Goal: Task Accomplishment & Management: Manage account settings

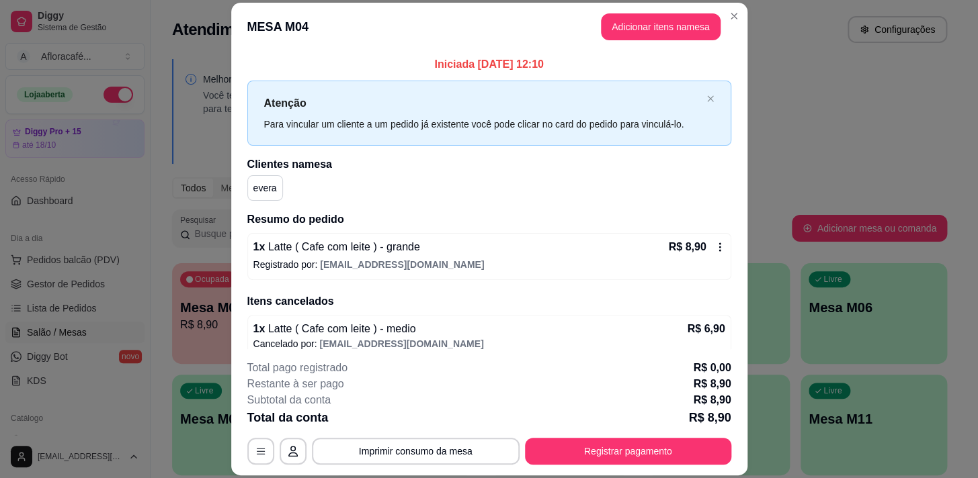
scroll to position [40, 0]
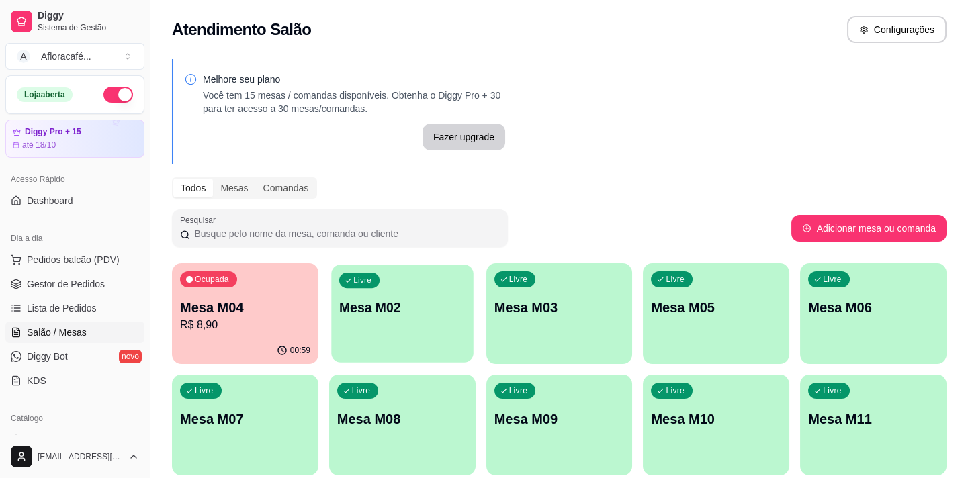
click at [419, 302] on p "Mesa M02" at bounding box center [402, 308] width 126 height 18
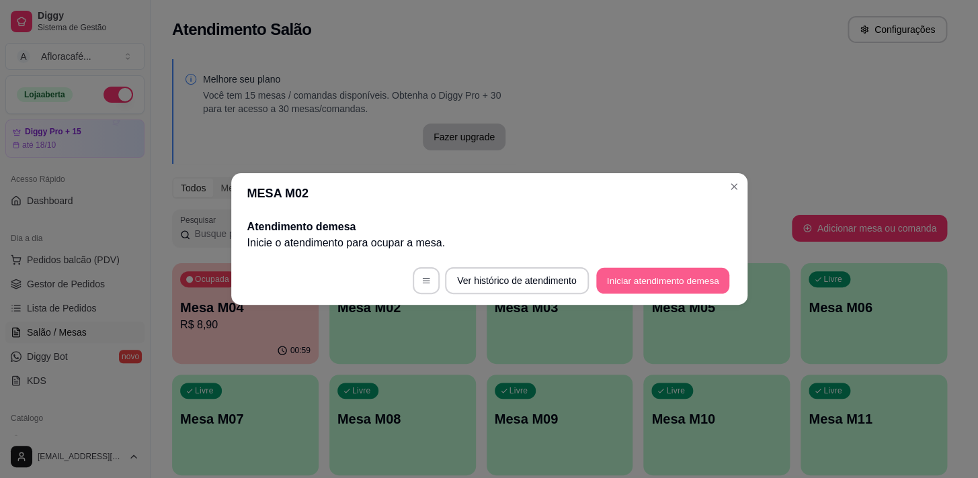
click at [662, 283] on button "Iniciar atendimento de mesa" at bounding box center [662, 281] width 133 height 26
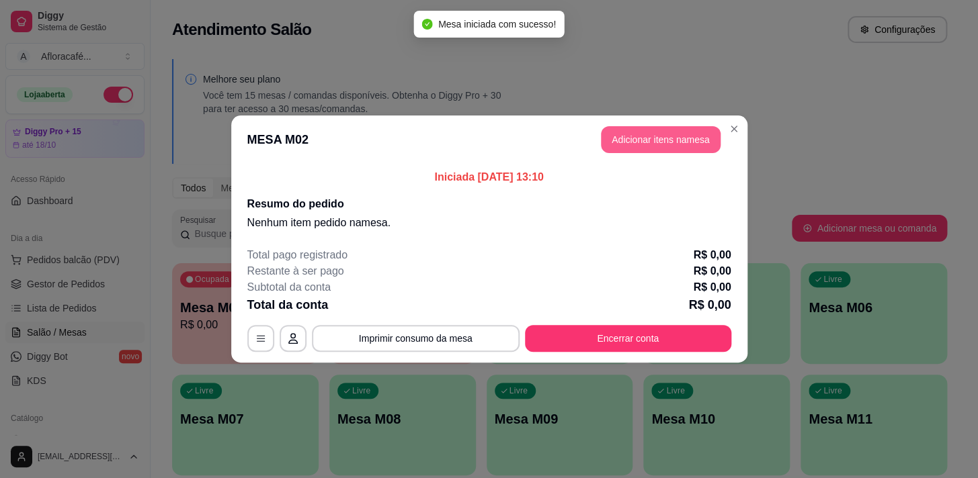
click at [652, 128] on button "Adicionar itens na mesa" at bounding box center [661, 139] width 120 height 27
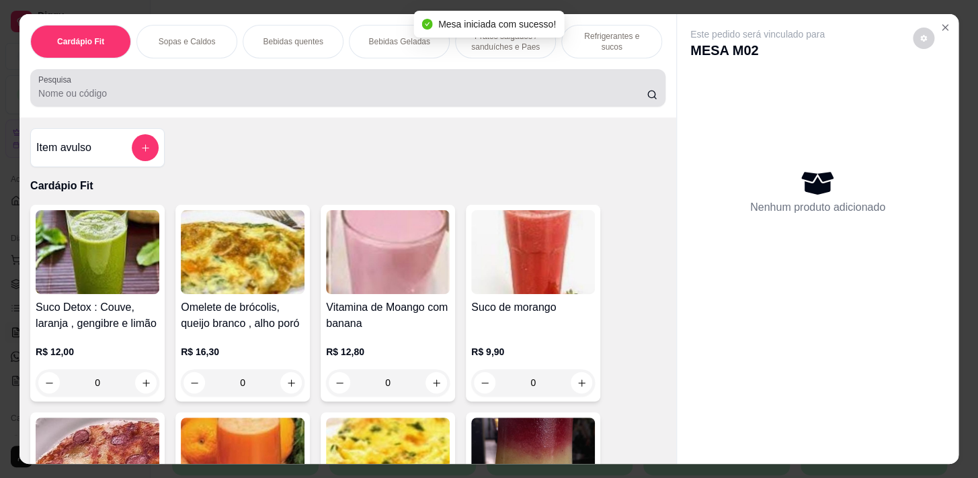
click at [318, 89] on div at bounding box center [347, 88] width 619 height 27
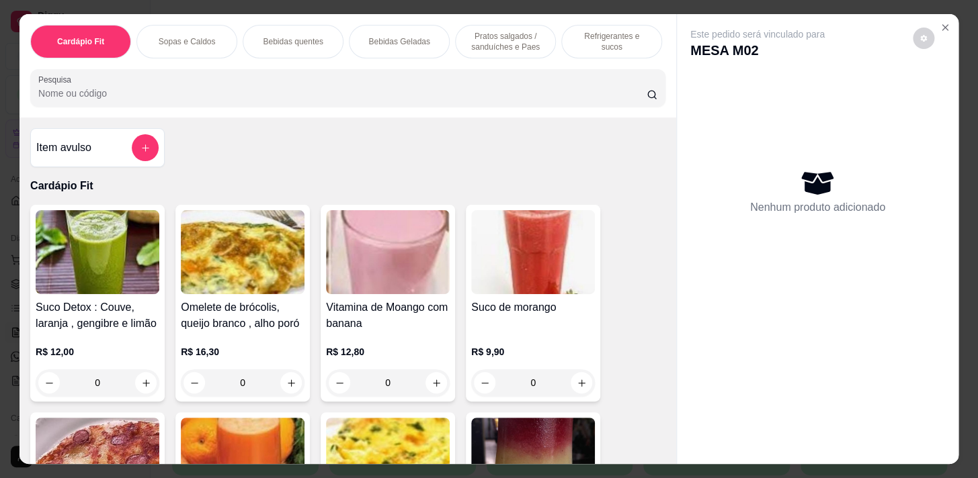
click at [598, 40] on p "Refrigerantes e sucos" at bounding box center [611, 41] width 78 height 21
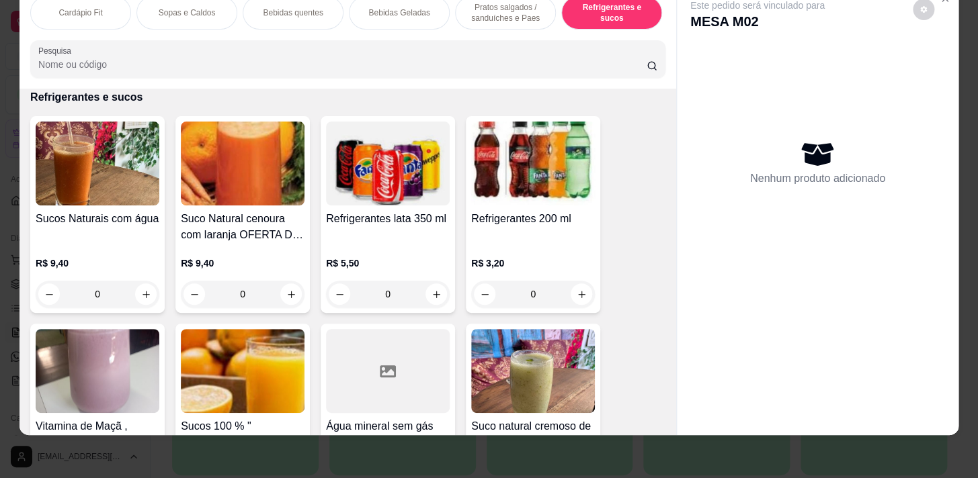
scroll to position [0, 555]
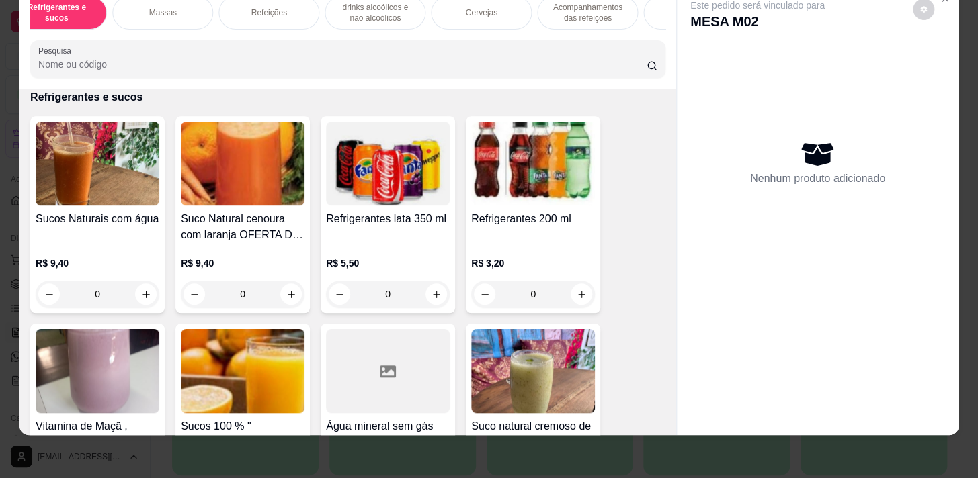
click at [273, 11] on div "Refeições" at bounding box center [268, 13] width 101 height 34
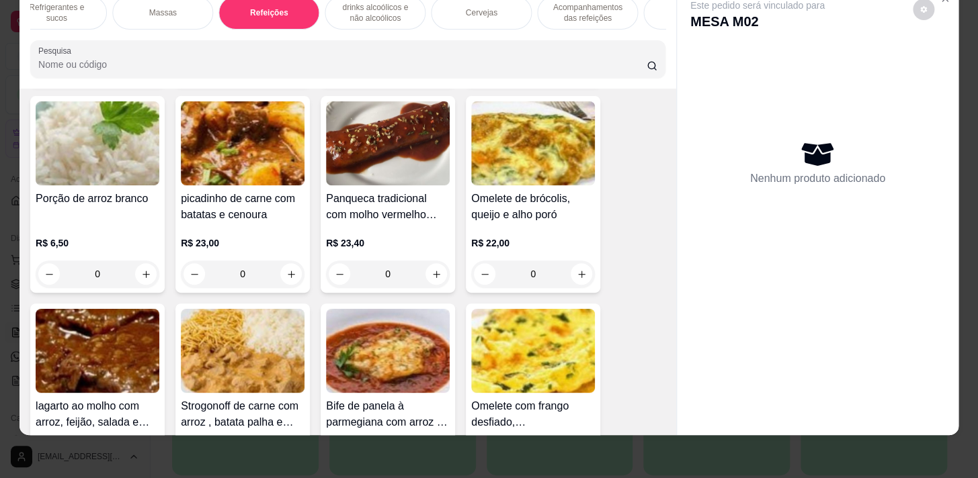
scroll to position [8991, 0]
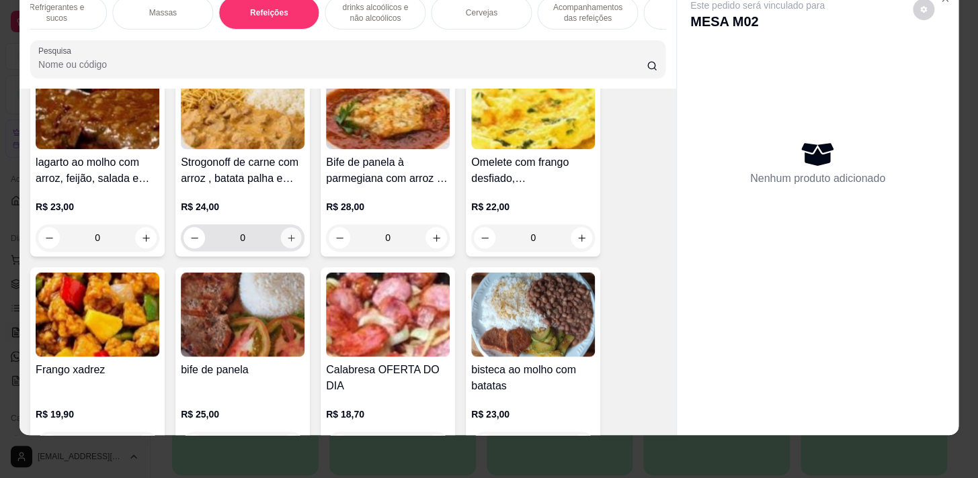
click at [290, 228] on button "increase-product-quantity" at bounding box center [291, 238] width 21 height 21
type input "1"
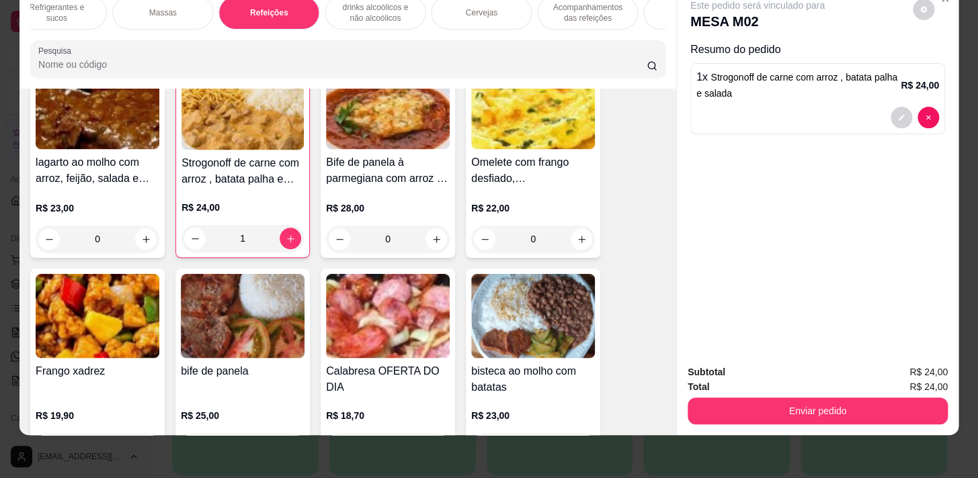
click at [147, 20] on div "Massas" at bounding box center [162, 13] width 101 height 34
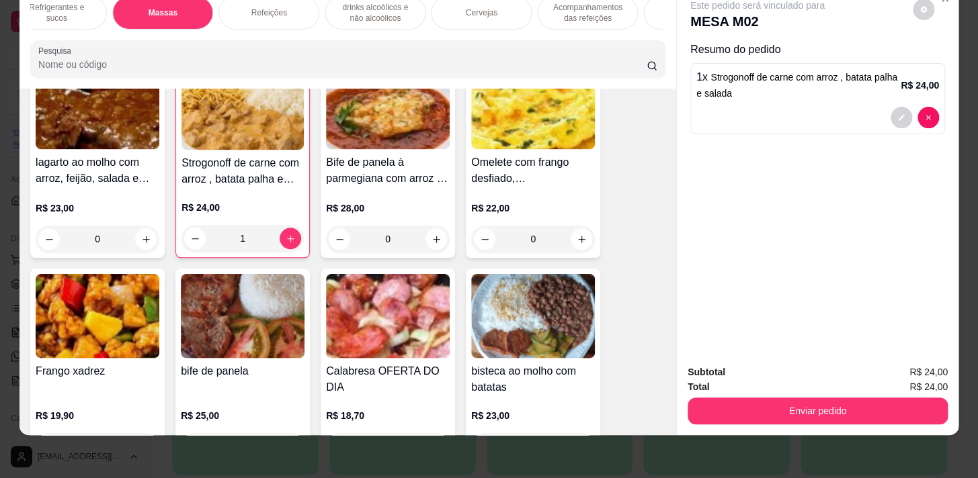
scroll to position [8268, 0]
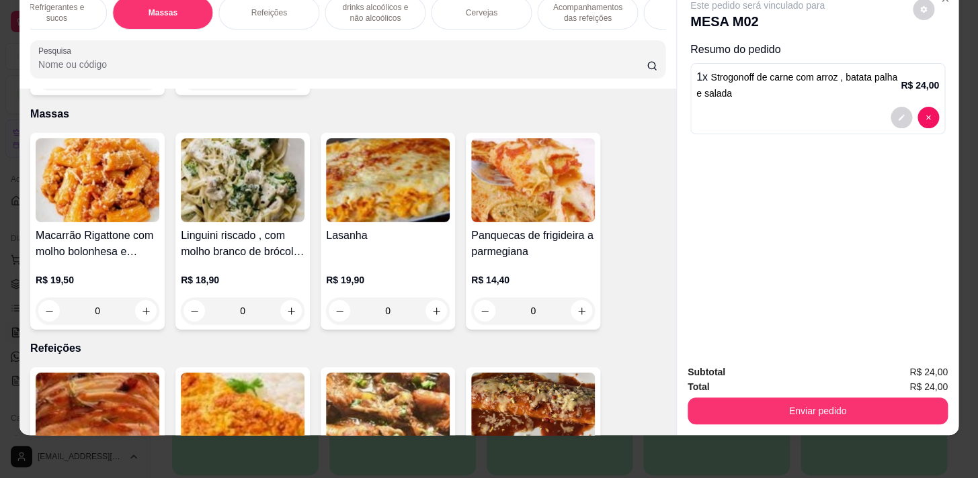
click at [154, 31] on div "Cardápio Fit Sopas e Caldos Bebidas quentes Bebidas Geladas Pratos salgados / s…" at bounding box center [347, 36] width 656 height 103
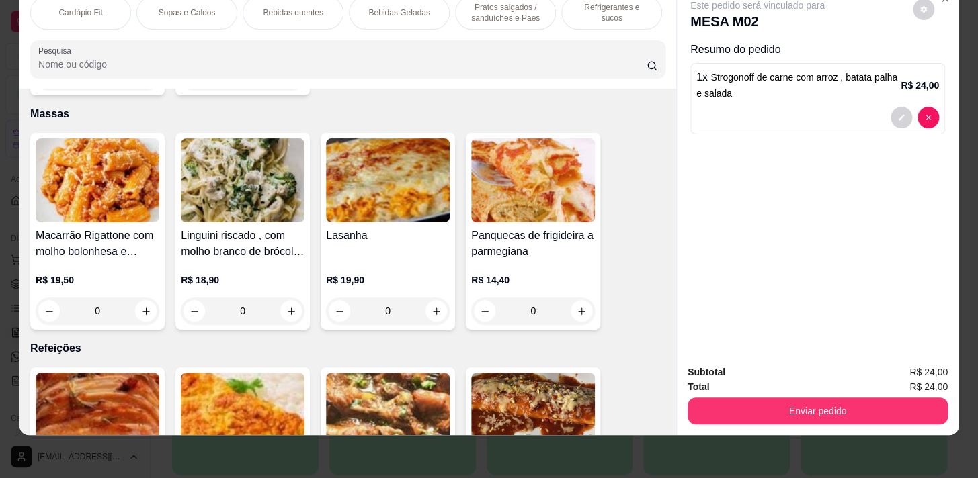
drag, startPoint x: 601, startPoint y: 14, endPoint x: 511, endPoint y: 66, distance: 103.2
click at [597, 15] on div "Refrigerantes e sucos" at bounding box center [611, 13] width 101 height 34
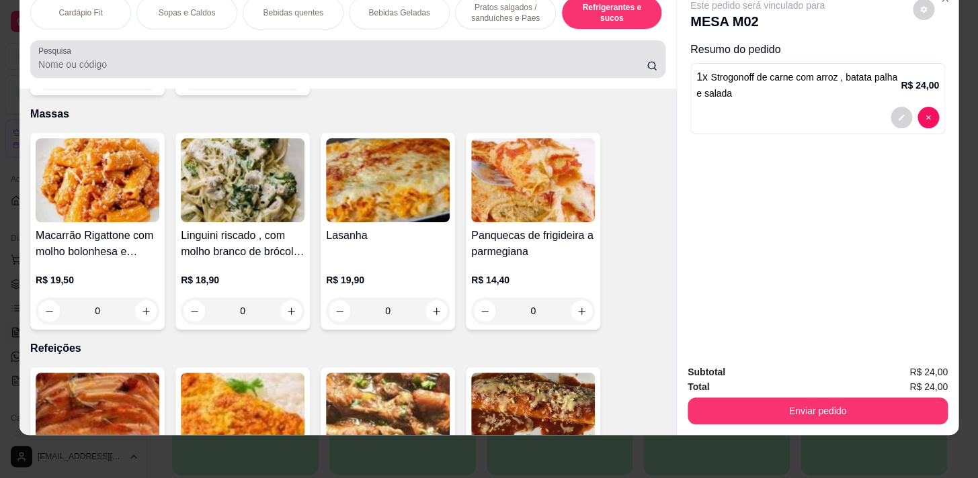
scroll to position [6805, 0]
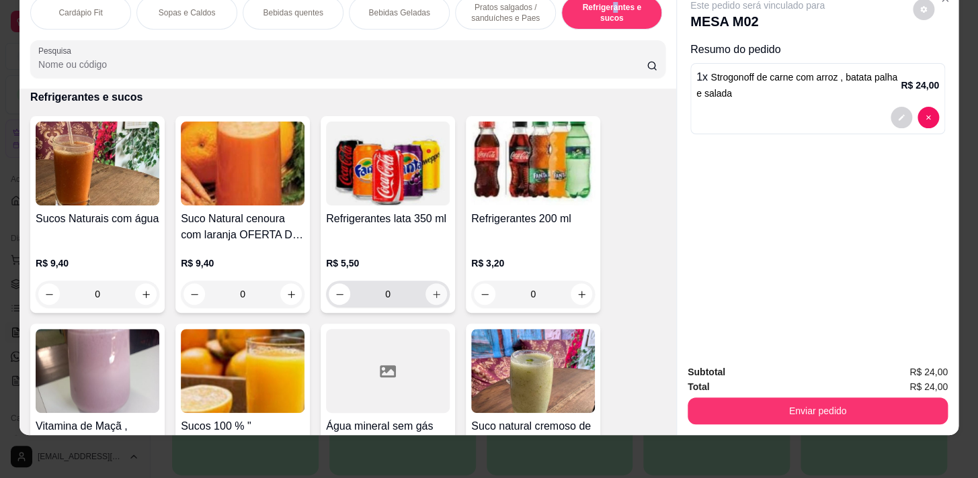
click at [431, 288] on button "increase-product-quantity" at bounding box center [435, 294] width 21 height 21
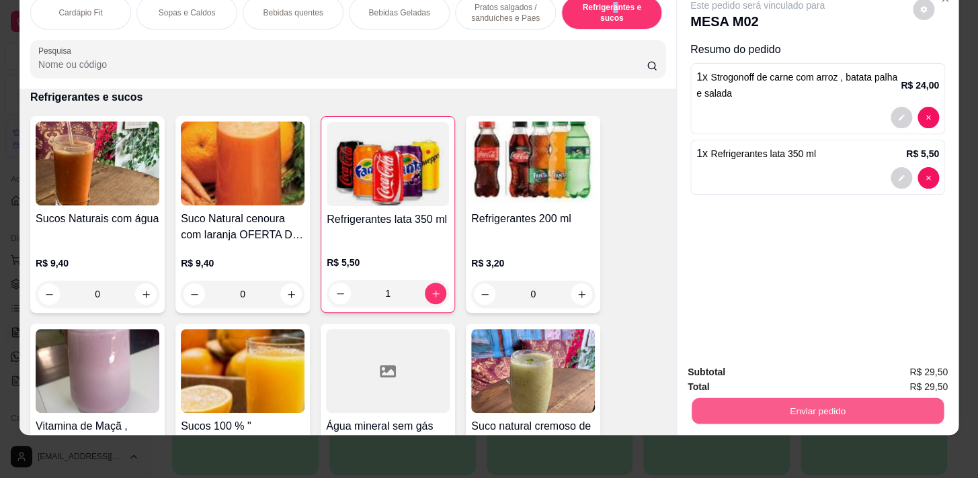
click at [910, 398] on button "Enviar pedido" at bounding box center [817, 411] width 252 height 26
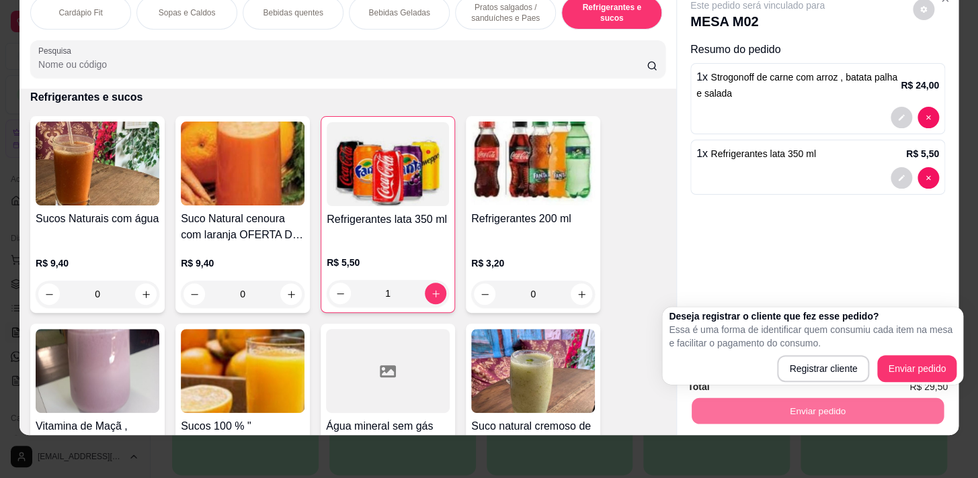
click at [909, 321] on h2 "Deseja registrar o cliente que fez esse pedido?" at bounding box center [812, 316] width 288 height 13
click at [906, 185] on div "1 x Refrigerantes lata 350 ml R$ 5,50" at bounding box center [817, 167] width 255 height 55
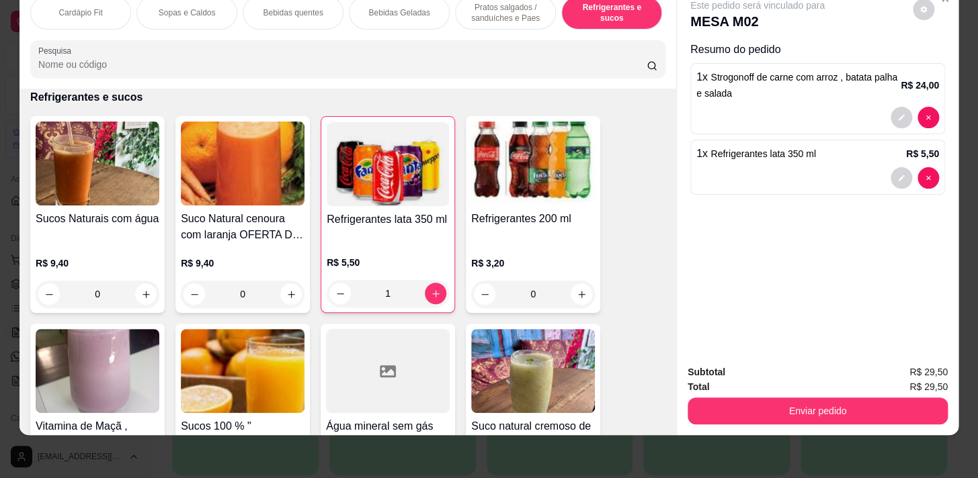
click at [806, 354] on div "Subtotal R$ 29,50 Total R$ 29,50 Enviar pedido" at bounding box center [817, 394] width 281 height 81
click at [432, 296] on icon "increase-product-quantity" at bounding box center [436, 294] width 10 height 10
type input "2"
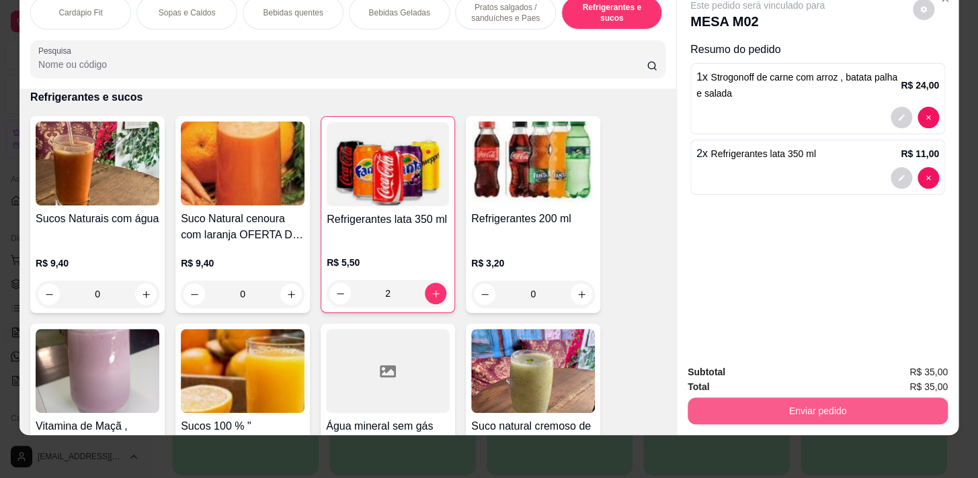
scroll to position [0, 0]
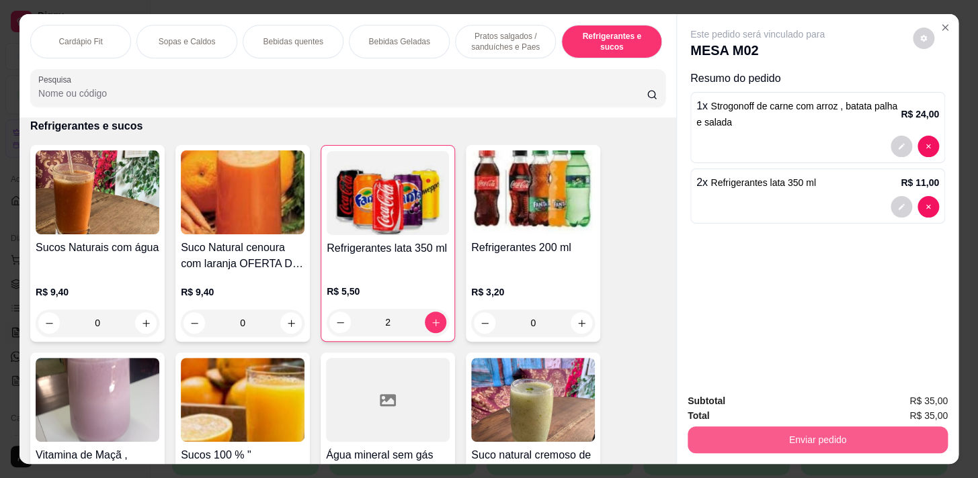
click at [859, 437] on button "Enviar pedido" at bounding box center [817, 440] width 260 height 27
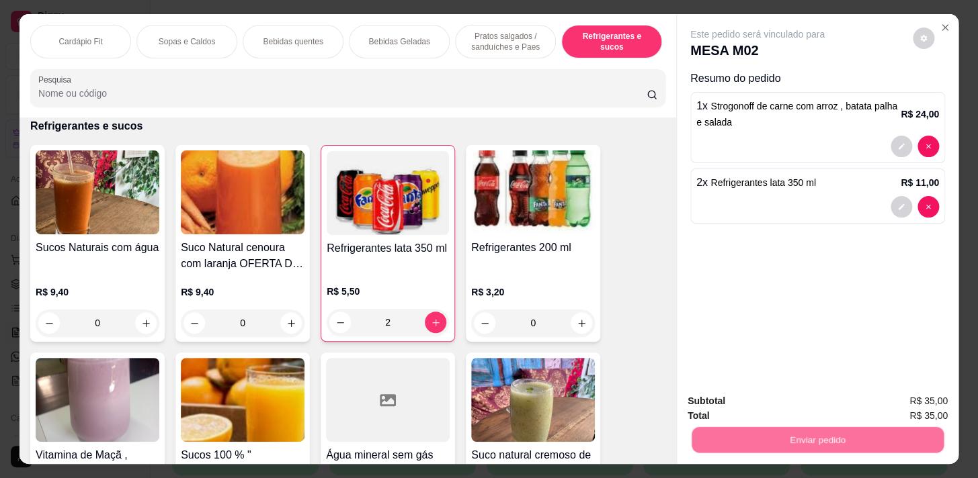
click at [921, 400] on button "Enviar pedido" at bounding box center [912, 402] width 74 height 25
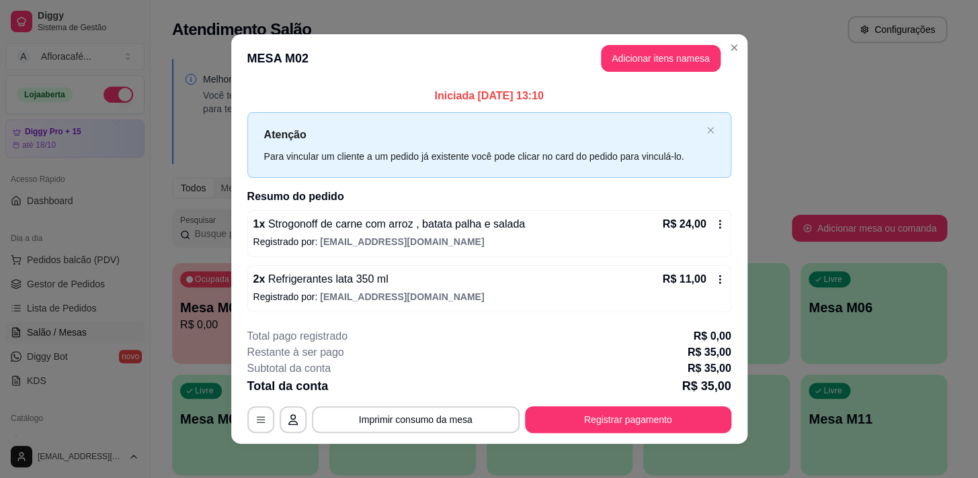
drag, startPoint x: 638, startPoint y: 404, endPoint x: 636, endPoint y: 417, distance: 12.3
click at [638, 415] on div "**********" at bounding box center [489, 381] width 484 height 105
click at [631, 422] on button "Registrar pagamento" at bounding box center [628, 419] width 206 height 27
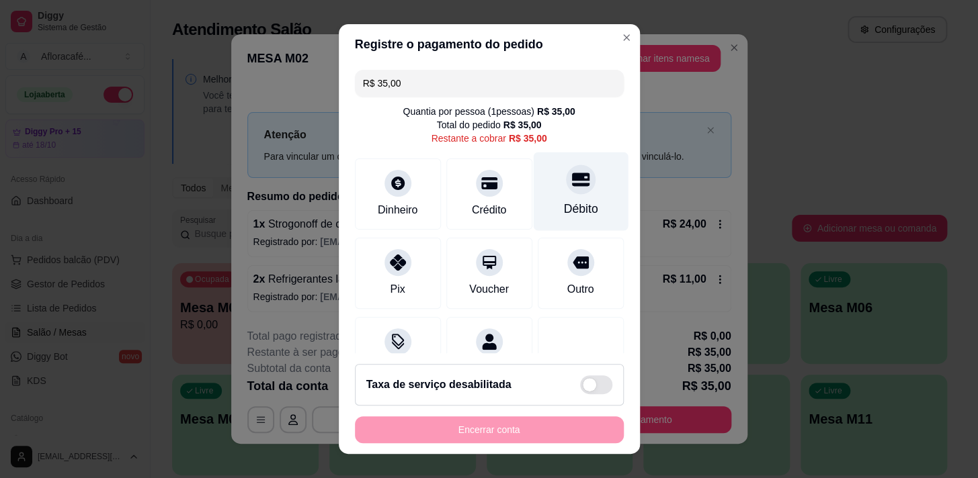
drag, startPoint x: 534, startPoint y: 173, endPoint x: 564, endPoint y: 196, distance: 37.0
click at [535, 173] on div "Débito" at bounding box center [580, 191] width 95 height 79
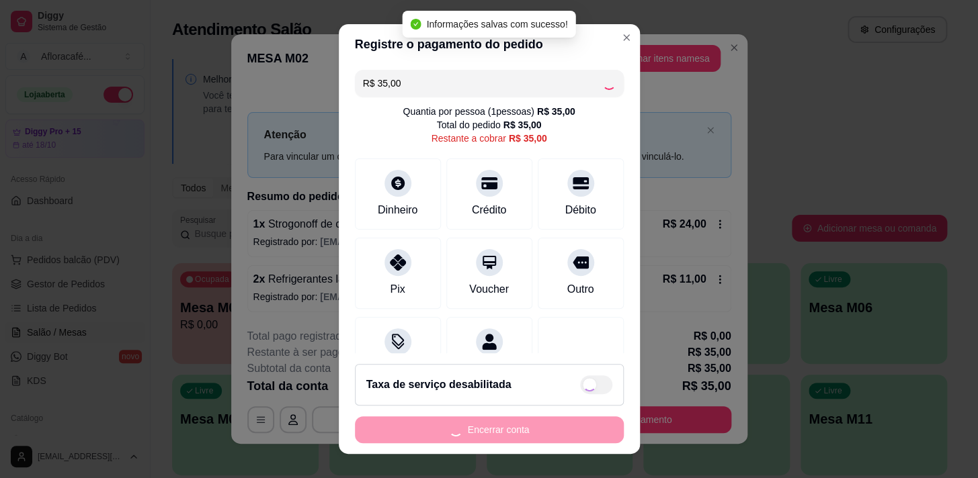
type input "R$ 0,00"
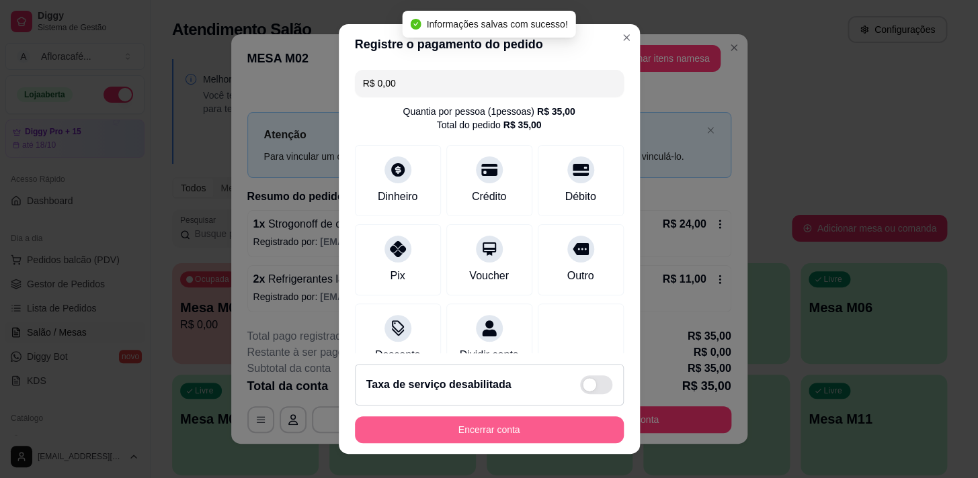
click at [576, 437] on button "Encerrar conta" at bounding box center [489, 430] width 269 height 27
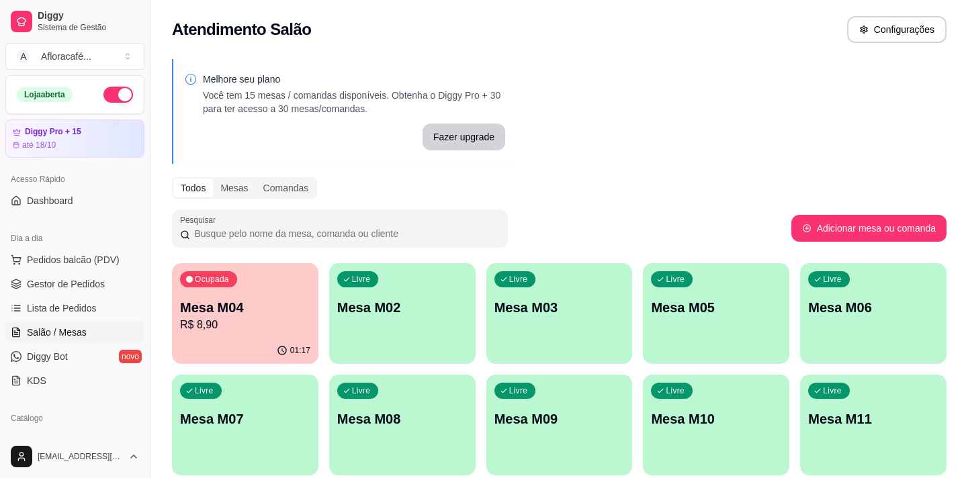
click at [357, 342] on div "Livre Mesa M02" at bounding box center [402, 305] width 146 height 85
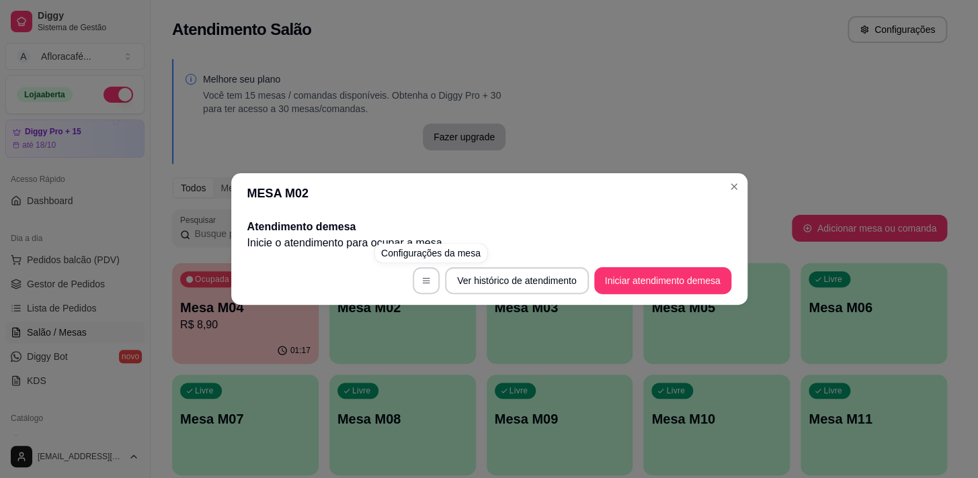
click at [496, 134] on div "MESA M02 Atendimento de mesa Inicie o atendimento para ocupar a mesa . Ver hist…" at bounding box center [489, 239] width 978 height 478
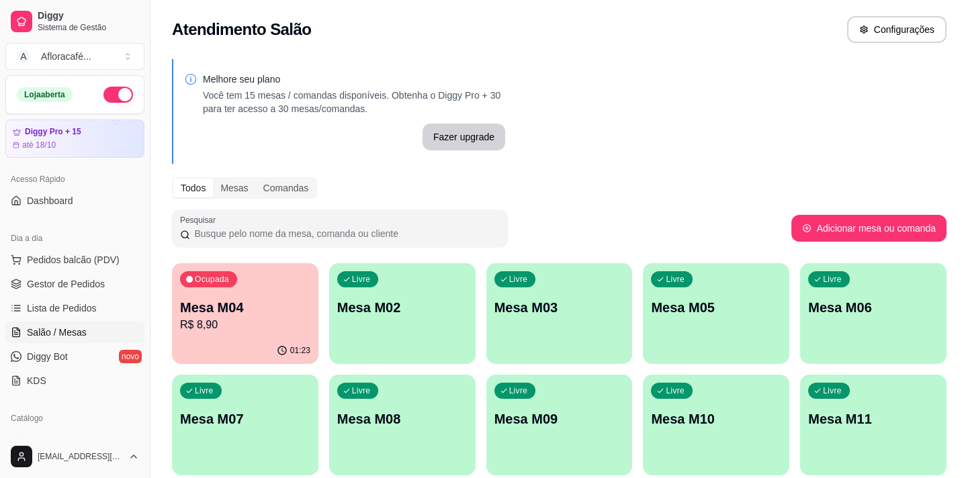
click at [394, 295] on div "Livre Mesa M02" at bounding box center [402, 305] width 146 height 85
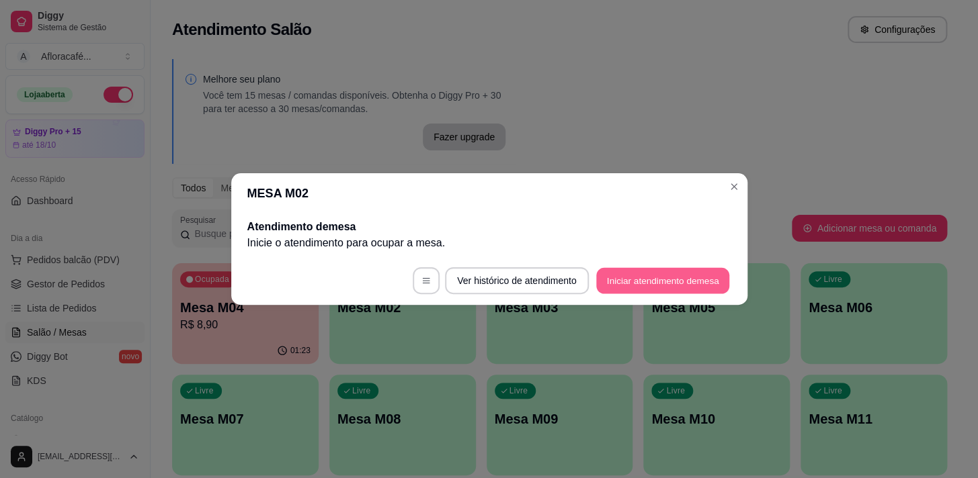
click at [715, 277] on button "Iniciar atendimento de mesa" at bounding box center [662, 281] width 133 height 26
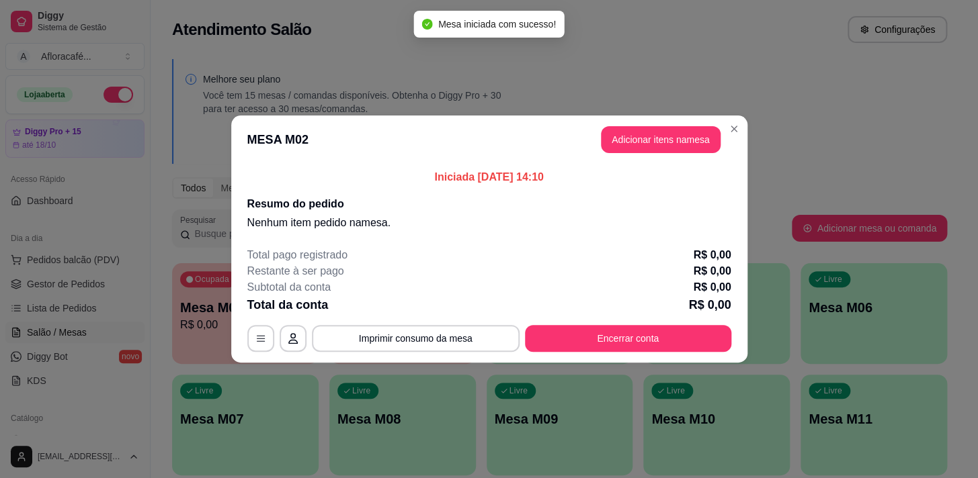
click at [623, 136] on button "Adicionar itens na mesa" at bounding box center [661, 139] width 120 height 27
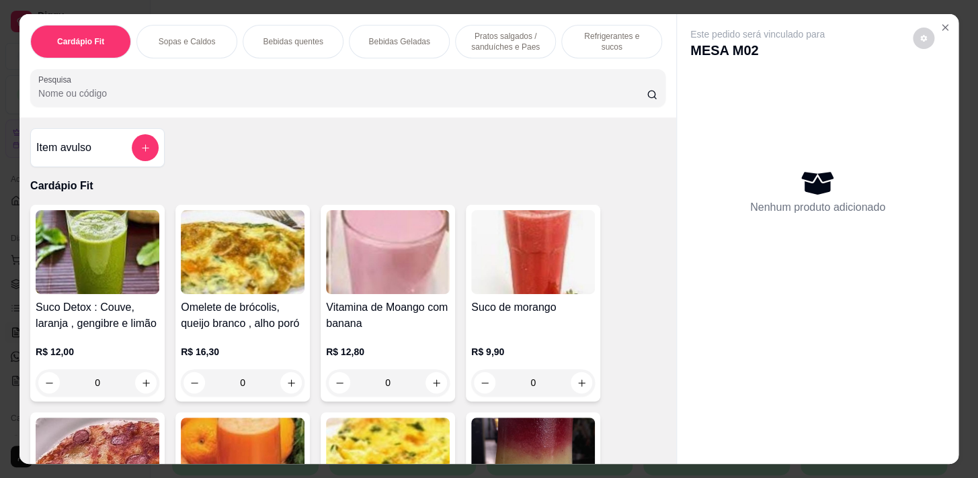
click at [272, 36] on p "Bebidas quentes" at bounding box center [293, 41] width 60 height 11
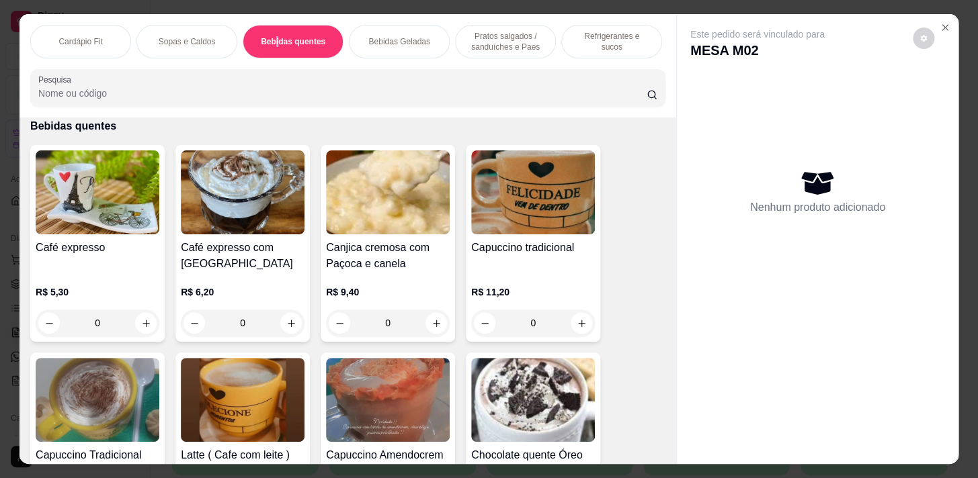
scroll to position [33, 0]
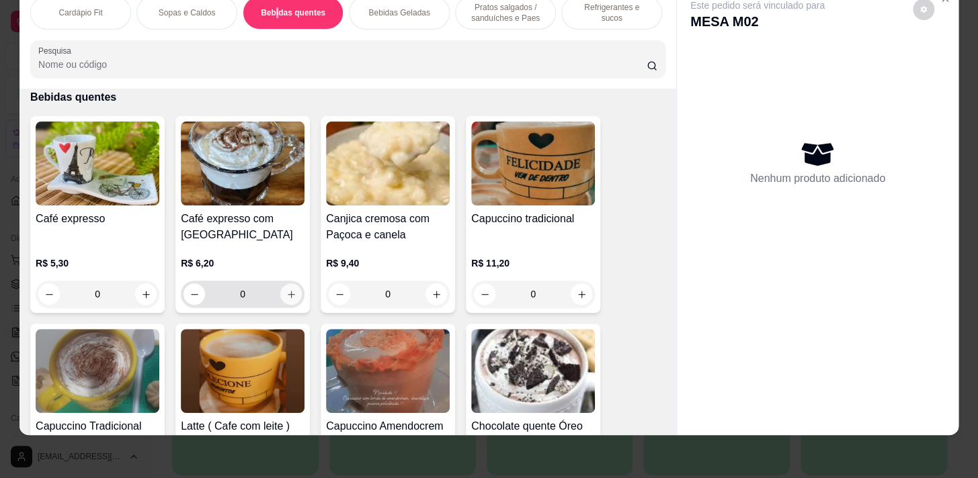
click at [286, 296] on icon "increase-product-quantity" at bounding box center [291, 295] width 10 height 10
click at [286, 294] on icon "increase-product-quantity" at bounding box center [291, 295] width 10 height 10
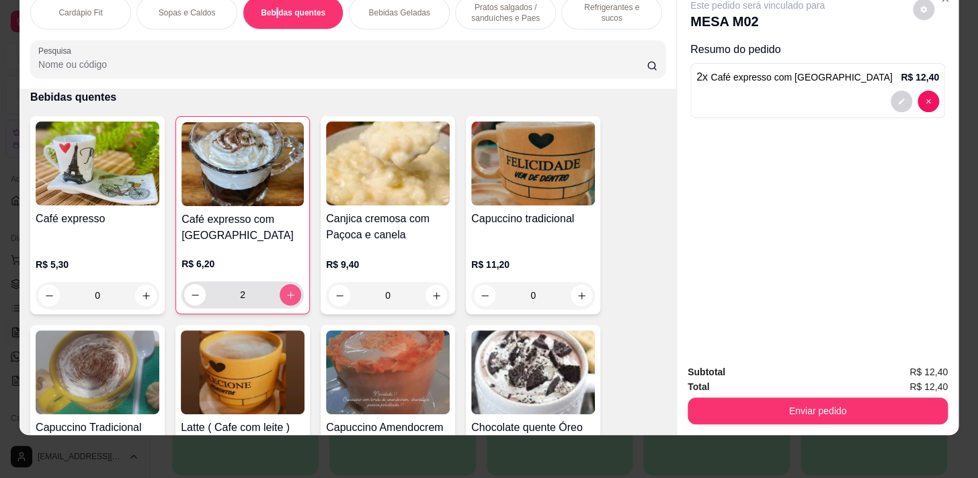
type input "2"
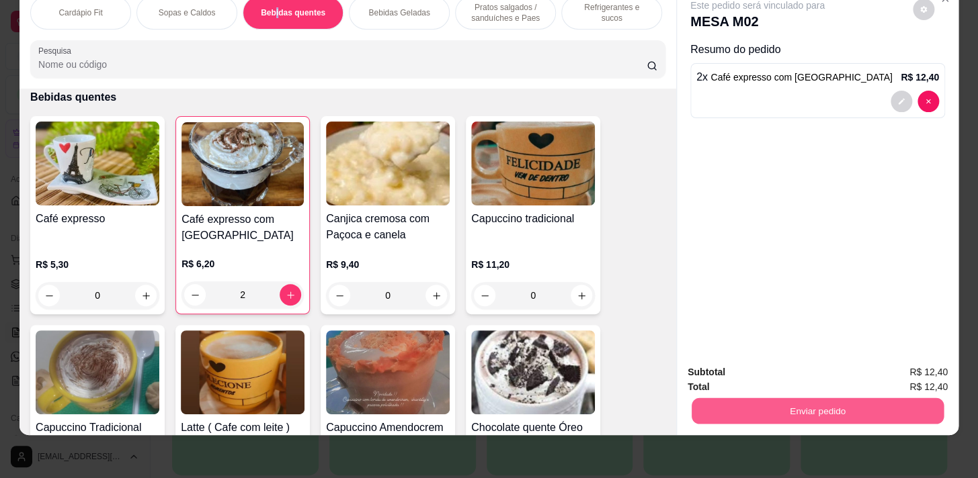
click at [797, 409] on button "Enviar pedido" at bounding box center [817, 411] width 252 height 26
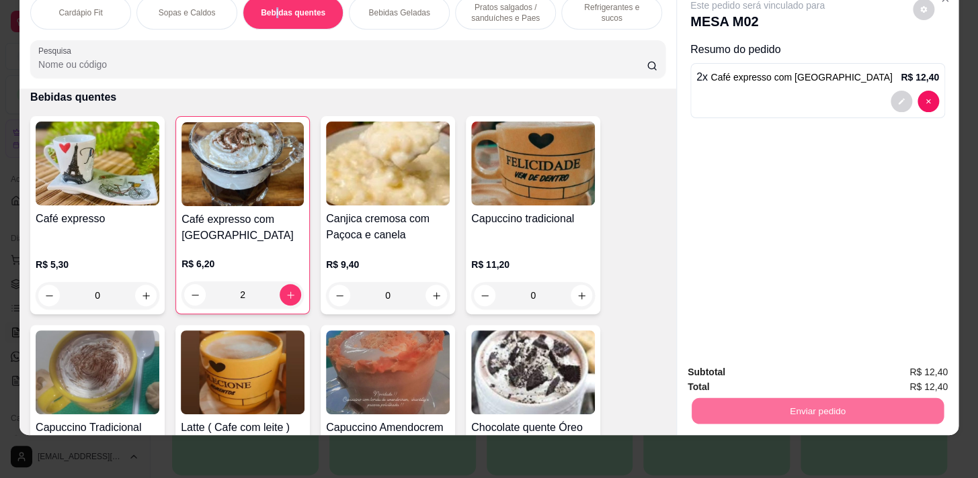
click at [906, 370] on button "Enviar pedido" at bounding box center [913, 370] width 76 height 26
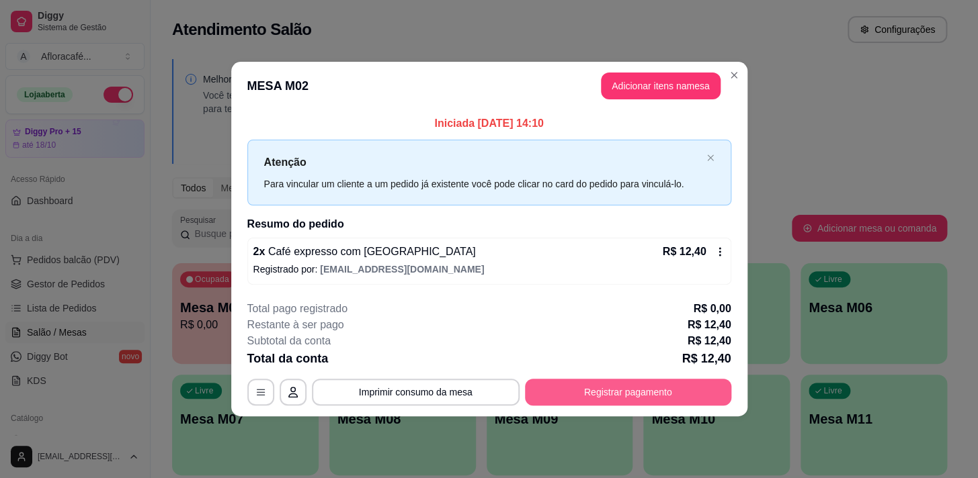
click at [613, 377] on div "**********" at bounding box center [489, 353] width 484 height 105
click at [608, 404] on button "Registrar pagamento" at bounding box center [627, 392] width 200 height 26
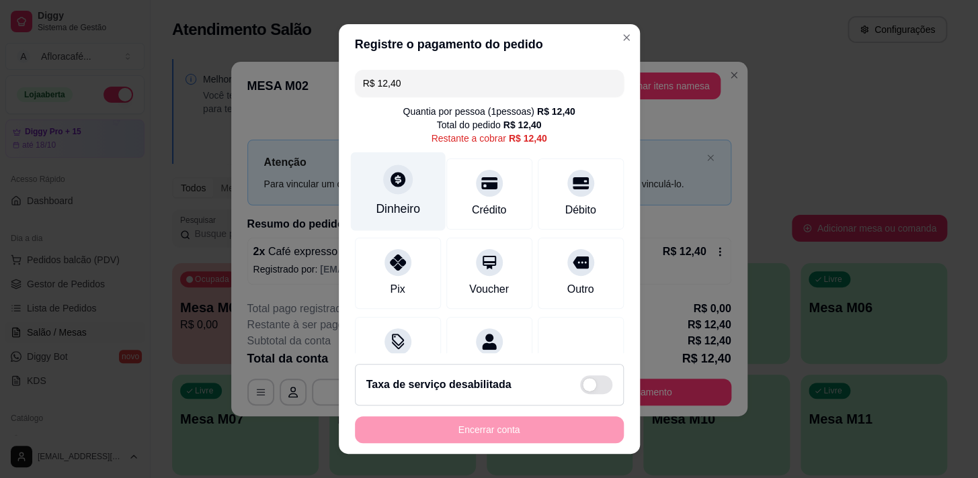
click at [383, 177] on div at bounding box center [398, 180] width 30 height 30
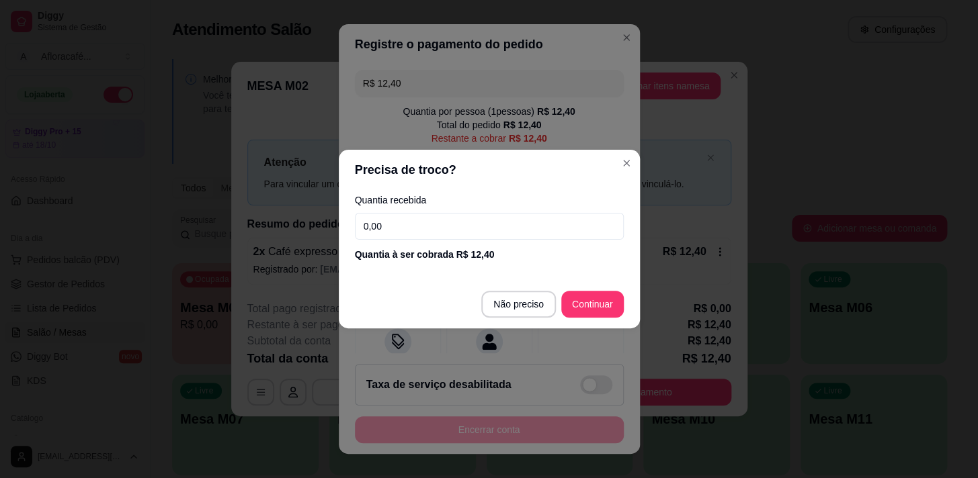
click at [427, 235] on input "0,00" at bounding box center [489, 226] width 269 height 27
type input "12,00"
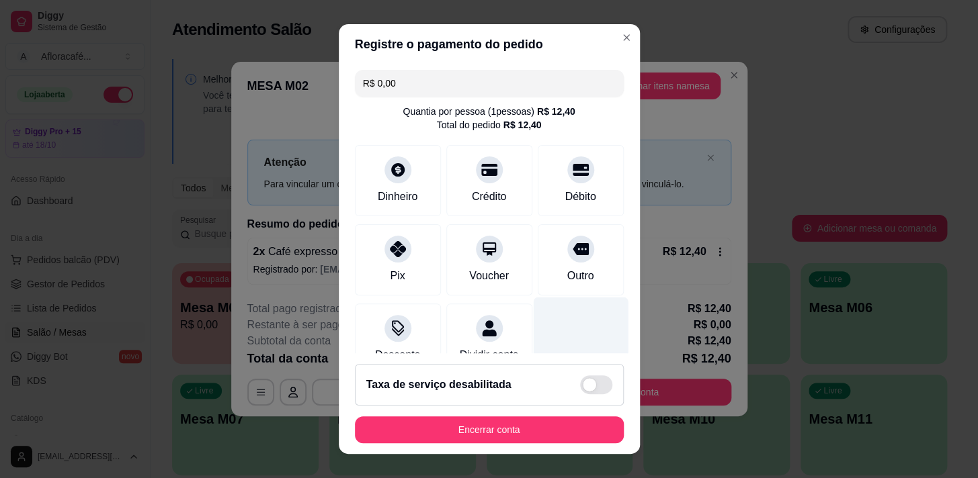
scroll to position [112, 0]
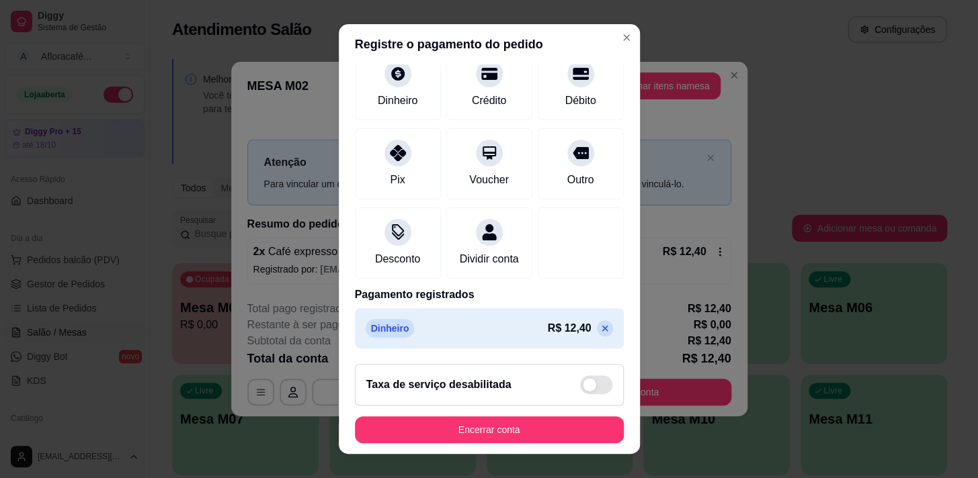
click at [599, 323] on icon at bounding box center [604, 328] width 11 height 11
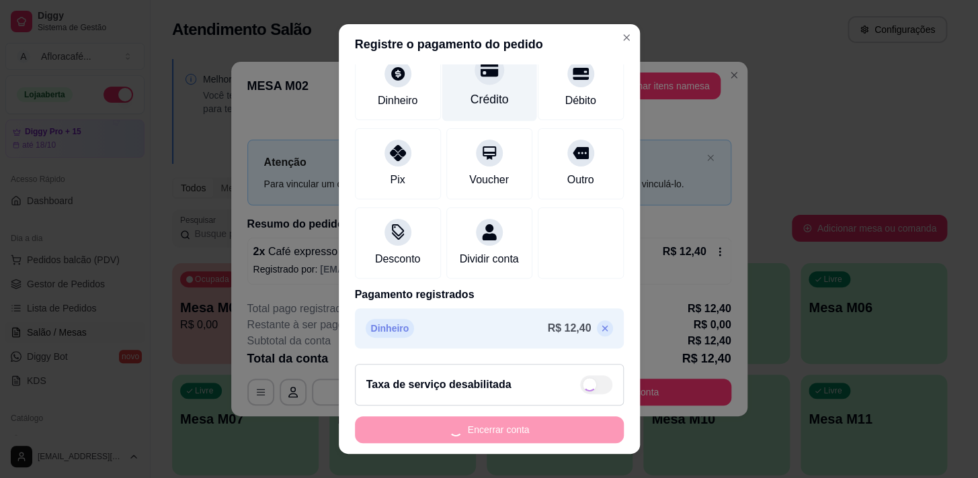
scroll to position [0, 0]
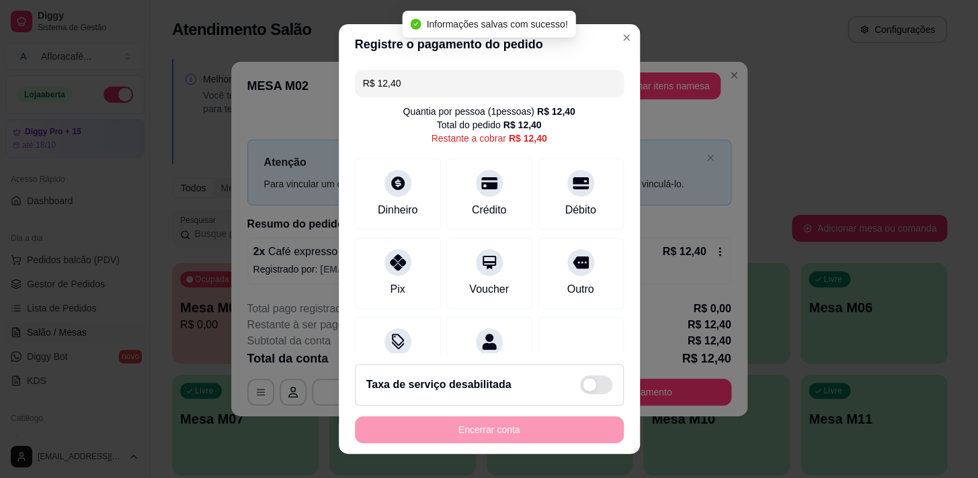
click at [482, 91] on input "R$ 12,40" at bounding box center [489, 83] width 253 height 27
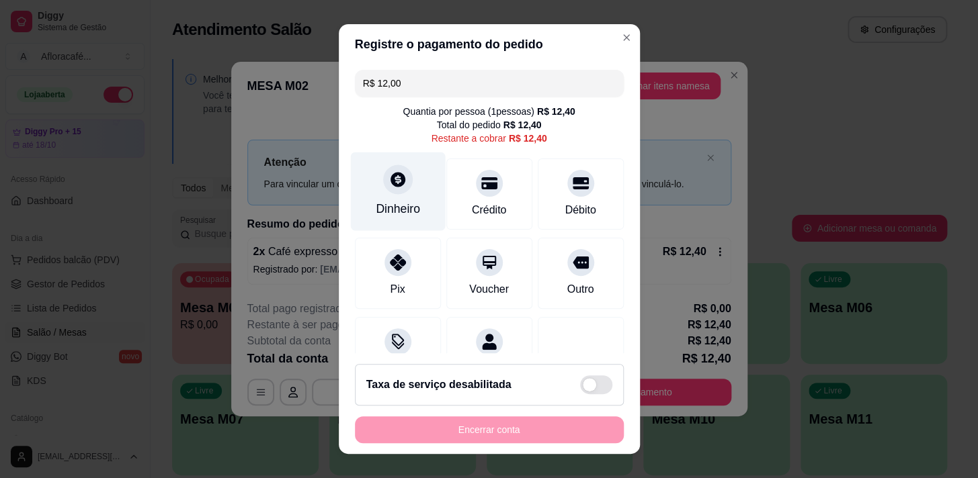
click at [381, 204] on div "Dinheiro" at bounding box center [398, 208] width 44 height 17
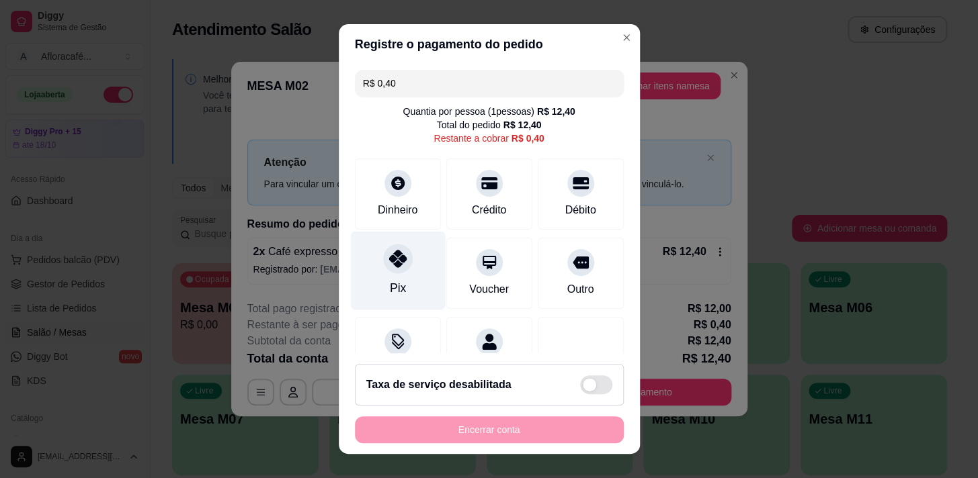
click at [390, 273] on div at bounding box center [398, 259] width 30 height 30
click at [478, 435] on div "Encerrar conta" at bounding box center [489, 430] width 269 height 27
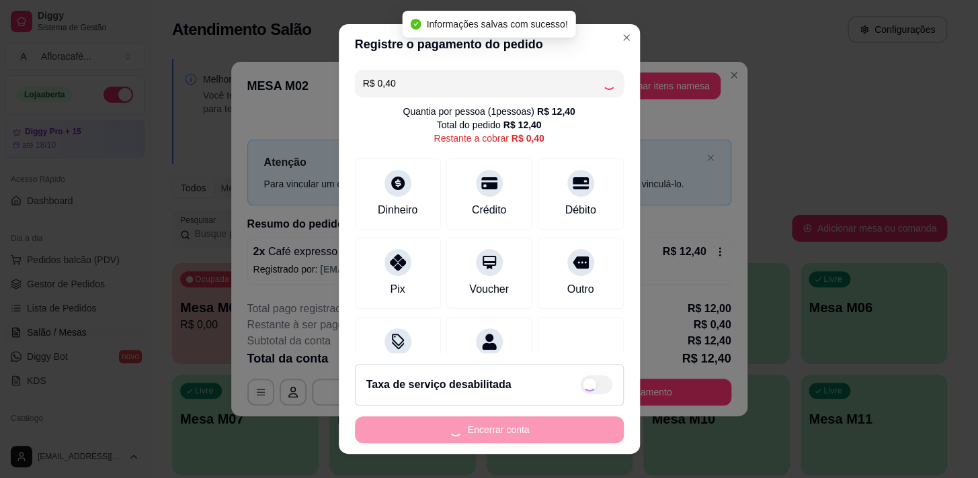
click at [470, 437] on div "Encerrar conta" at bounding box center [489, 430] width 269 height 27
type input "R$ 0,00"
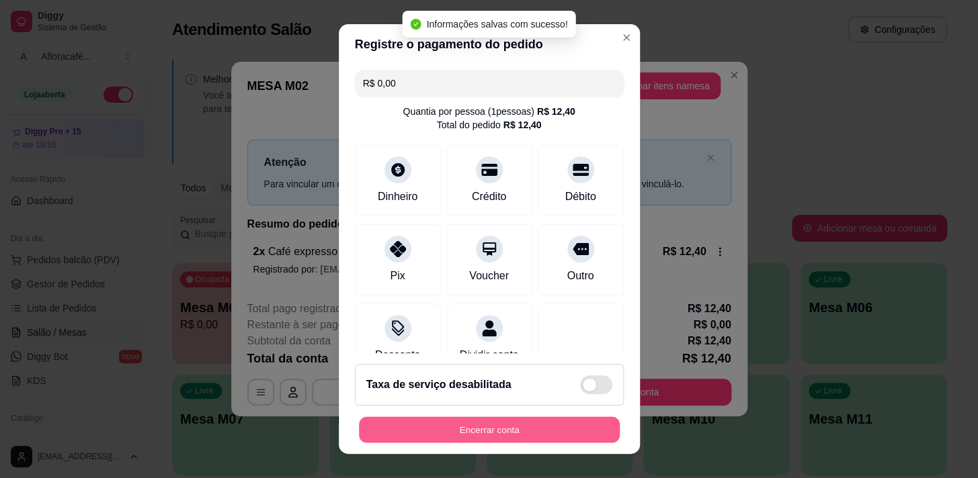
click at [449, 425] on button "Encerrar conta" at bounding box center [489, 430] width 261 height 26
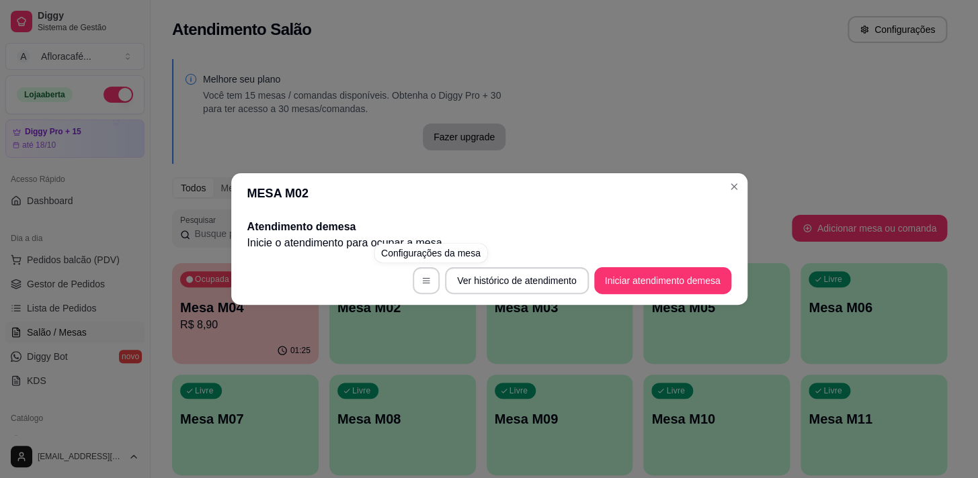
drag, startPoint x: 492, startPoint y: 105, endPoint x: 475, endPoint y: 157, distance: 54.6
click at [494, 107] on div "MESA M02 Atendimento de mesa Inicie o atendimento para ocupar a mesa . Ver hist…" at bounding box center [489, 239] width 978 height 478
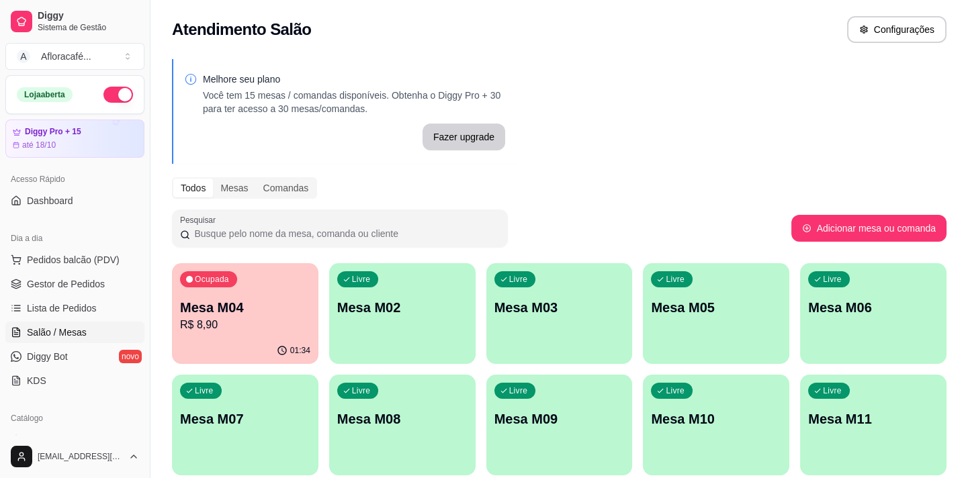
click at [423, 335] on div "Livre Mesa M02" at bounding box center [402, 305] width 146 height 85
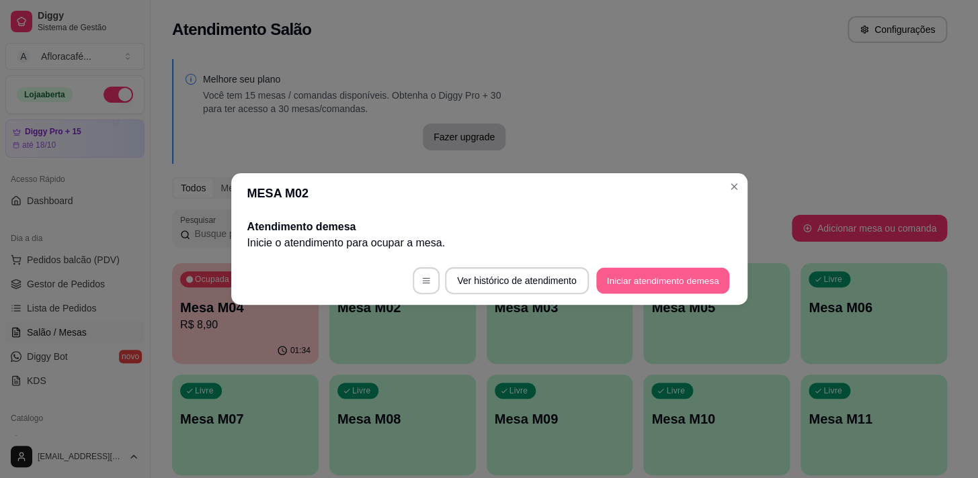
click at [642, 284] on button "Iniciar atendimento de mesa" at bounding box center [662, 281] width 133 height 26
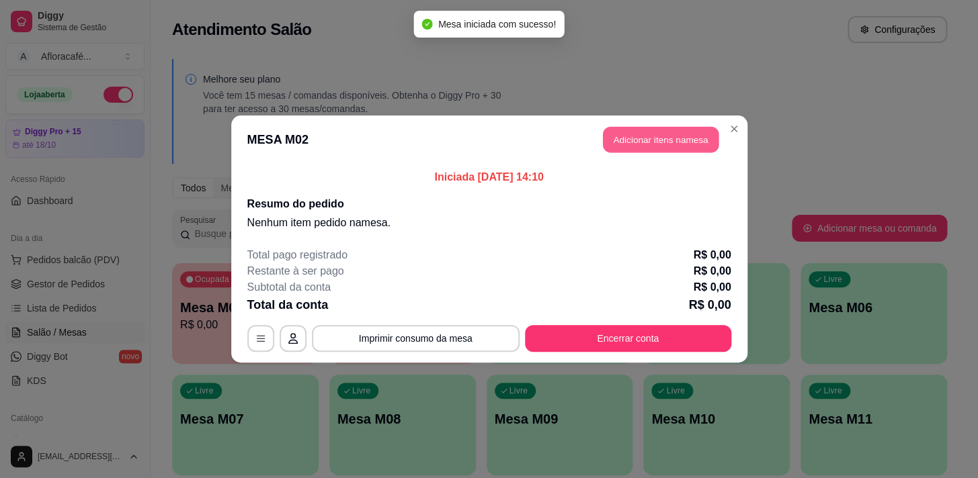
click at [627, 131] on button "Adicionar itens na mesa" at bounding box center [661, 140] width 116 height 26
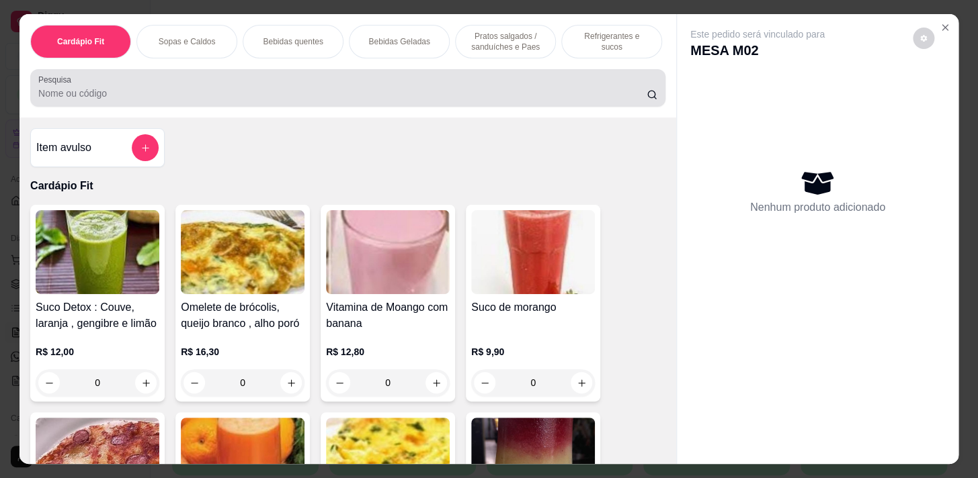
click at [539, 93] on input "Pesquisa" at bounding box center [342, 93] width 608 height 13
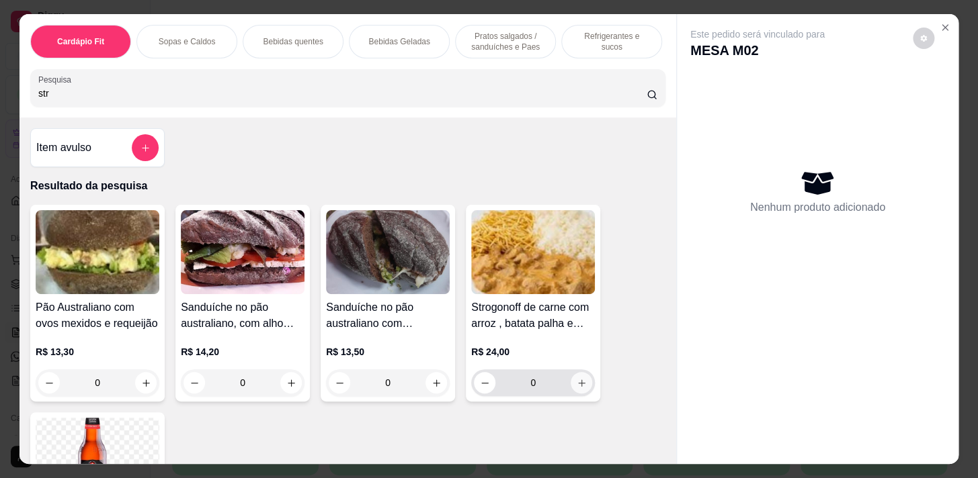
type input "str"
click at [581, 382] on icon "increase-product-quantity" at bounding box center [581, 383] width 10 height 10
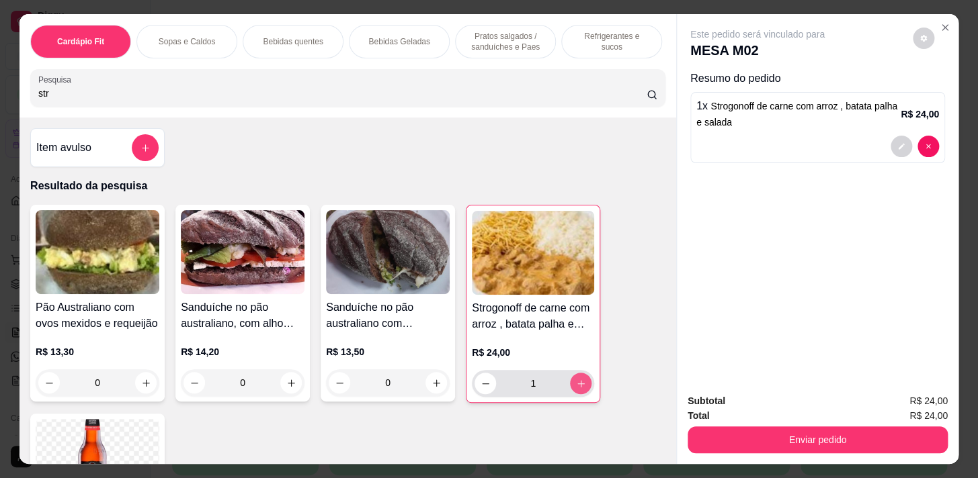
type input "1"
drag, startPoint x: 580, startPoint y: 39, endPoint x: 568, endPoint y: 35, distance: 12.1
click at [579, 38] on p "Refrigerantes e sucos" at bounding box center [611, 41] width 78 height 21
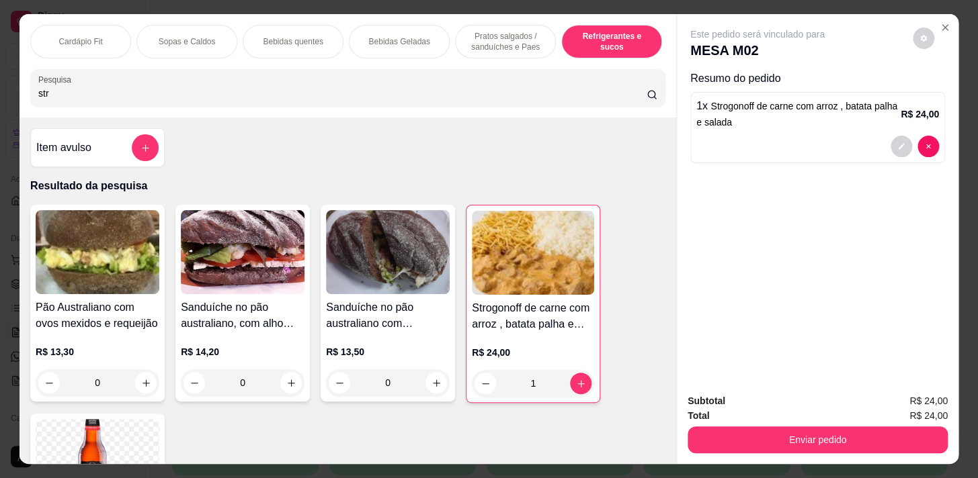
scroll to position [33, 0]
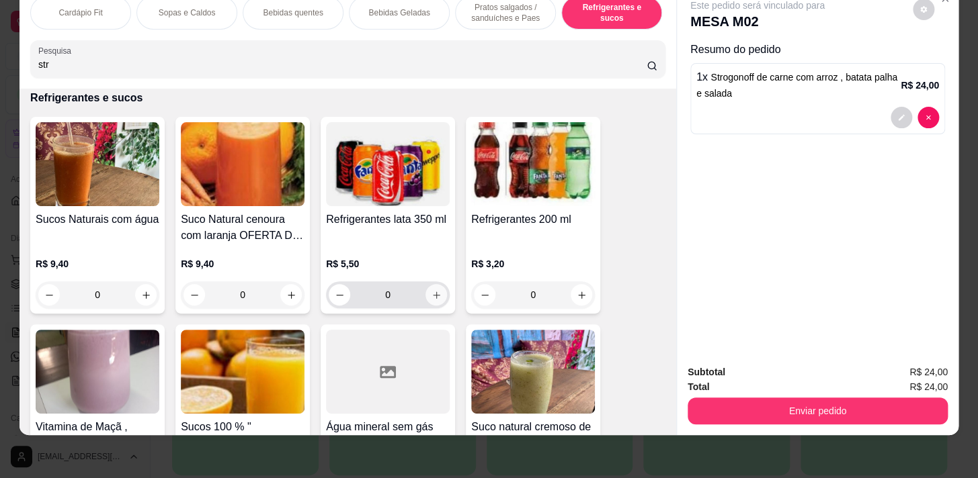
click at [431, 290] on icon "increase-product-quantity" at bounding box center [436, 295] width 10 height 10
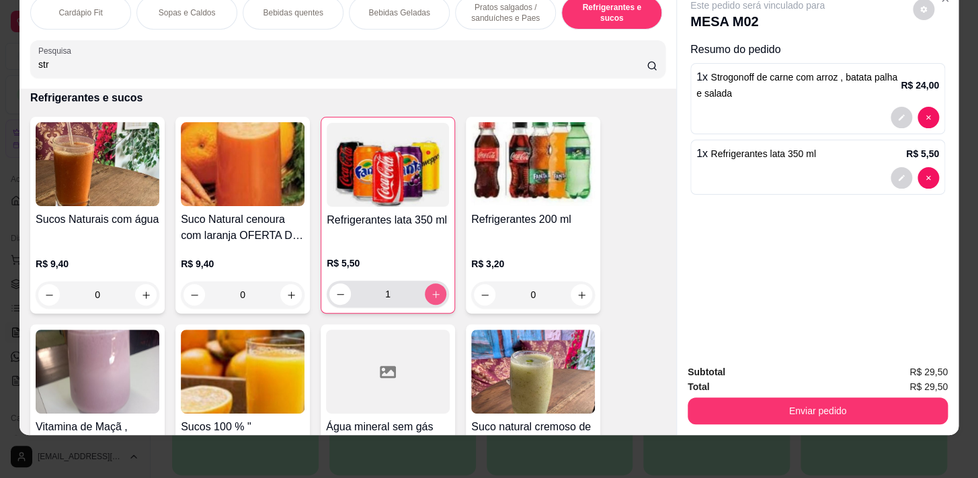
type input "1"
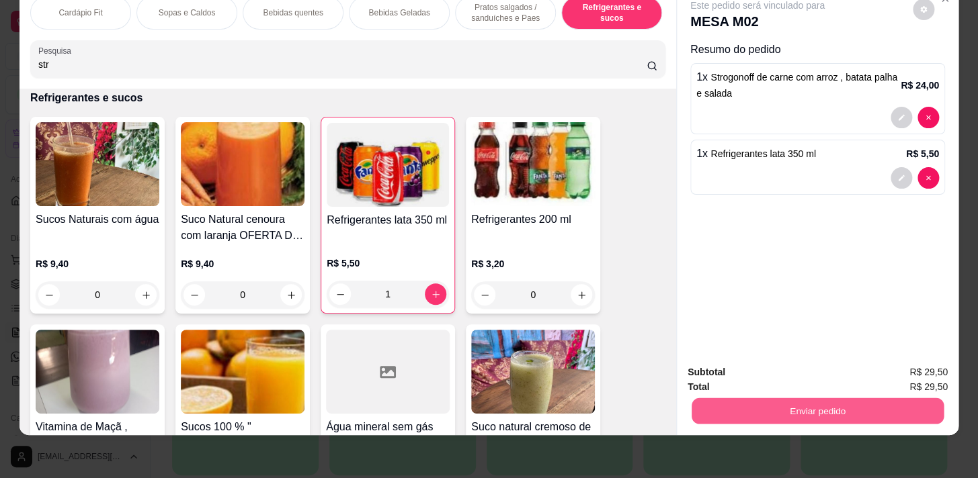
click at [880, 398] on button "Enviar pedido" at bounding box center [817, 411] width 252 height 26
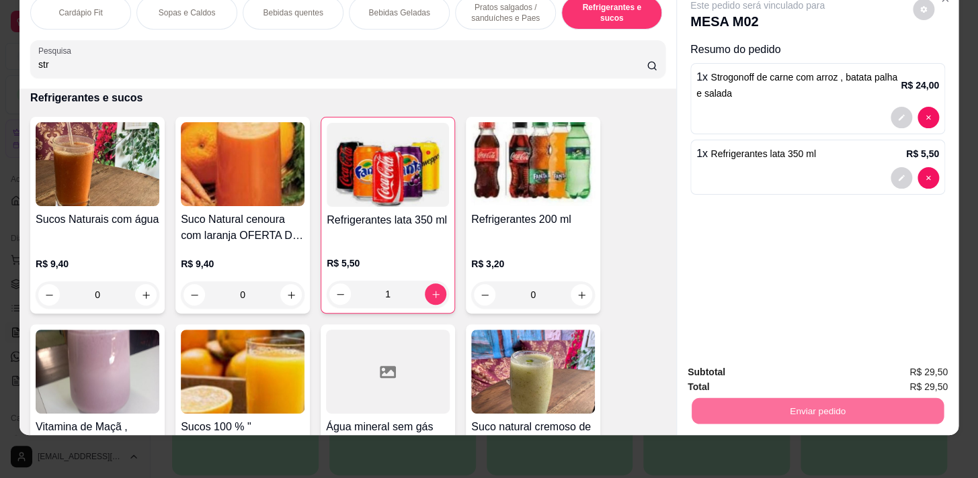
click at [926, 364] on button "Enviar pedido" at bounding box center [913, 370] width 76 height 26
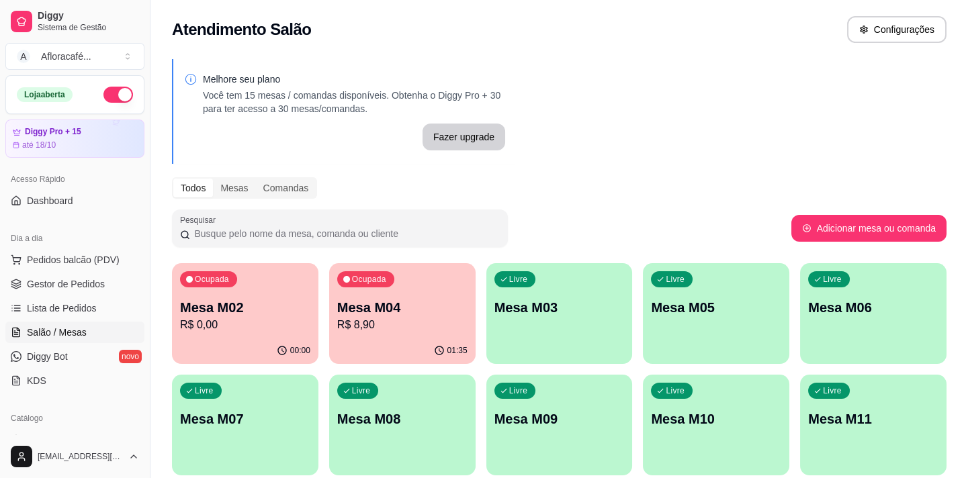
click at [295, 295] on div "Ocupada Mesa M02 R$ 0,00" at bounding box center [245, 300] width 146 height 75
click at [572, 290] on div "Livre Mesa M03" at bounding box center [559, 306] width 142 height 82
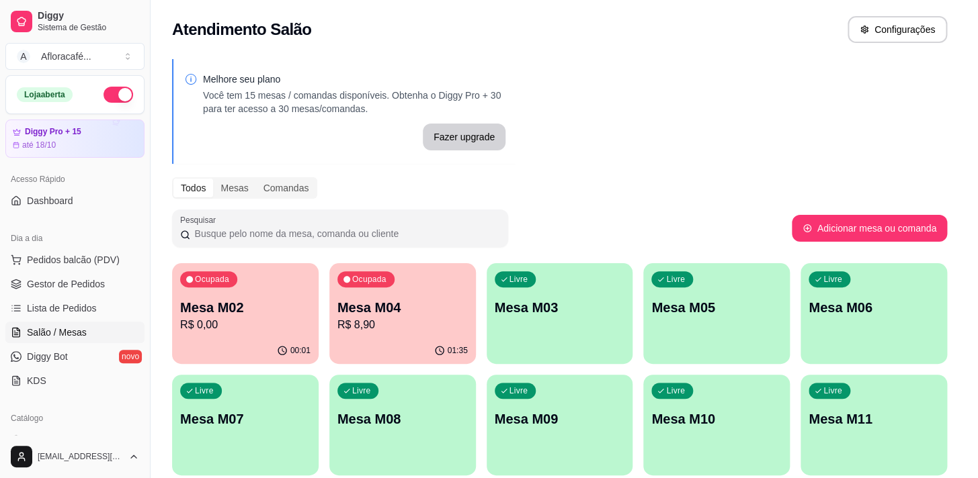
click at [655, 273] on footer at bounding box center [488, 275] width 516 height 21
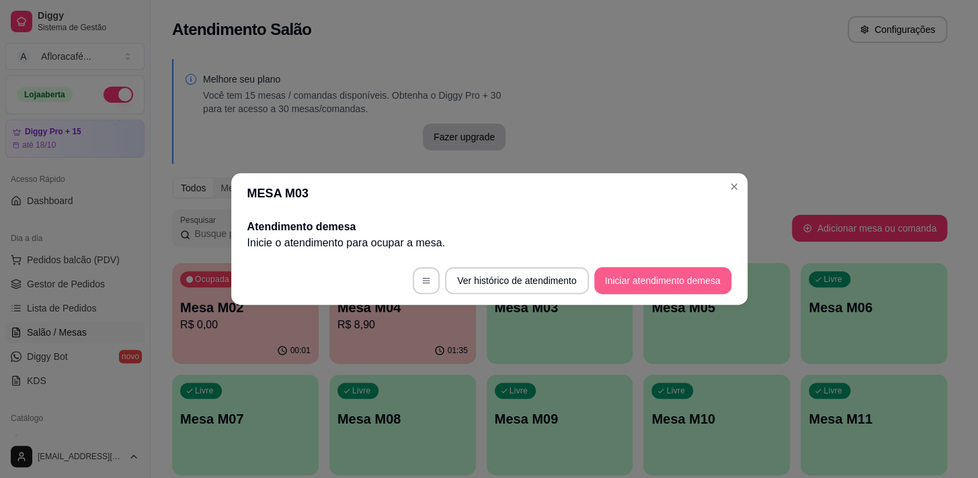
click at [652, 277] on button "Iniciar atendimento de mesa" at bounding box center [662, 280] width 137 height 27
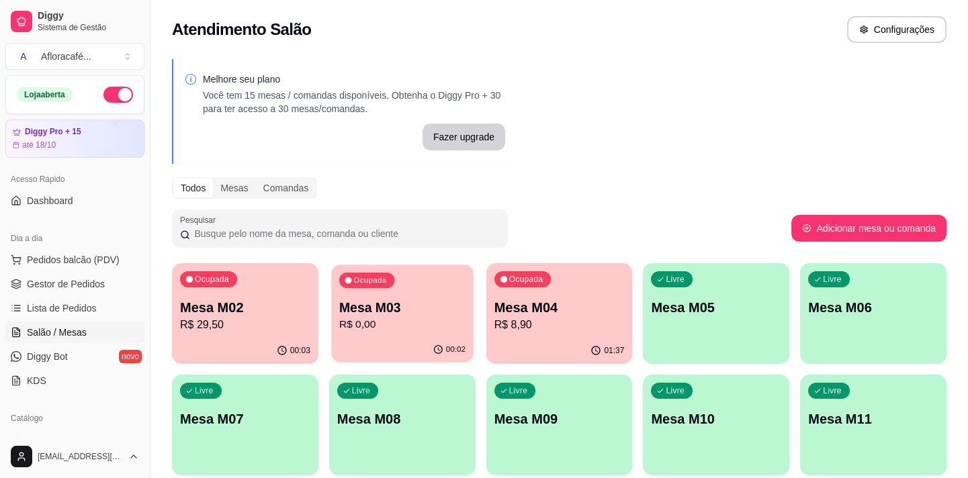
click at [473, 320] on div "Ocupada Mesa M02 R$ 29,50 00:03 Ocupada Mesa M03 R$ 0,00 00:02 Ocupada Mesa M04…" at bounding box center [559, 425] width 775 height 324
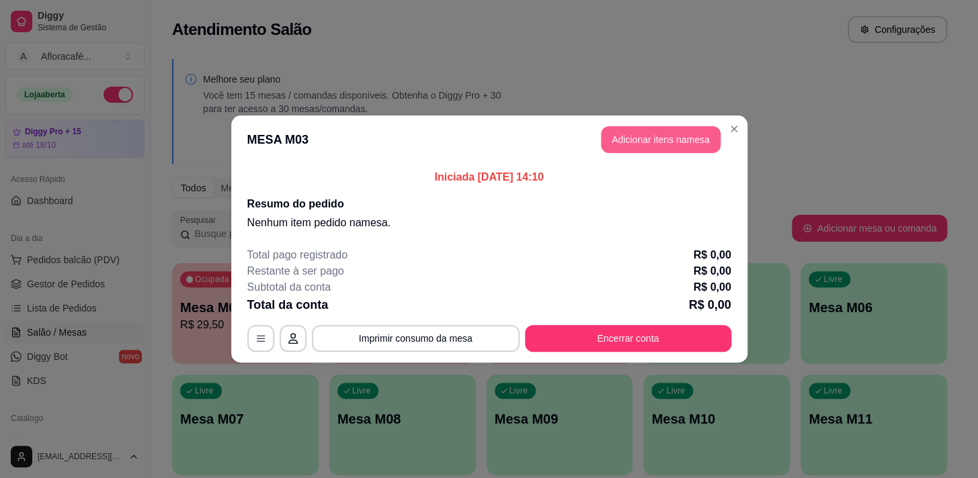
click at [638, 130] on button "Adicionar itens na mesa" at bounding box center [661, 139] width 120 height 27
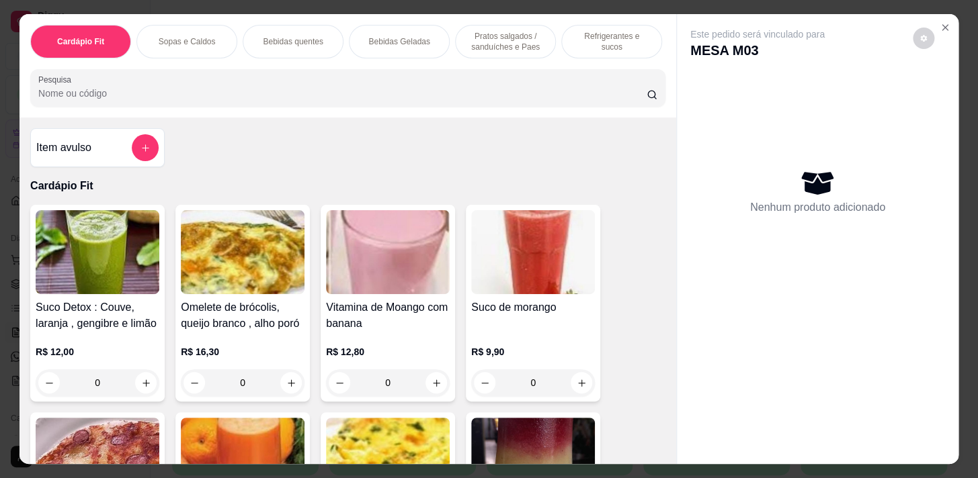
click at [962, 232] on div "Cardápio Fit Sopas e Caldos Bebidas quentes Bebidas Geladas Pratos salgados / s…" at bounding box center [489, 239] width 978 height 478
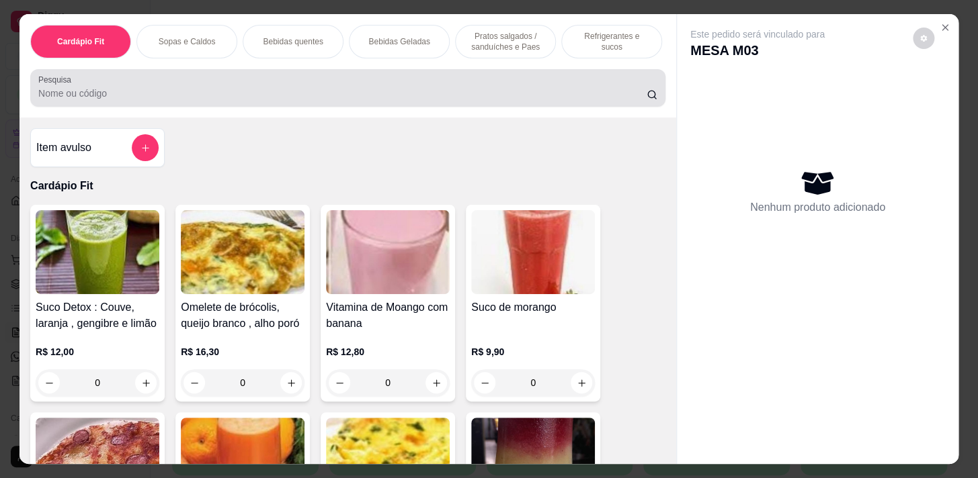
click at [473, 91] on input "Pesquisa" at bounding box center [342, 93] width 608 height 13
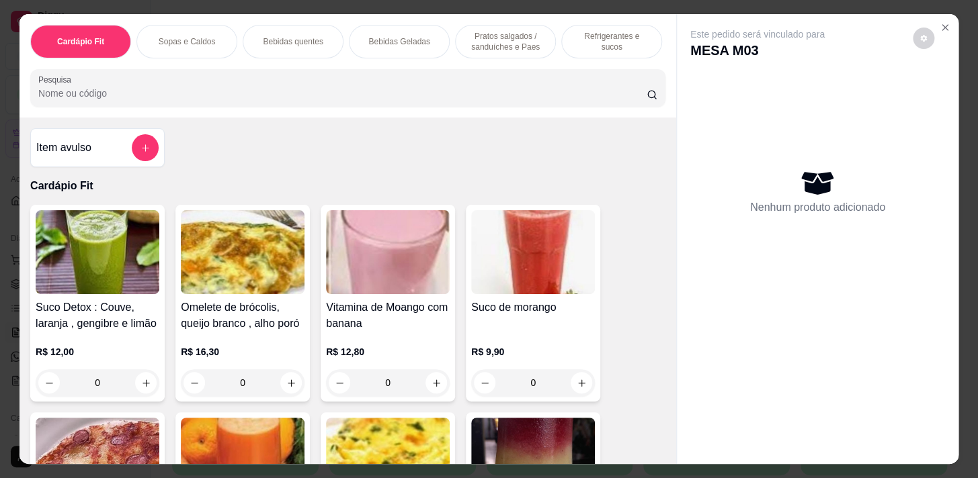
drag, startPoint x: 636, startPoint y: 27, endPoint x: 592, endPoint y: 101, distance: 85.8
click at [635, 28] on div "Refrigerantes e sucos" at bounding box center [611, 42] width 101 height 34
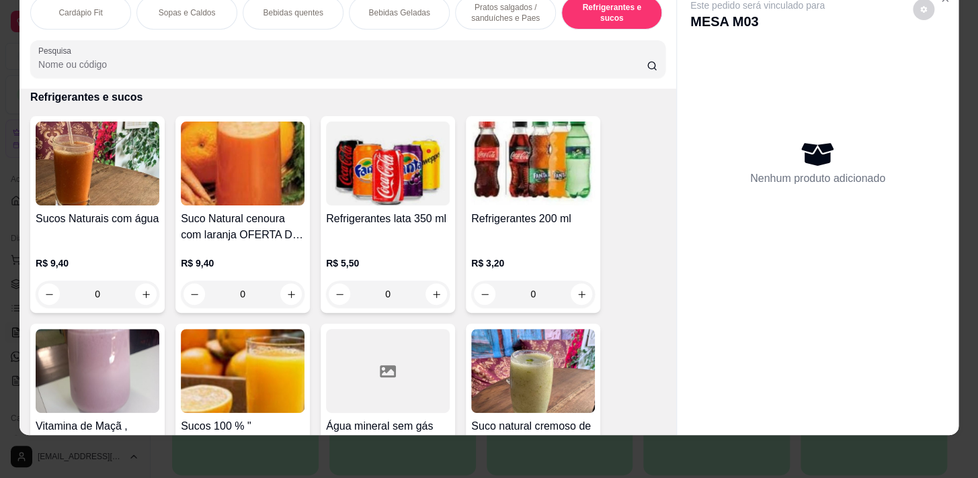
click at [143, 291] on div "0" at bounding box center [98, 294] width 124 height 27
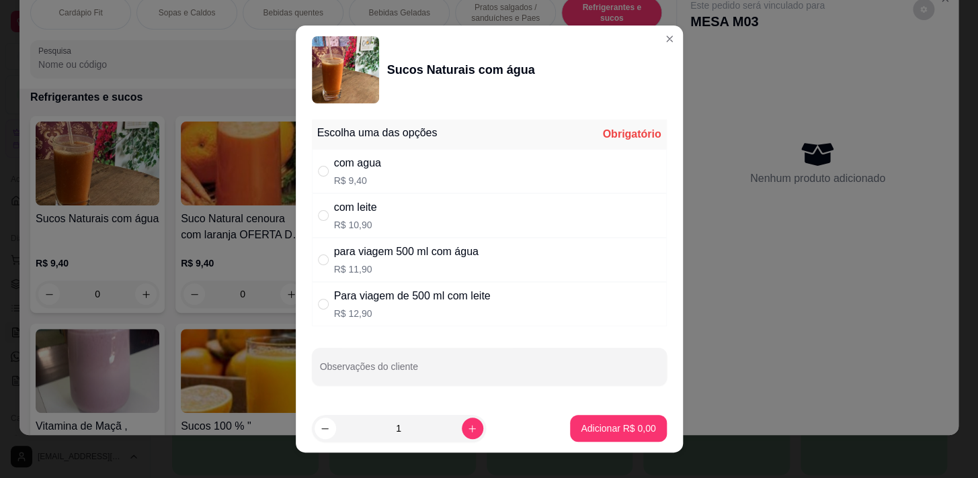
click at [380, 161] on div "com agua R$ 9,40" at bounding box center [489, 171] width 355 height 44
radio input "true"
drag, startPoint x: 444, startPoint y: 443, endPoint x: 458, endPoint y: 437, distance: 15.0
click at [444, 443] on footer "1 Adicionar R$ 9,40" at bounding box center [489, 428] width 387 height 48
click at [462, 421] on button "increase-product-quantity" at bounding box center [472, 428] width 21 height 21
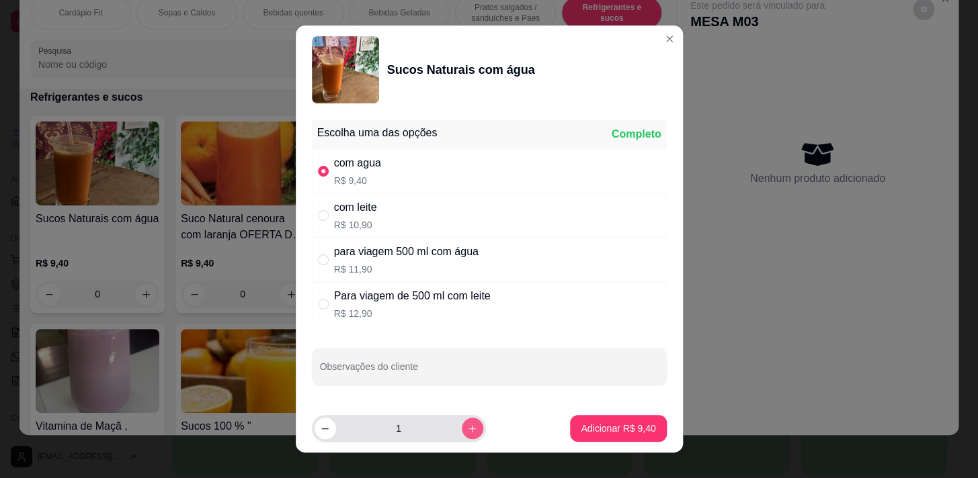
type input "2"
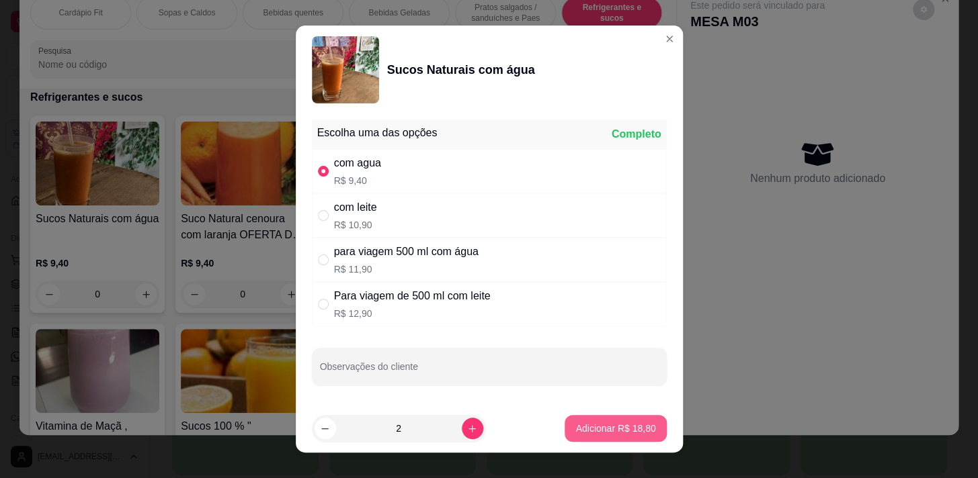
click at [575, 425] on p "Adicionar R$ 18,80" at bounding box center [615, 428] width 80 height 13
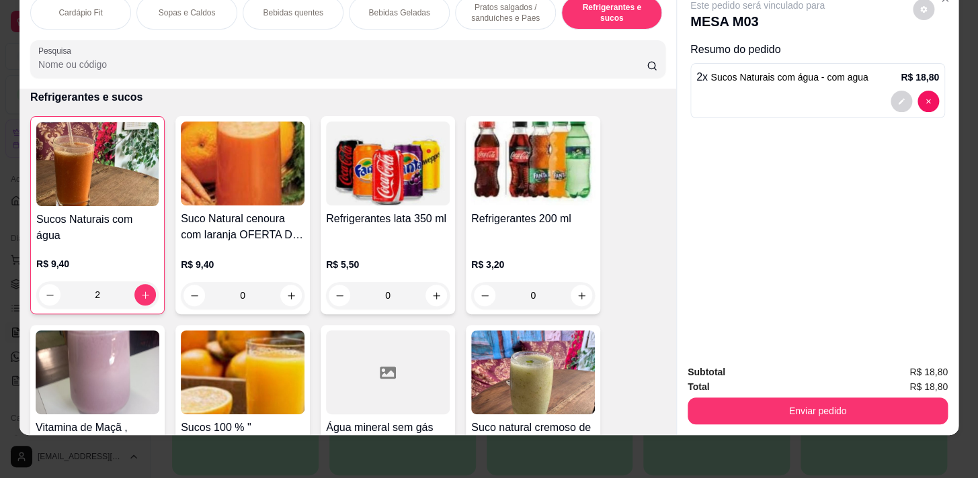
type input "2"
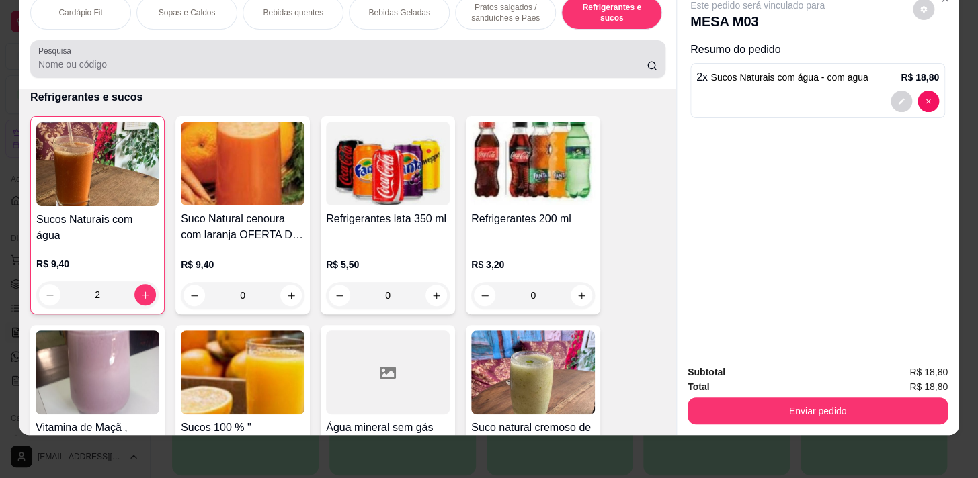
drag, startPoint x: 480, startPoint y: 42, endPoint x: 471, endPoint y: 24, distance: 20.4
click at [480, 42] on div "Pesquisa" at bounding box center [347, 59] width 635 height 38
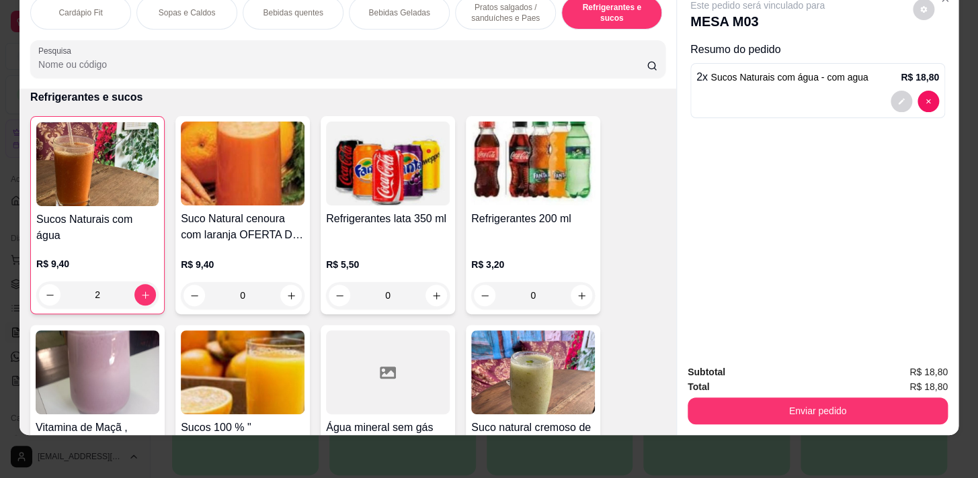
scroll to position [0, 555]
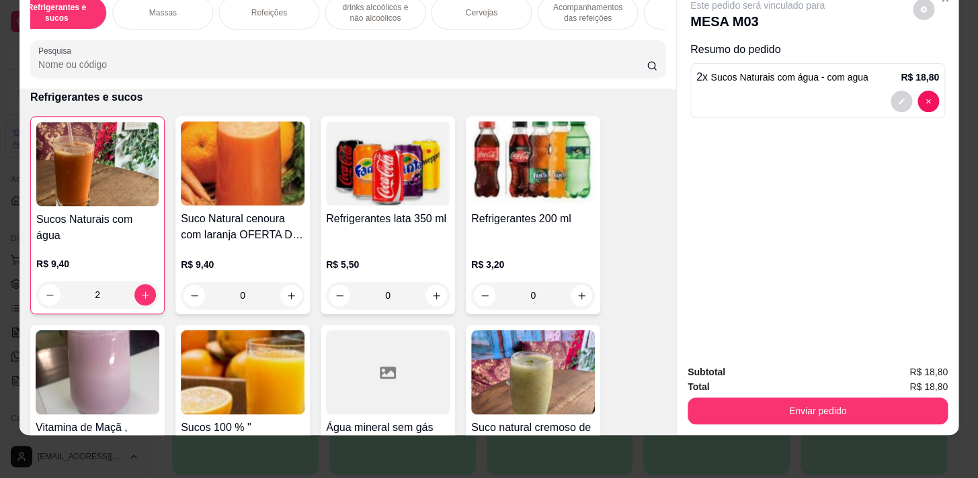
click at [265, 7] on p "Refeições" at bounding box center [269, 12] width 36 height 11
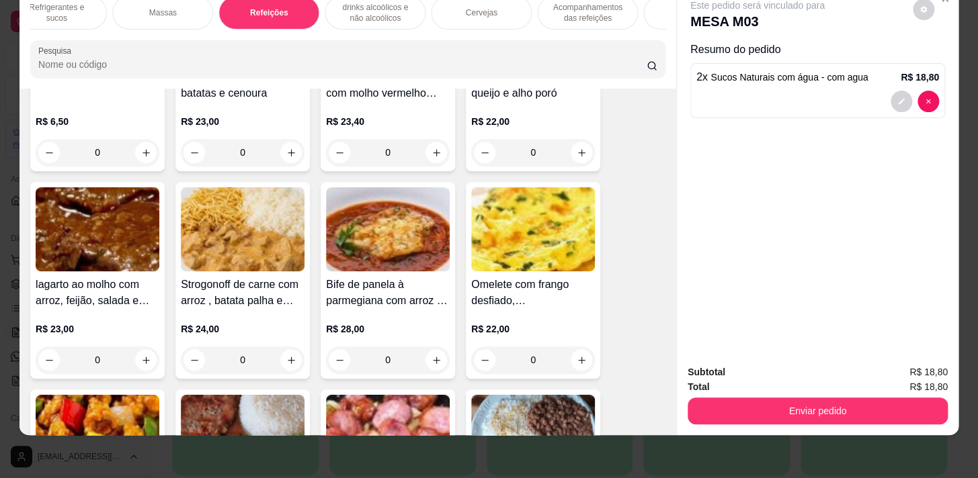
scroll to position [9054, 0]
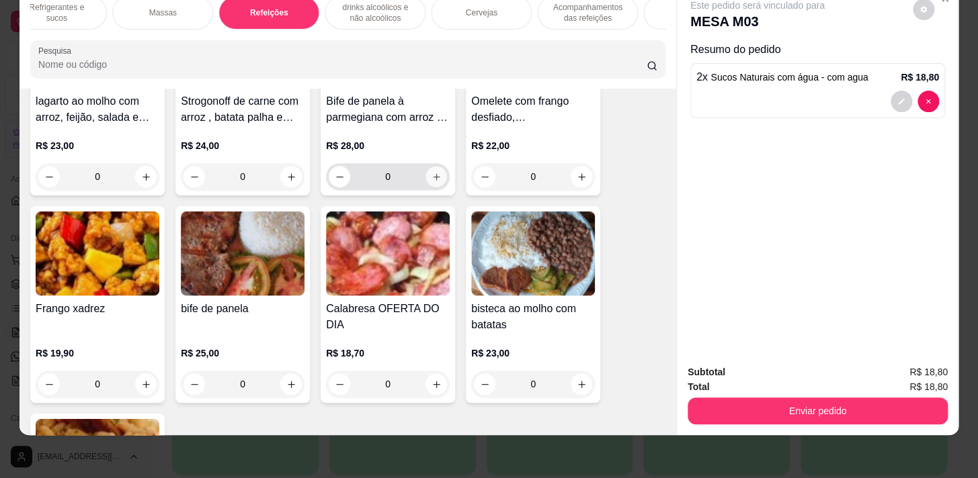
click at [435, 172] on icon "increase-product-quantity" at bounding box center [436, 177] width 10 height 10
type input "1"
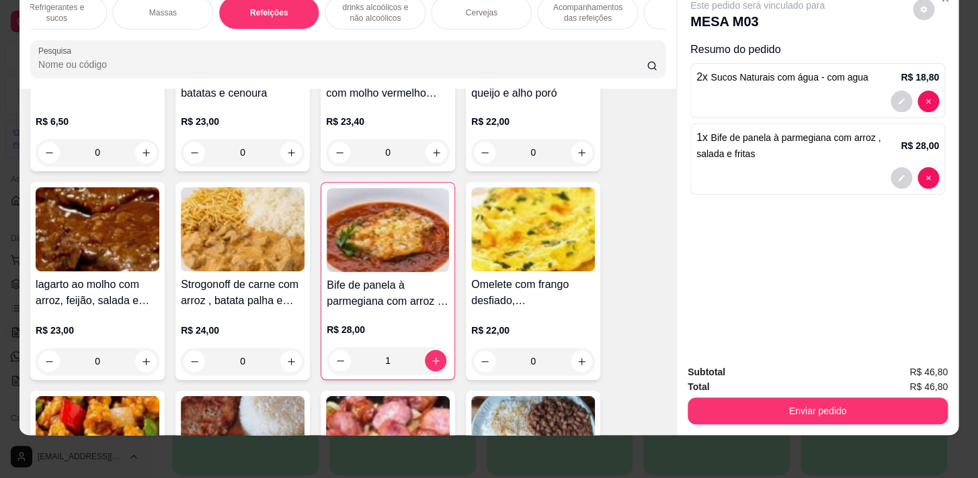
scroll to position [8687, 0]
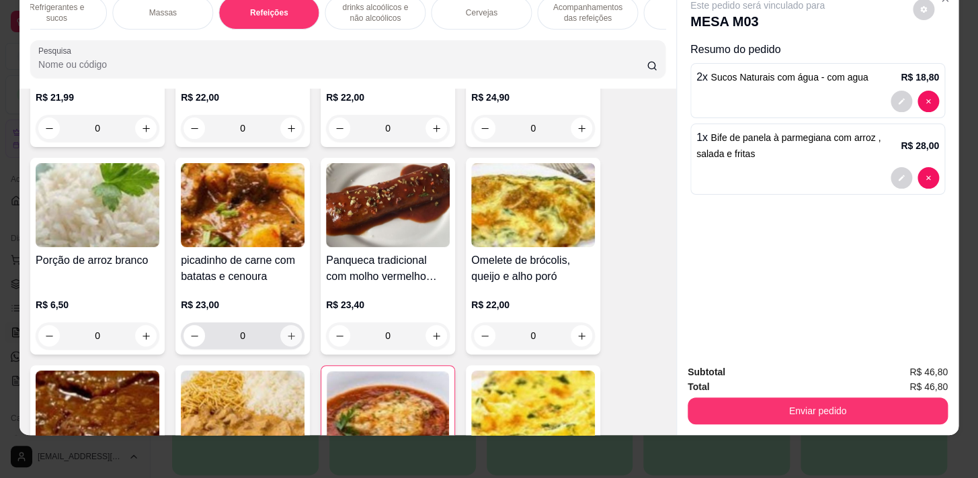
click at [293, 325] on button "increase-product-quantity" at bounding box center [290, 335] width 21 height 21
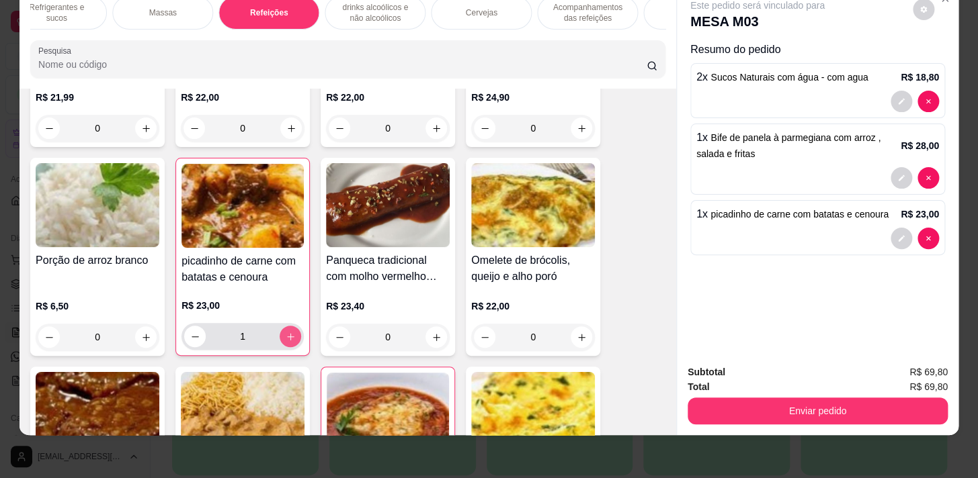
type input "1"
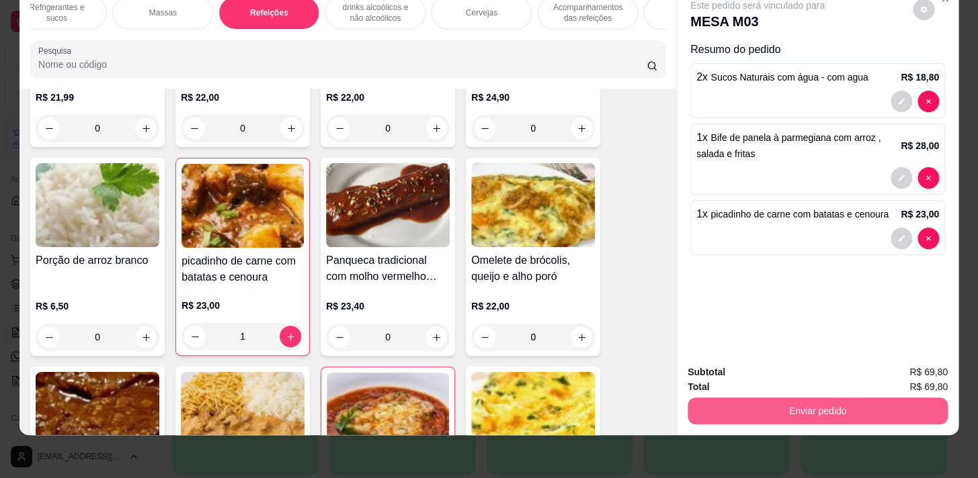
click at [863, 410] on button "Enviar pedido" at bounding box center [817, 411] width 260 height 27
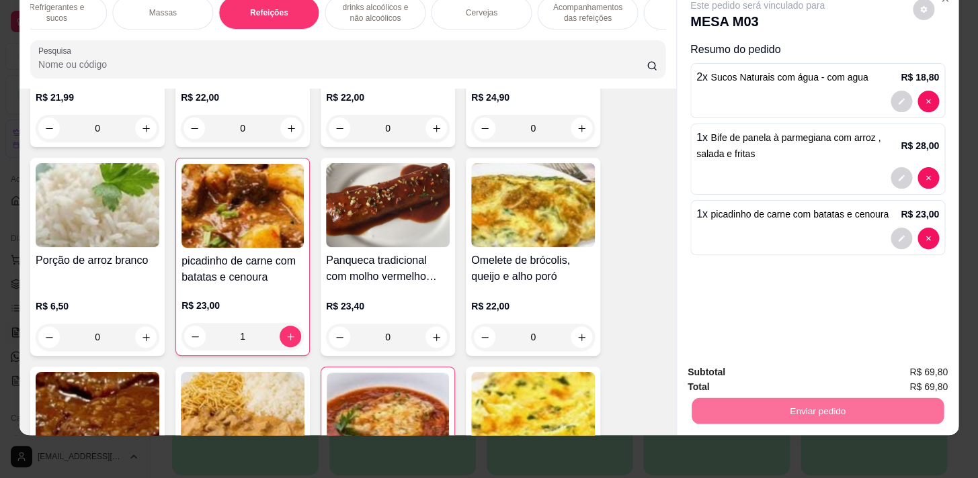
click at [947, 370] on button "Enviar pedido" at bounding box center [913, 370] width 76 height 26
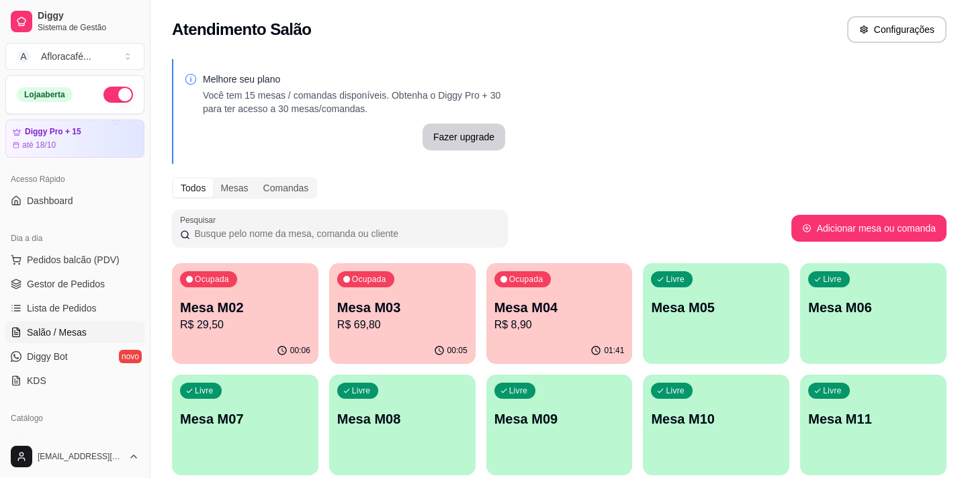
click at [296, 333] on div "Ocupada Mesa M02 R$ 29,50" at bounding box center [245, 300] width 146 height 75
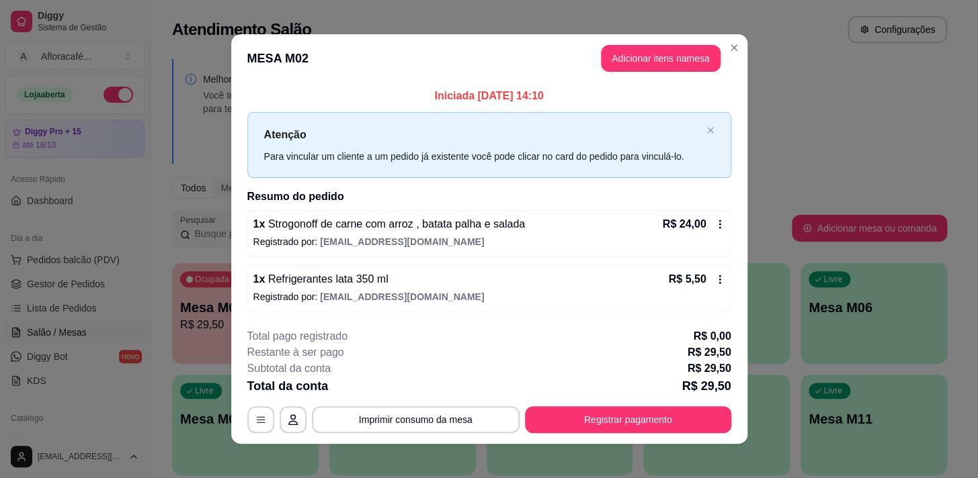
scroll to position [8, 0]
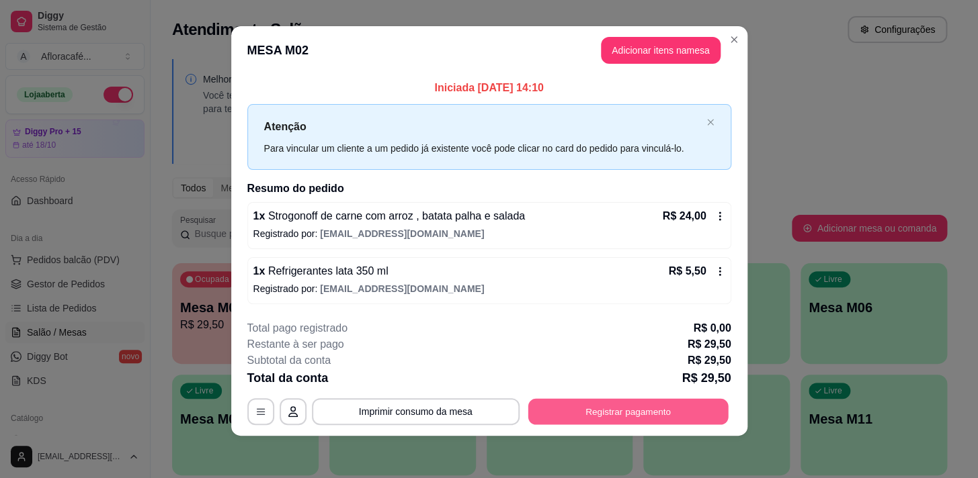
click at [647, 421] on button "Registrar pagamento" at bounding box center [627, 411] width 200 height 26
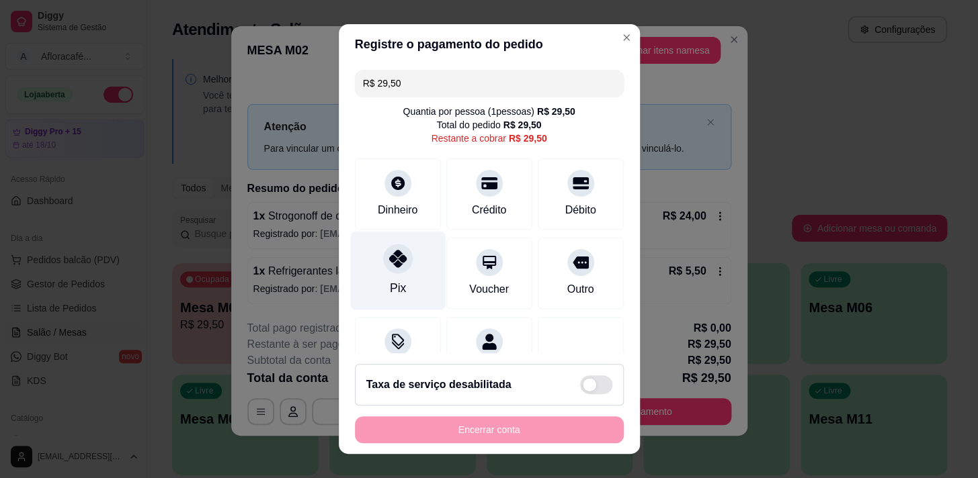
click at [389, 256] on icon at bounding box center [396, 258] width 17 height 17
type input "R$ 0,00"
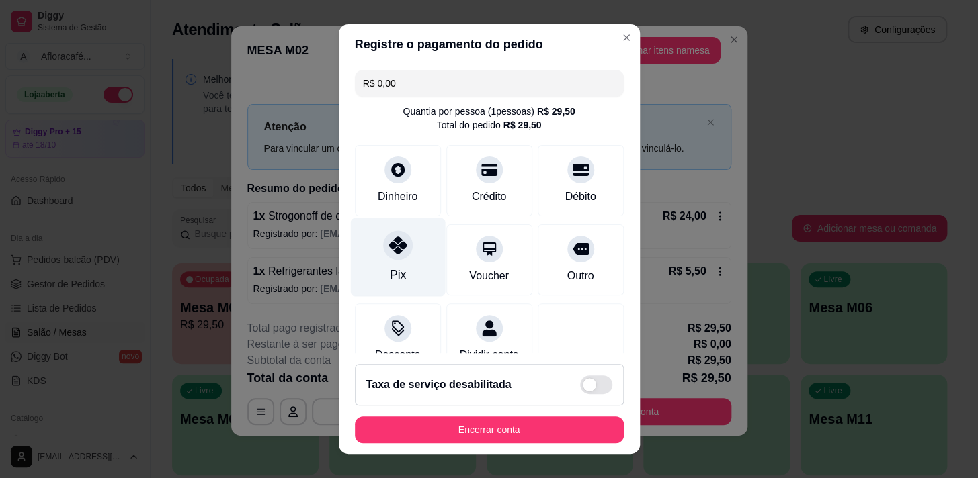
click at [379, 260] on div "Pix" at bounding box center [397, 257] width 95 height 79
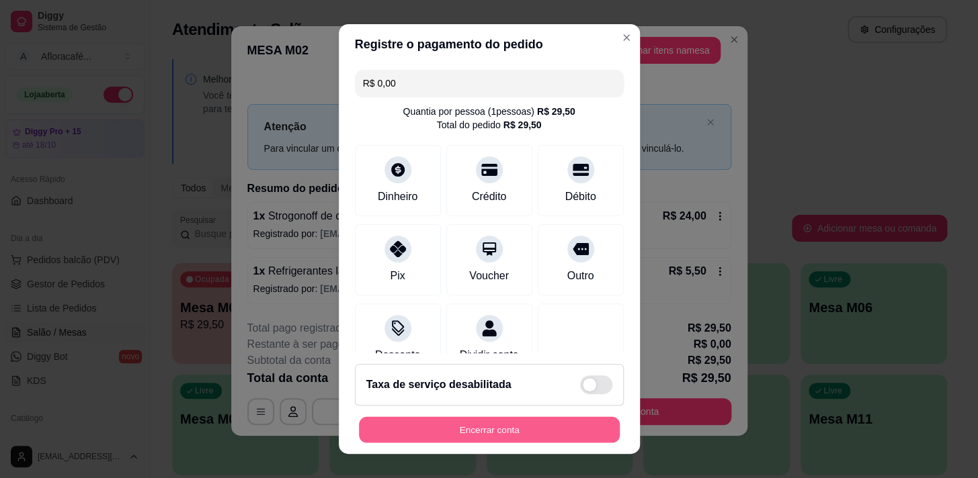
click at [505, 423] on button "Encerrar conta" at bounding box center [489, 430] width 261 height 26
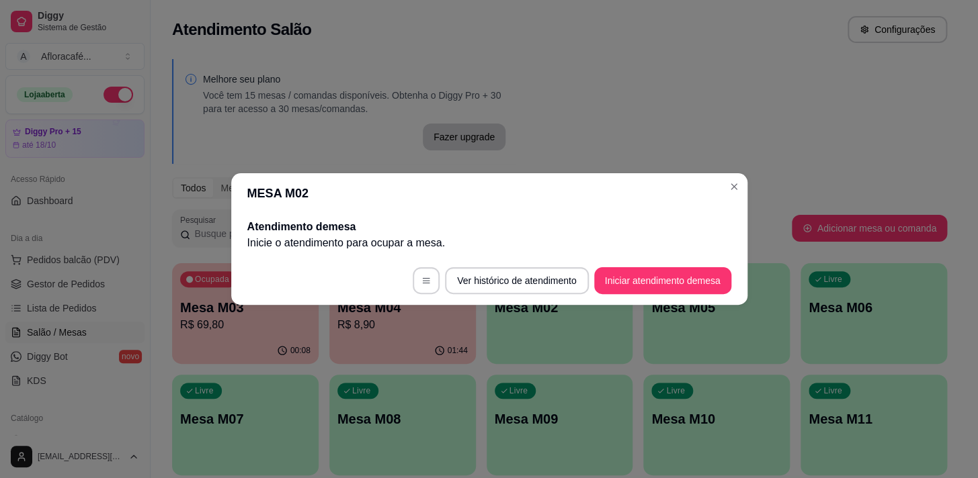
scroll to position [0, 0]
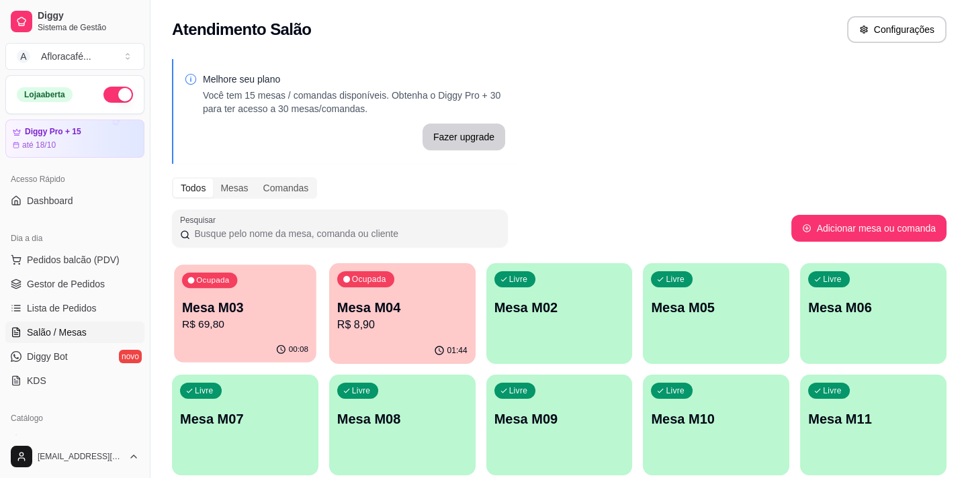
click at [255, 329] on p "R$ 69,80" at bounding box center [245, 324] width 126 height 15
drag, startPoint x: 306, startPoint y: 94, endPoint x: 314, endPoint y: 141, distance: 47.8
click at [304, 100] on p "Você tem 15 mesas / comandas disponíveis. Obtenha o Diggy Pro + 30 para ter ace…" at bounding box center [354, 102] width 302 height 27
click at [262, 320] on p "R$ 69,80" at bounding box center [245, 325] width 130 height 16
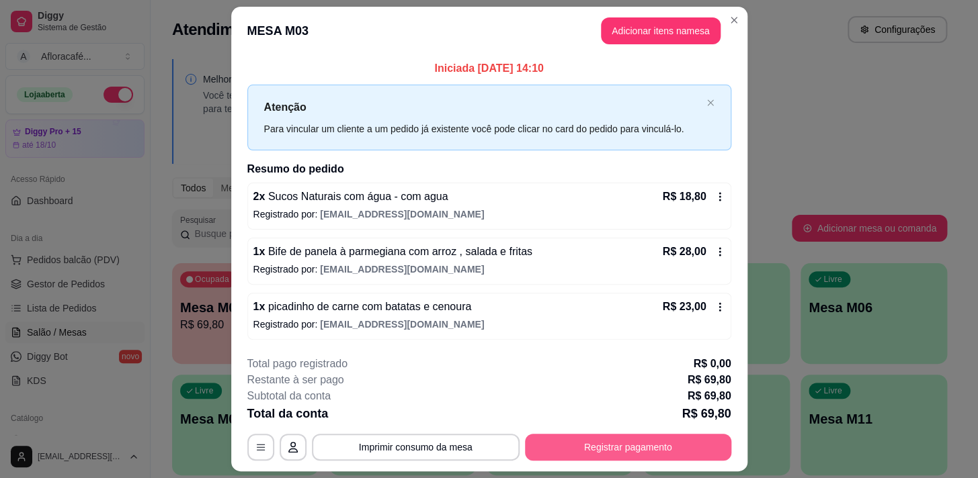
click at [651, 443] on button "Registrar pagamento" at bounding box center [628, 447] width 206 height 27
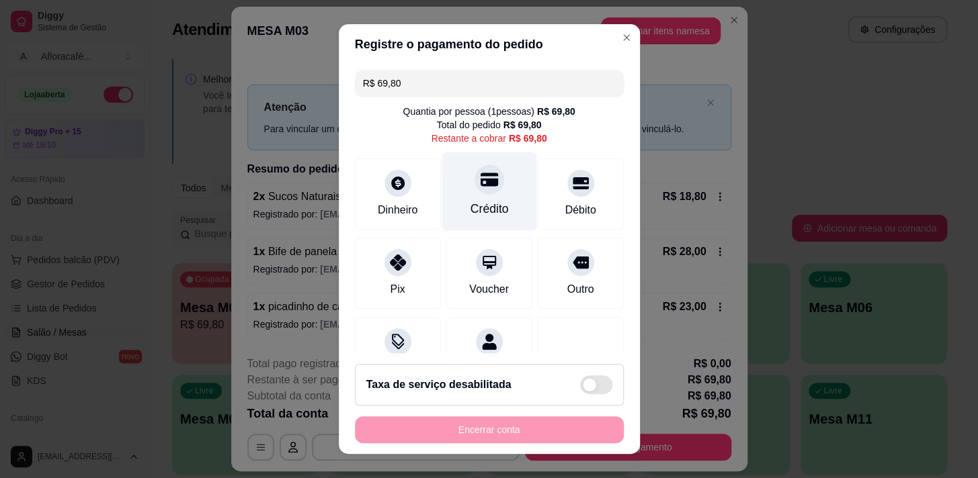
click at [488, 192] on div "Crédito" at bounding box center [488, 191] width 95 height 79
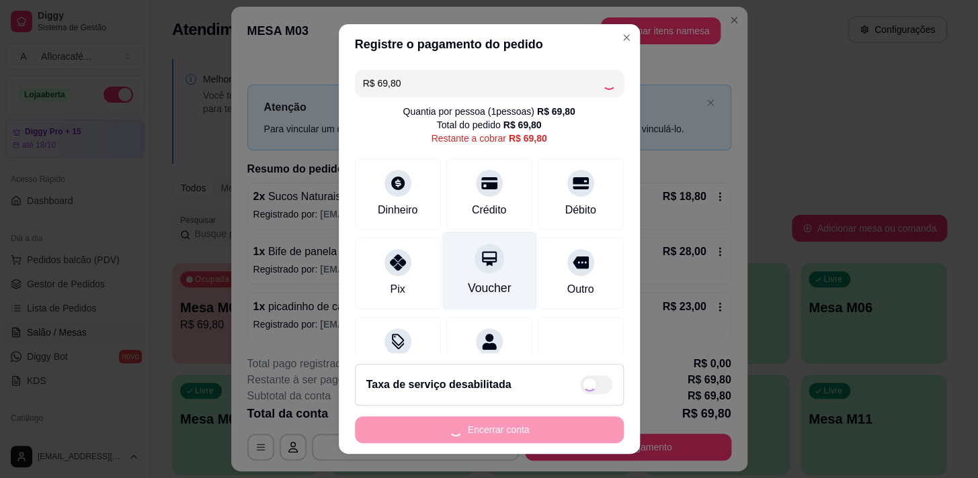
type input "R$ 0,00"
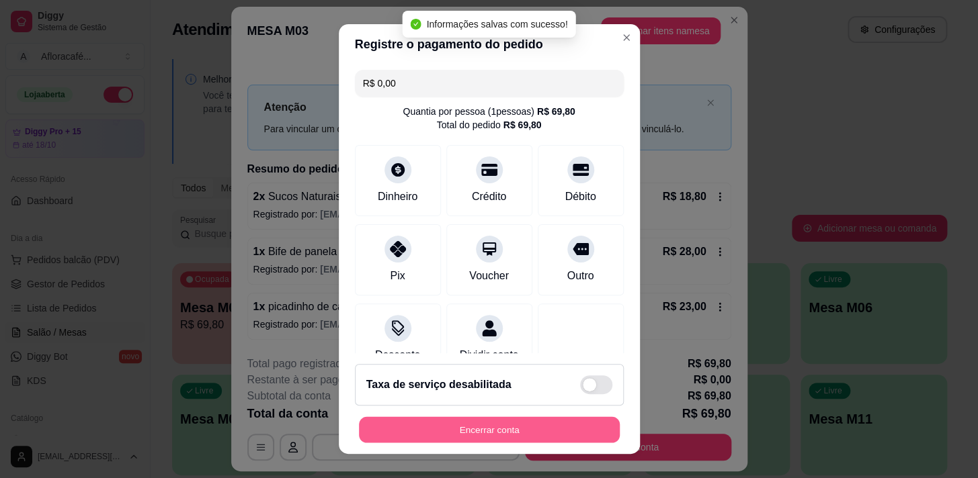
click at [521, 421] on button "Encerrar conta" at bounding box center [489, 430] width 261 height 26
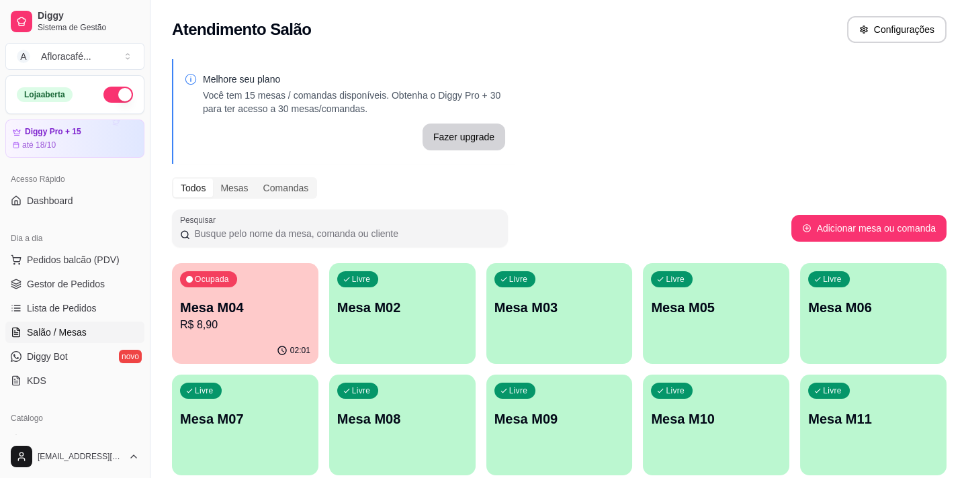
click at [383, 315] on p "Mesa M02" at bounding box center [402, 307] width 130 height 19
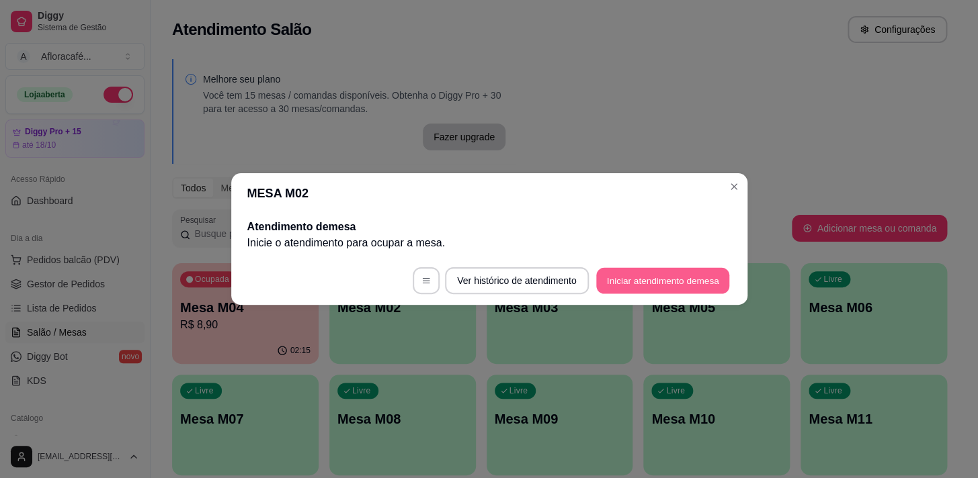
click at [625, 276] on button "Iniciar atendimento de mesa" at bounding box center [662, 281] width 133 height 26
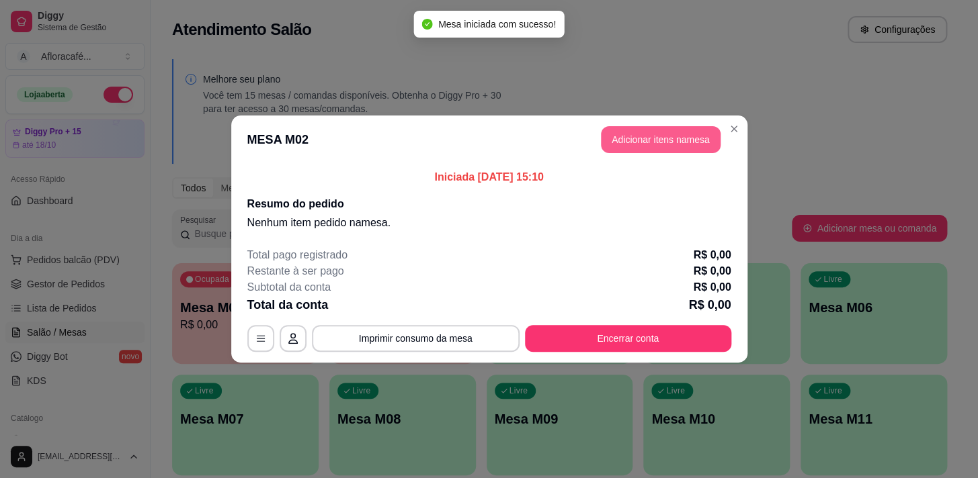
click at [649, 140] on button "Adicionar itens na mesa" at bounding box center [661, 139] width 120 height 27
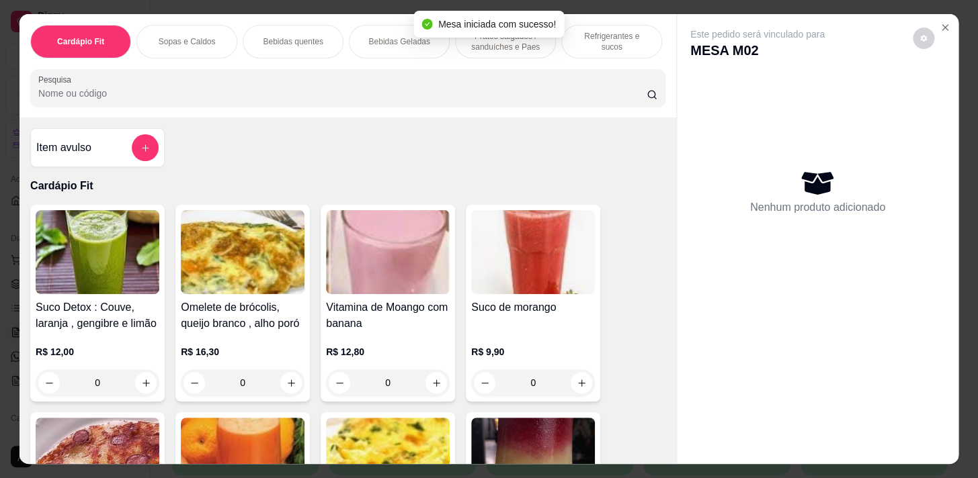
click at [158, 100] on input "Pesquisa" at bounding box center [342, 93] width 608 height 13
click at [154, 93] on input "Pesquisa" at bounding box center [342, 93] width 608 height 13
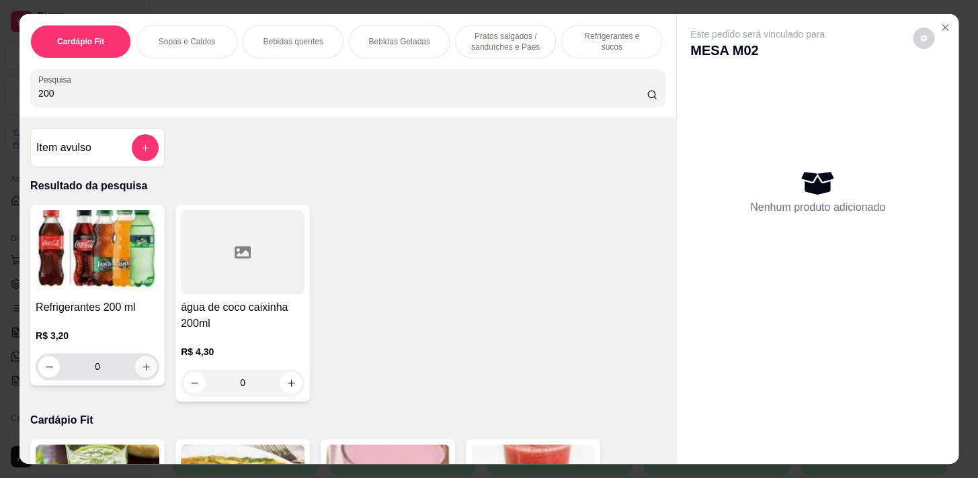
type input "200"
click at [138, 365] on button "increase-product-quantity" at bounding box center [145, 366] width 21 height 21
type input "1"
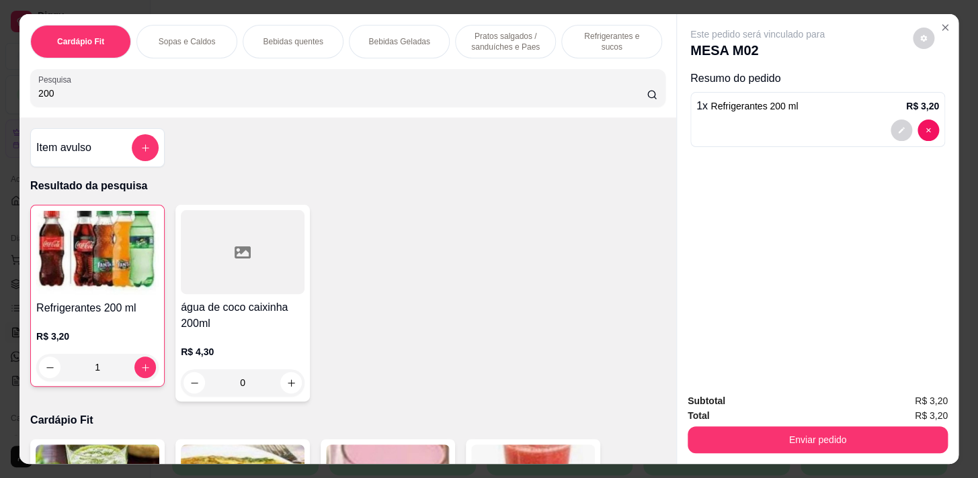
click at [120, 93] on input "200" at bounding box center [342, 93] width 608 height 13
type input "2"
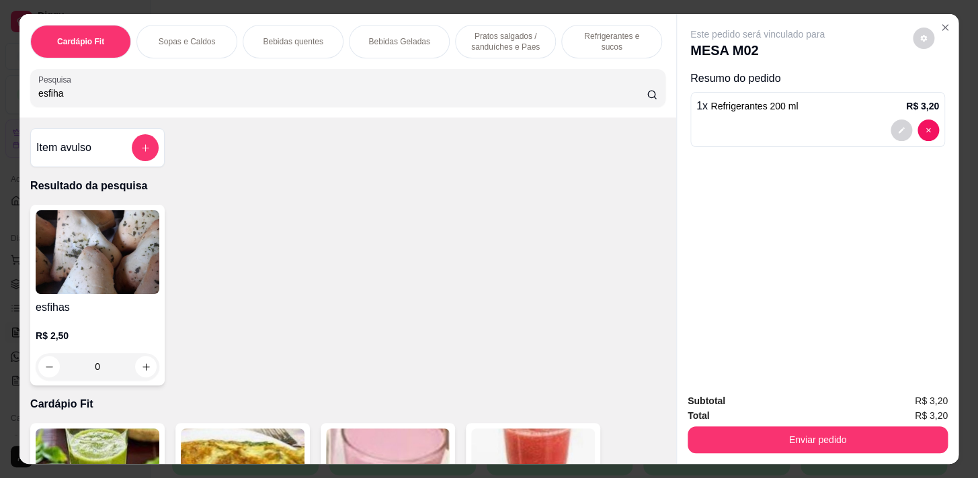
type input "esfiha"
click at [142, 367] on div "0" at bounding box center [98, 366] width 124 height 27
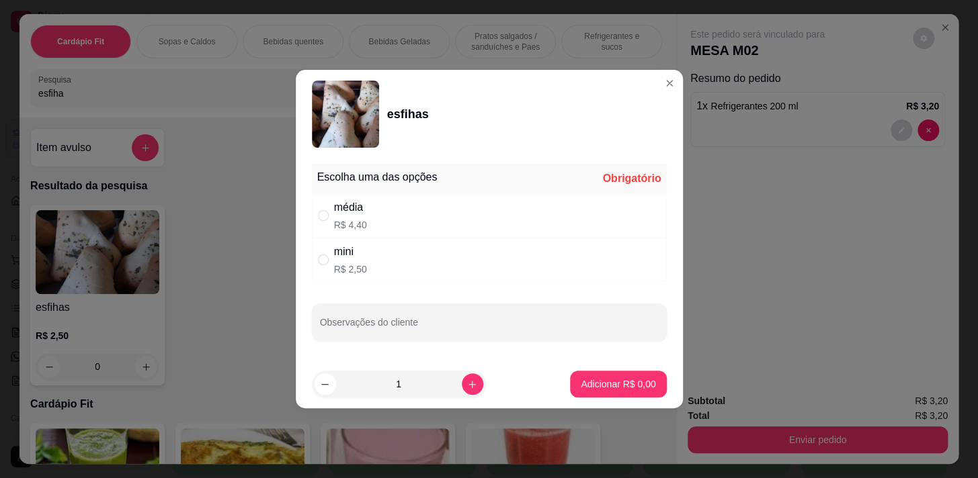
click at [433, 226] on div "média R$ 4,40" at bounding box center [489, 215] width 355 height 44
radio input "true"
click at [582, 386] on p "Adicionar R$ 4,40" at bounding box center [618, 384] width 73 height 13
type input "1"
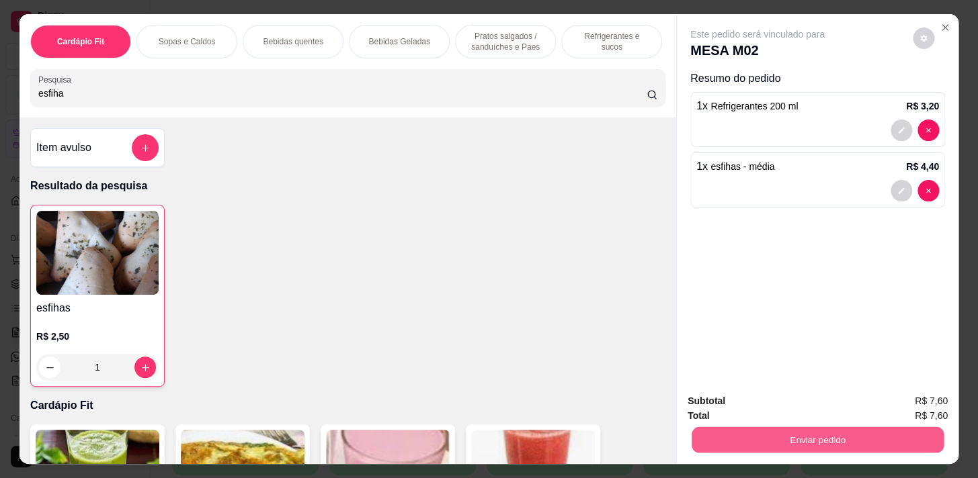
click at [754, 427] on button "Enviar pedido" at bounding box center [817, 440] width 252 height 26
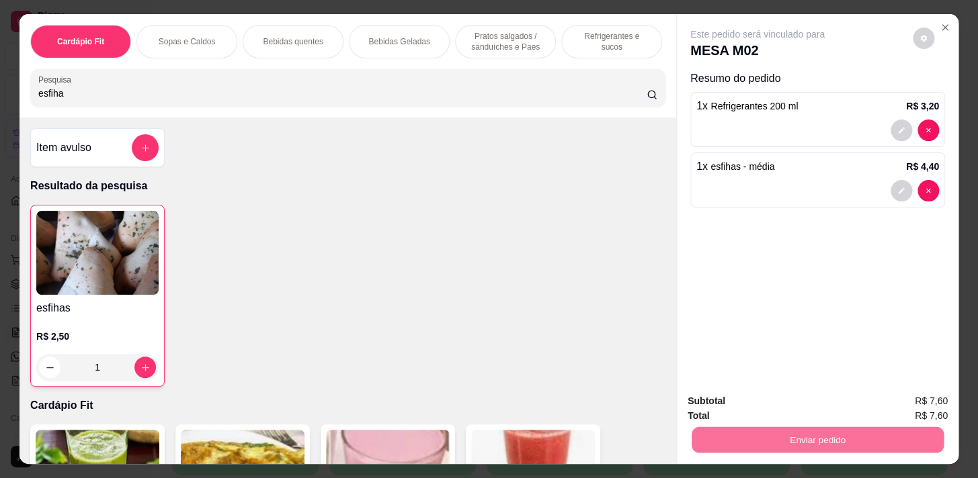
click at [905, 396] on button "Enviar pedido" at bounding box center [912, 402] width 74 height 25
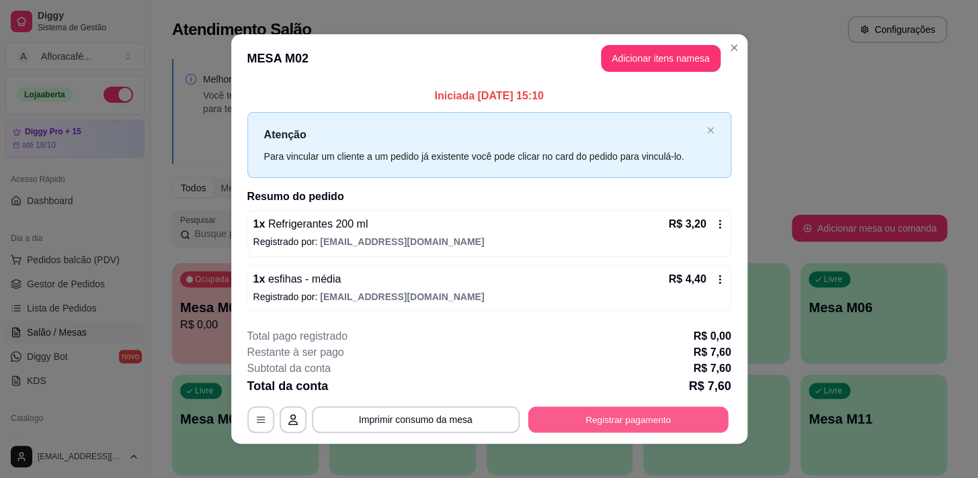
click at [602, 418] on button "Registrar pagamento" at bounding box center [627, 419] width 200 height 26
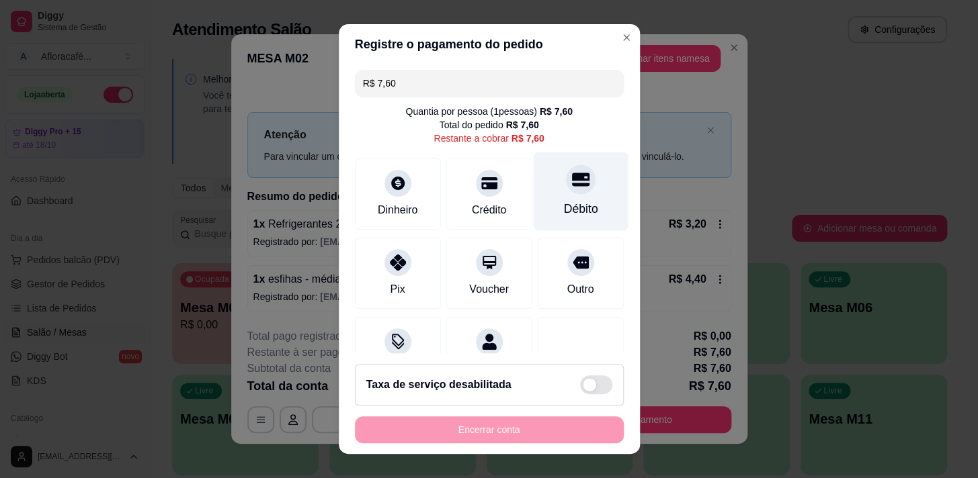
click at [563, 202] on div "Débito" at bounding box center [580, 208] width 34 height 17
type input "R$ 0,00"
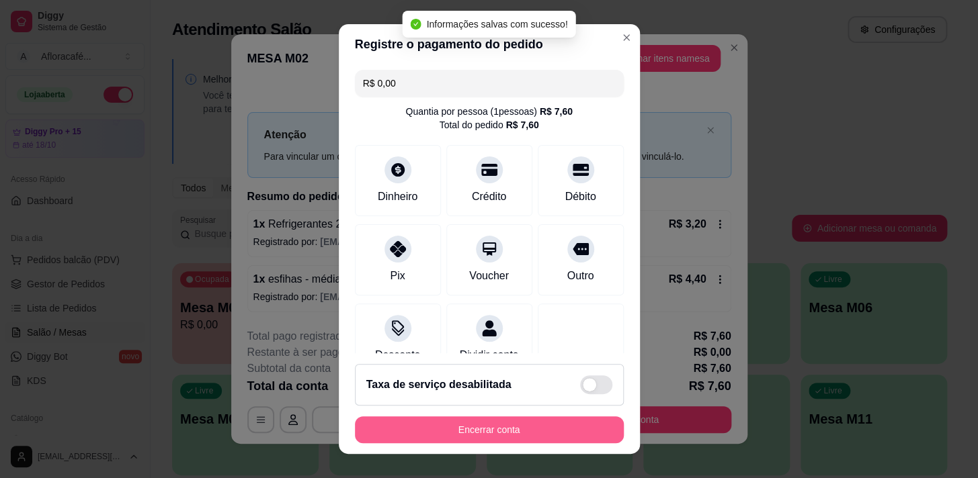
click at [482, 433] on button "Encerrar conta" at bounding box center [489, 430] width 269 height 27
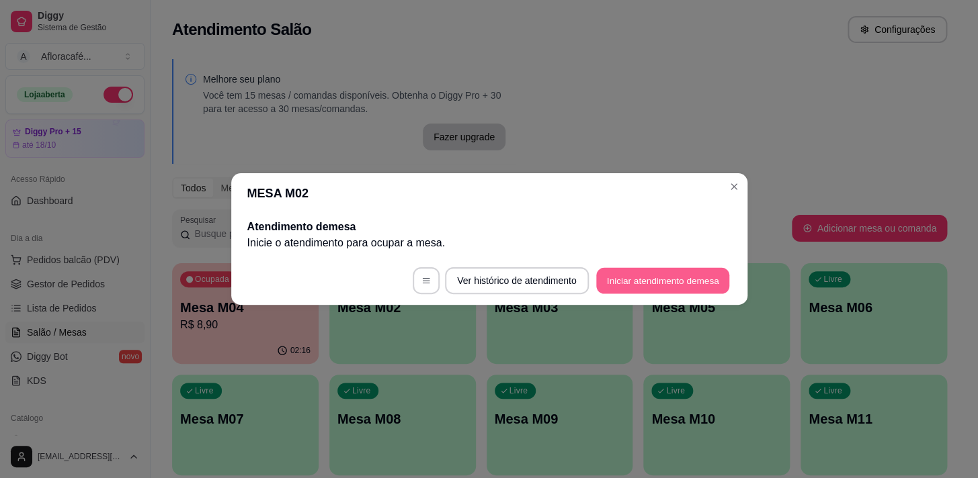
click at [638, 271] on button "Iniciar atendimento de mesa" at bounding box center [662, 281] width 133 height 26
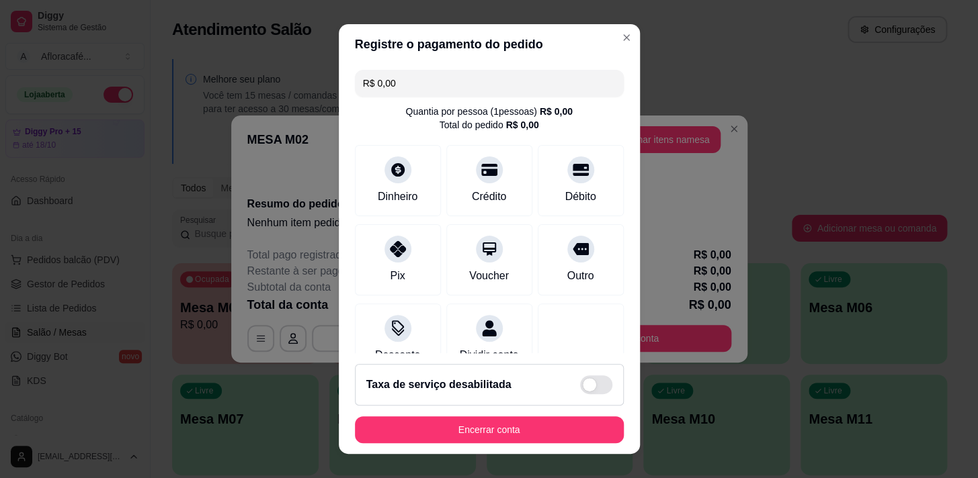
click at [616, 26] on header "Registre o pagamento do pedido" at bounding box center [489, 44] width 301 height 40
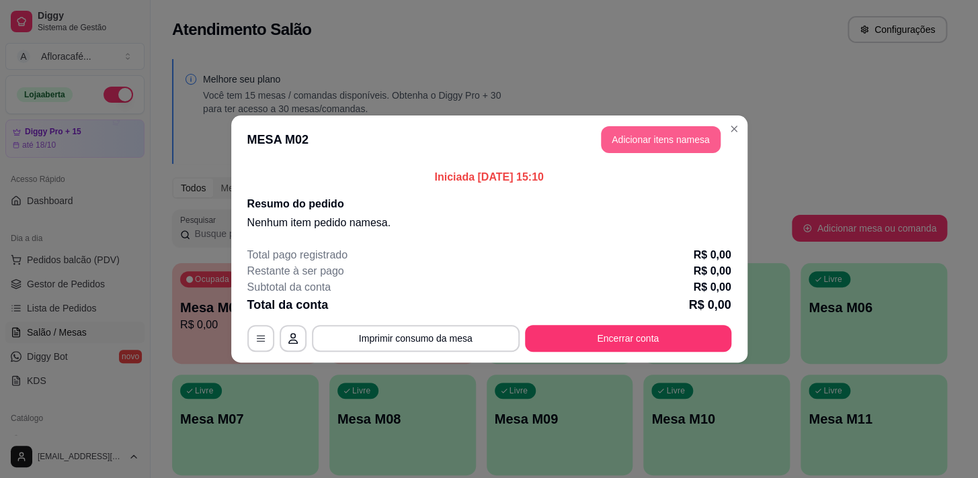
click at [631, 146] on button "Adicionar itens na mesa" at bounding box center [661, 139] width 120 height 27
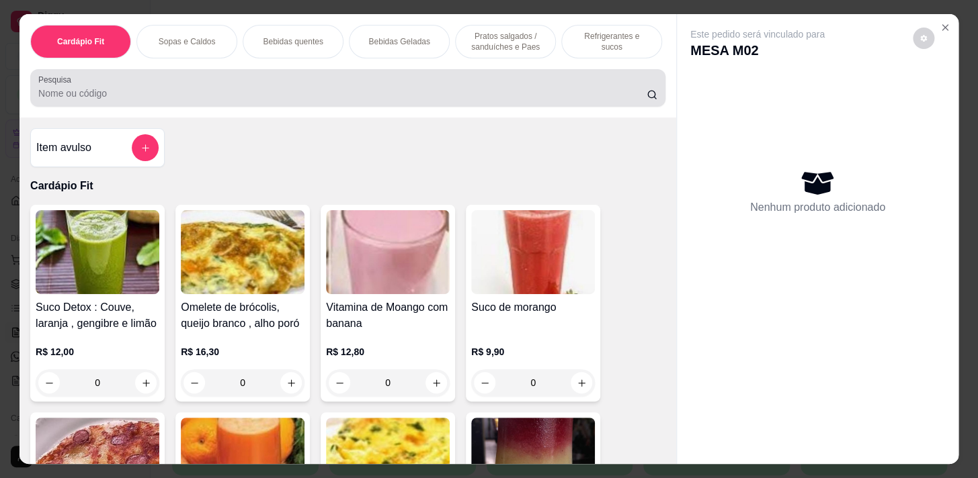
click at [370, 100] on input "Pesquisa" at bounding box center [342, 93] width 608 height 13
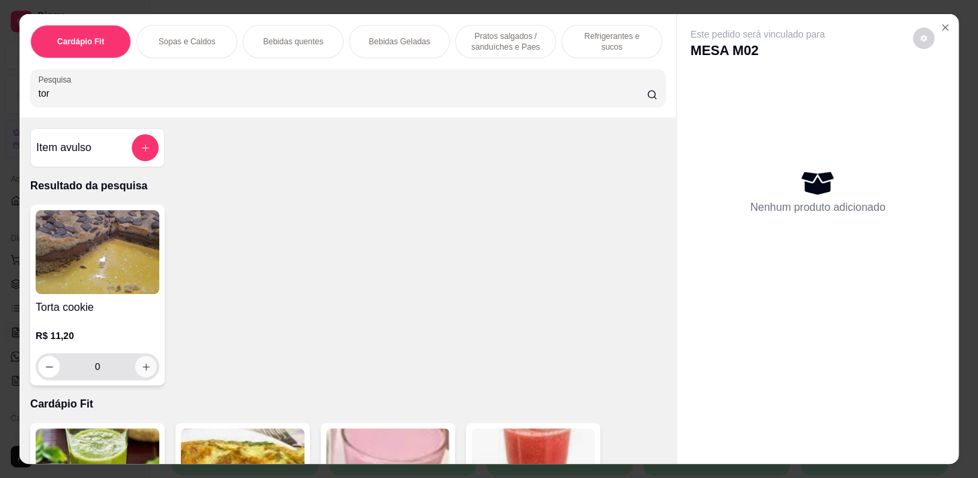
type input "tor"
click at [147, 372] on button "increase-product-quantity" at bounding box center [146, 367] width 21 height 21
type input "1"
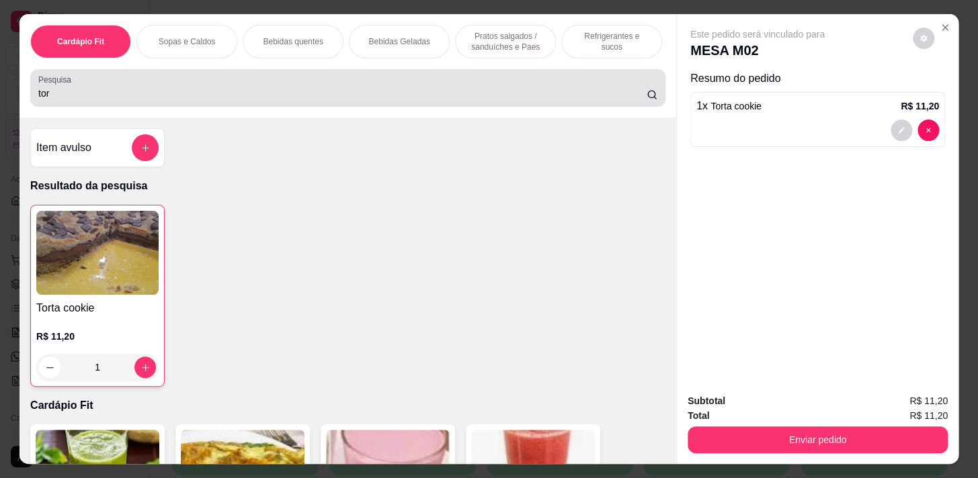
click at [105, 89] on div "tor" at bounding box center [347, 88] width 619 height 27
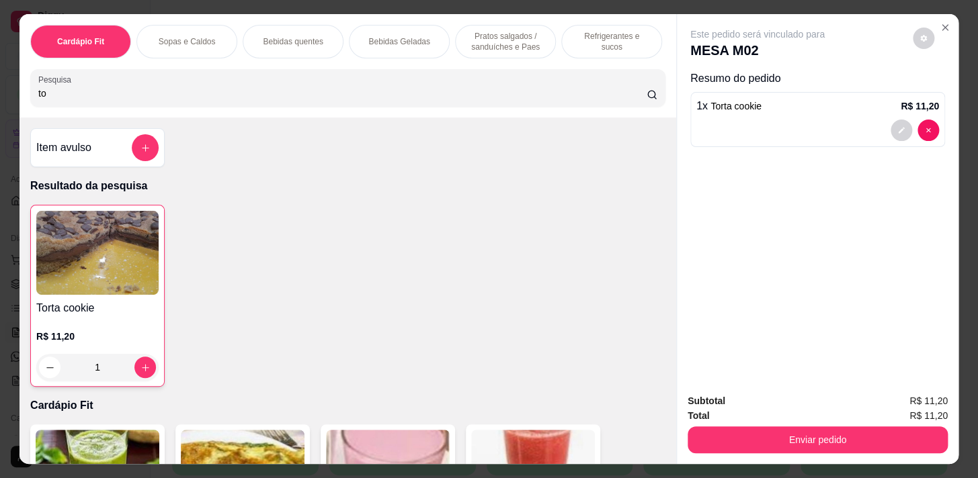
type input "t"
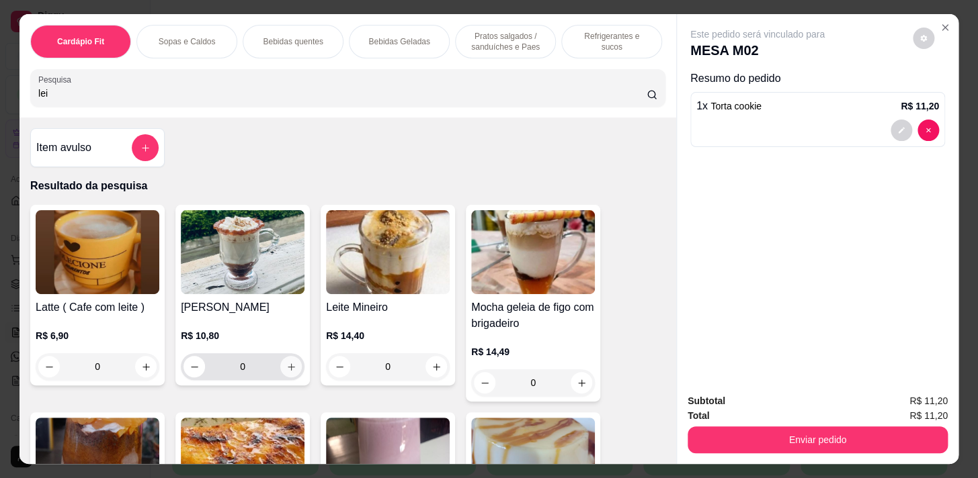
type input "lei"
click at [289, 370] on icon "increase-product-quantity" at bounding box center [291, 367] width 10 height 10
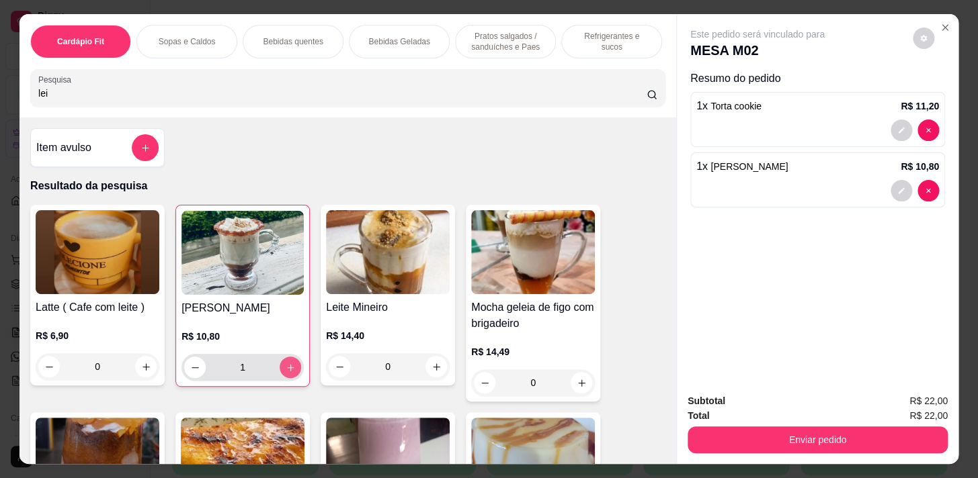
type input "1"
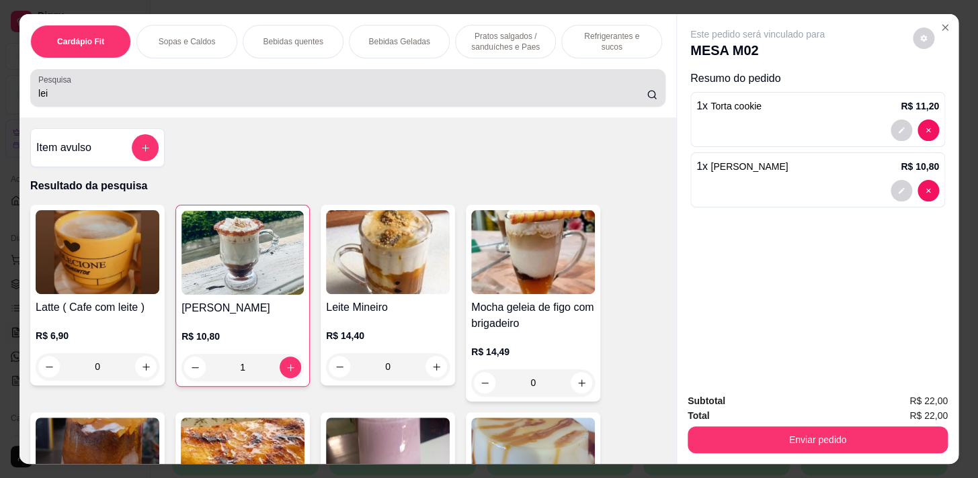
click at [155, 106] on div "Pesquisa lei" at bounding box center [347, 88] width 635 height 38
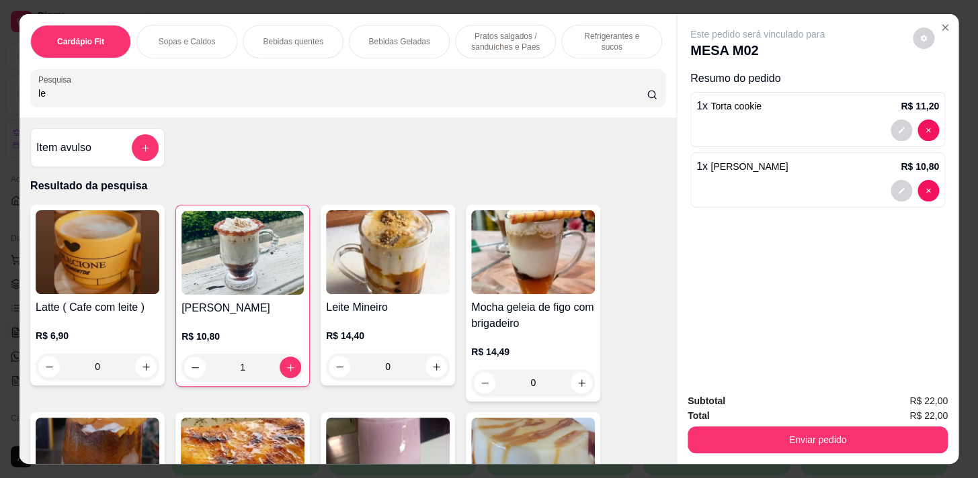
type input "l"
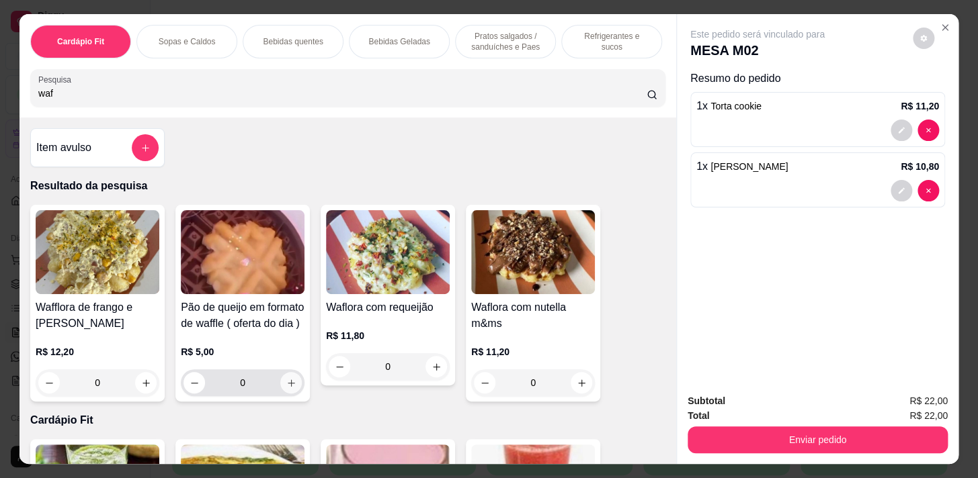
type input "waf"
click at [288, 387] on icon "increase-product-quantity" at bounding box center [291, 383] width 10 height 10
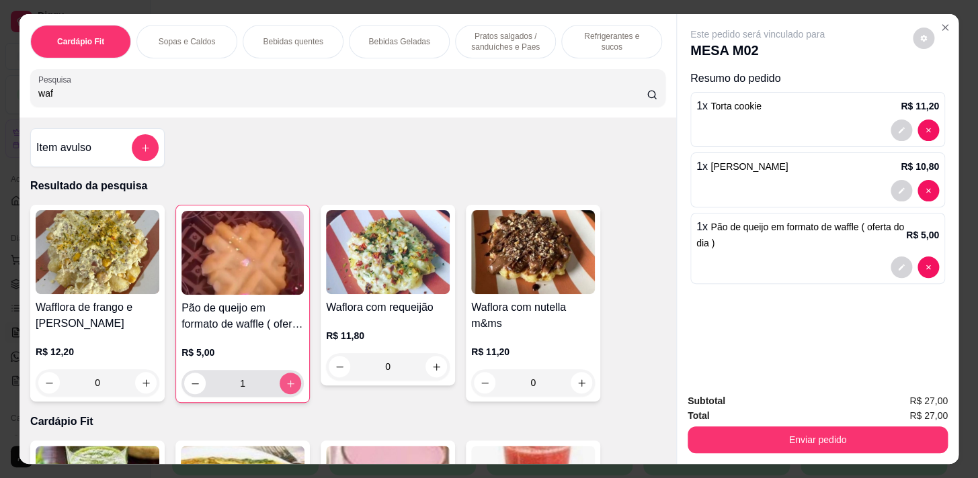
type input "1"
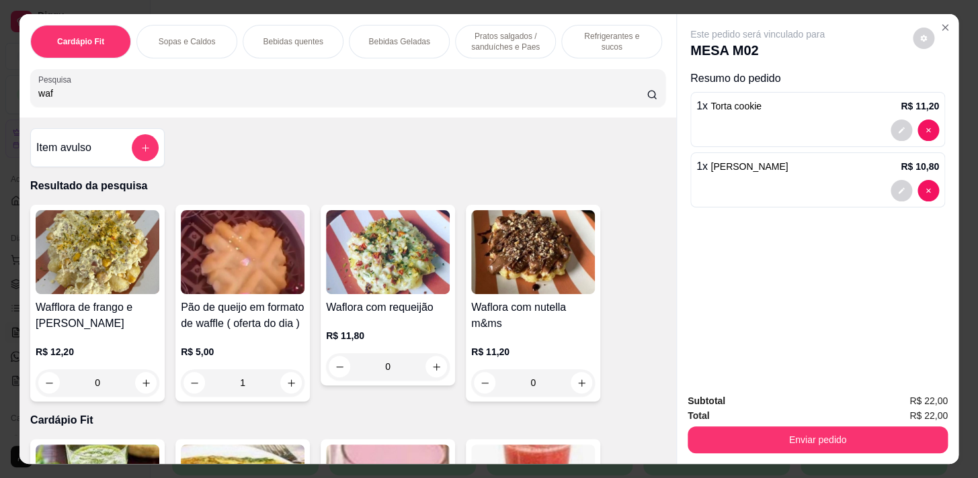
type input "0"
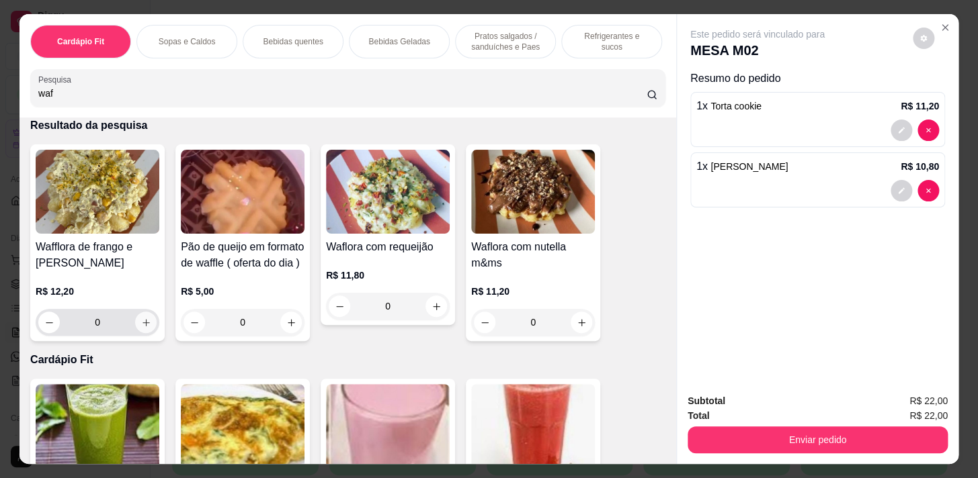
click at [146, 327] on icon "increase-product-quantity" at bounding box center [146, 323] width 10 height 10
type input "1"
type input "0"
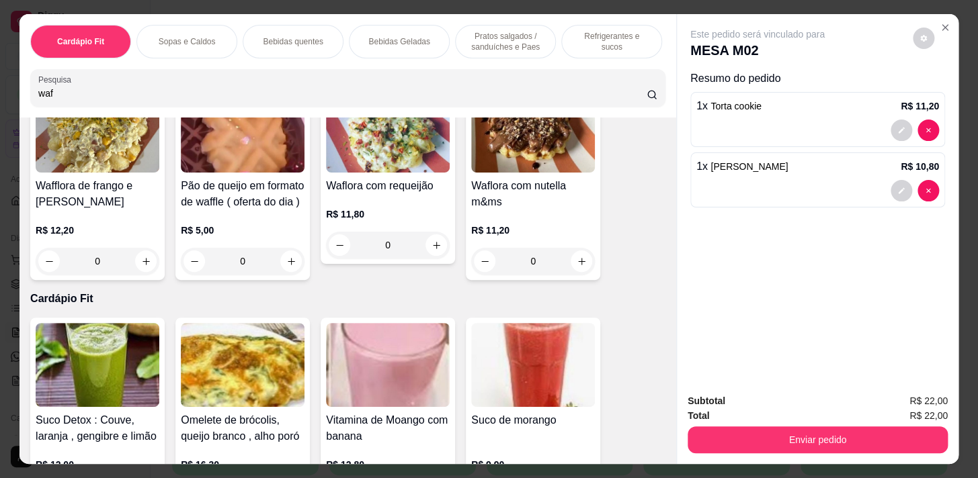
scroll to position [0, 0]
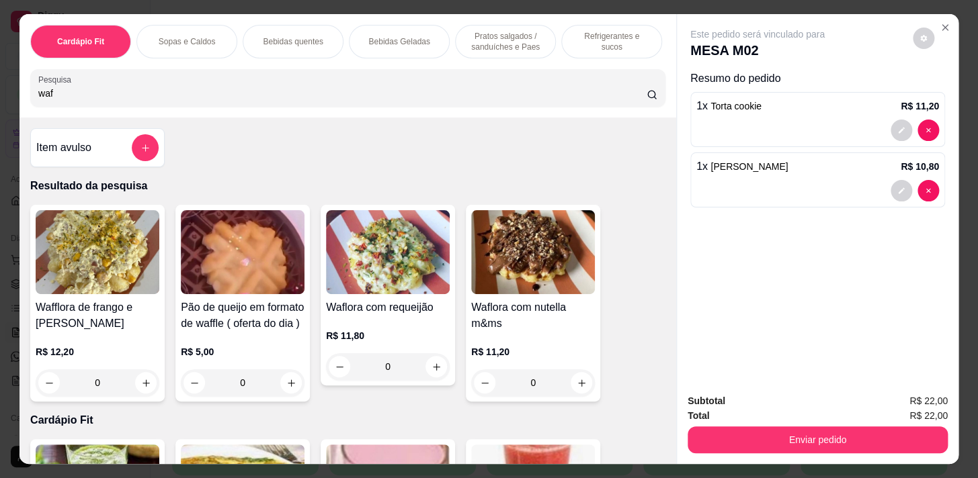
click at [432, 363] on div "0" at bounding box center [388, 366] width 124 height 27
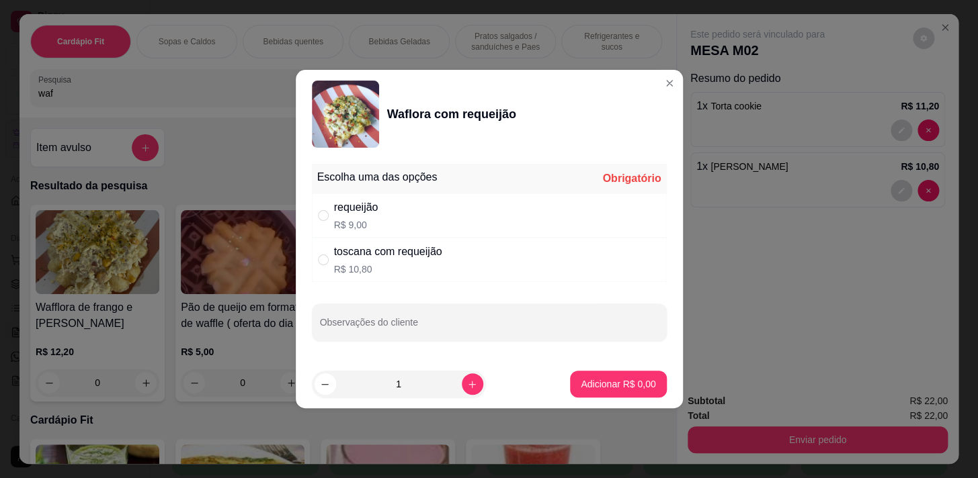
click at [396, 228] on div "requeijão R$ 9,00" at bounding box center [489, 215] width 355 height 44
radio input "true"
click at [645, 384] on button "Adicionar R$ 9,00" at bounding box center [618, 384] width 96 height 27
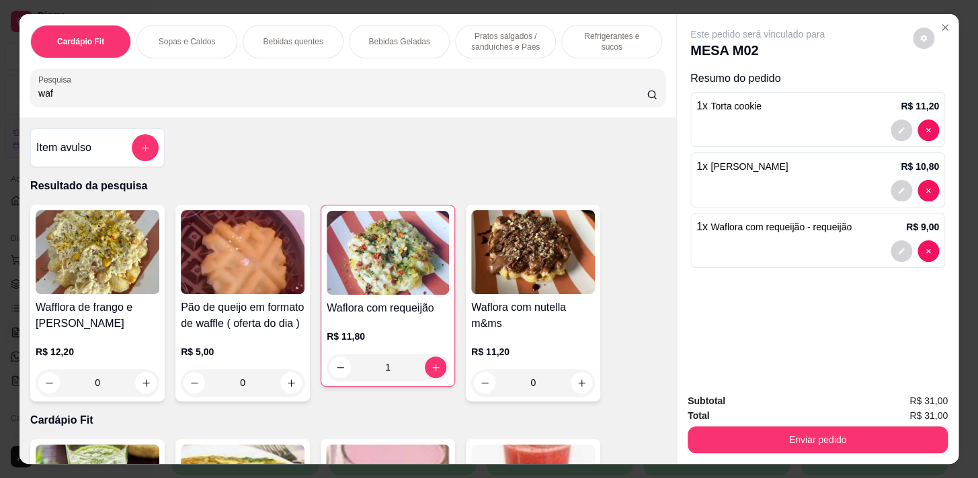
type input "1"
click at [267, 95] on input "waf" at bounding box center [342, 93] width 608 height 13
type input "w"
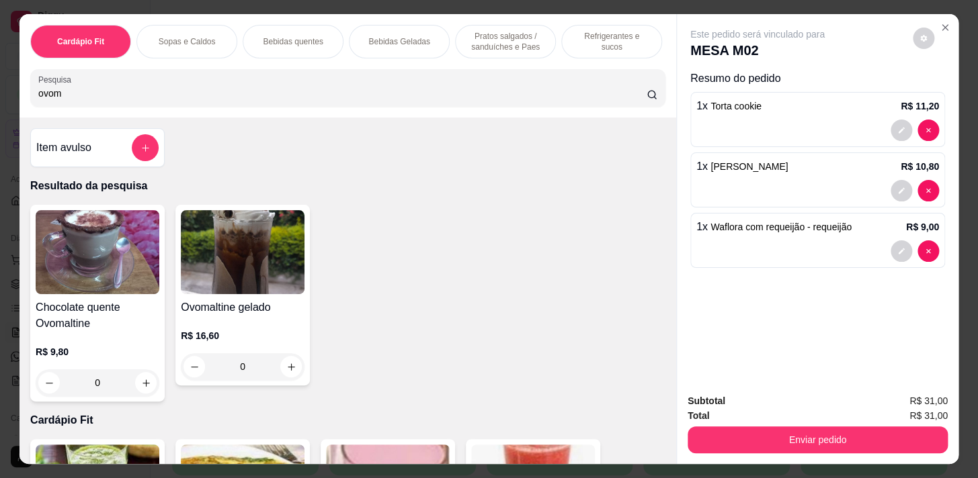
type input "ovom"
click at [142, 386] on div "0" at bounding box center [98, 383] width 124 height 27
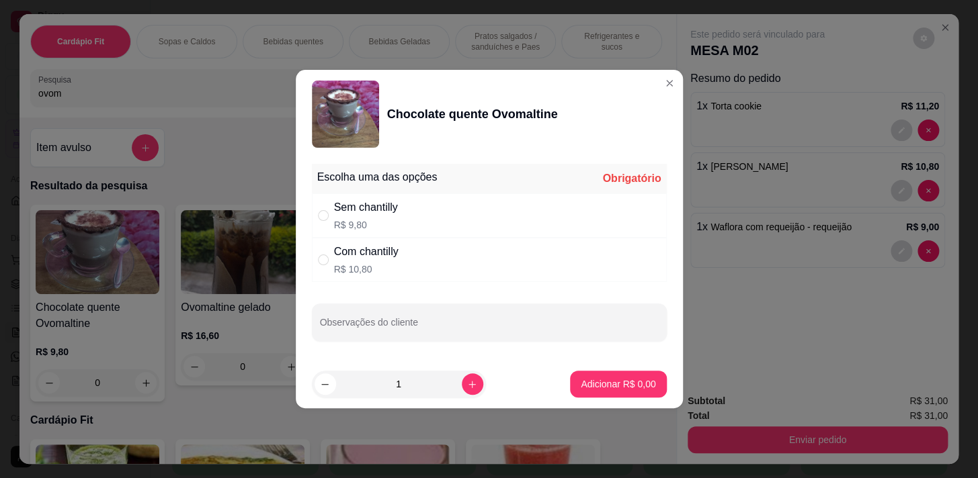
click at [376, 265] on p "R$ 10,80" at bounding box center [366, 269] width 64 height 13
radio input "true"
click at [589, 380] on p "Adicionar R$ 10,80" at bounding box center [615, 384] width 78 height 13
type input "1"
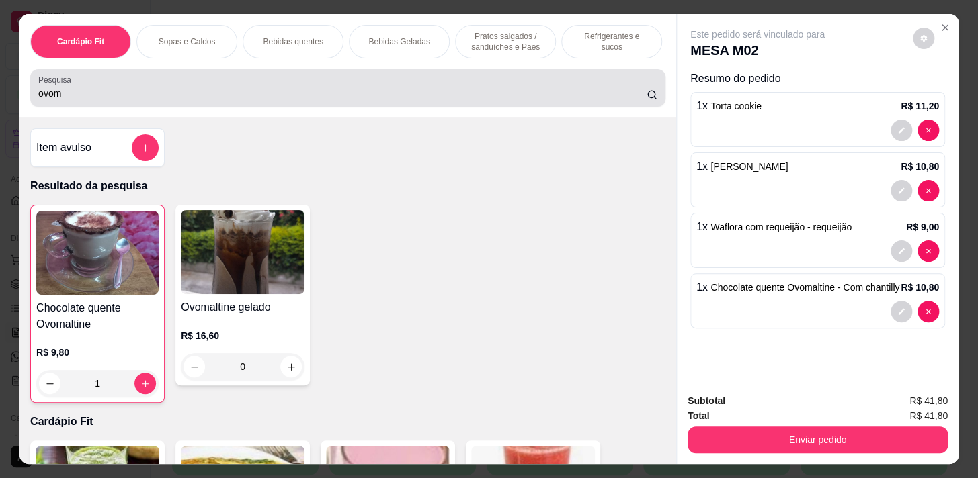
click at [175, 93] on input "ovom" at bounding box center [342, 93] width 608 height 13
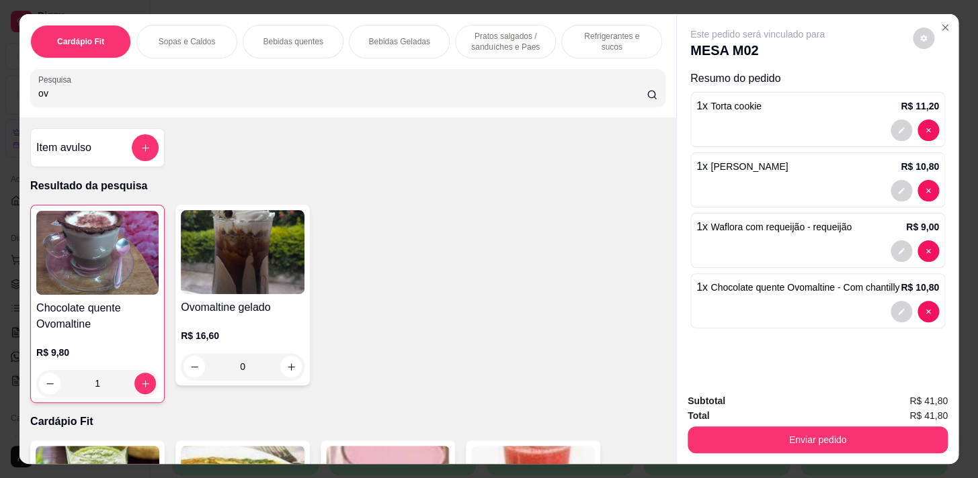
type input "o"
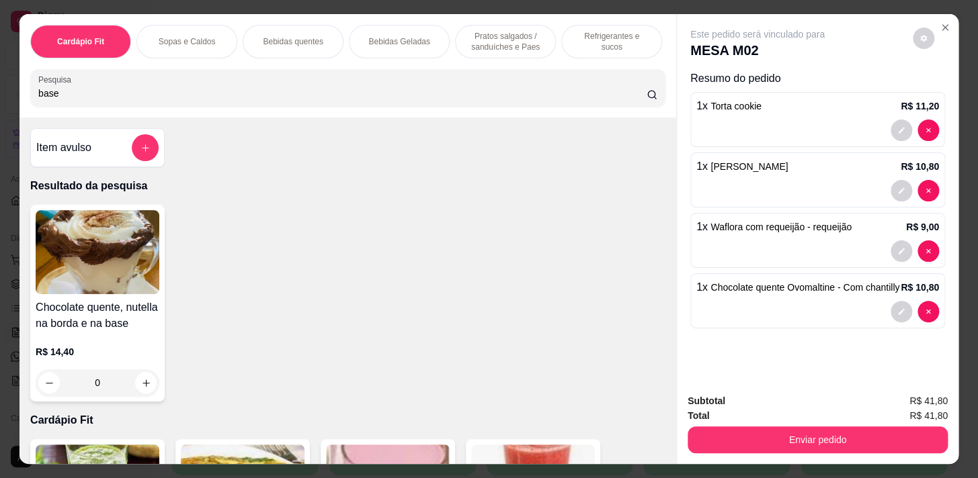
type input "base"
click at [138, 386] on div "0" at bounding box center [98, 383] width 124 height 27
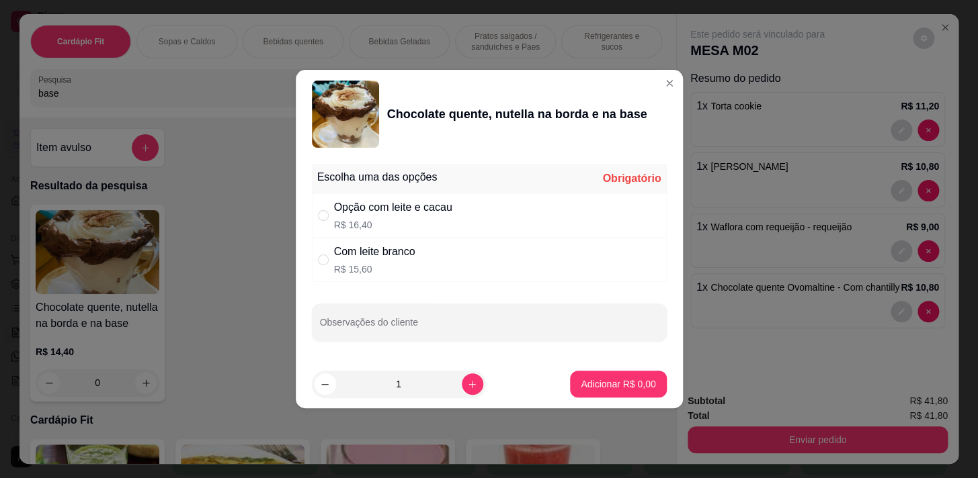
click at [390, 211] on div "Opção com leite e cacau" at bounding box center [393, 208] width 118 height 16
radio input "true"
click at [613, 386] on p "Adicionar R$ 16,40" at bounding box center [615, 384] width 80 height 13
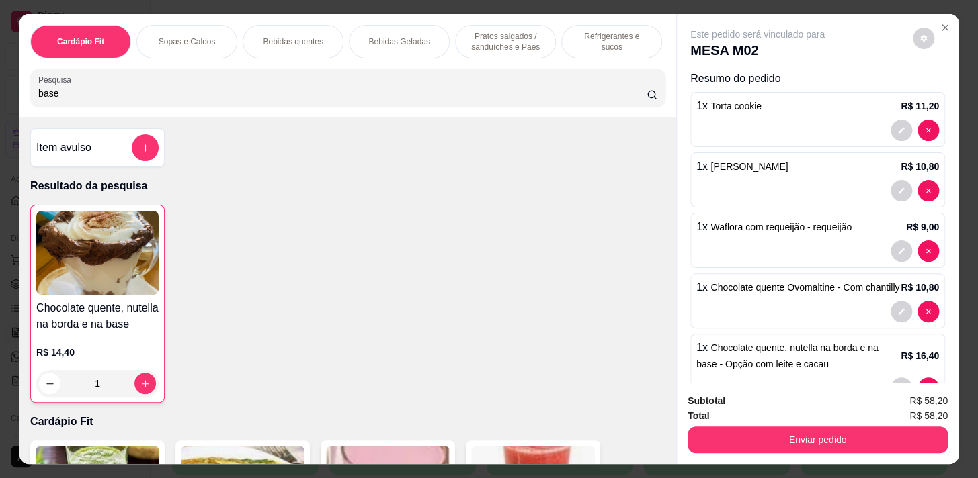
type input "1"
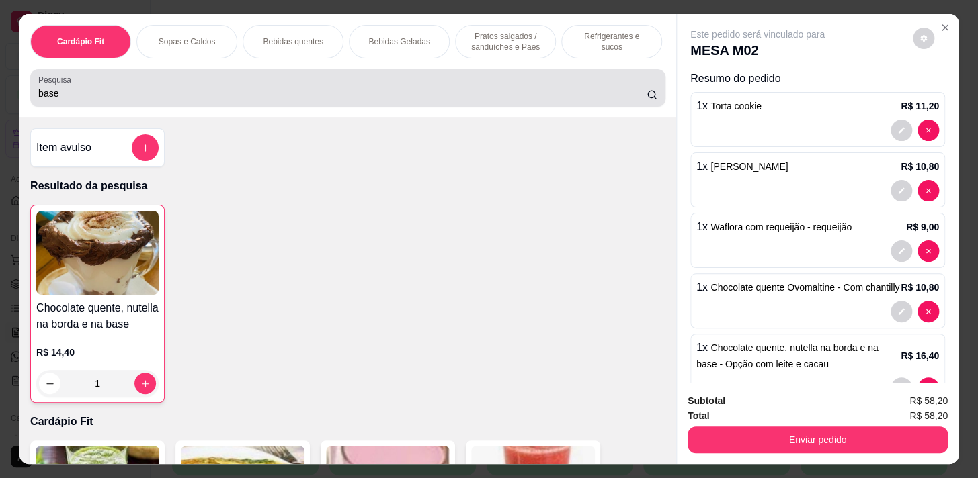
click at [195, 95] on input "base" at bounding box center [342, 93] width 608 height 13
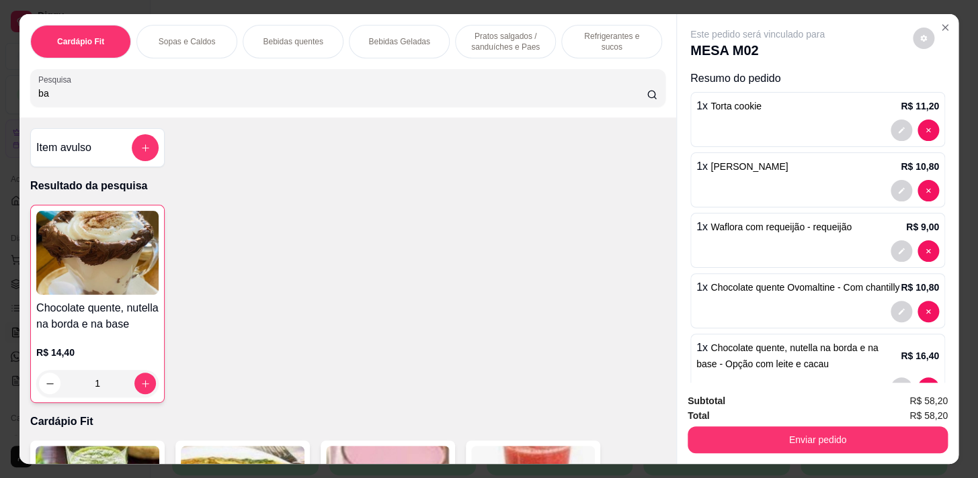
type input "b"
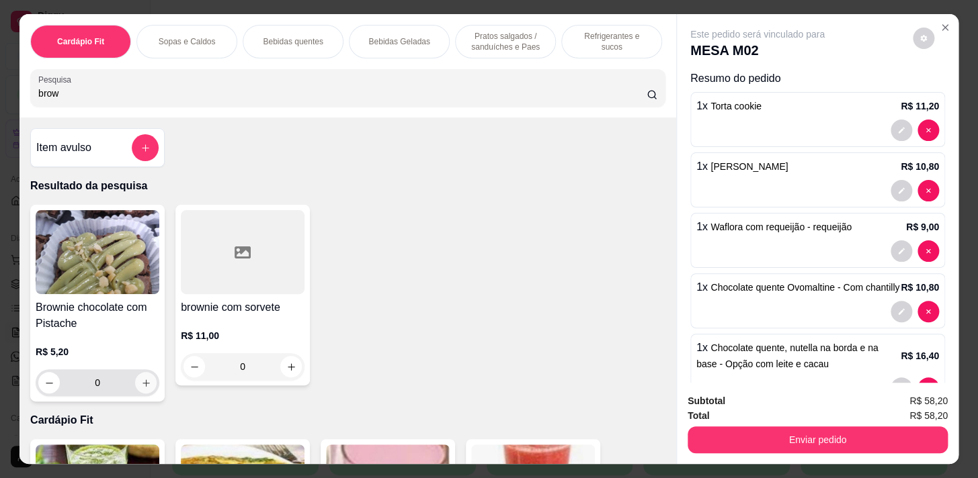
type input "brow"
click at [145, 387] on icon "increase-product-quantity" at bounding box center [146, 383] width 10 height 10
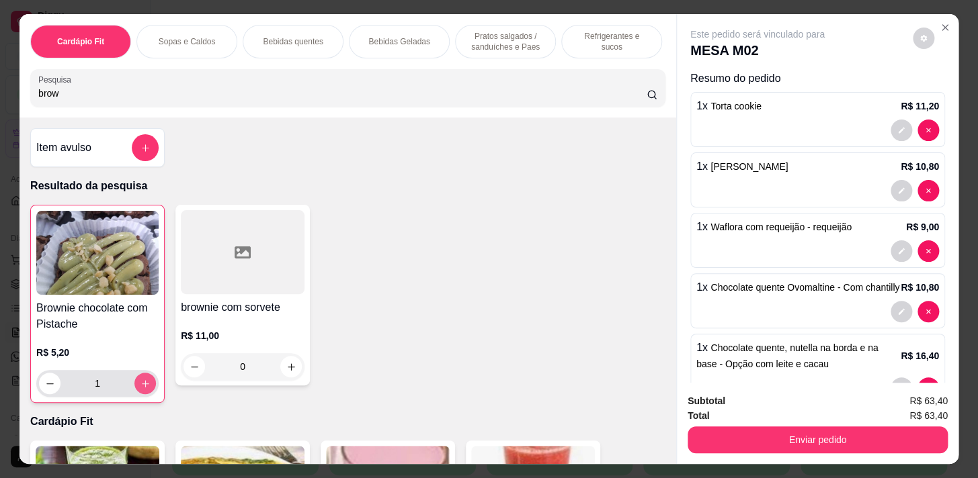
type input "1"
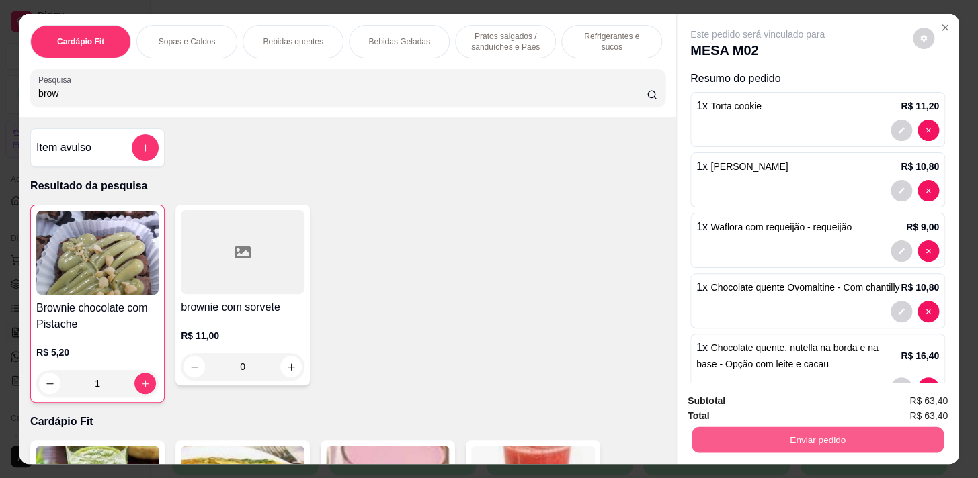
click at [740, 432] on button "Enviar pedido" at bounding box center [817, 440] width 252 height 26
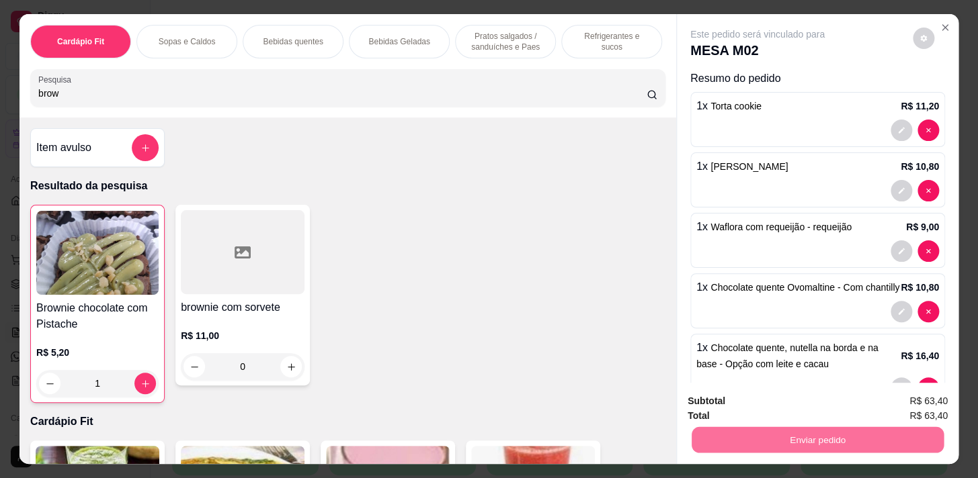
click at [924, 410] on button "Enviar pedido" at bounding box center [913, 403] width 76 height 26
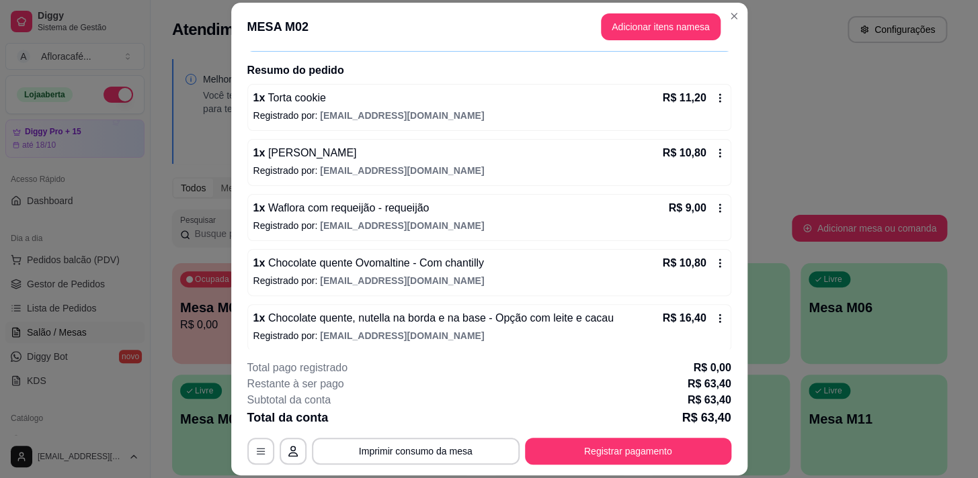
scroll to position [155, 0]
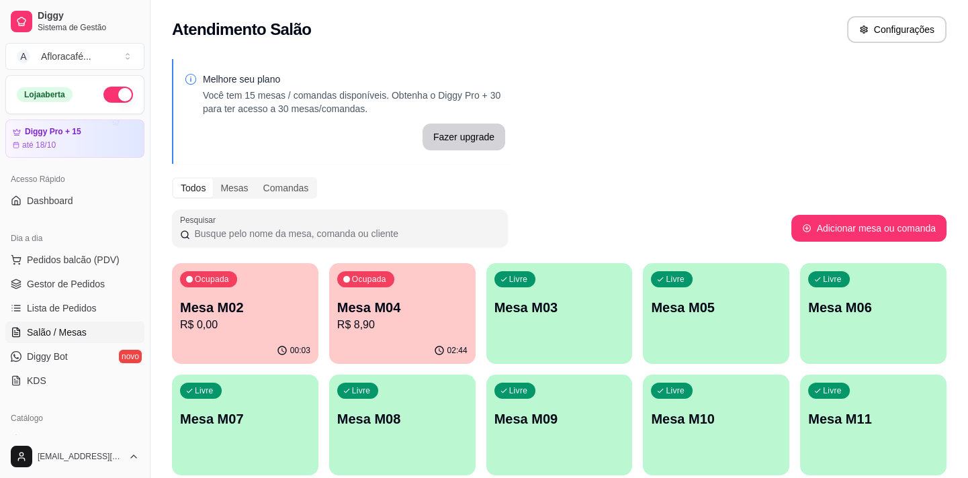
click at [562, 319] on div "Livre Mesa M03" at bounding box center [559, 305] width 146 height 85
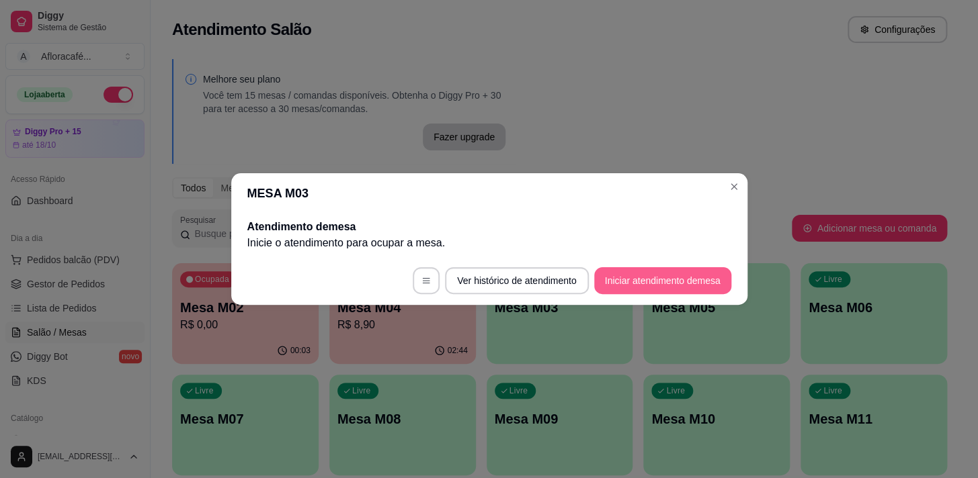
click at [644, 288] on button "Iniciar atendimento de mesa" at bounding box center [662, 280] width 137 height 27
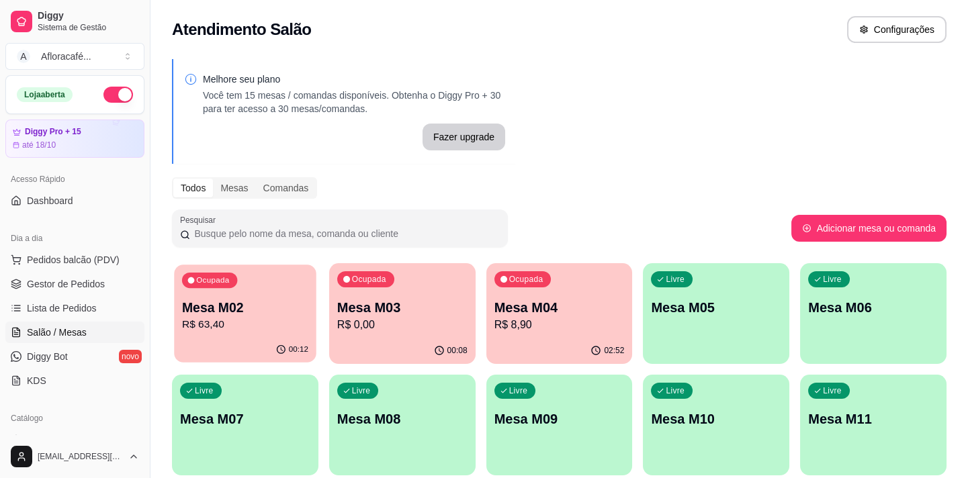
click at [219, 322] on p "R$ 63,40" at bounding box center [245, 324] width 126 height 15
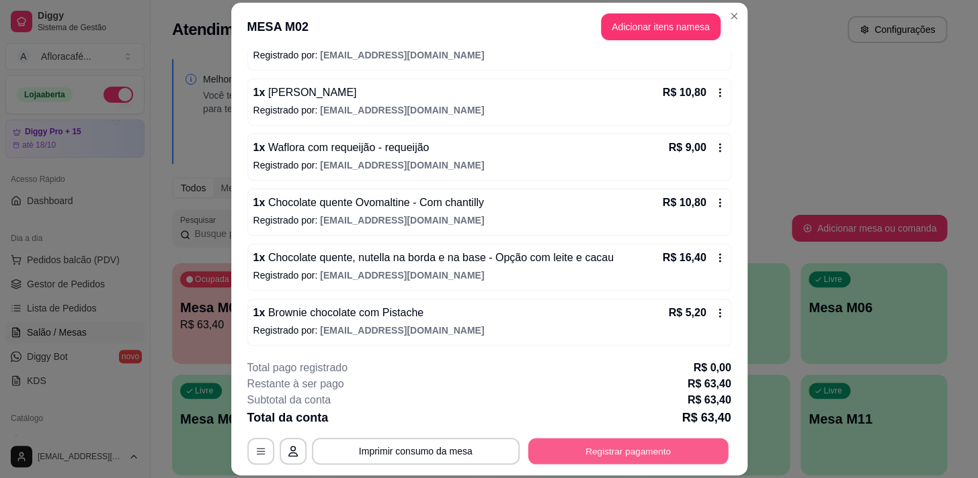
click at [687, 446] on button "Registrar pagamento" at bounding box center [627, 452] width 200 height 26
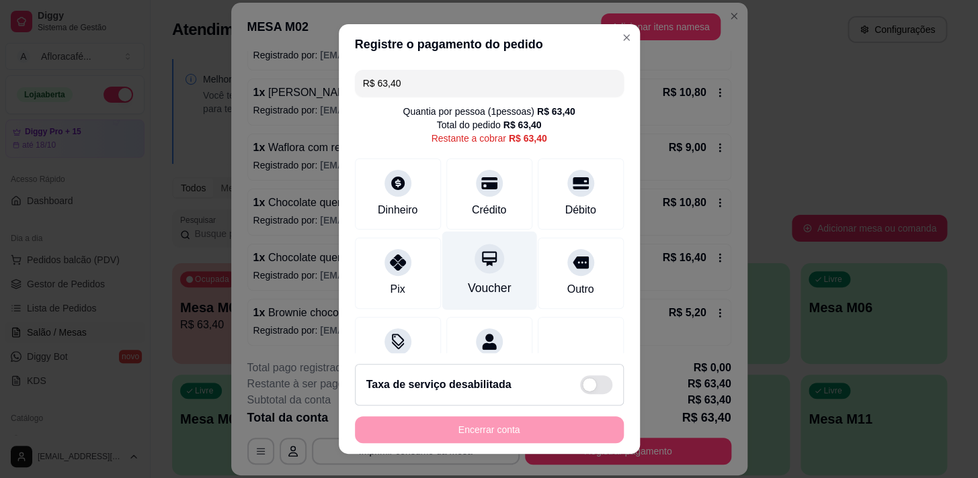
click at [470, 279] on div "Voucher" at bounding box center [489, 287] width 44 height 17
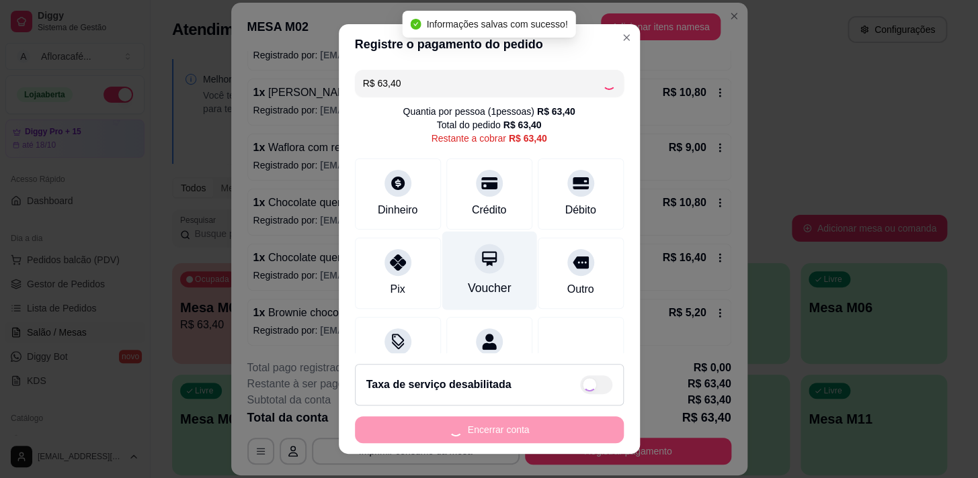
type input "R$ 0,00"
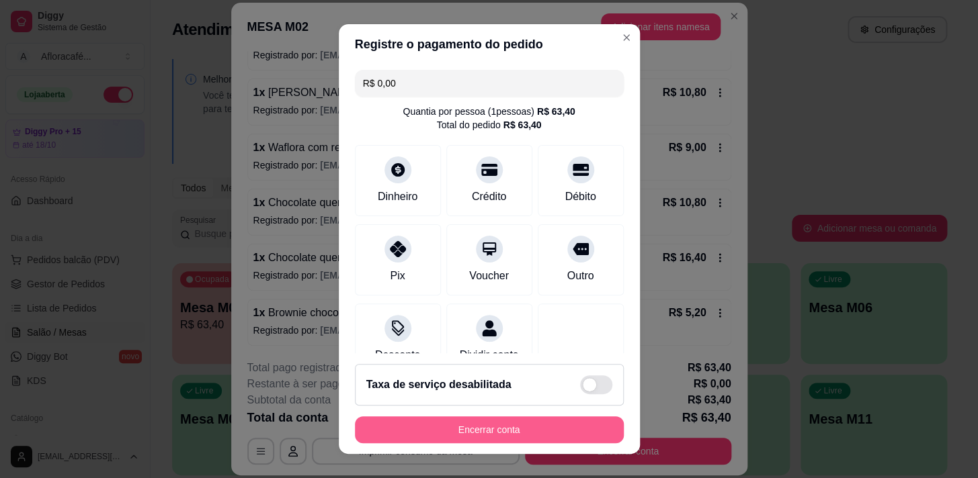
click at [522, 434] on button "Encerrar conta" at bounding box center [489, 430] width 269 height 27
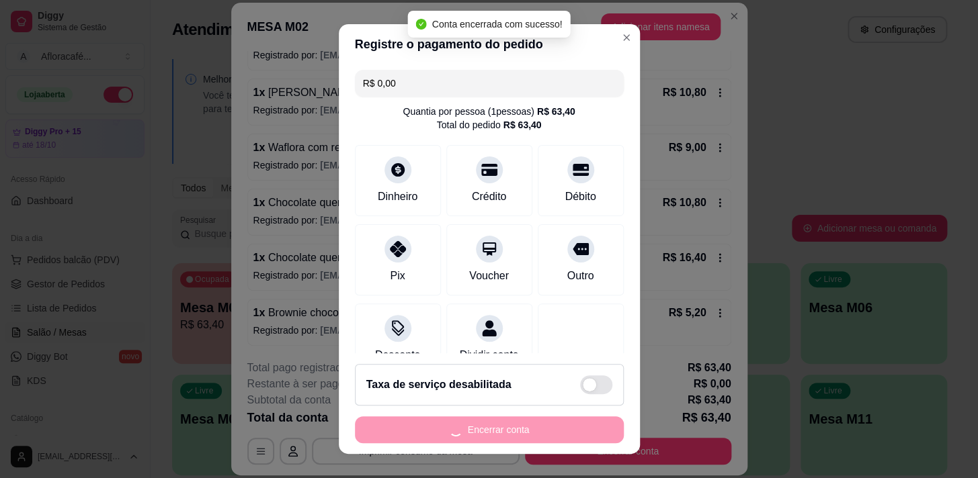
scroll to position [0, 0]
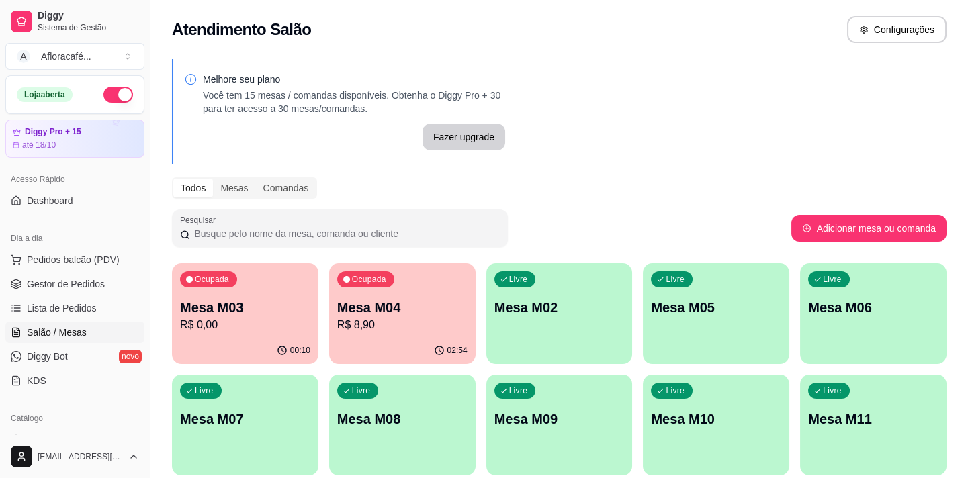
drag, startPoint x: 824, startPoint y: 135, endPoint x: 525, endPoint y: 229, distance: 313.4
click at [516, 216] on div "Pesquisar" at bounding box center [481, 229] width 619 height 38
click at [566, 324] on div "Livre Mesa M02" at bounding box center [559, 306] width 142 height 82
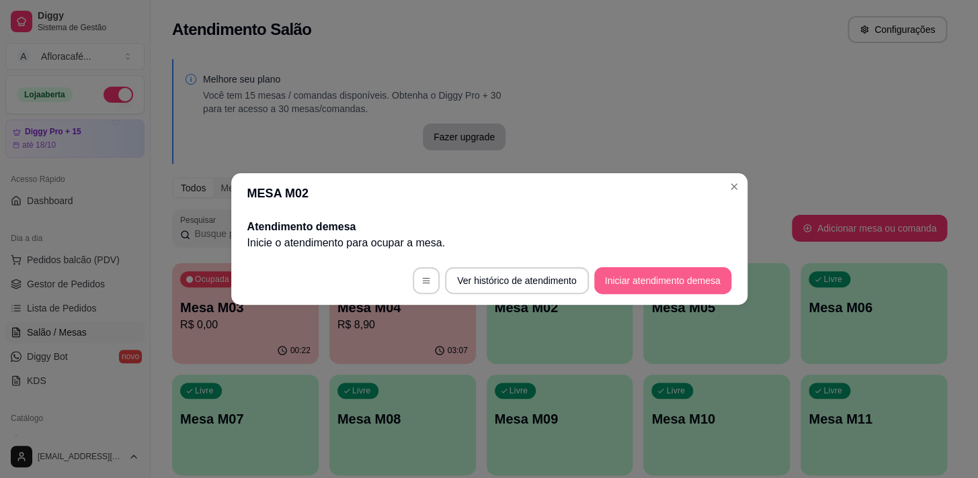
click at [672, 279] on button "Iniciar atendimento de mesa" at bounding box center [662, 280] width 137 height 27
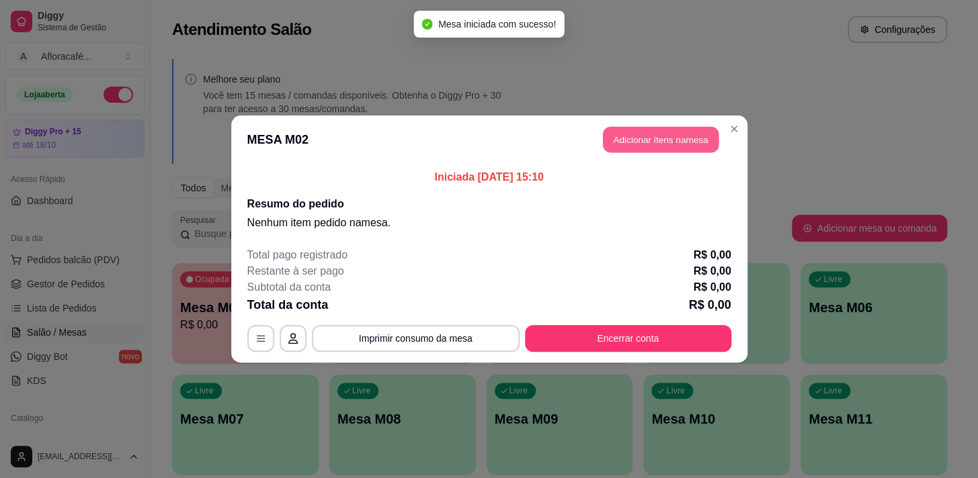
click at [676, 139] on button "Adicionar itens na mesa" at bounding box center [661, 140] width 116 height 26
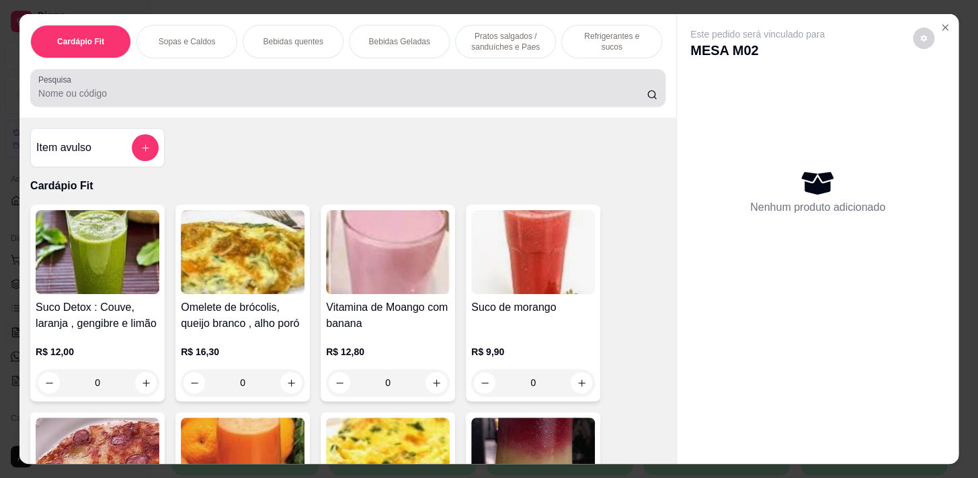
click at [132, 87] on div at bounding box center [347, 88] width 619 height 27
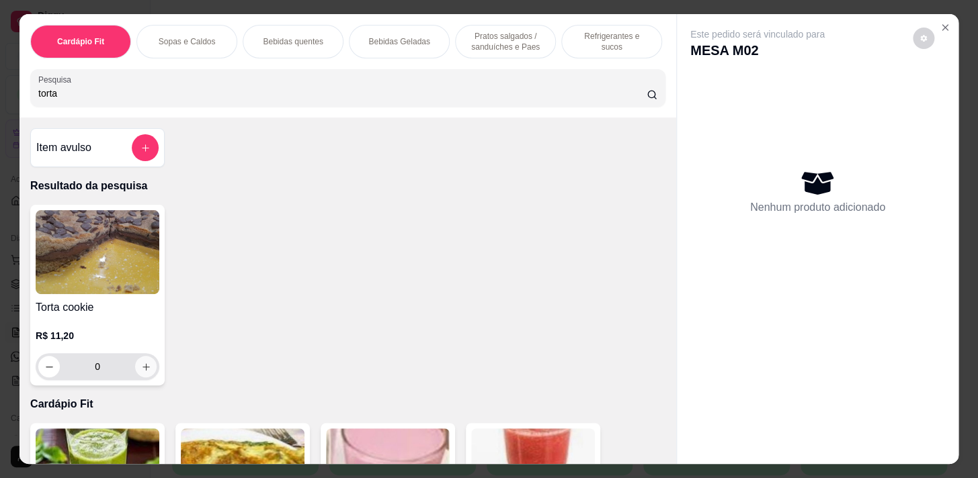
type input "torta"
click at [141, 370] on icon "increase-product-quantity" at bounding box center [146, 367] width 10 height 10
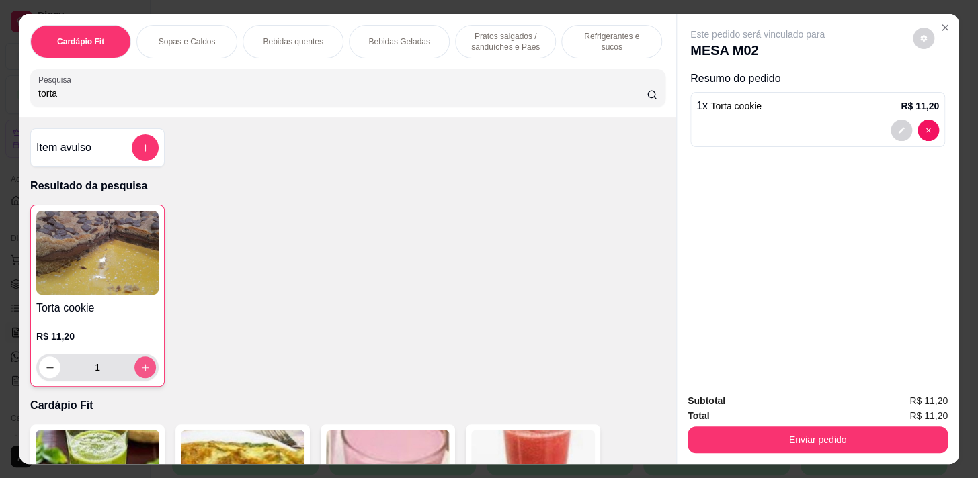
type input "1"
click at [80, 91] on input "torta" at bounding box center [342, 93] width 608 height 13
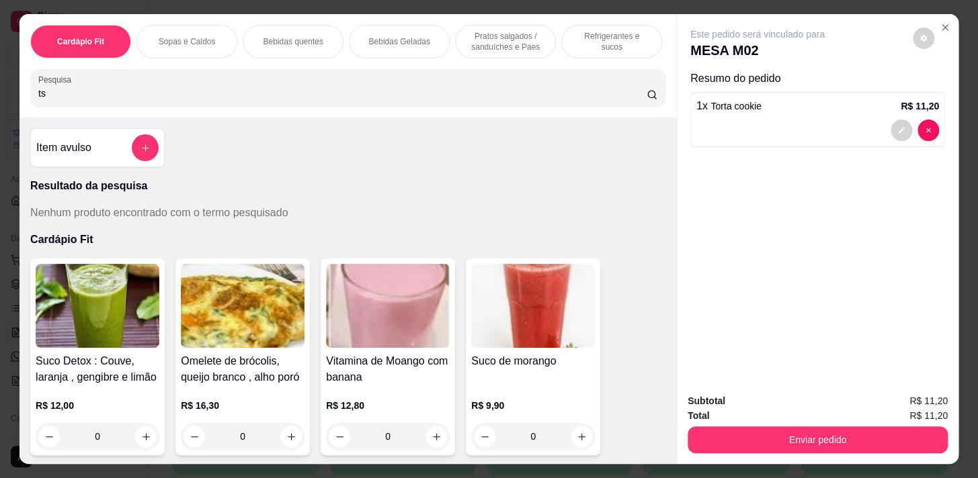
type input "t"
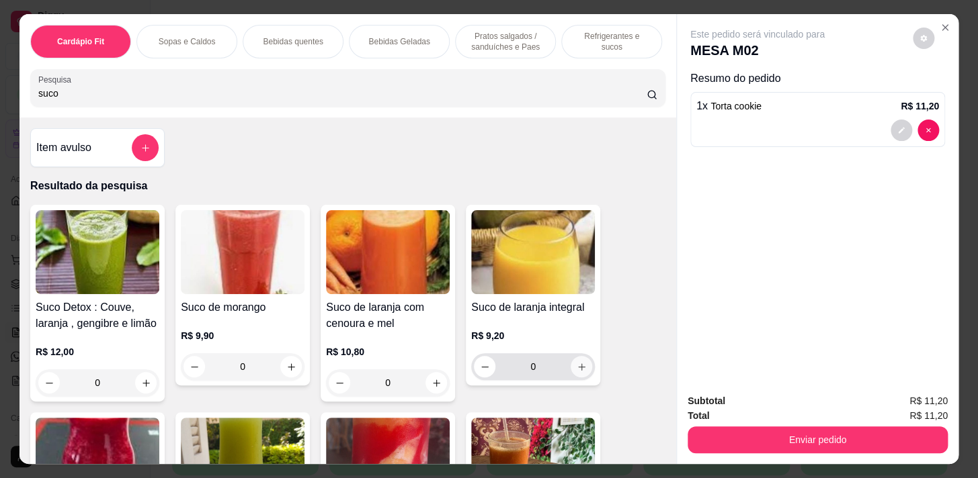
type input "suco"
click at [578, 368] on icon "increase-product-quantity" at bounding box center [581, 367] width 10 height 10
type input "1"
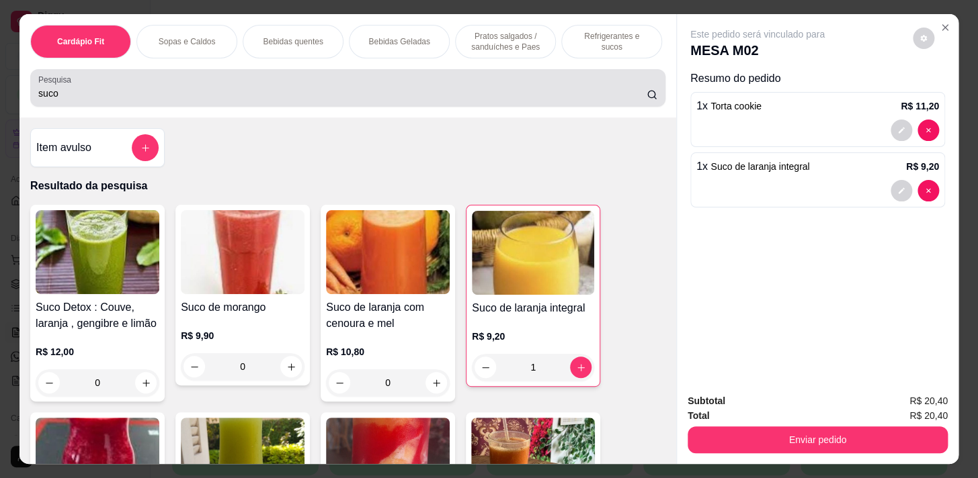
click at [253, 100] on input "suco" at bounding box center [342, 93] width 608 height 13
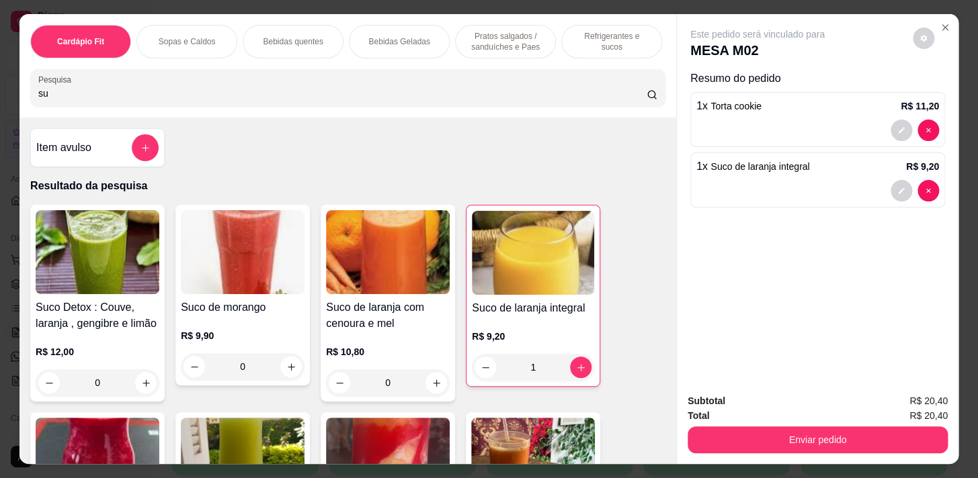
type input "s"
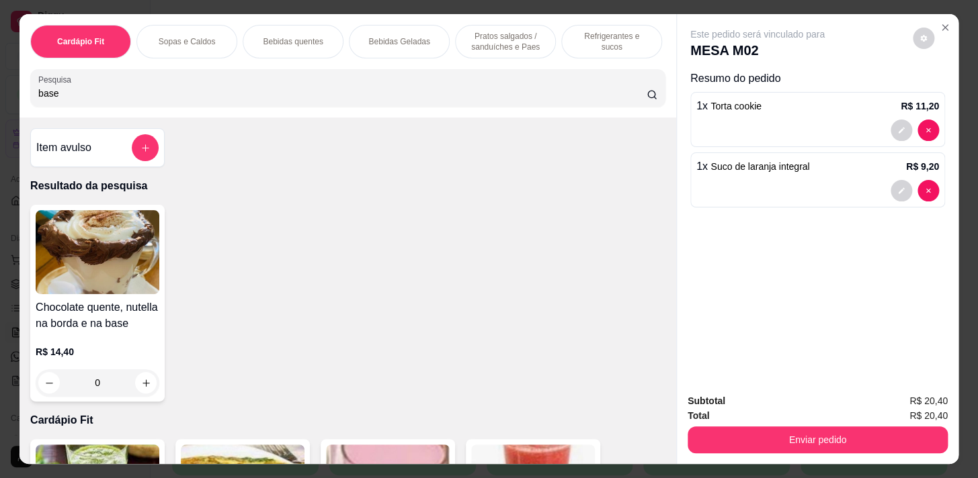
type input "base"
click at [127, 386] on div "0" at bounding box center [98, 383] width 124 height 27
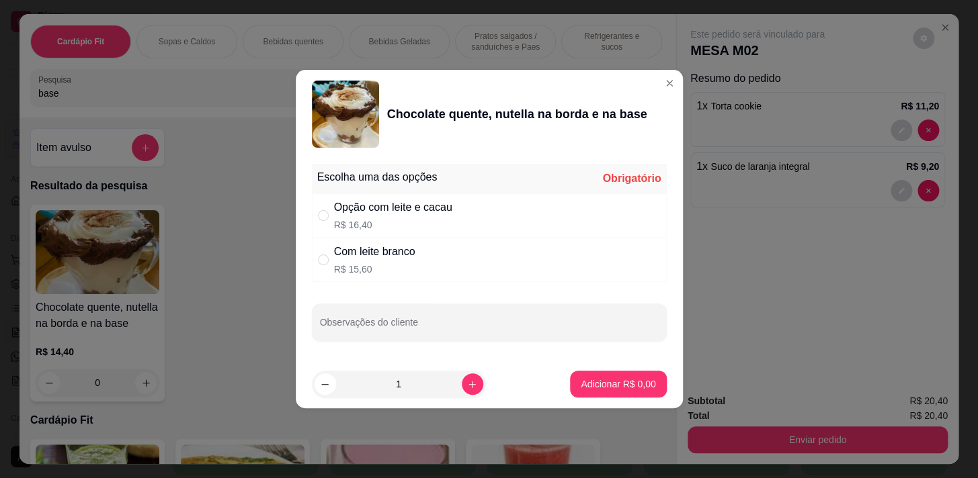
click at [394, 217] on div "Opção com leite e cacau R$ 16,40" at bounding box center [393, 216] width 118 height 32
radio input "true"
click at [596, 371] on button "Adicionar R$ 16,40" at bounding box center [614, 384] width 101 height 27
type input "1"
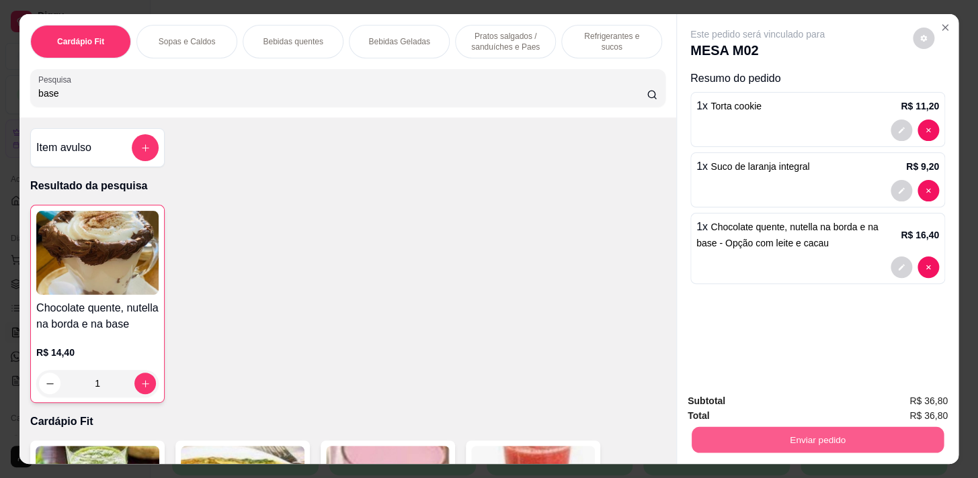
click at [891, 427] on button "Enviar pedido" at bounding box center [817, 440] width 252 height 26
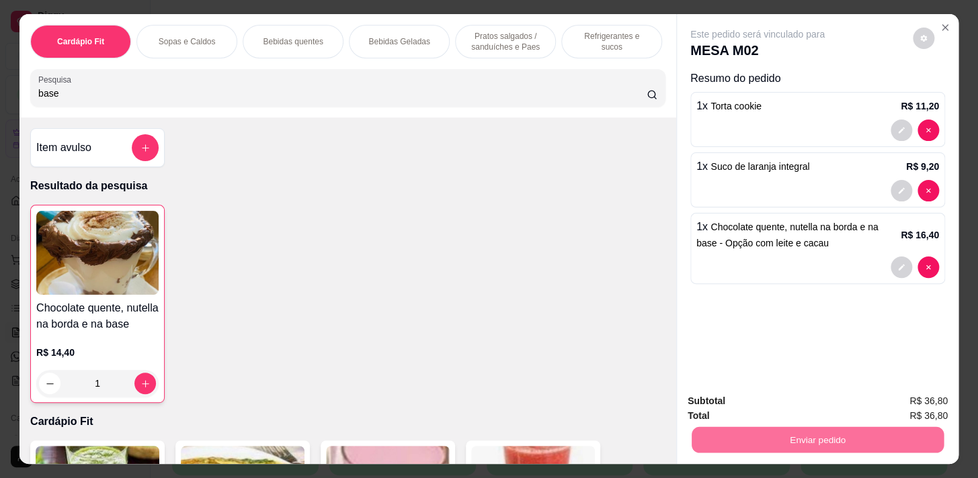
click at [904, 395] on button "Enviar pedido" at bounding box center [912, 402] width 74 height 25
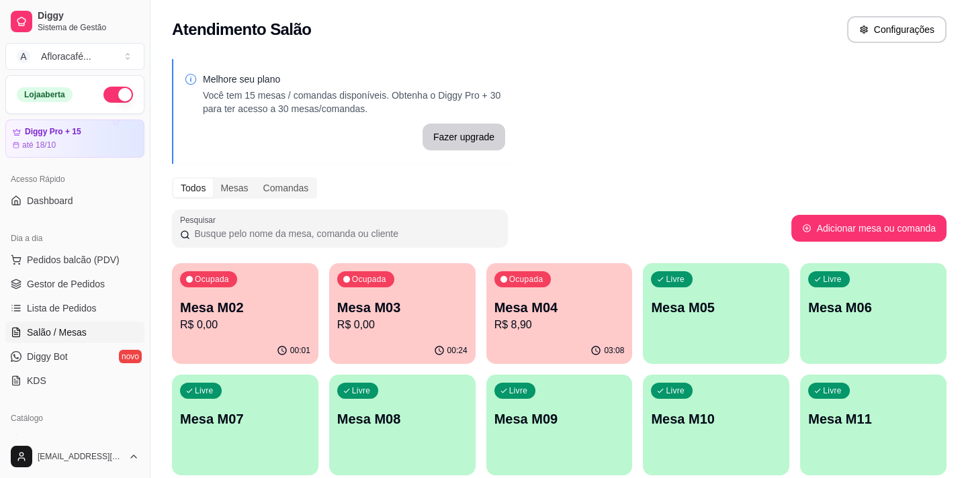
click at [689, 324] on div "Livre Mesa M05" at bounding box center [716, 305] width 146 height 85
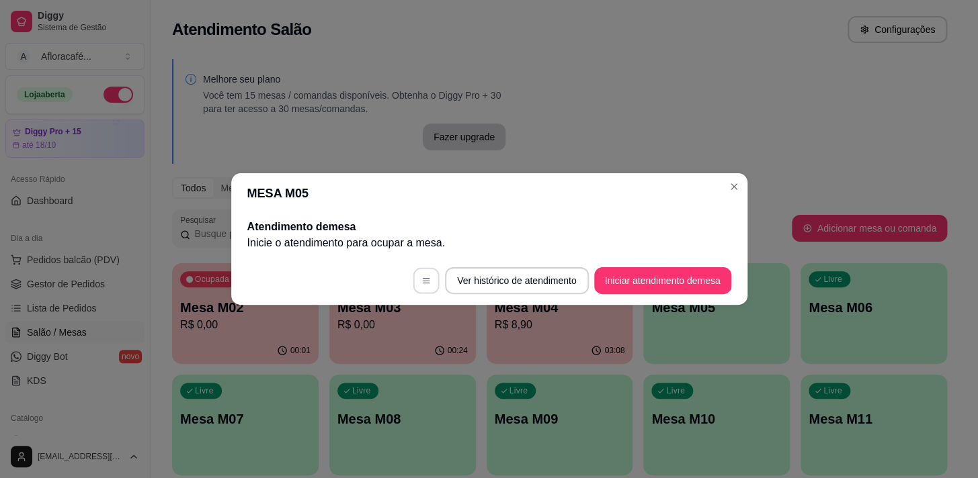
click at [435, 275] on button "button" at bounding box center [426, 281] width 26 height 26
click at [666, 275] on button "Iniciar atendimento de mesa" at bounding box center [662, 281] width 133 height 26
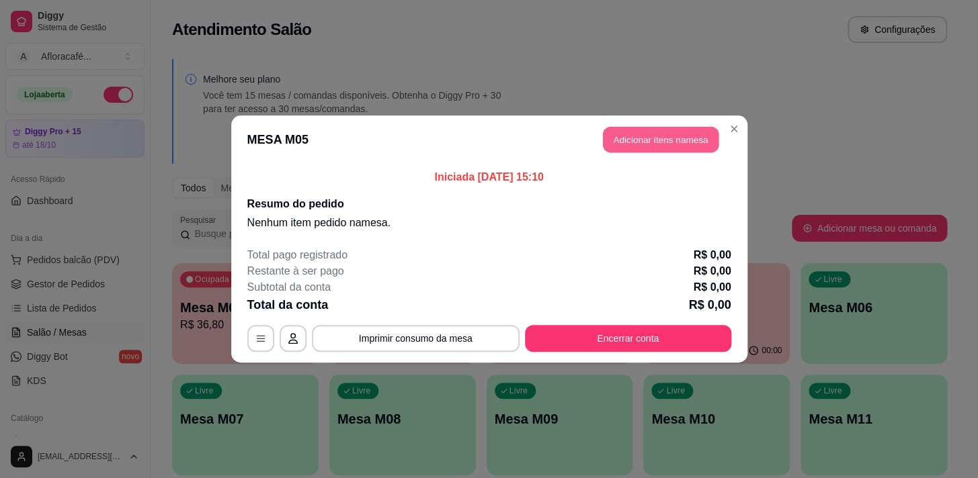
click at [675, 142] on button "Adicionar itens na mesa" at bounding box center [661, 140] width 116 height 26
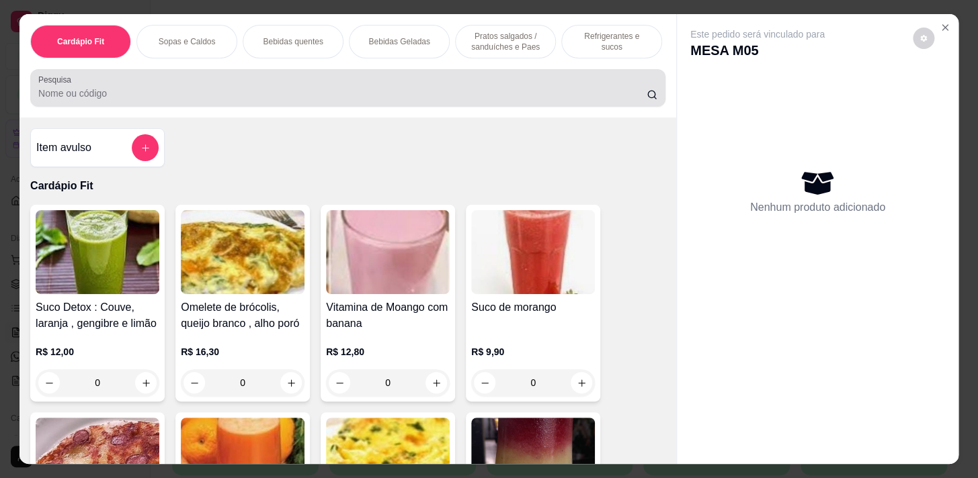
click at [300, 98] on input "Pesquisa" at bounding box center [342, 93] width 608 height 13
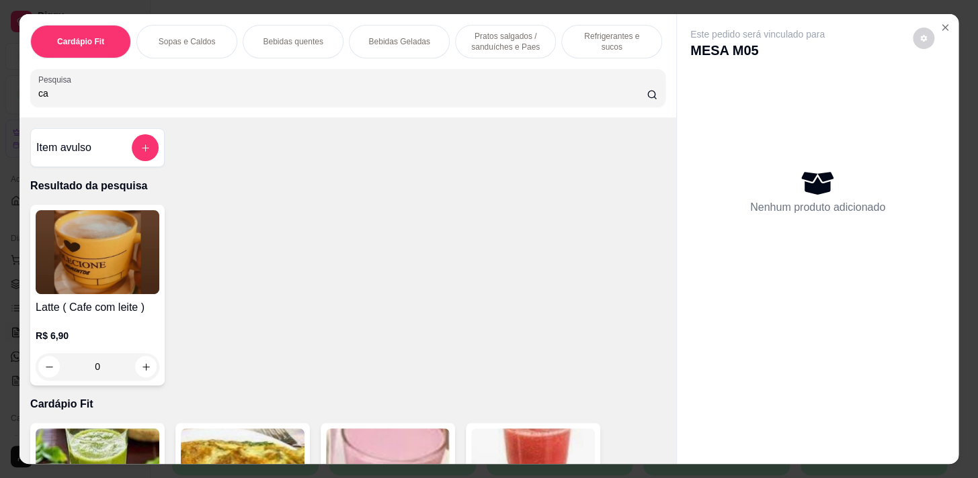
type input "c"
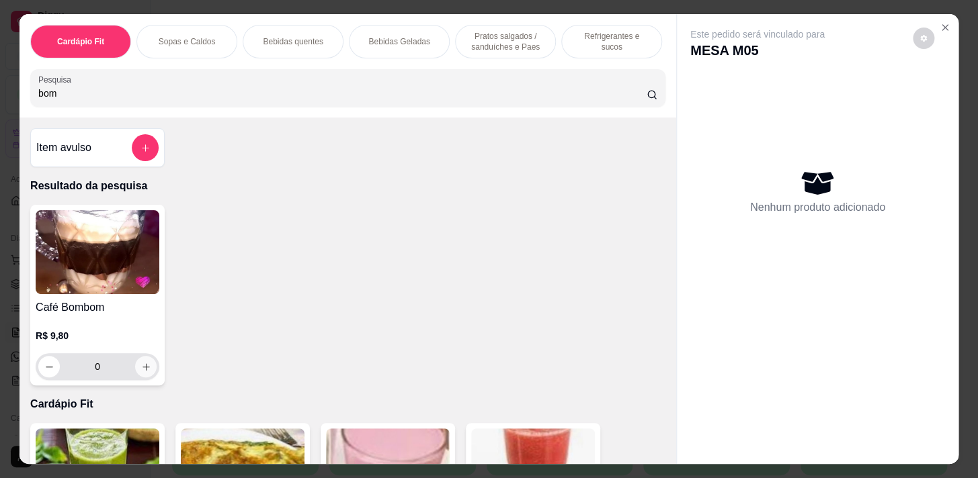
type input "bom"
click at [150, 369] on button "increase-product-quantity" at bounding box center [145, 366] width 21 height 21
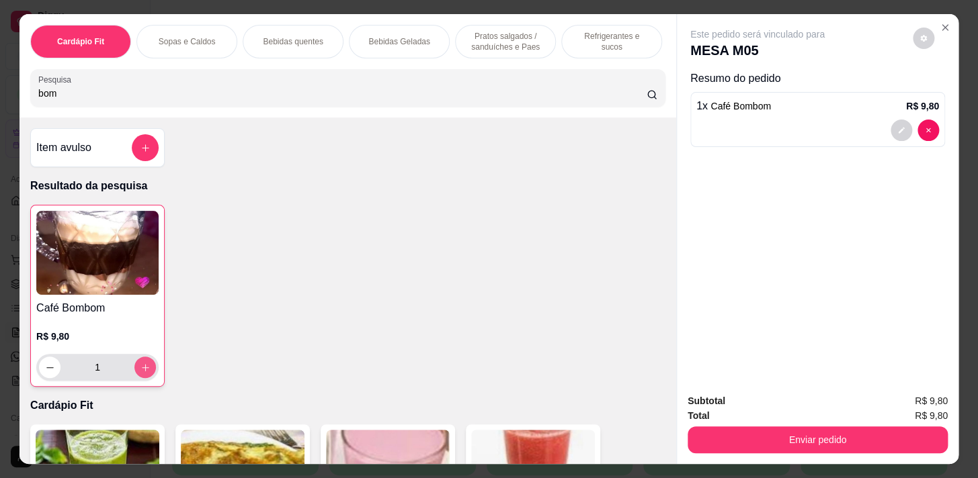
type input "1"
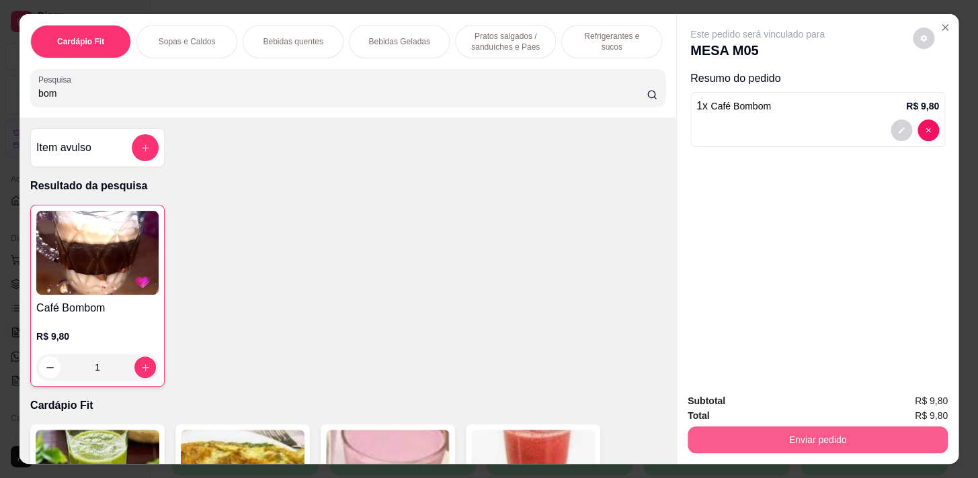
click at [824, 437] on button "Enviar pedido" at bounding box center [817, 440] width 260 height 27
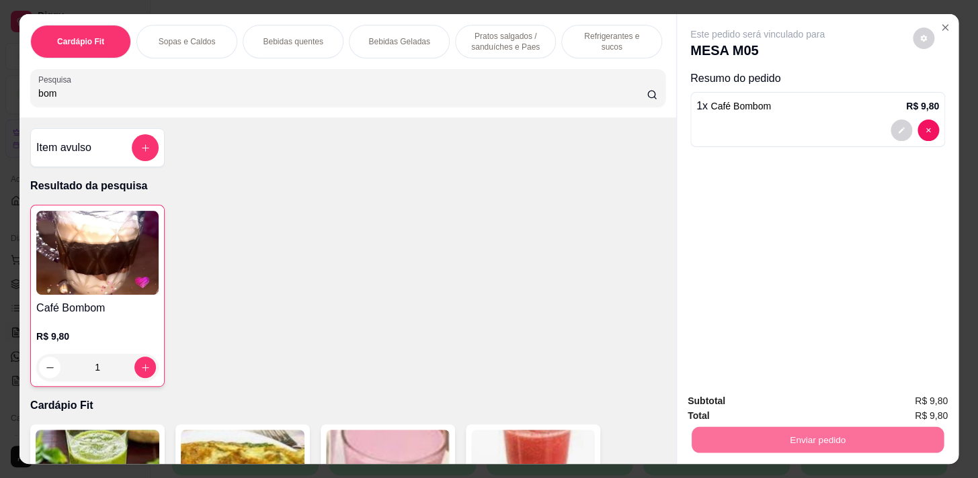
click at [832, 402] on button "Registrar cliente" at bounding box center [822, 402] width 86 height 25
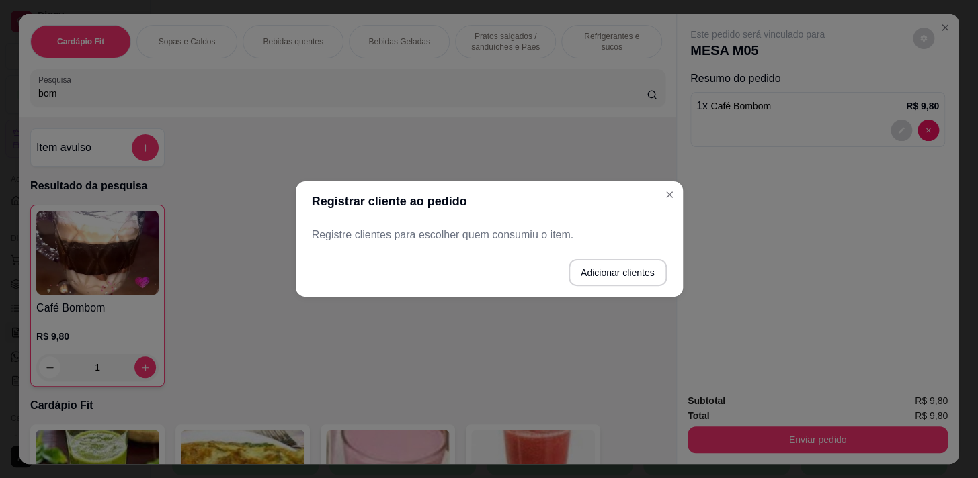
click at [515, 236] on p "Registre clientes para escolher quem consumiu o item." at bounding box center [489, 235] width 355 height 16
click at [527, 235] on p "Registre clientes para escolher quem consumiu o item." at bounding box center [489, 235] width 355 height 16
click at [527, 236] on p "Registre clientes para escolher quem consumiu o item." at bounding box center [489, 235] width 355 height 16
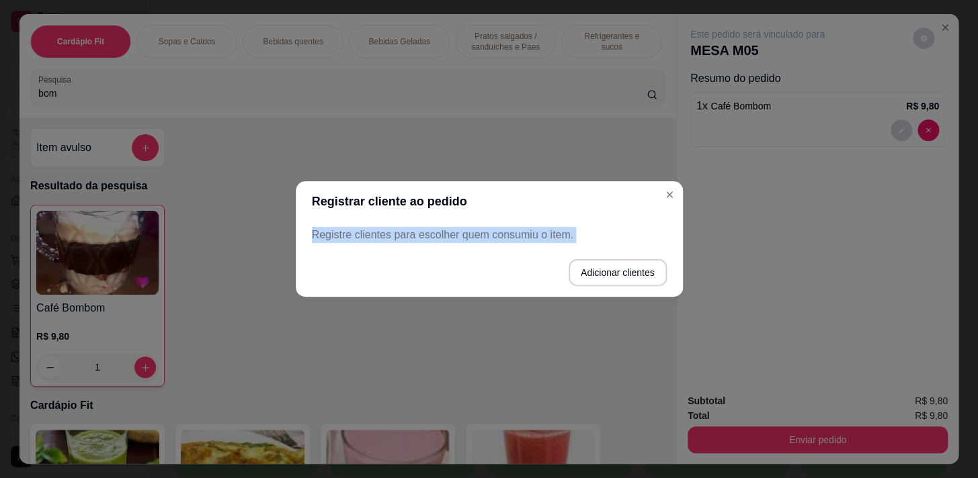
click at [537, 247] on div "Registre clientes para escolher quem consumiu o item." at bounding box center [489, 235] width 387 height 27
click at [606, 275] on button "Adicionar clientes" at bounding box center [617, 273] width 95 height 26
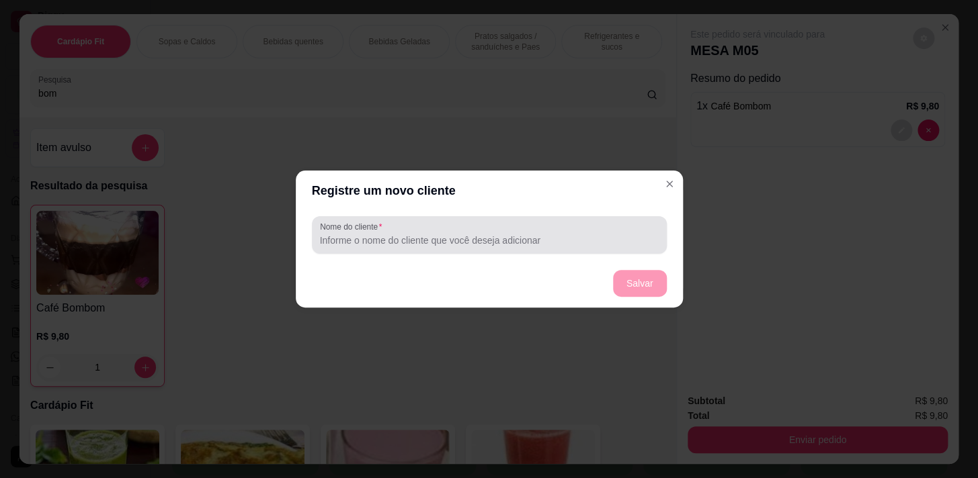
click at [490, 236] on input "Nome do cliente" at bounding box center [489, 240] width 339 height 13
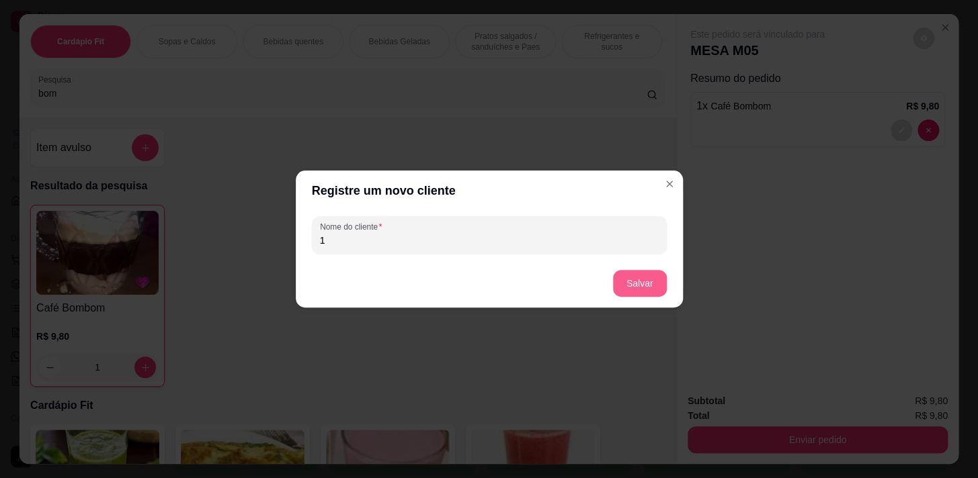
type input "1"
click at [631, 288] on button "Salvar" at bounding box center [640, 283] width 54 height 27
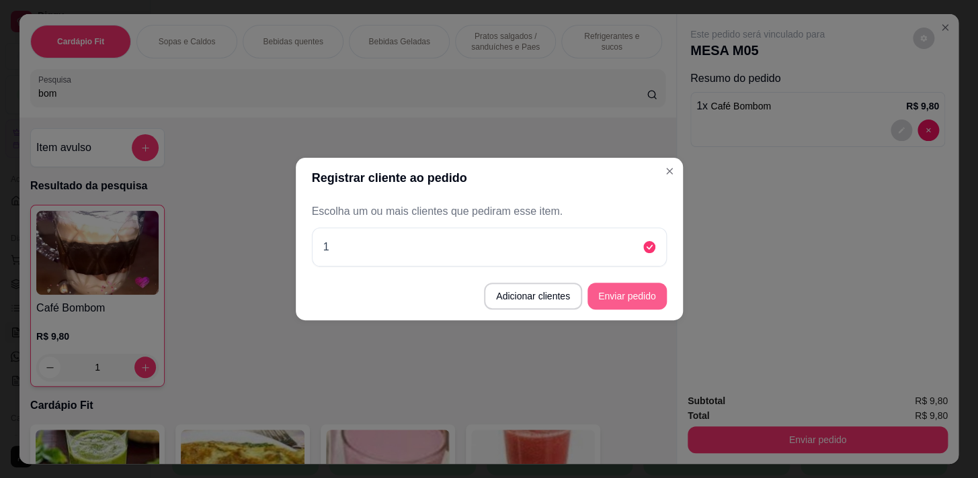
click at [646, 302] on button "Enviar pedido" at bounding box center [626, 296] width 79 height 27
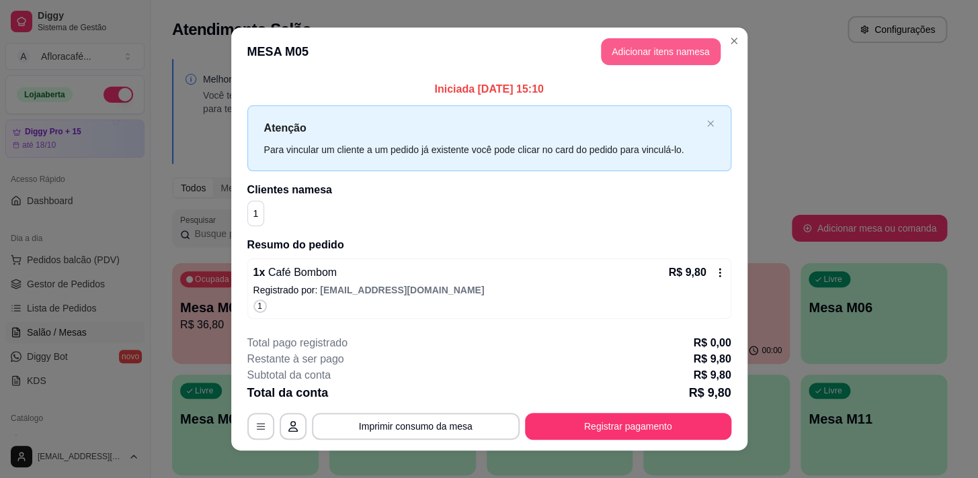
click at [650, 62] on button "Adicionar itens na mesa" at bounding box center [661, 51] width 120 height 27
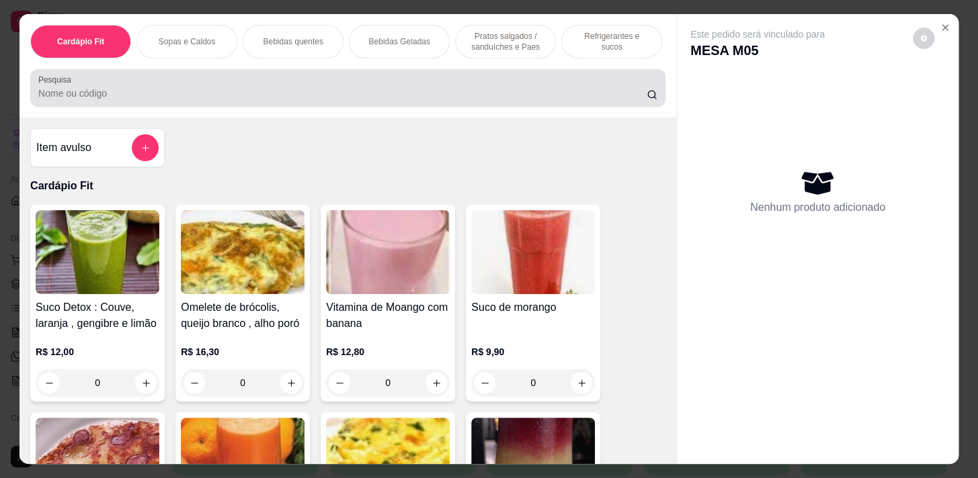
click at [141, 93] on input "Pesquisa" at bounding box center [342, 93] width 608 height 13
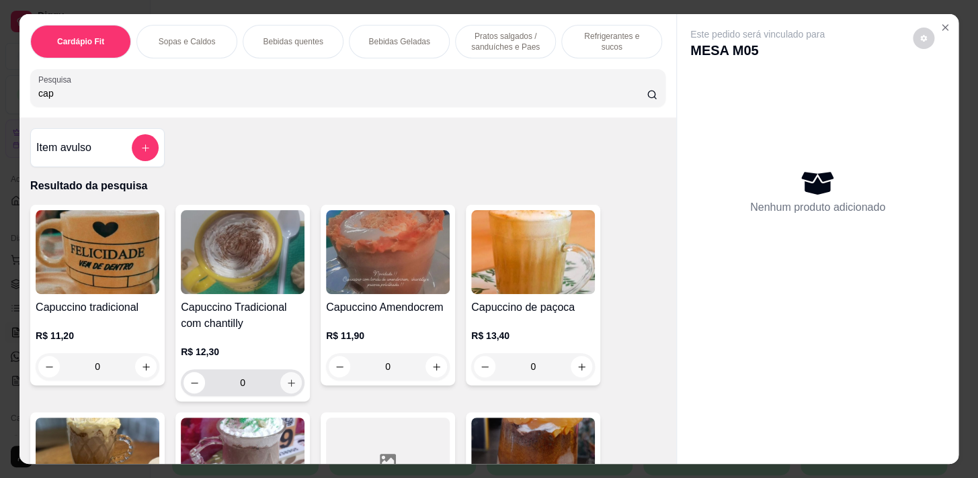
type input "cap"
click at [287, 388] on icon "increase-product-quantity" at bounding box center [291, 383] width 10 height 10
type input "1"
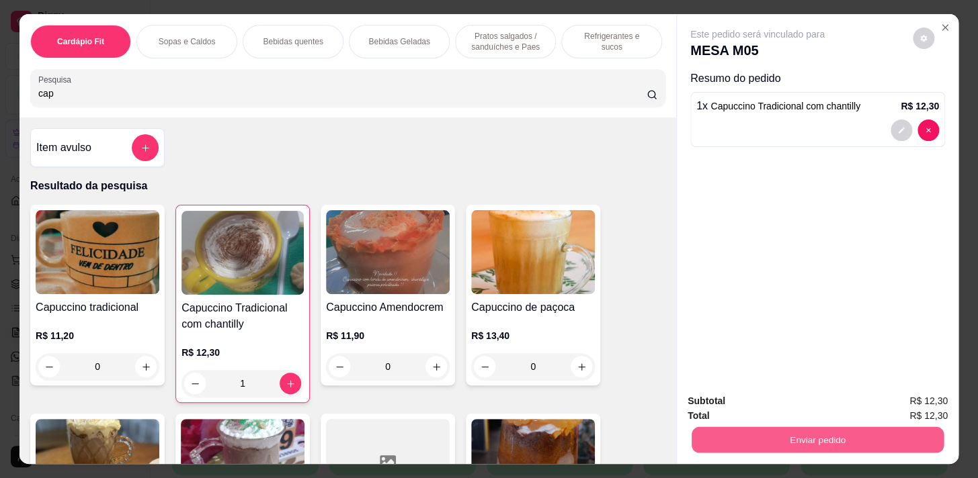
click at [716, 439] on button "Enviar pedido" at bounding box center [817, 440] width 252 height 26
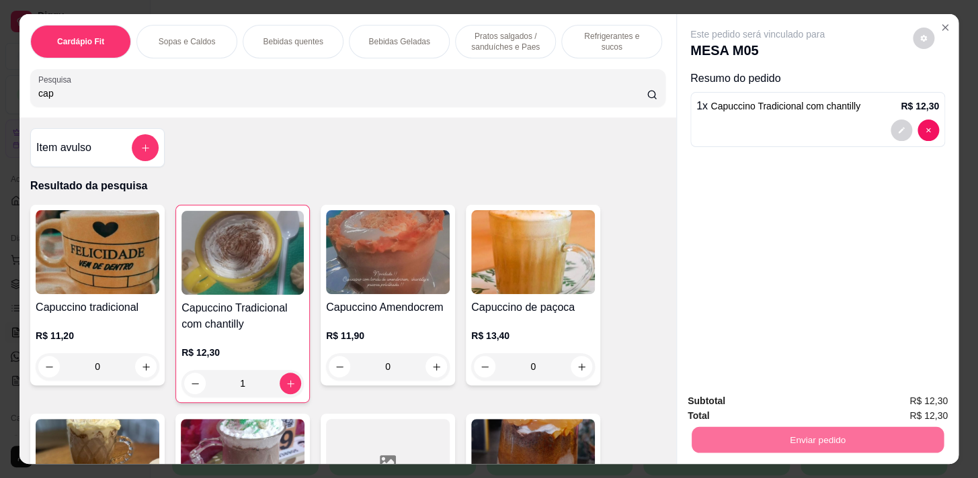
click at [818, 390] on button "Registrar cliente" at bounding box center [822, 402] width 86 height 25
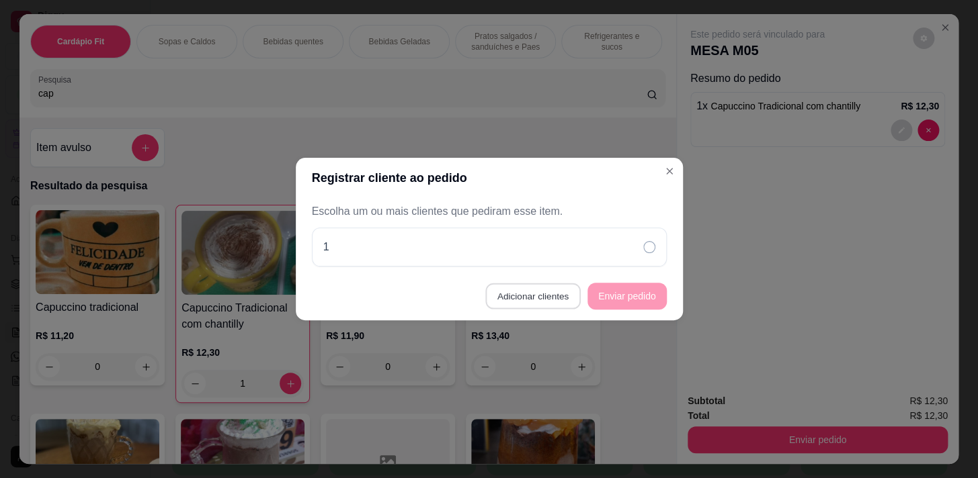
click at [558, 295] on button "Adicionar clientes" at bounding box center [532, 297] width 95 height 26
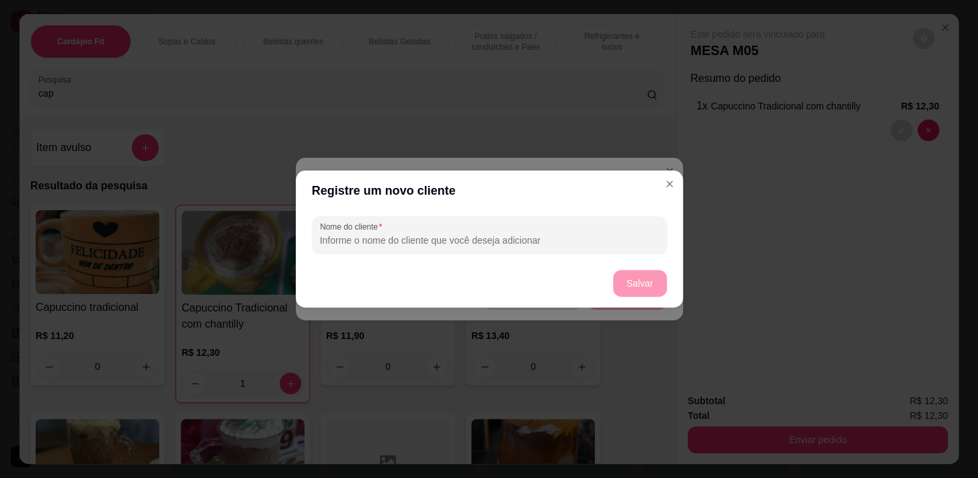
click at [396, 239] on input "Nome do cliente" at bounding box center [489, 240] width 339 height 13
type input "2"
click at [643, 282] on button "Salvar" at bounding box center [639, 284] width 52 height 26
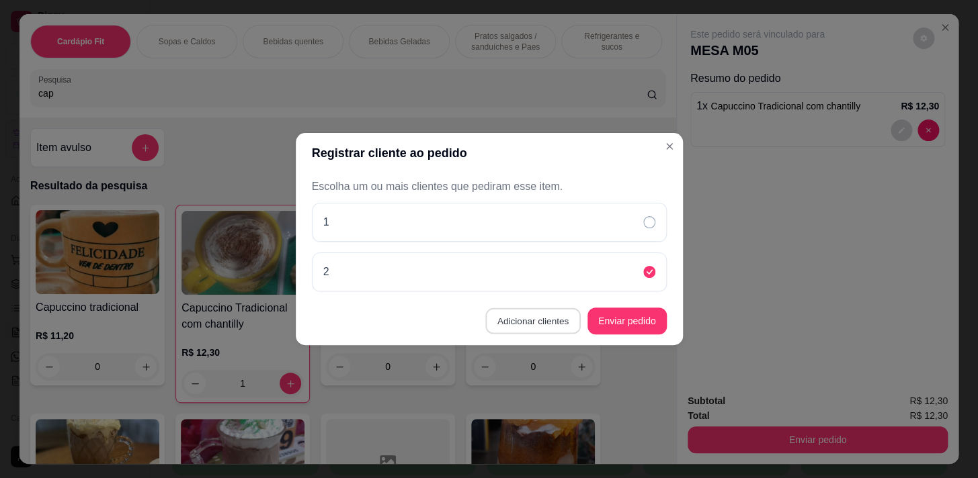
click at [553, 321] on button "Adicionar clientes" at bounding box center [532, 321] width 95 height 26
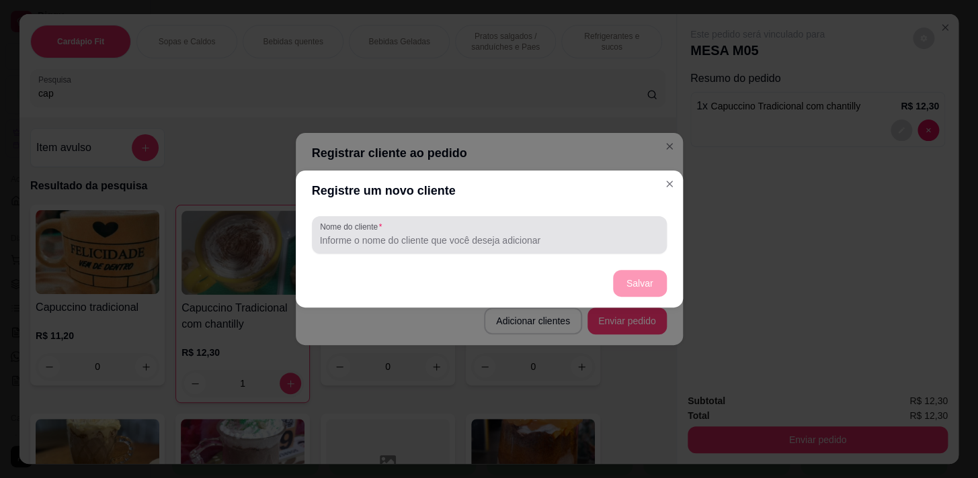
click at [550, 233] on div at bounding box center [489, 235] width 339 height 27
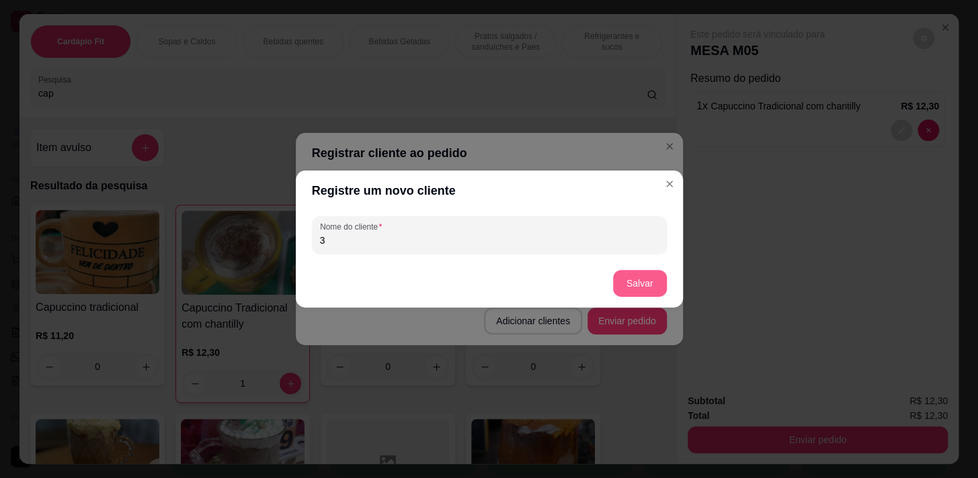
type input "3"
click at [647, 285] on button "Salvar" at bounding box center [640, 283] width 54 height 27
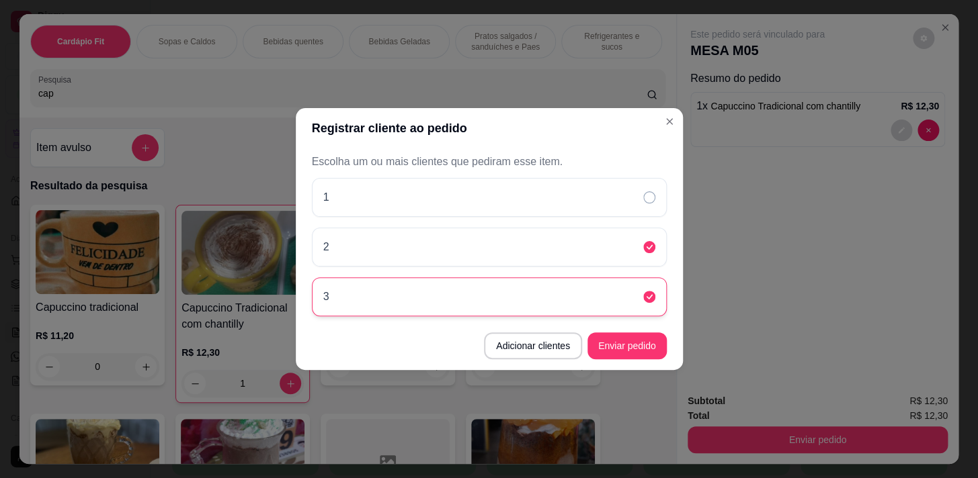
click at [643, 299] on icon at bounding box center [649, 297] width 12 height 12
click at [644, 348] on button "Enviar pedido" at bounding box center [626, 346] width 79 height 27
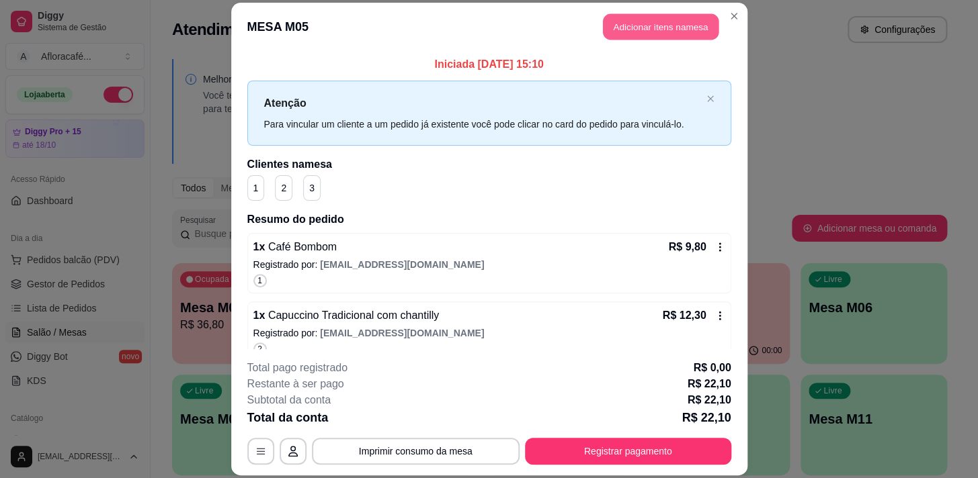
click at [618, 30] on button "Adicionar itens na mesa" at bounding box center [661, 26] width 116 height 26
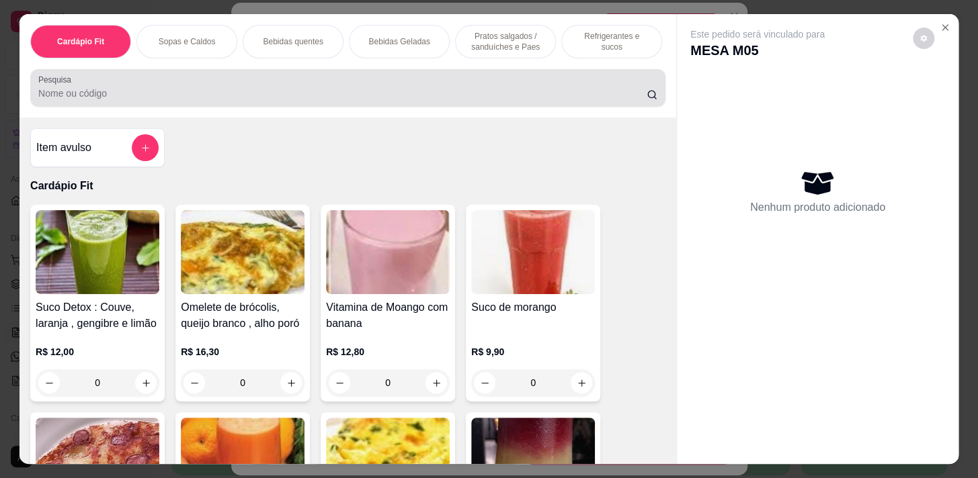
click at [277, 100] on input "Pesquisa" at bounding box center [342, 93] width 608 height 13
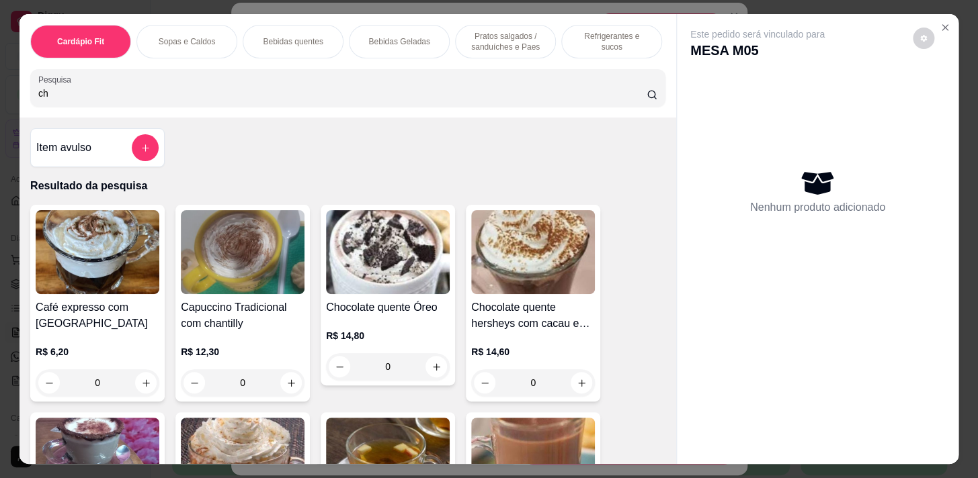
scroll to position [183, 0]
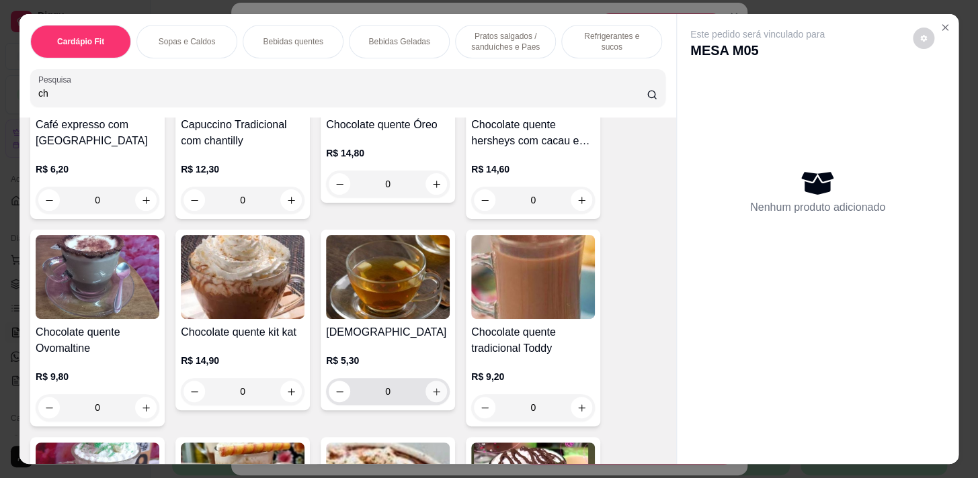
type input "ch"
click at [435, 397] on icon "increase-product-quantity" at bounding box center [436, 392] width 10 height 10
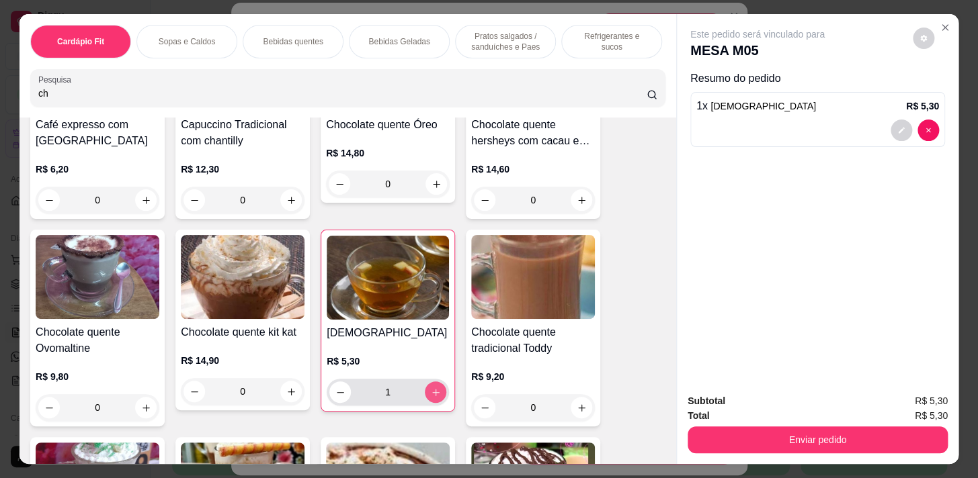
type input "1"
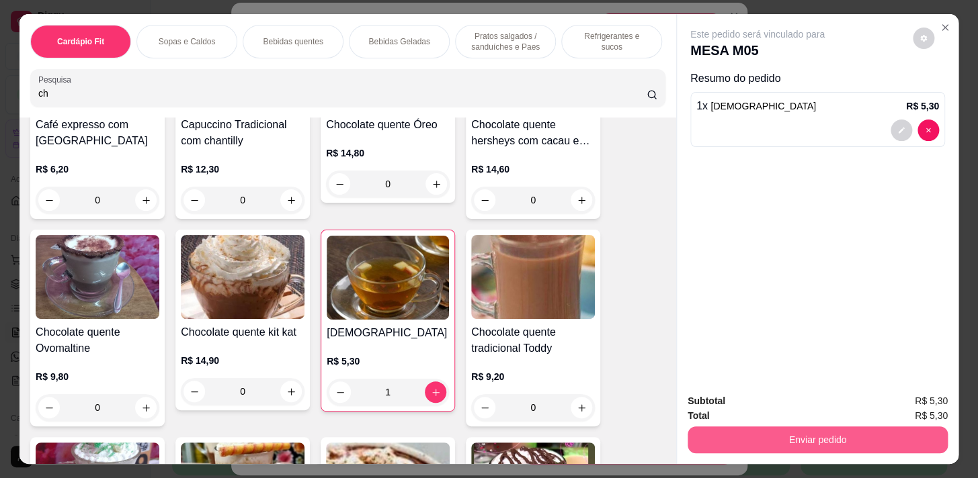
click at [720, 435] on button "Enviar pedido" at bounding box center [817, 440] width 260 height 27
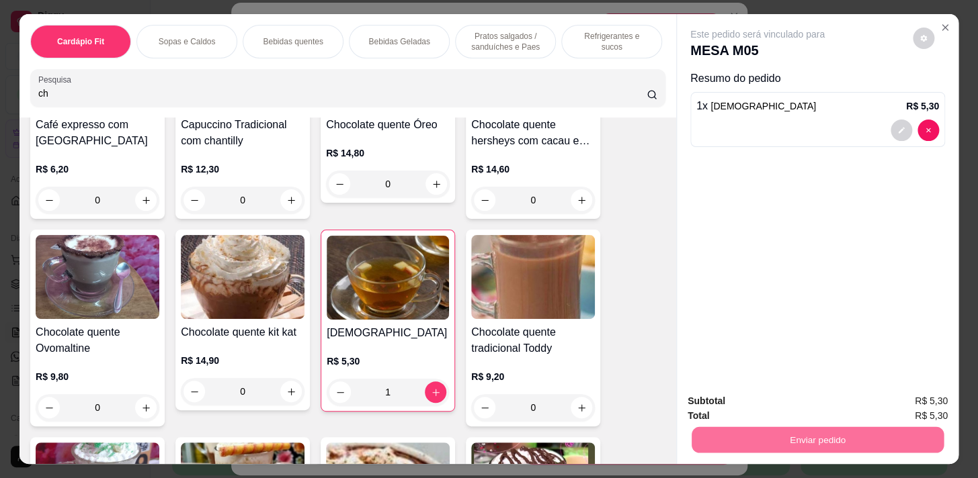
click at [858, 400] on button "Registrar cliente" at bounding box center [822, 403] width 89 height 26
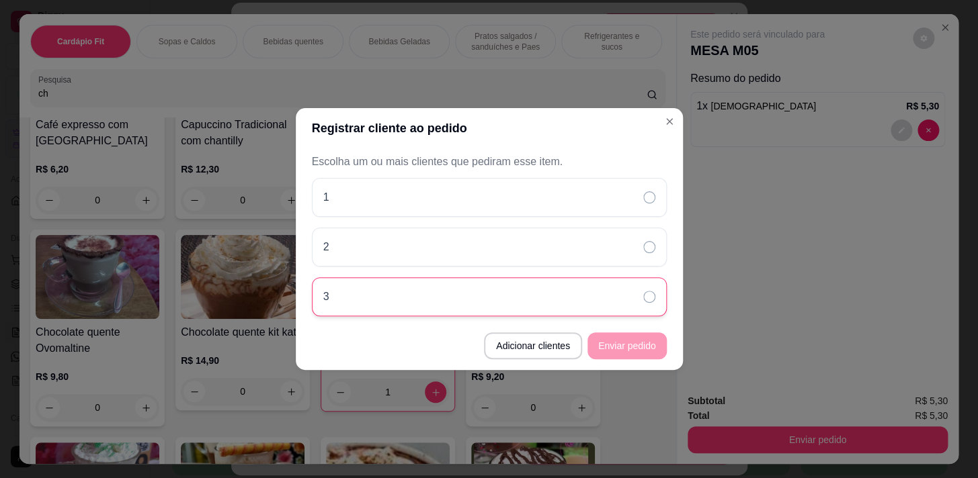
click at [501, 285] on div "3" at bounding box center [489, 296] width 355 height 39
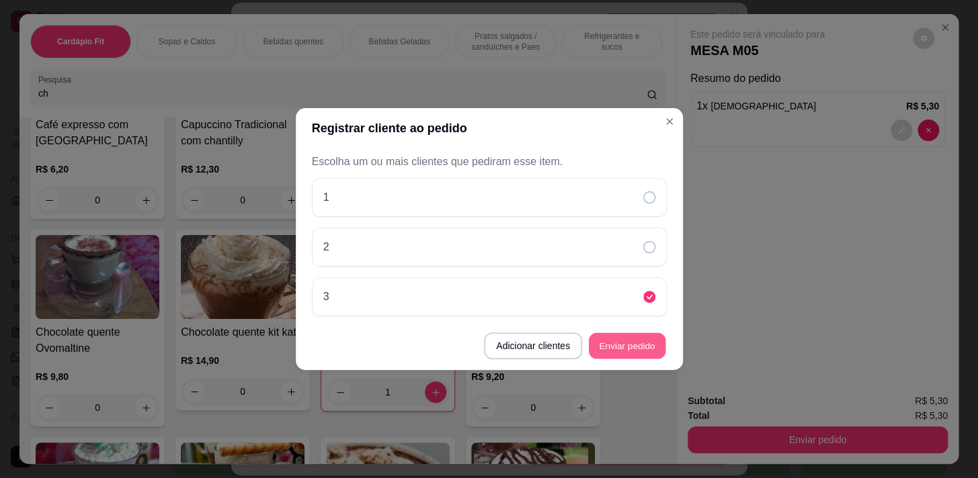
click at [645, 349] on button "Enviar pedido" at bounding box center [627, 346] width 77 height 26
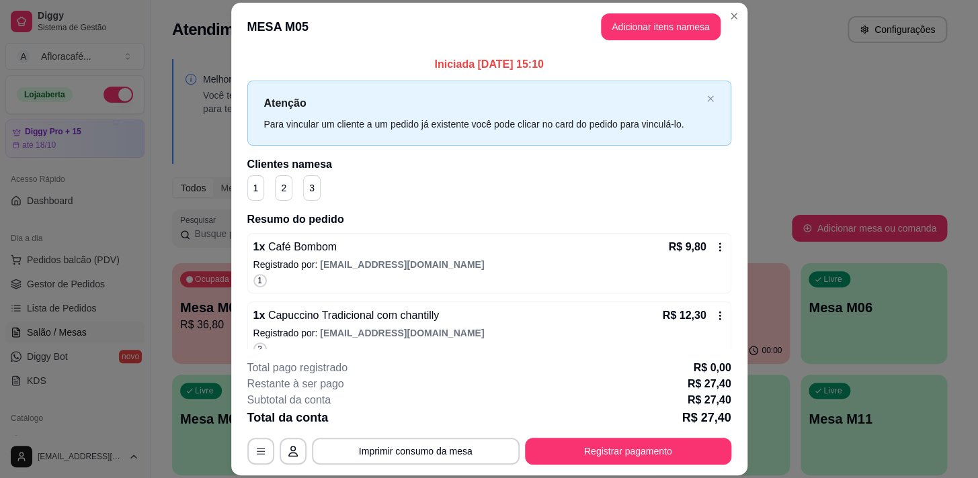
scroll to position [85, 0]
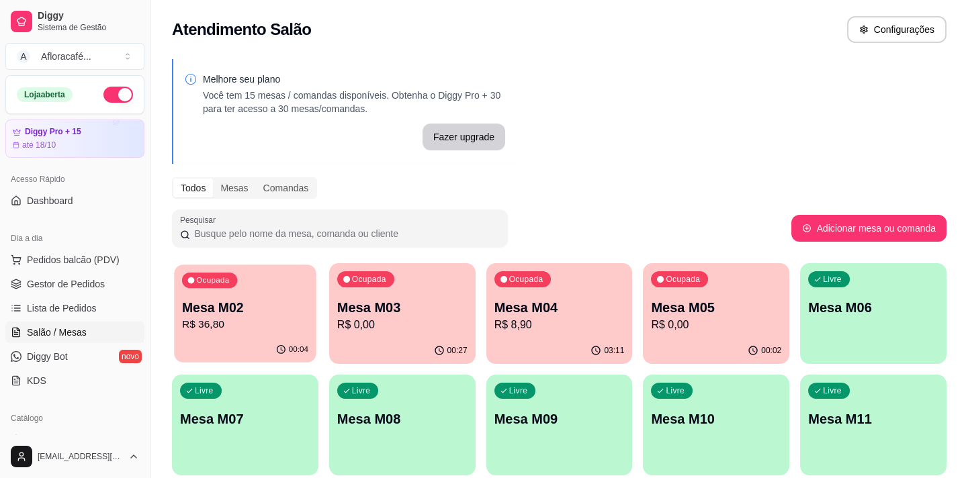
click at [249, 324] on p "R$ 36,80" at bounding box center [245, 324] width 126 height 15
click at [726, 302] on p "Mesa M05" at bounding box center [716, 307] width 130 height 19
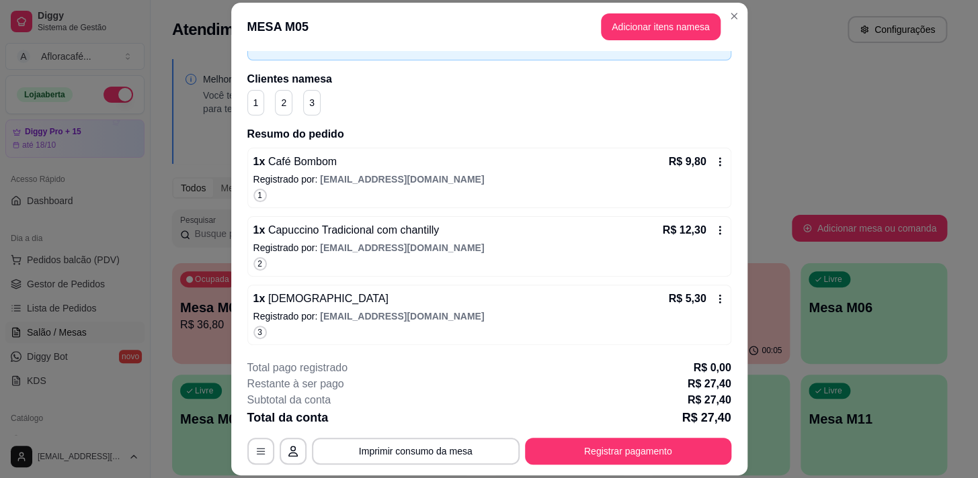
click at [372, 180] on span "[EMAIL_ADDRESS][DOMAIN_NAME]" at bounding box center [402, 179] width 164 height 11
click at [632, 451] on button "Registrar pagamento" at bounding box center [627, 452] width 200 height 26
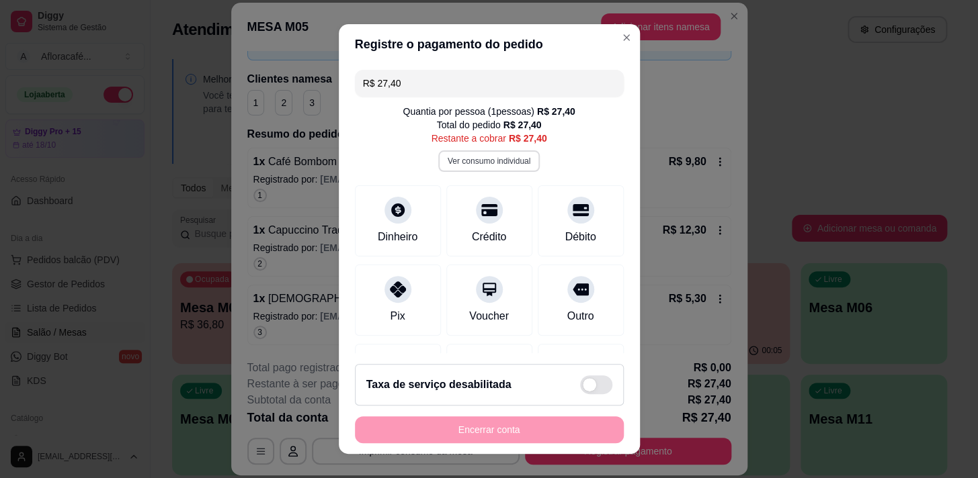
click at [480, 161] on button "Ver consumo individual" at bounding box center [488, 160] width 101 height 21
click at [410, 297] on div "Pix" at bounding box center [397, 297] width 95 height 79
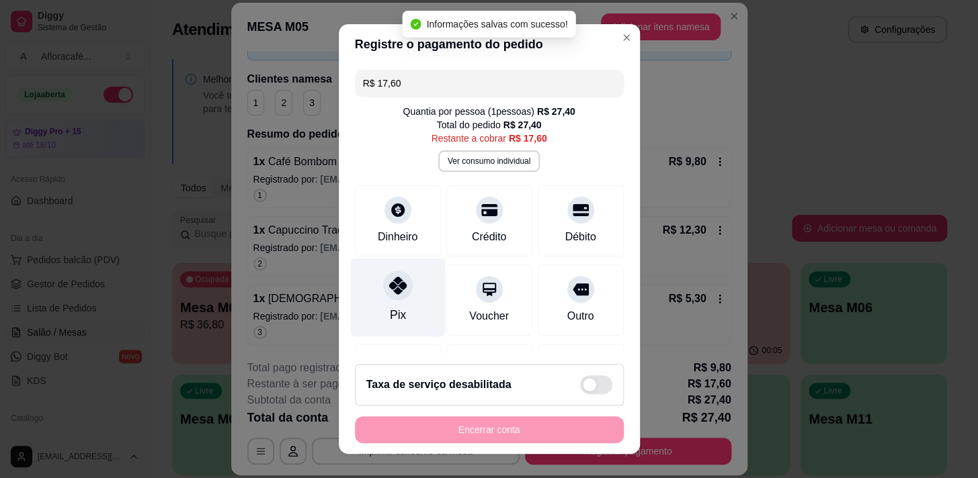
click at [391, 289] on icon at bounding box center [396, 285] width 17 height 17
type input "R$ 0,00"
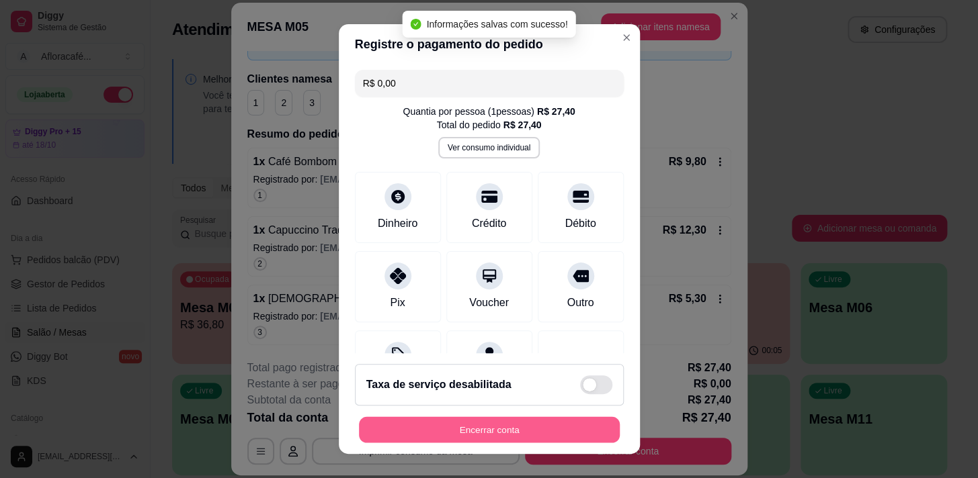
click at [484, 433] on button "Encerrar conta" at bounding box center [489, 430] width 261 height 26
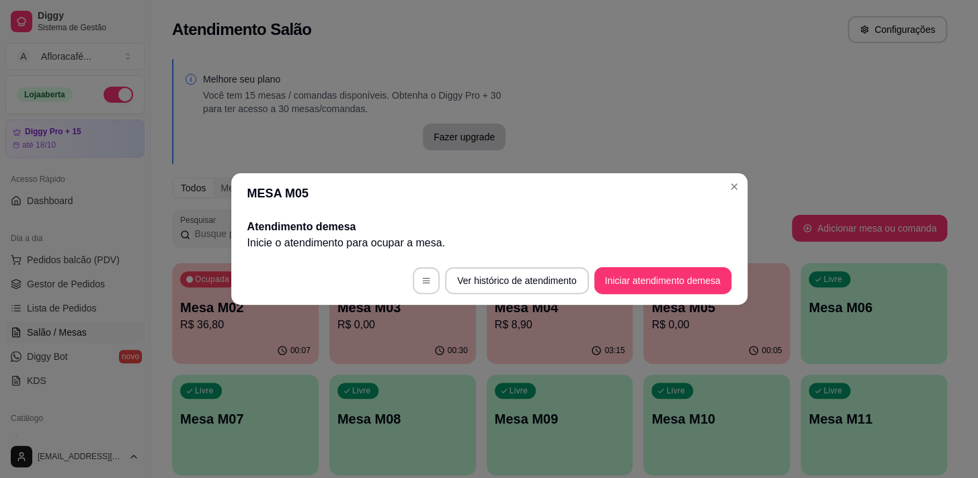
scroll to position [0, 0]
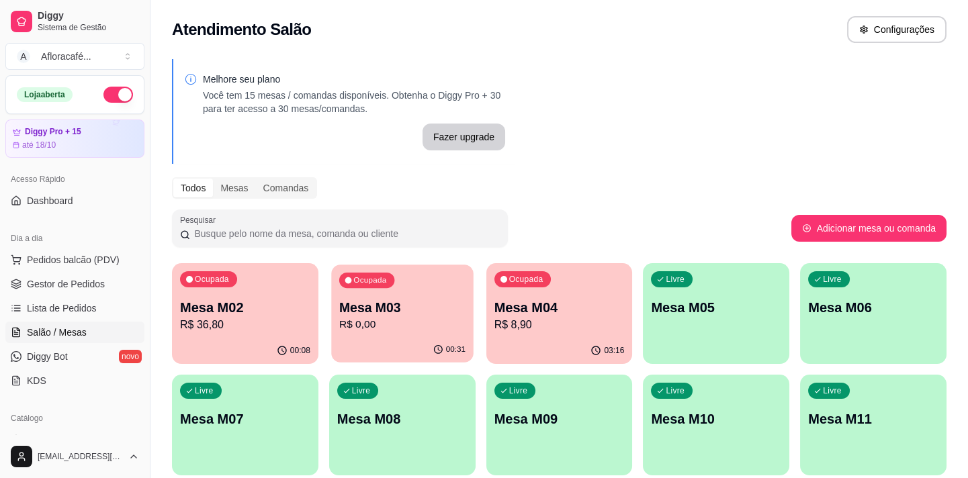
click at [447, 333] on div "Ocupada Mesa M03 R$ 0,00" at bounding box center [402, 301] width 142 height 73
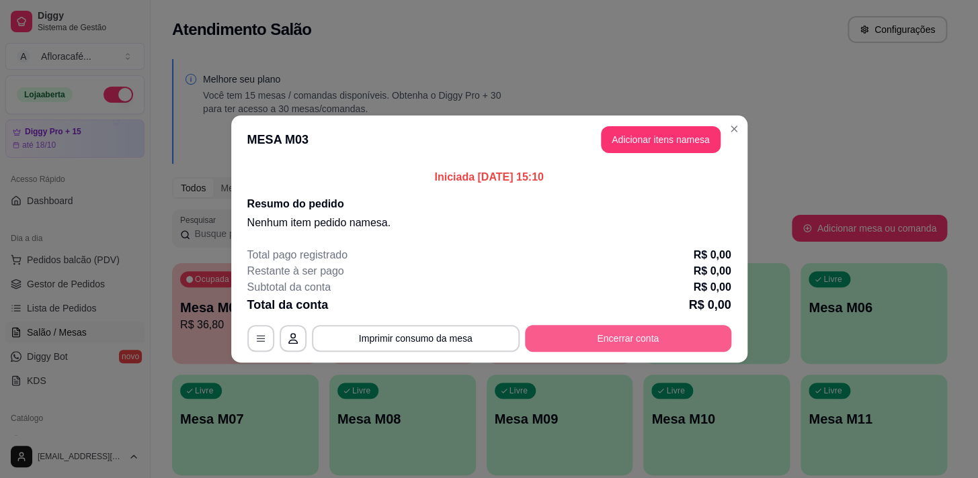
click at [604, 339] on button "Encerrar conta" at bounding box center [628, 338] width 206 height 27
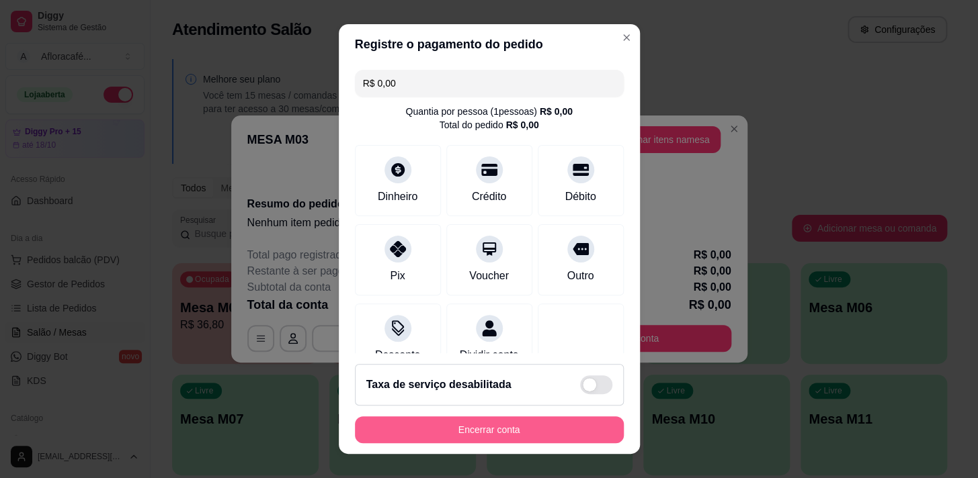
click at [536, 435] on button "Encerrar conta" at bounding box center [489, 430] width 269 height 27
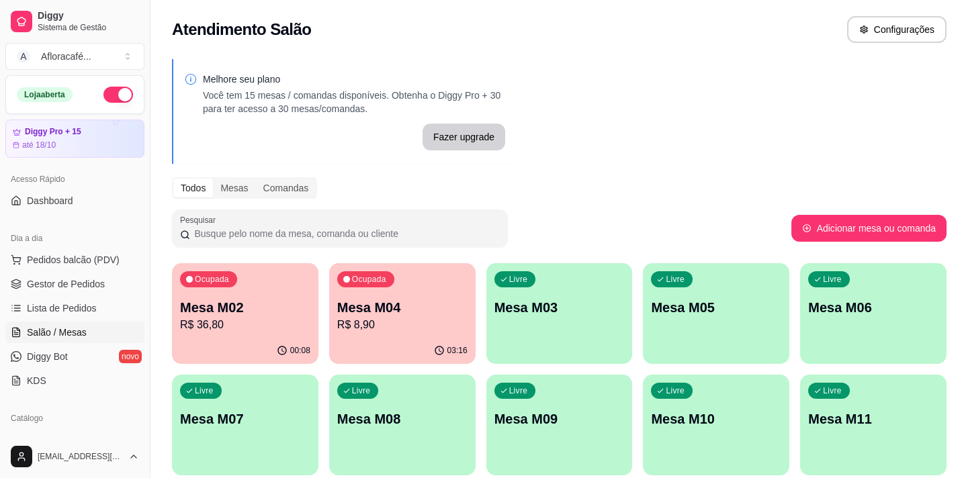
click at [215, 337] on button "Ocupada Mesa M02 R$ 36,80 00:08" at bounding box center [245, 313] width 146 height 101
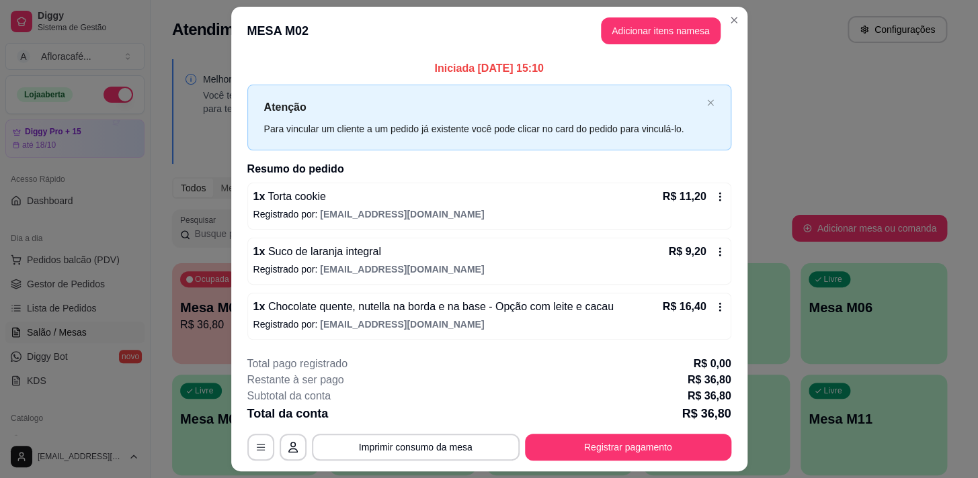
scroll to position [36, 0]
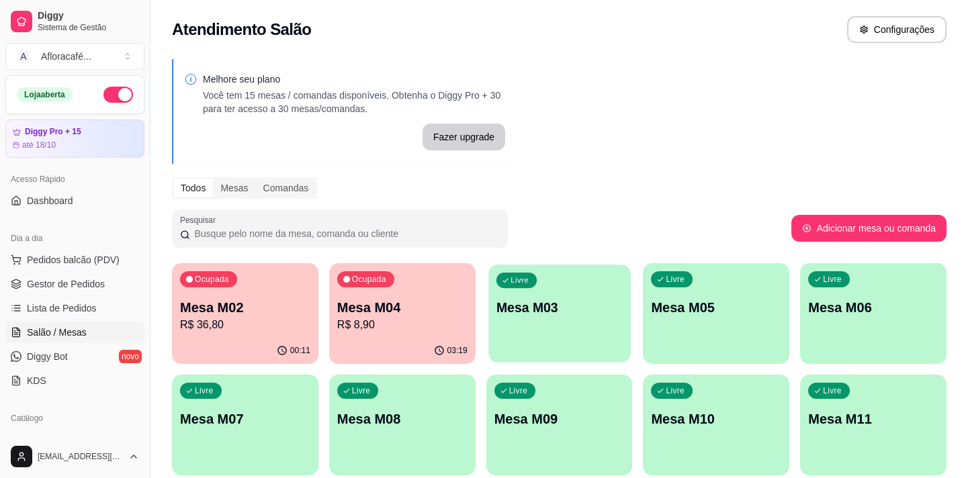
click at [585, 321] on div "Livre Mesa M03" at bounding box center [559, 306] width 142 height 82
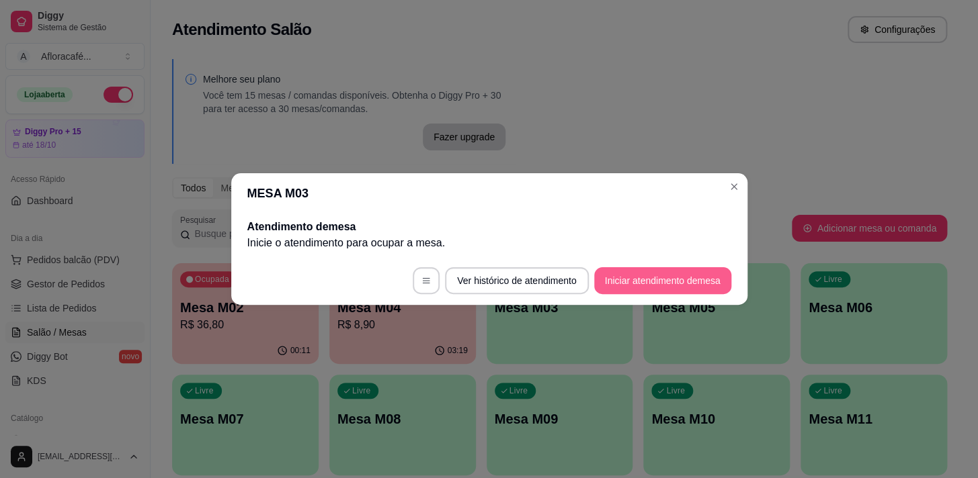
click at [632, 265] on footer "Ver histórico de atendimento Iniciar atendimento de mesa" at bounding box center [489, 281] width 516 height 48
click at [681, 279] on button "Iniciar atendimento de mesa" at bounding box center [662, 280] width 137 height 27
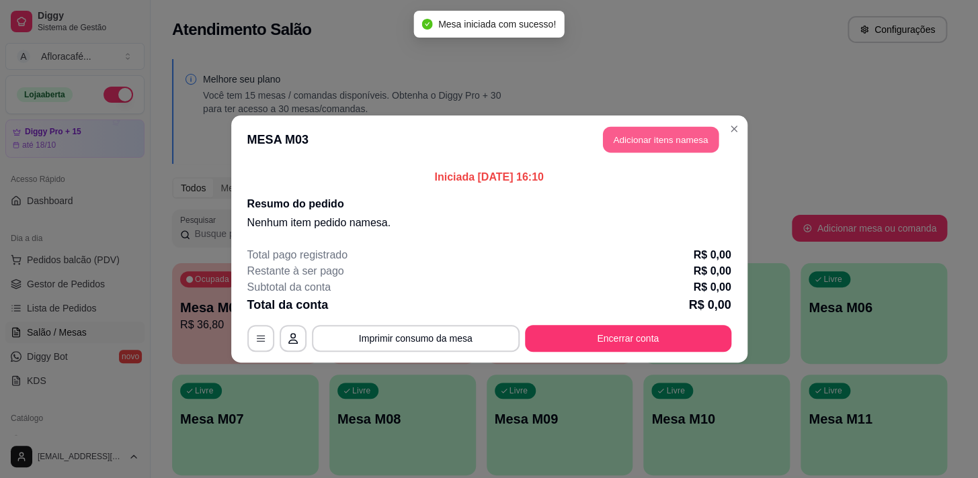
click at [658, 147] on button "Adicionar itens na mesa" at bounding box center [661, 140] width 116 height 26
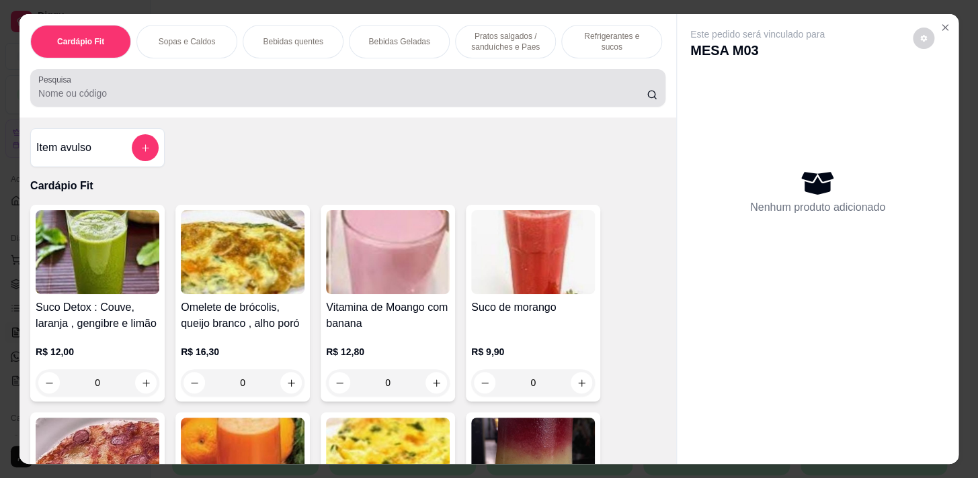
click at [506, 86] on div at bounding box center [347, 88] width 619 height 27
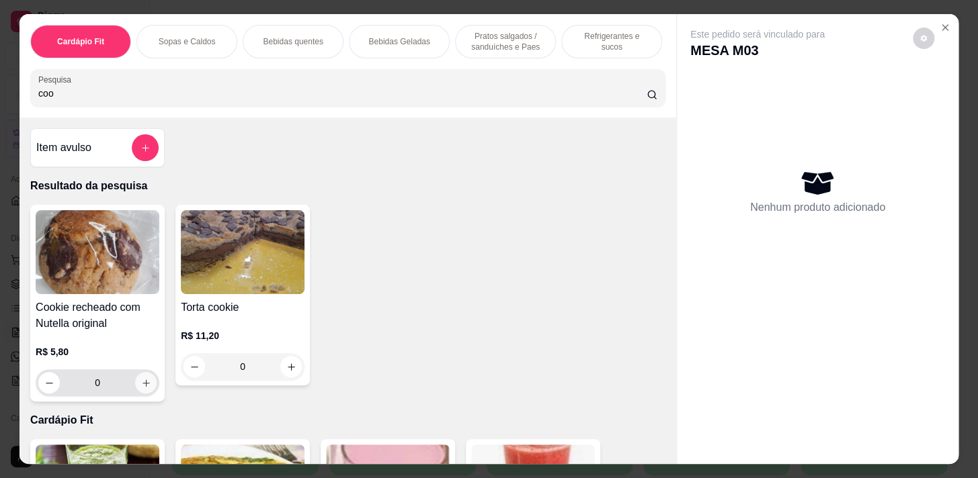
type input "coo"
click at [138, 394] on button "increase-product-quantity" at bounding box center [146, 383] width 21 height 21
type input "2"
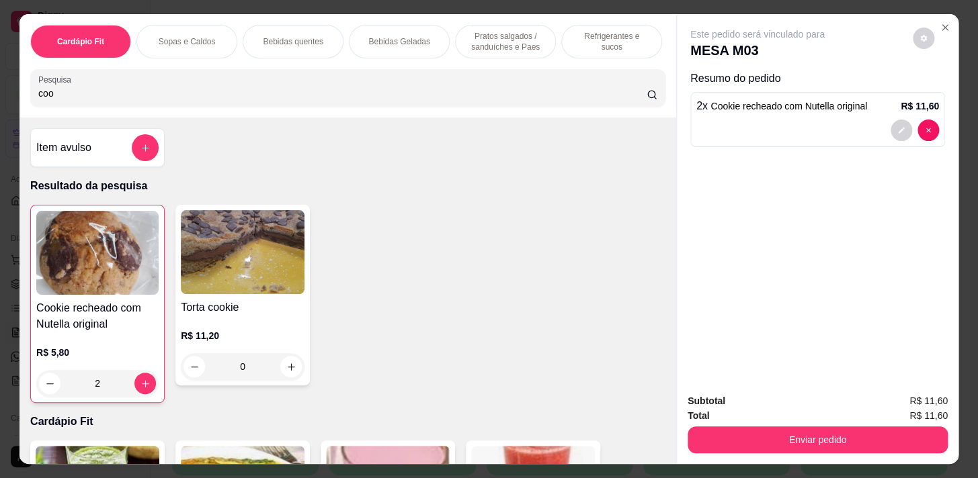
click at [302, 38] on p "Bebidas quentes" at bounding box center [293, 41] width 60 height 11
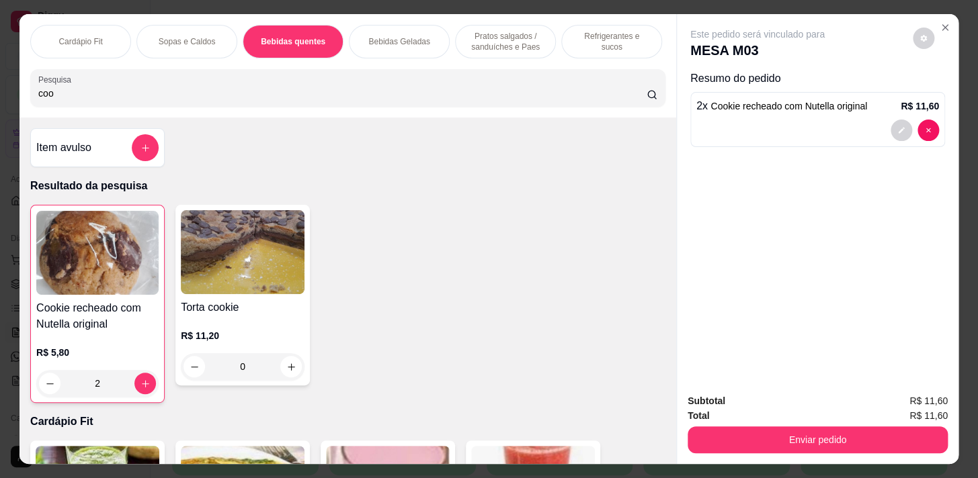
scroll to position [33, 0]
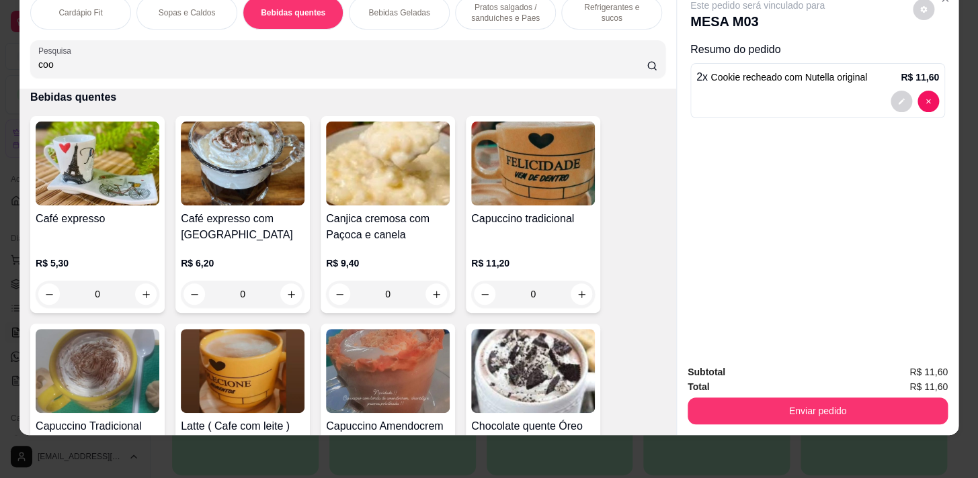
click at [407, 10] on div "Bebidas Geladas" at bounding box center [399, 13] width 101 height 34
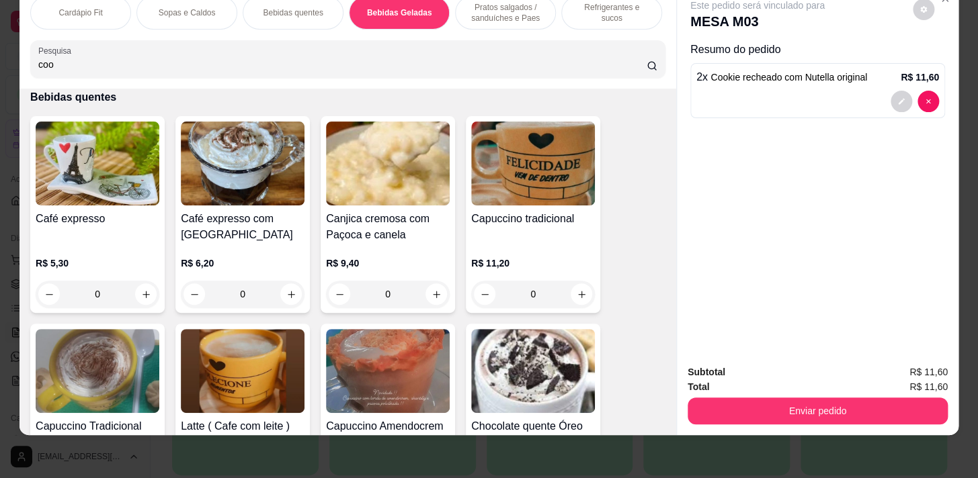
scroll to position [3075, 0]
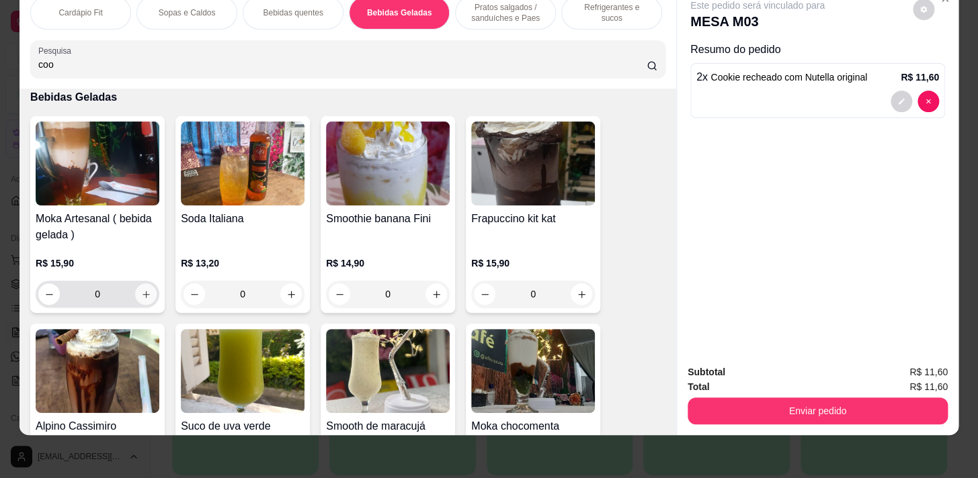
click at [147, 297] on button "increase-product-quantity" at bounding box center [145, 294] width 21 height 21
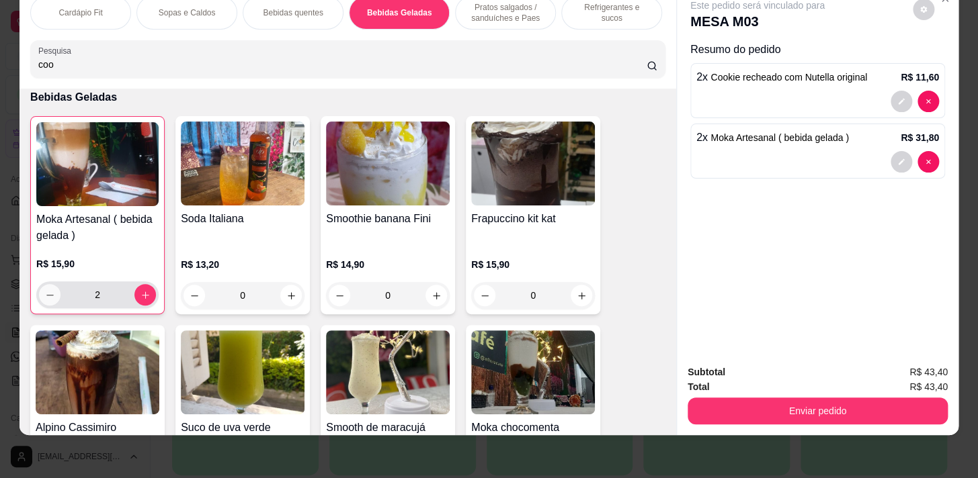
click at [51, 299] on button "decrease-product-quantity" at bounding box center [49, 294] width 21 height 21
type input "1"
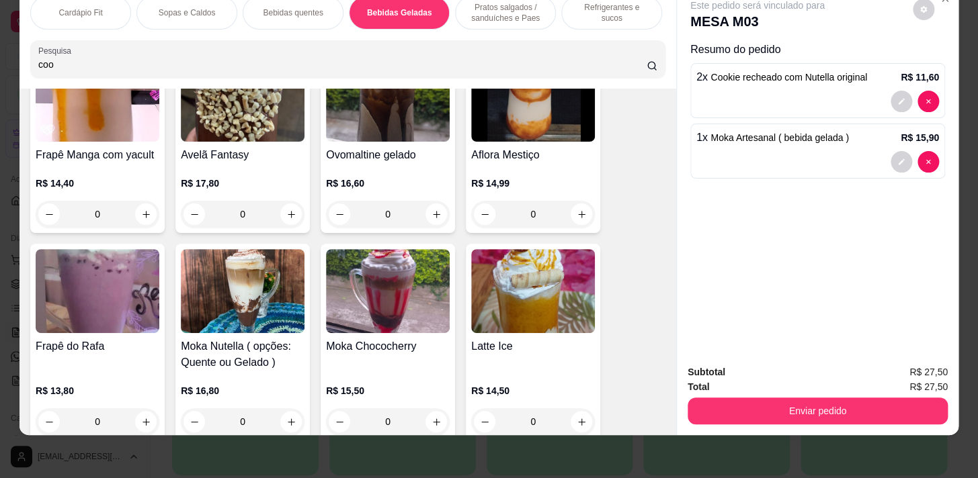
scroll to position [3808, 0]
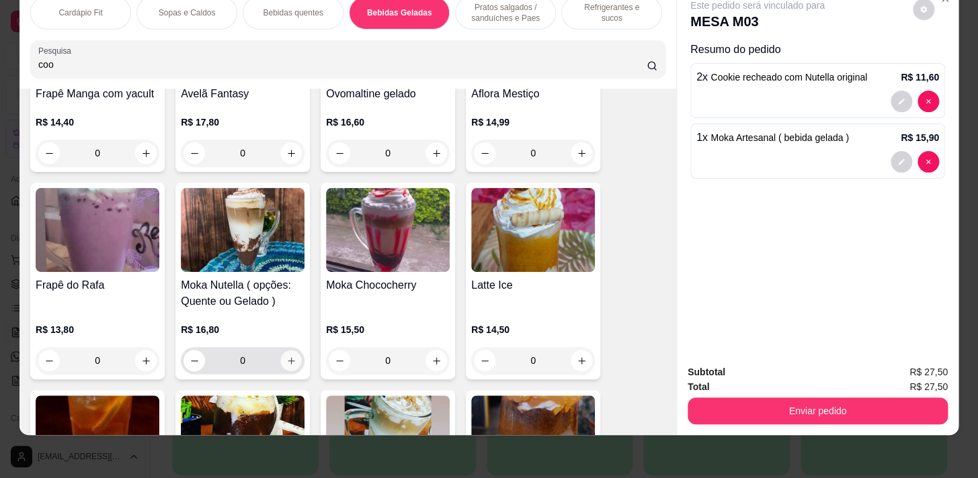
click at [286, 364] on icon "increase-product-quantity" at bounding box center [291, 361] width 10 height 10
type input "1"
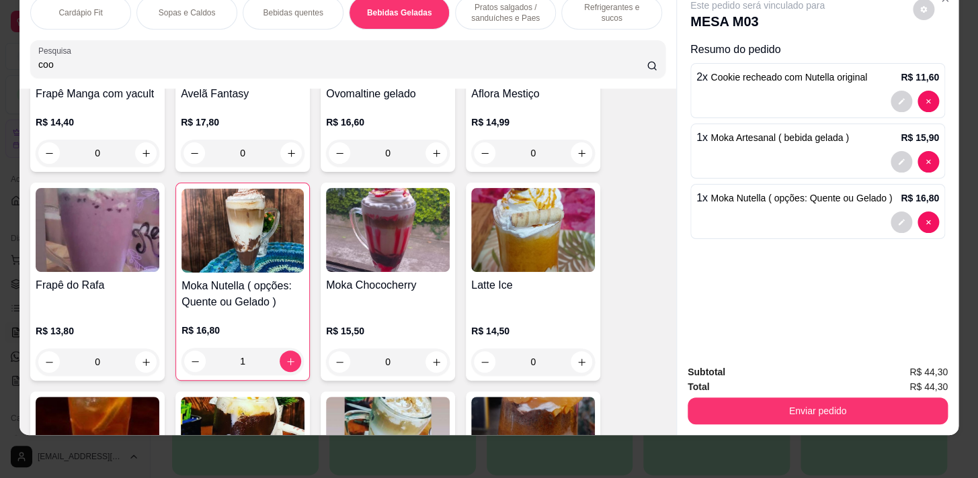
click at [510, 13] on p "Pratos salgados / sanduíches e Paes" at bounding box center [505, 12] width 78 height 21
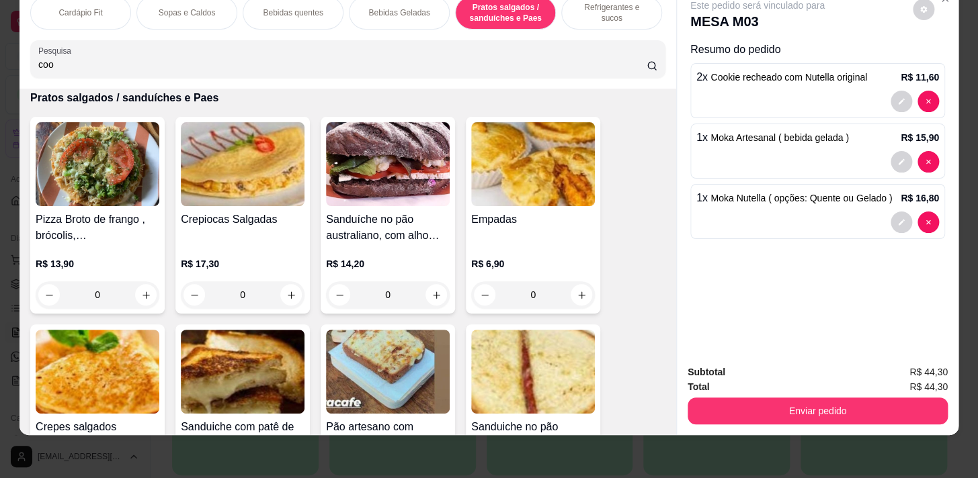
click at [576, 6] on p "Refrigerantes e sucos" at bounding box center [611, 12] width 78 height 21
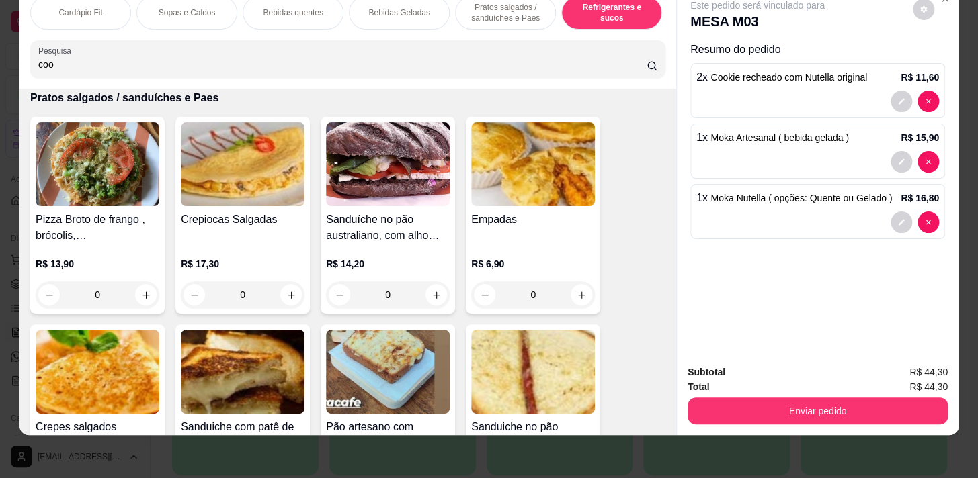
scroll to position [7042, 0]
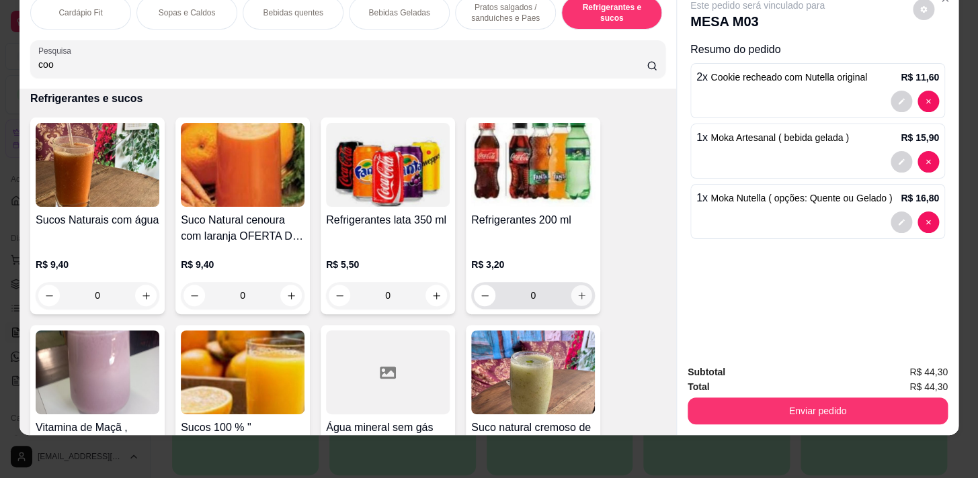
click at [580, 295] on icon "increase-product-quantity" at bounding box center [581, 296] width 10 height 10
type input "1"
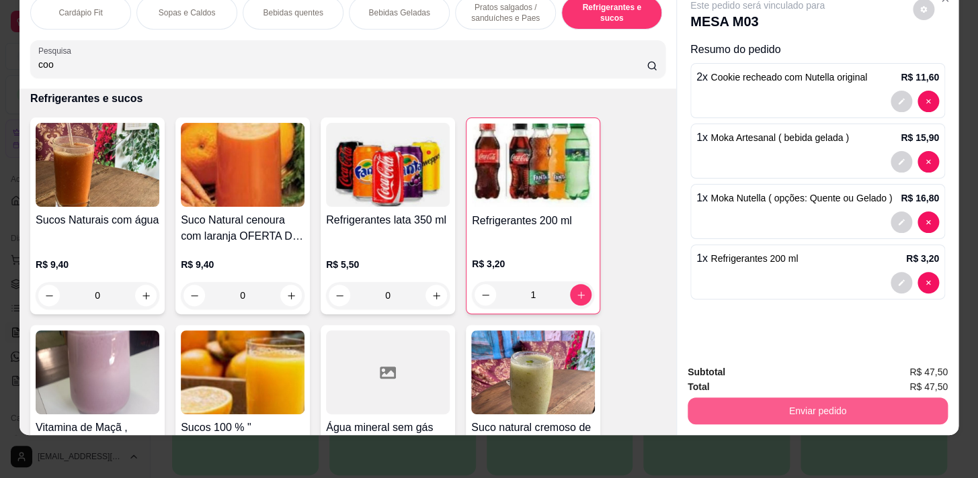
click at [886, 408] on button "Enviar pedido" at bounding box center [817, 411] width 260 height 27
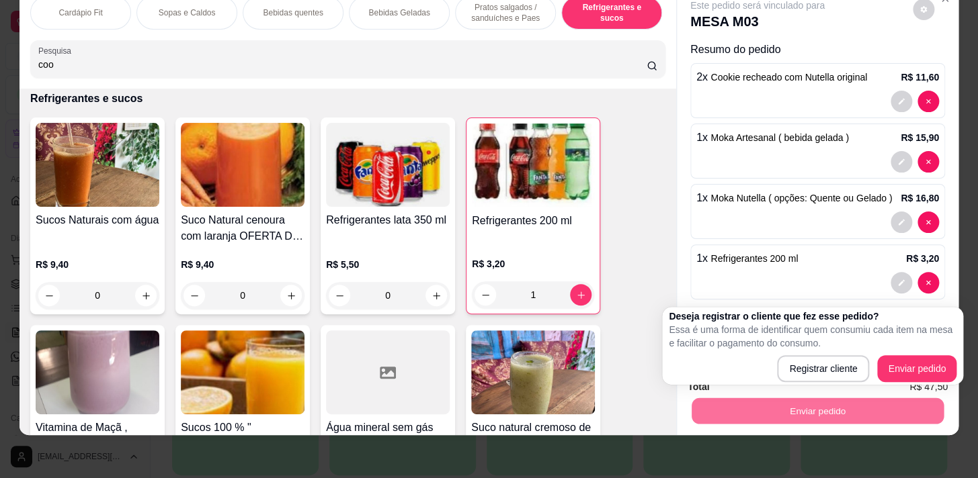
click at [860, 225] on div "1 x Moka Nutella ( opções: Quente ou Gelado ) R$ 16,80" at bounding box center [817, 211] width 255 height 55
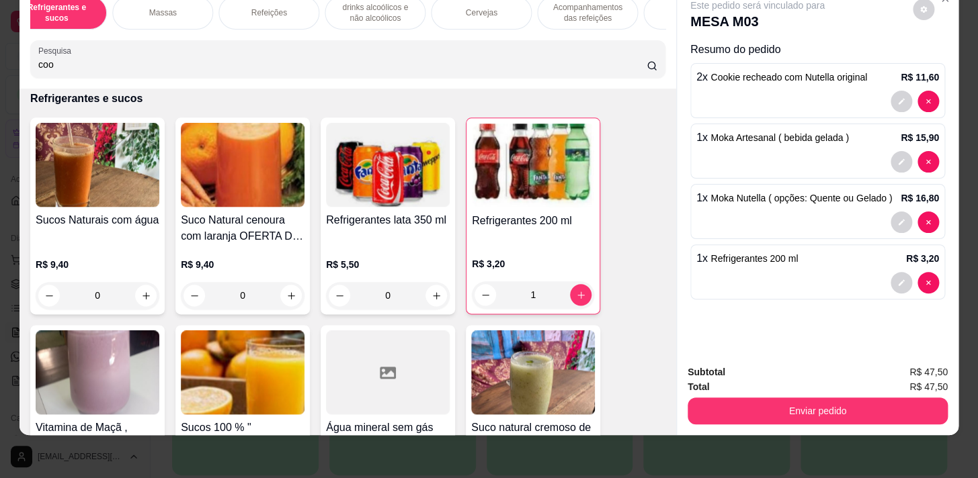
scroll to position [0, 740]
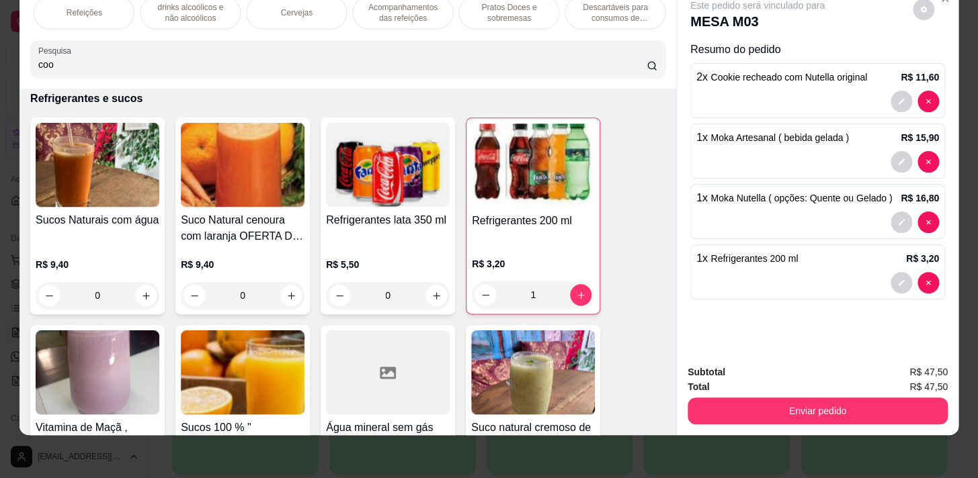
click at [520, 11] on p "Pratos Doces e sobremesas" at bounding box center [509, 12] width 78 height 21
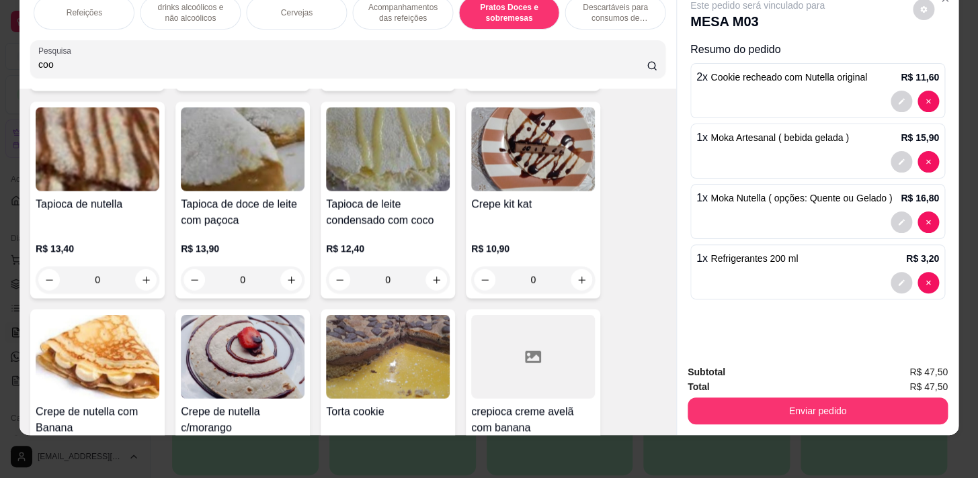
scroll to position [12146, 0]
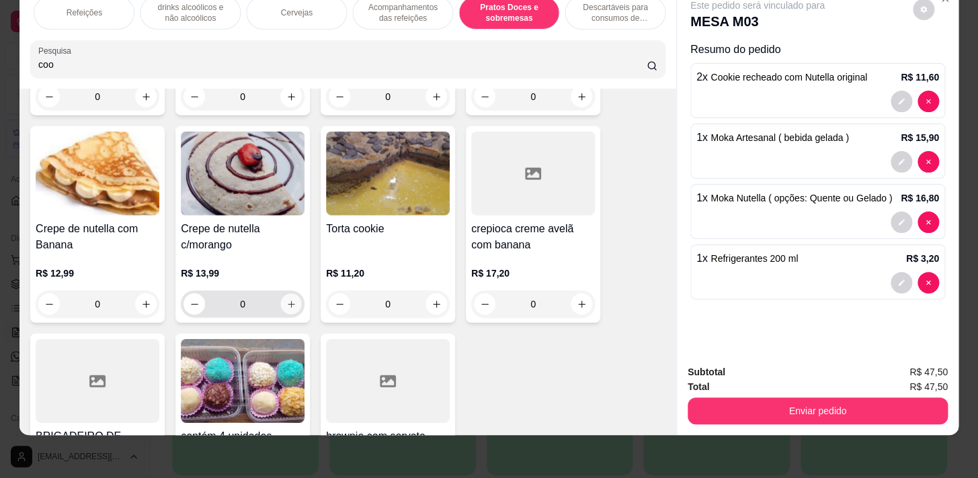
click at [281, 294] on button "increase-product-quantity" at bounding box center [291, 304] width 21 height 21
type input "1"
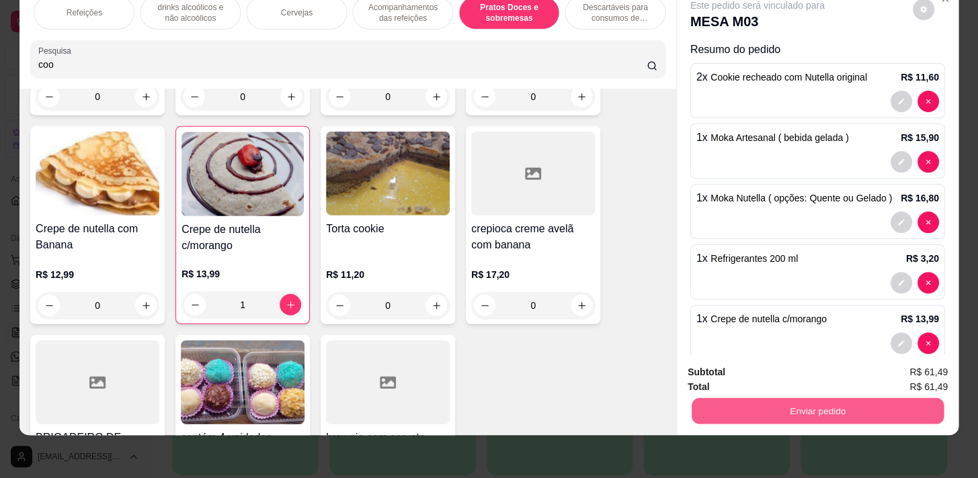
click at [917, 398] on button "Enviar pedido" at bounding box center [817, 411] width 252 height 26
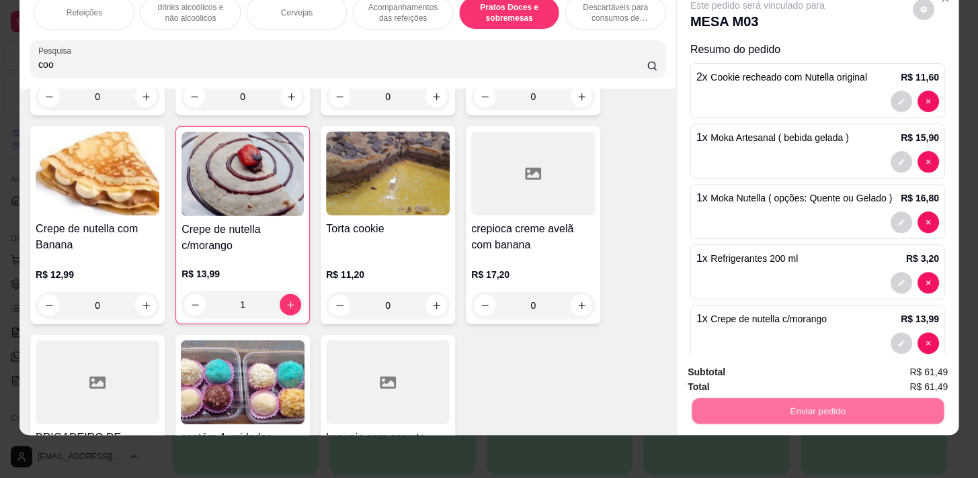
click at [882, 360] on button "Enviar pedido" at bounding box center [913, 370] width 76 height 26
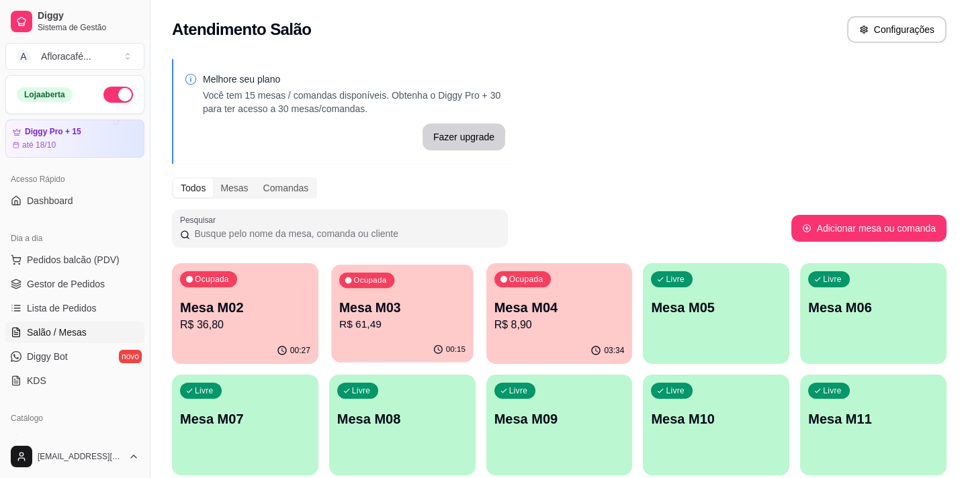
click at [447, 304] on p "Mesa M03" at bounding box center [402, 308] width 126 height 18
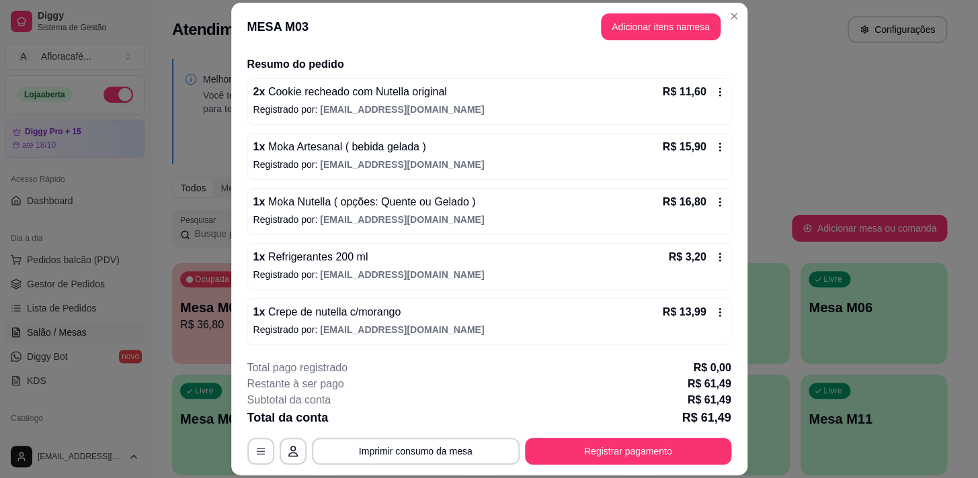
scroll to position [40, 0]
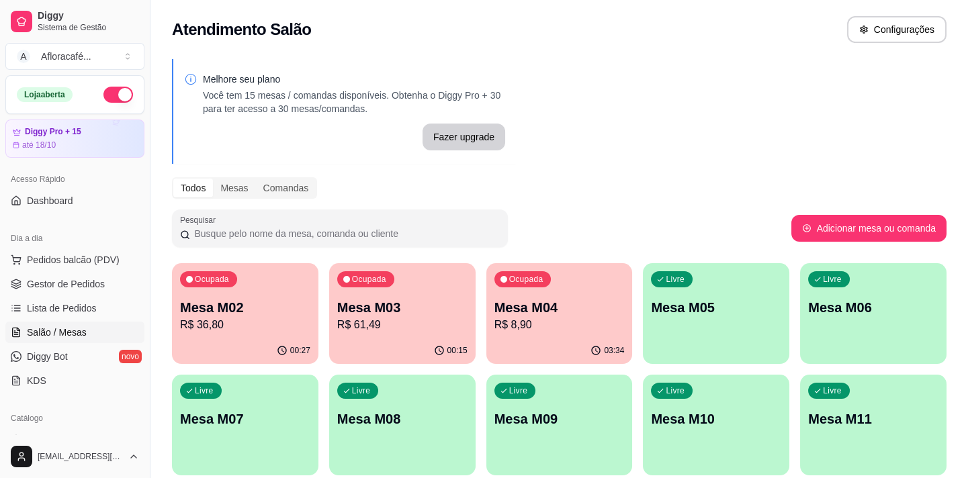
drag, startPoint x: 320, startPoint y: 313, endPoint x: 310, endPoint y: 307, distance: 11.2
click at [310, 307] on div "Ocupada Mesa M02 R$ 36,80 00:27 Ocupada Mesa M03 R$ 61,49 00:15 Ocupada Mesa M0…" at bounding box center [559, 425] width 775 height 324
drag, startPoint x: 319, startPoint y: 292, endPoint x: 310, endPoint y: 292, distance: 8.7
click at [320, 292] on div "Ocupada Mesa M02 R$ 36,80 00:27 Ocupada Mesa M03 R$ 61,49 00:15 Ocupada Mesa M0…" at bounding box center [559, 425] width 775 height 324
click at [278, 287] on div "Ocupada Mesa M02 R$ 36,80" at bounding box center [245, 300] width 146 height 75
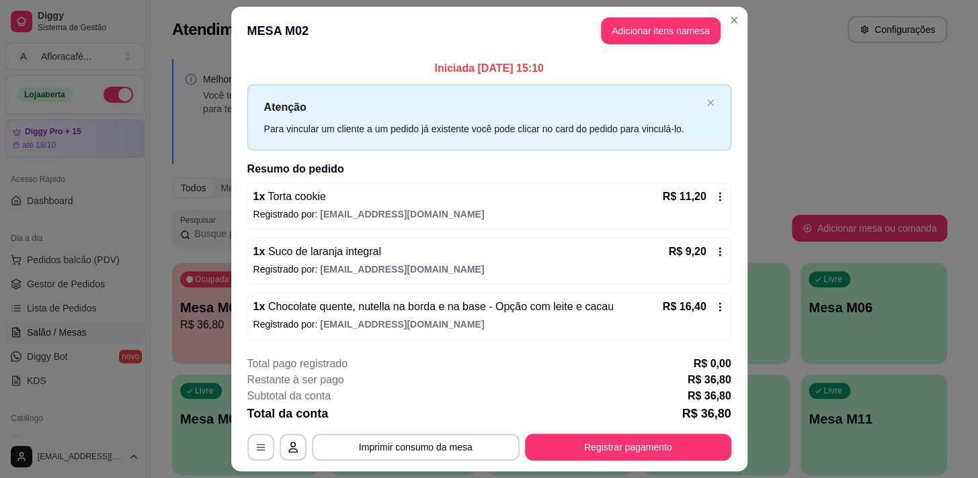
scroll to position [36, 0]
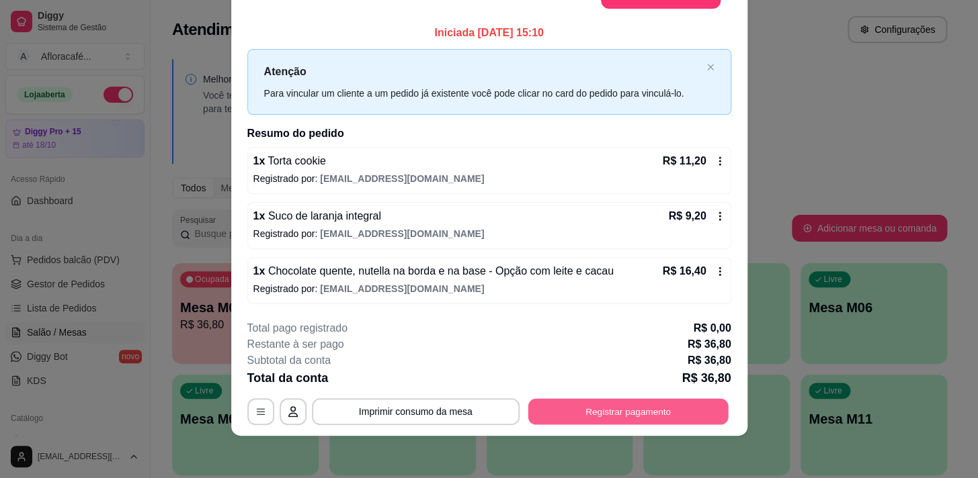
click at [592, 423] on button "Registrar pagamento" at bounding box center [627, 411] width 200 height 26
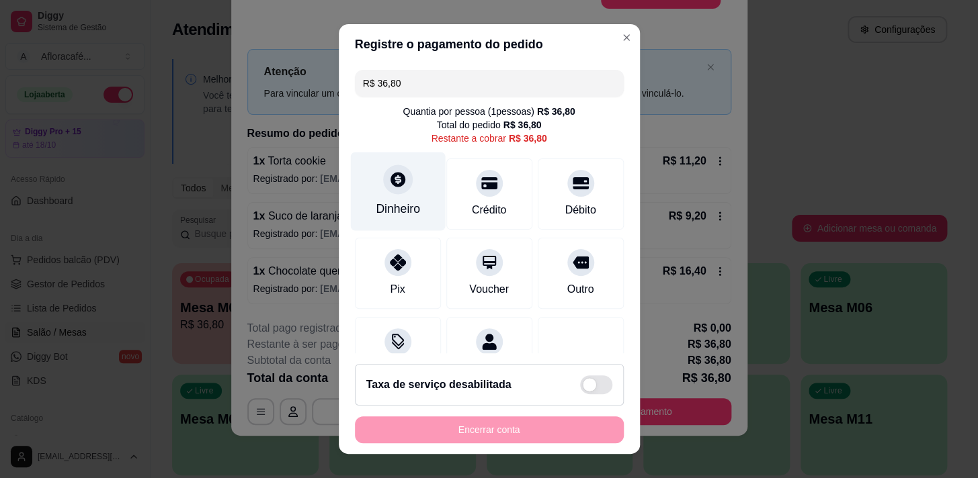
click at [386, 196] on div "Dinheiro" at bounding box center [397, 191] width 95 height 79
click at [517, 83] on input "R$ 36,80" at bounding box center [489, 83] width 253 height 27
type input "R$ 36,80"
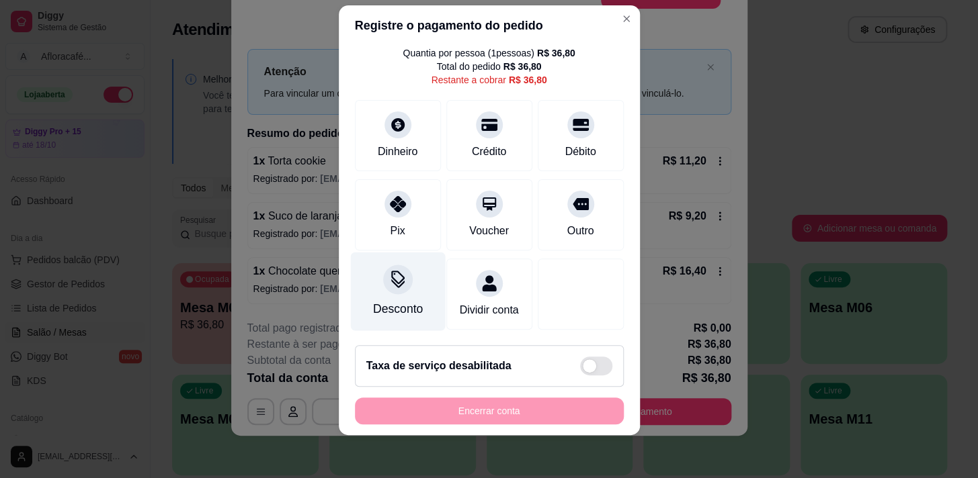
click at [388, 271] on icon at bounding box center [396, 279] width 17 height 17
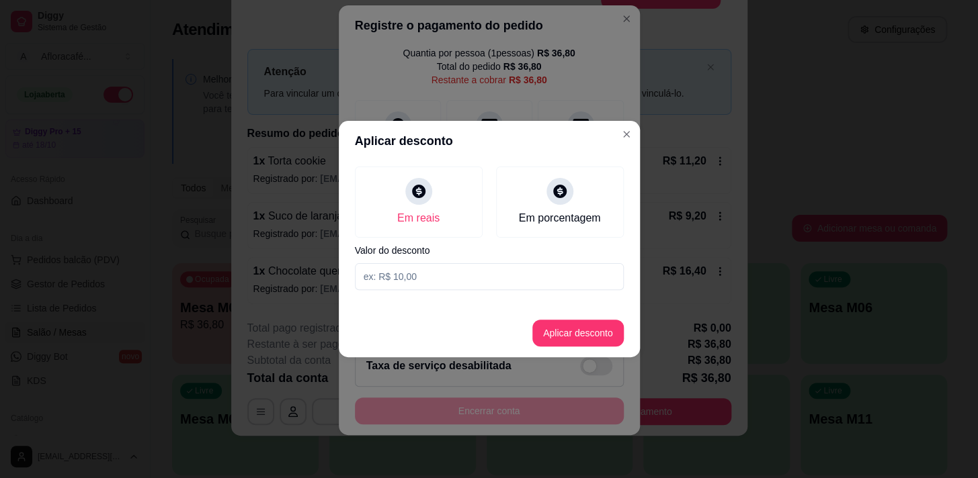
click at [505, 288] on input at bounding box center [489, 276] width 269 height 27
type input "0,30"
click at [601, 327] on button "Aplicar desconto" at bounding box center [577, 333] width 88 height 26
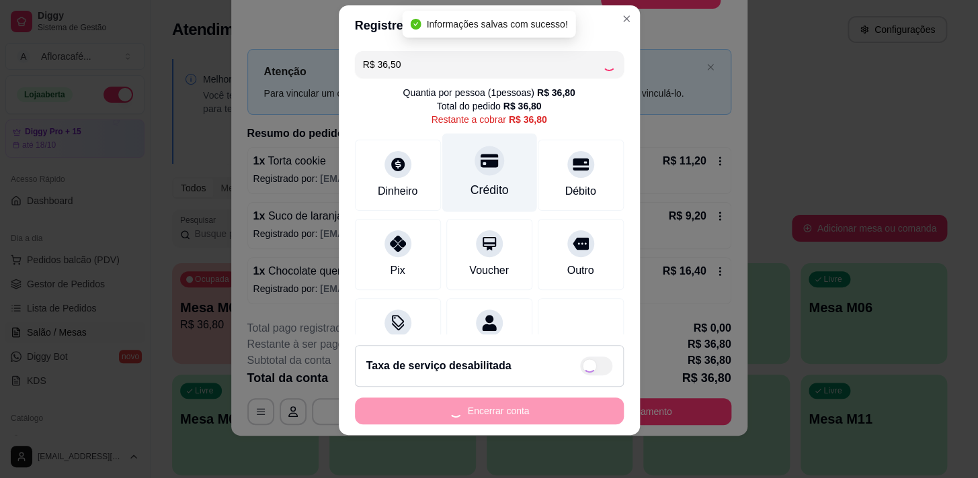
scroll to position [31, 0]
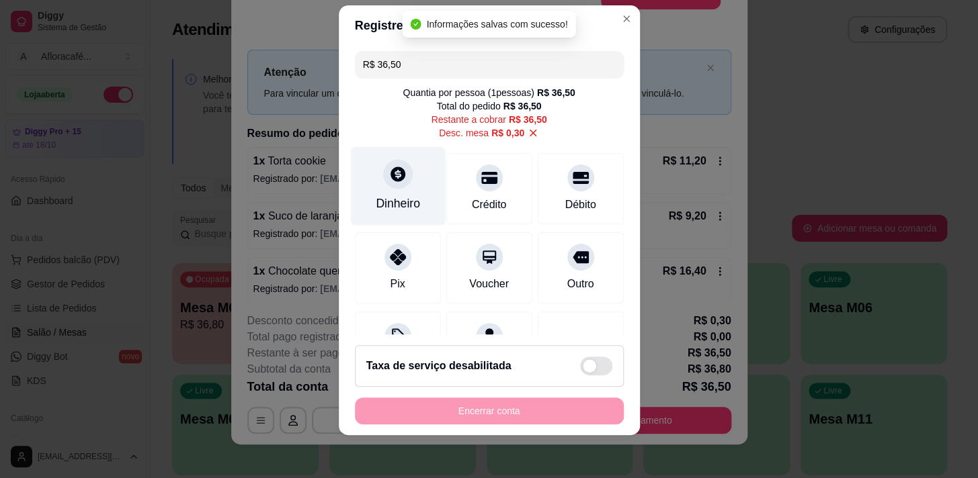
click at [390, 177] on icon at bounding box center [397, 174] width 15 height 15
type input "R$ 0,00"
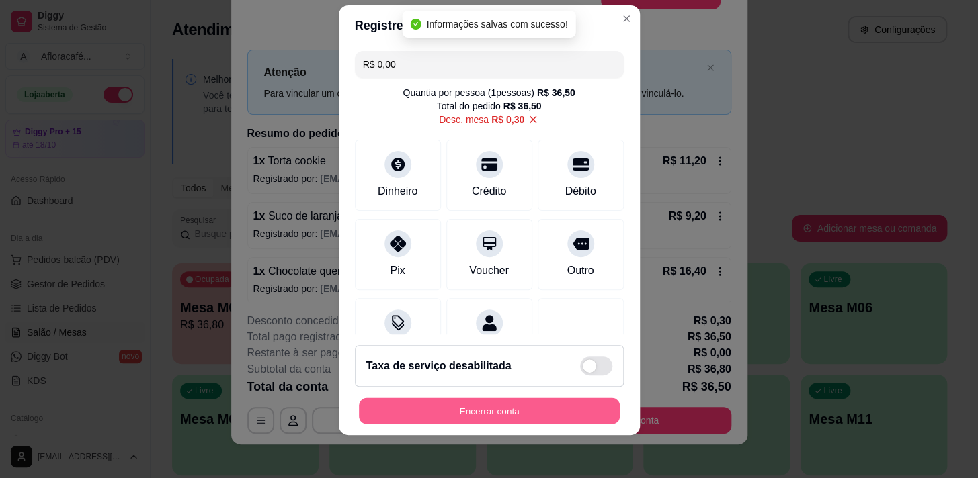
click at [582, 413] on button "Encerrar conta" at bounding box center [489, 411] width 261 height 26
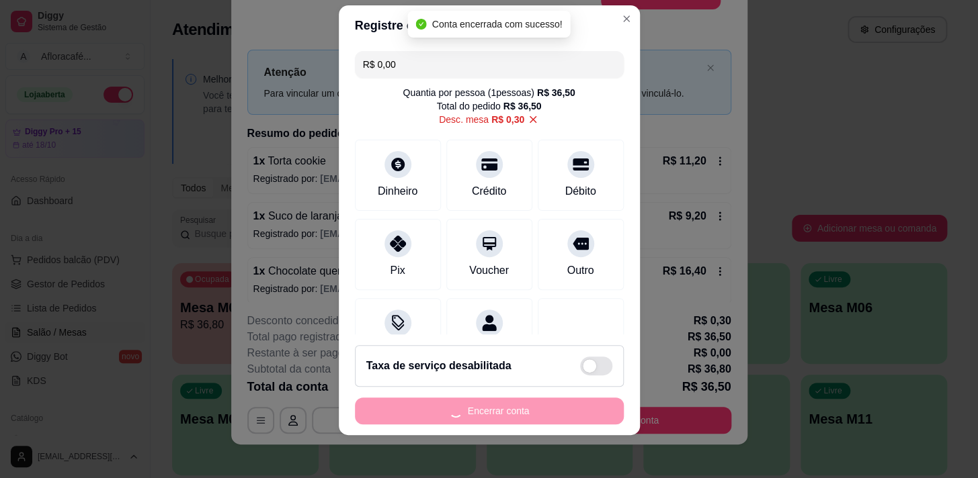
scroll to position [0, 0]
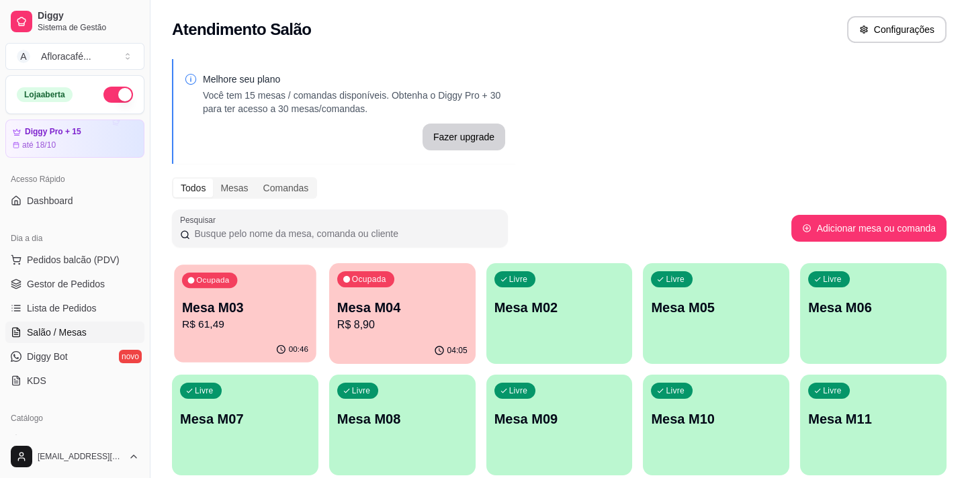
click at [269, 342] on div "00:46" at bounding box center [245, 350] width 142 height 26
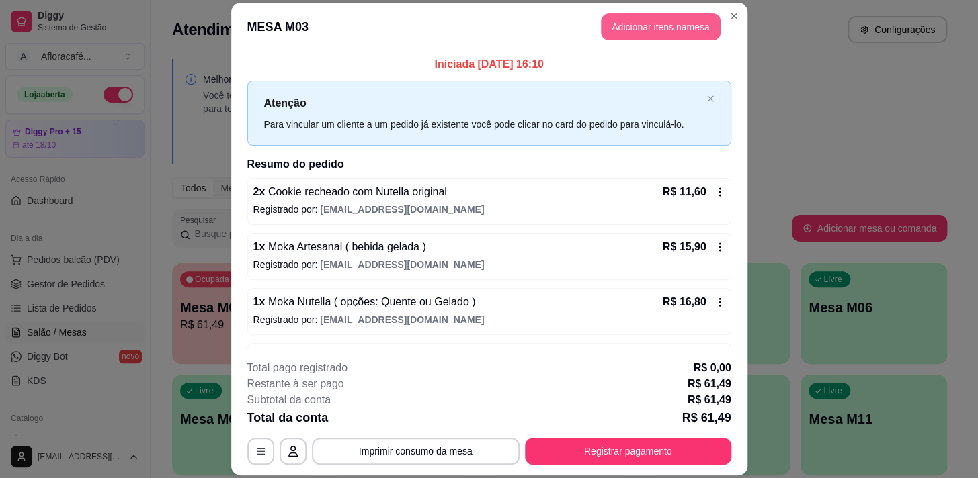
click at [632, 36] on button "Adicionar itens na mesa" at bounding box center [661, 26] width 120 height 27
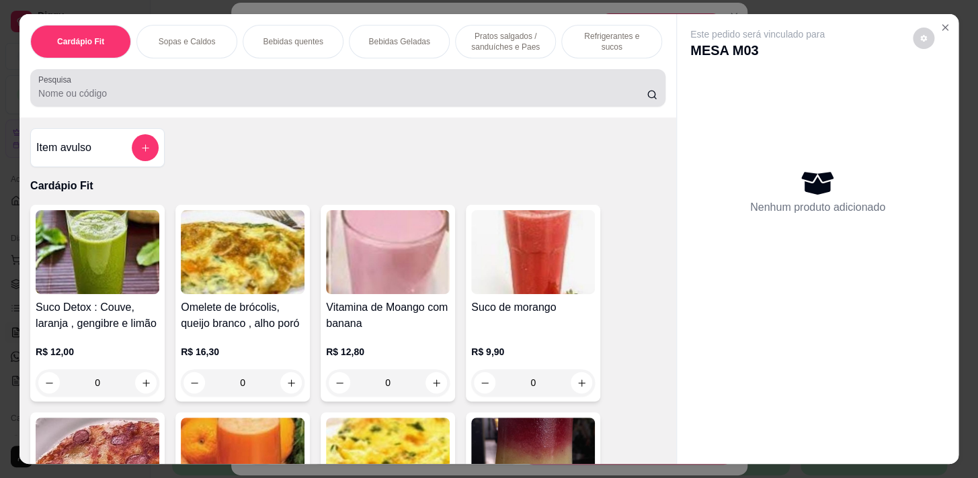
click at [144, 98] on input "Pesquisa" at bounding box center [342, 93] width 608 height 13
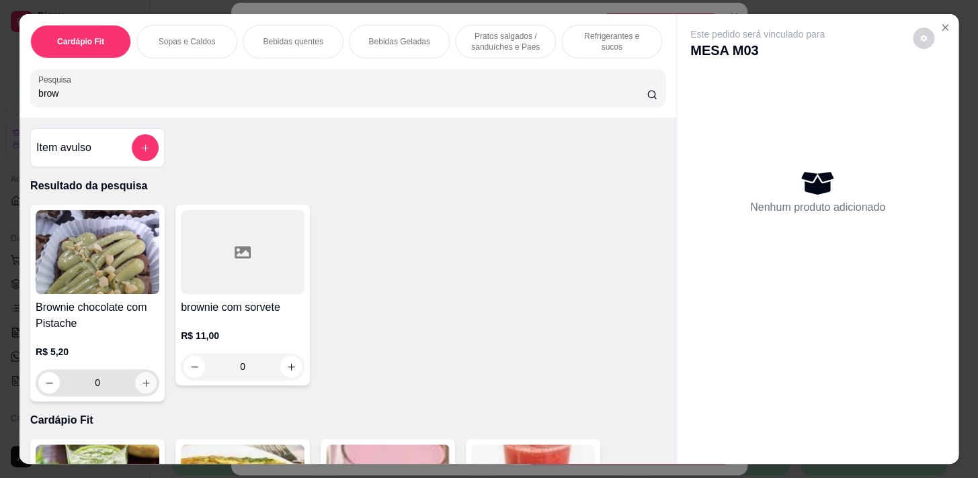
type input "brow"
click at [141, 386] on icon "increase-product-quantity" at bounding box center [146, 383] width 10 height 10
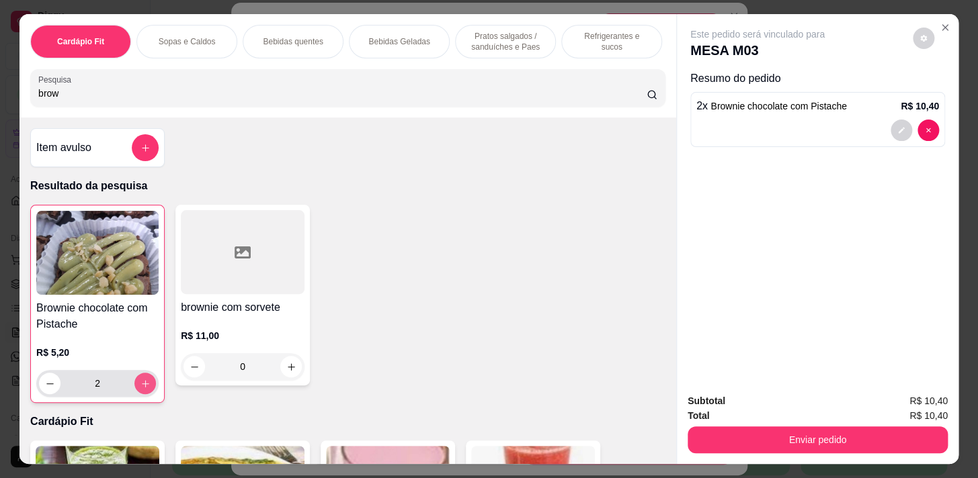
type input "2"
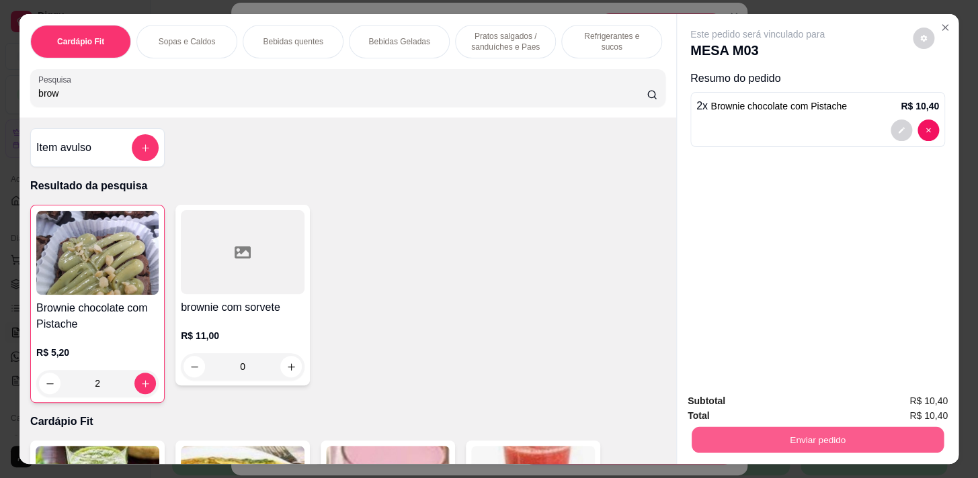
click at [729, 433] on button "Enviar pedido" at bounding box center [817, 440] width 252 height 26
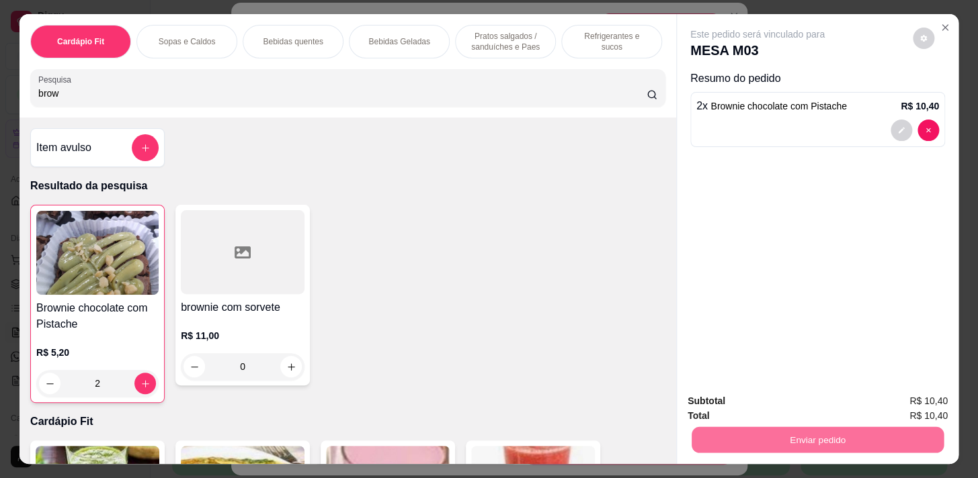
click at [914, 400] on button "Enviar pedido" at bounding box center [913, 403] width 76 height 26
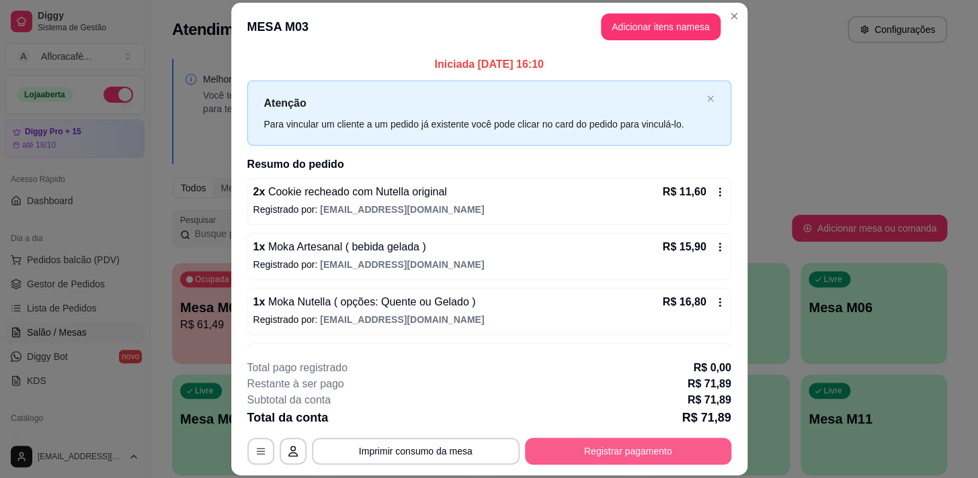
click at [662, 453] on button "Registrar pagamento" at bounding box center [628, 451] width 206 height 27
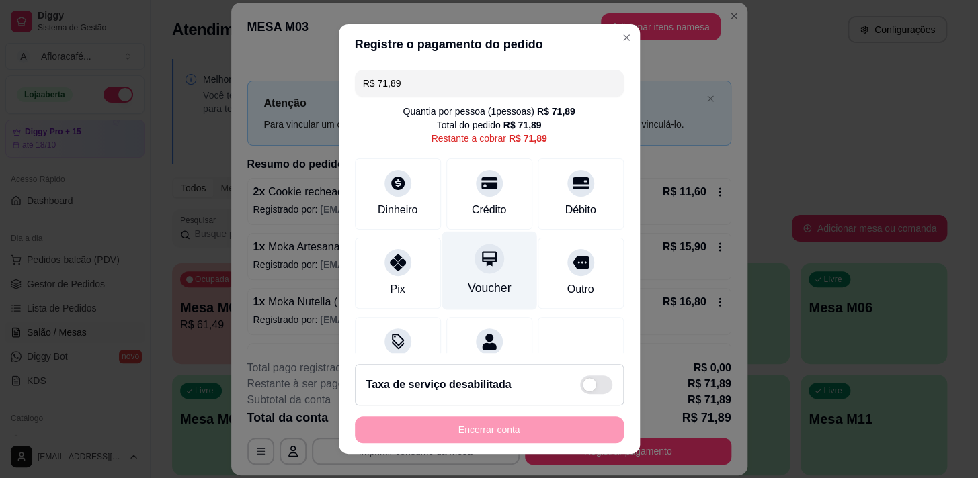
click at [470, 283] on div "Voucher" at bounding box center [489, 287] width 44 height 17
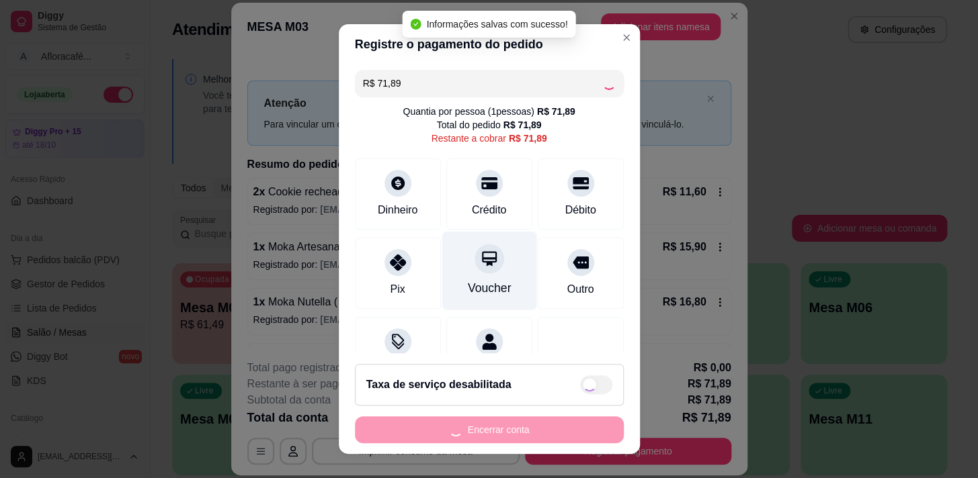
type input "R$ 0,00"
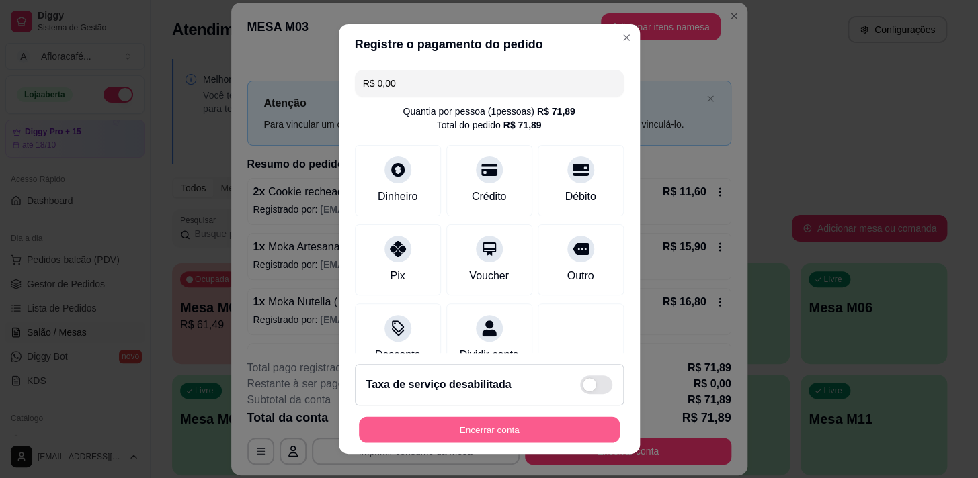
click at [545, 427] on button "Encerrar conta" at bounding box center [489, 430] width 261 height 26
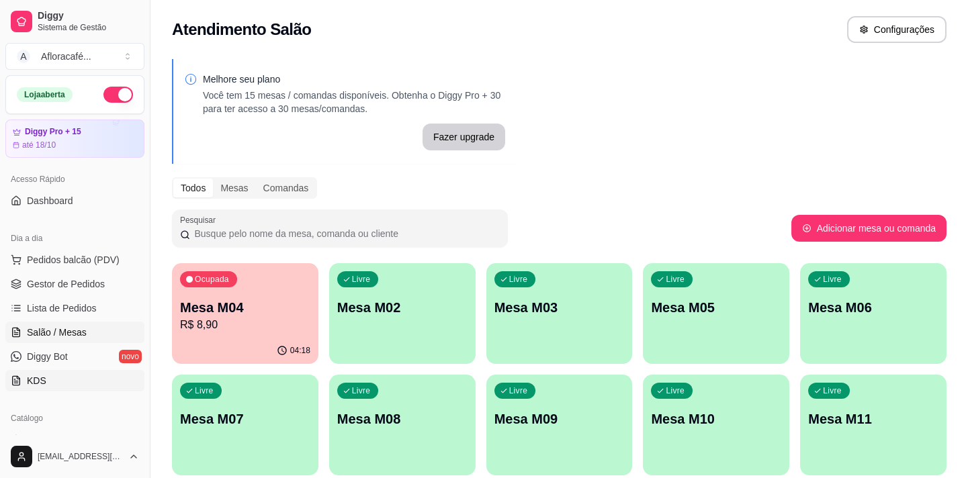
scroll to position [60, 0]
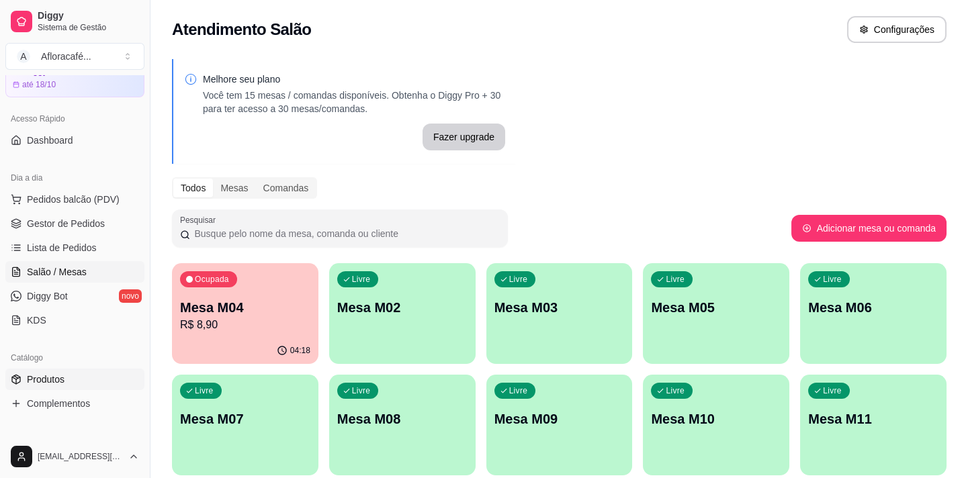
click at [85, 376] on link "Produtos" at bounding box center [74, 379] width 139 height 21
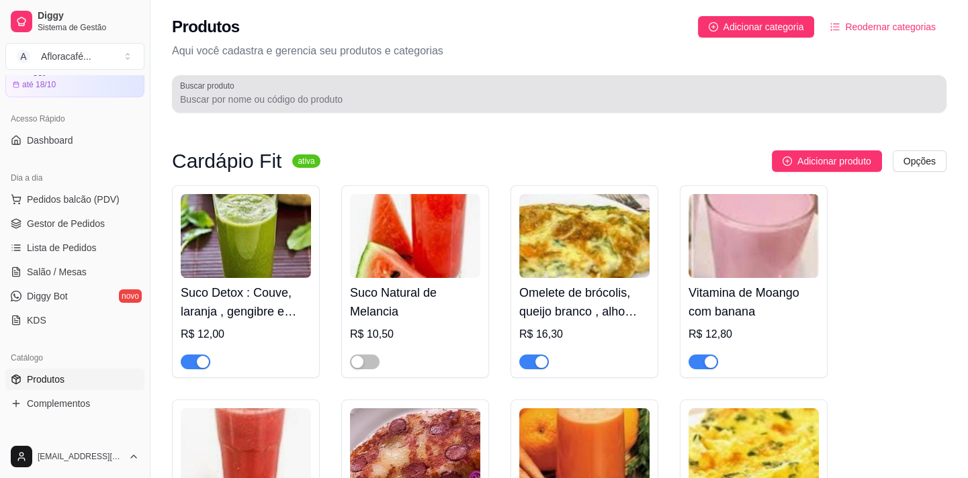
click at [421, 85] on div at bounding box center [559, 94] width 758 height 27
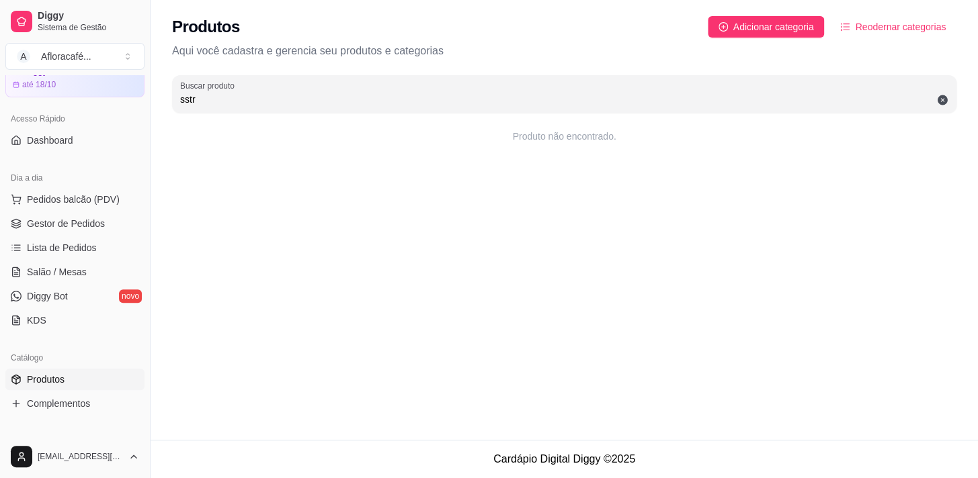
click at [251, 114] on div "Produtos Adicionar categoria Reodernar categorias Aqui você cadastra e gerencia…" at bounding box center [563, 60] width 827 height 121
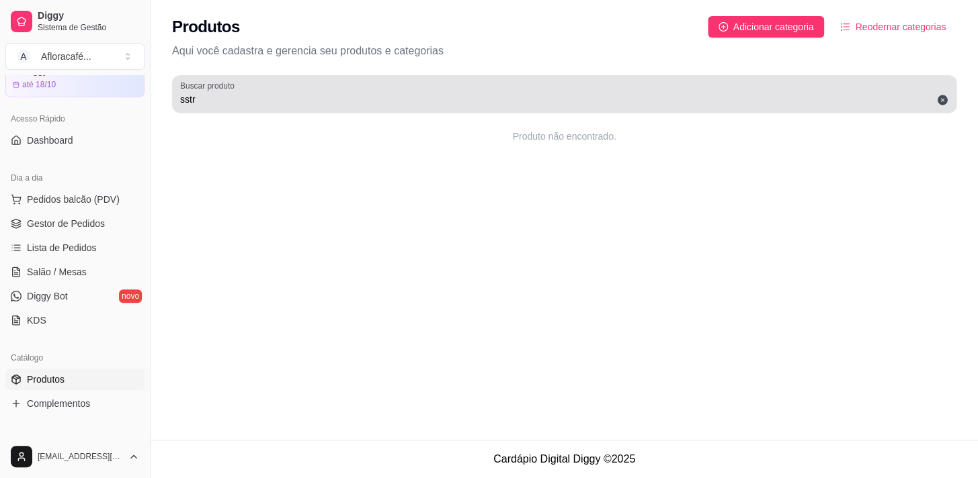
click at [286, 110] on div "Buscar produto sstr" at bounding box center [564, 94] width 784 height 38
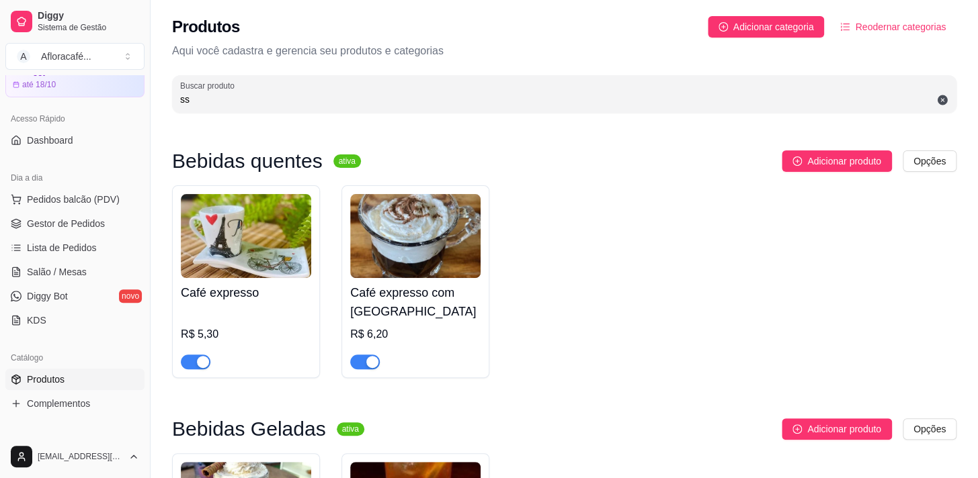
type input "s"
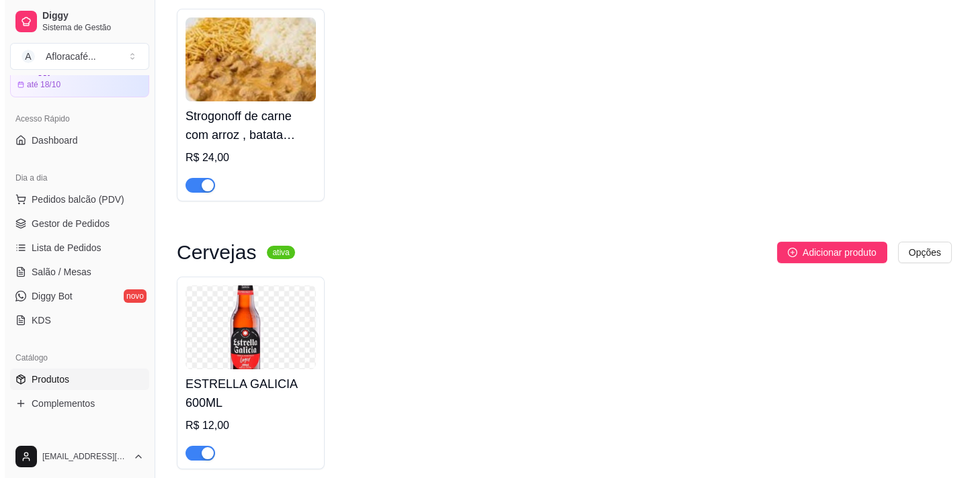
scroll to position [652, 0]
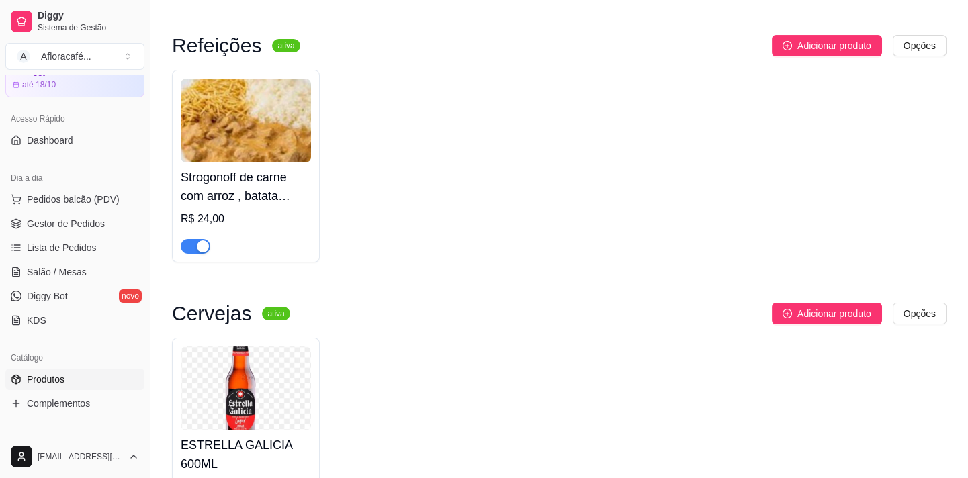
type input "str"
click at [281, 207] on div "Strogonoff de carne com arroz , batata palha e salada R$ 24,00" at bounding box center [246, 208] width 130 height 91
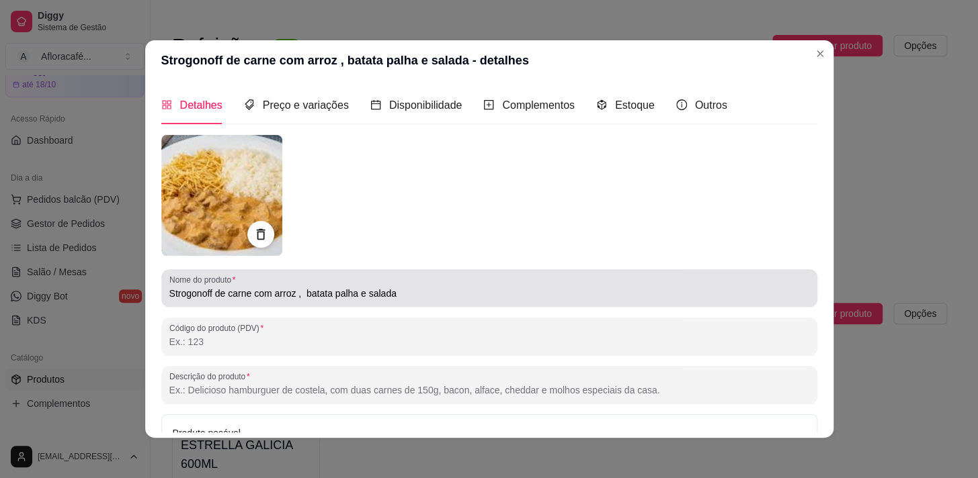
drag, startPoint x: 245, startPoint y: 285, endPoint x: 241, endPoint y: 271, distance: 14.9
click at [244, 286] on div "Strogonoff de carne com arroz , batata palha e salada" at bounding box center [489, 288] width 640 height 27
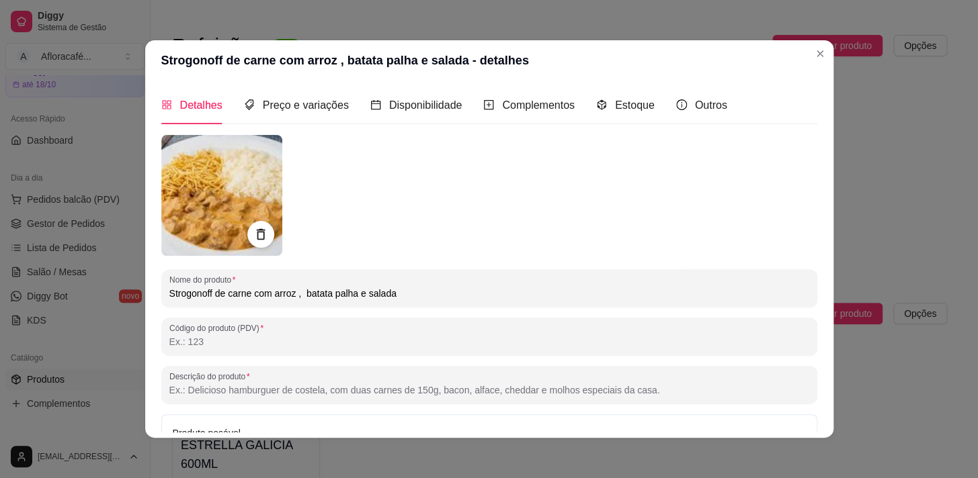
click at [236, 293] on input "Strogonoff de carne com arroz , batata palha e salada" at bounding box center [489, 293] width 640 height 13
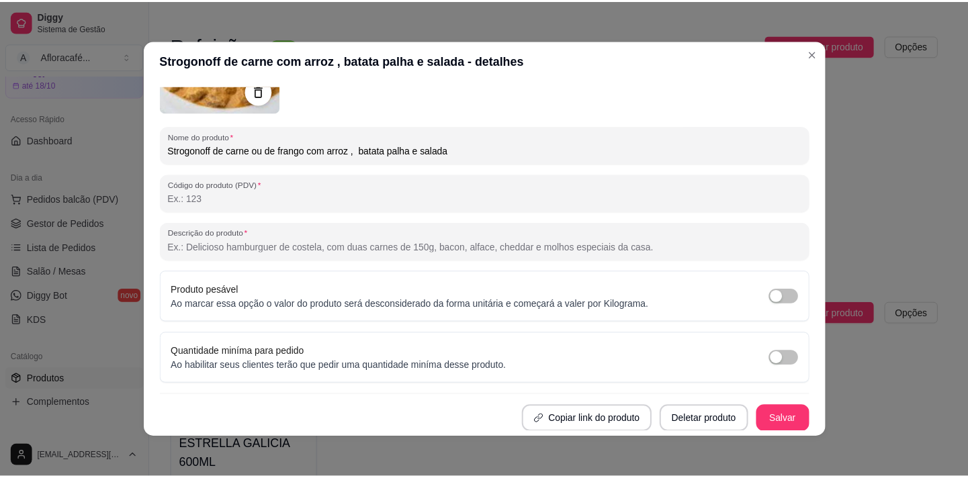
scroll to position [2, 0]
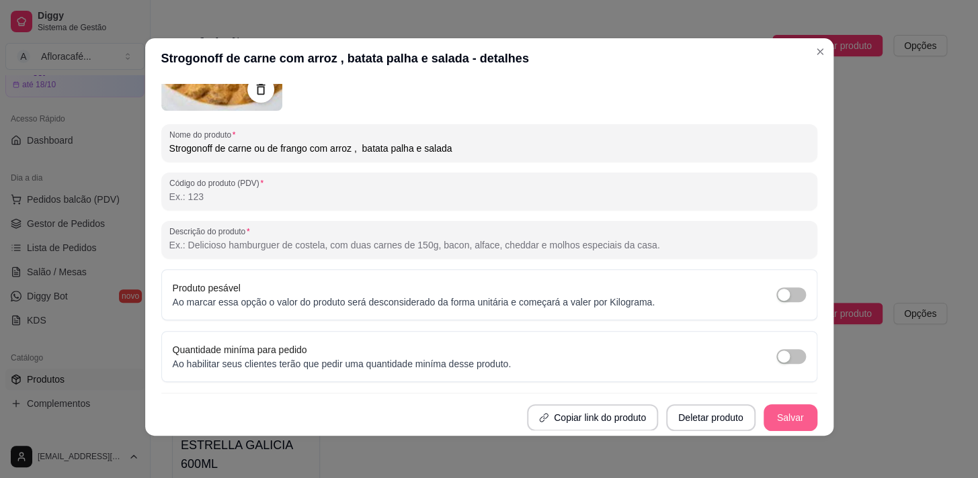
type input "Strogonoff de carne ou de frango com arroz , batata palha e salada"
drag, startPoint x: 748, startPoint y: 406, endPoint x: 759, endPoint y: 408, distance: 10.9
click at [751, 409] on div "Copiar link do produto Deletar produto Salvar" at bounding box center [489, 417] width 656 height 27
click at [764, 407] on button "Salvar" at bounding box center [790, 418] width 52 height 26
click at [779, 405] on button "Salvar" at bounding box center [790, 418] width 52 height 26
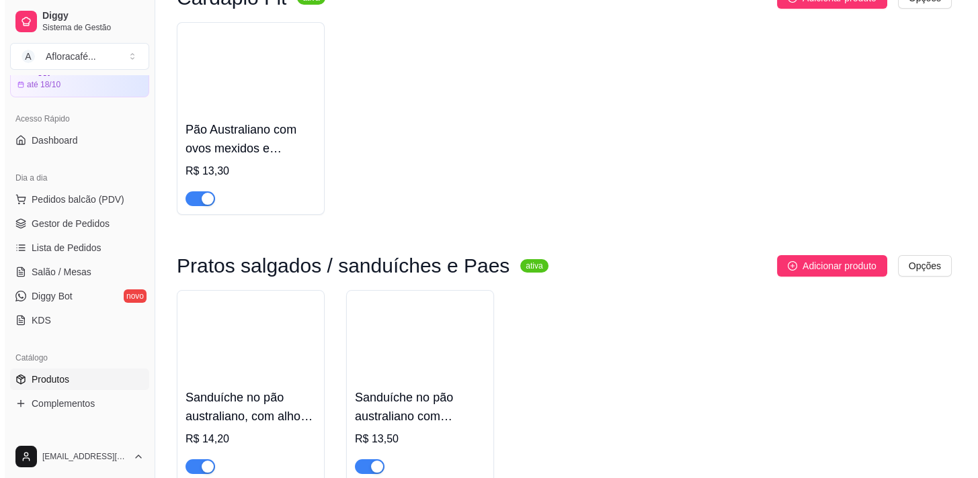
scroll to position [0, 0]
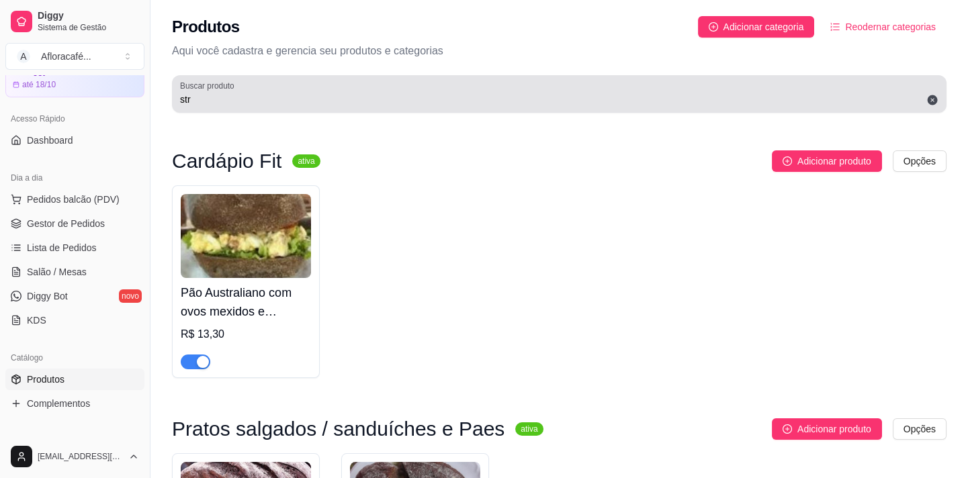
click at [479, 83] on div "str" at bounding box center [559, 94] width 758 height 27
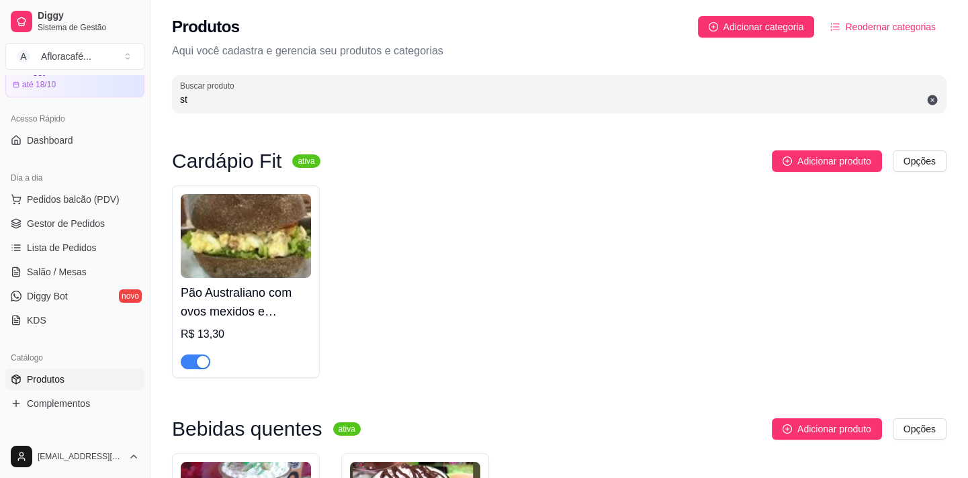
type input "s"
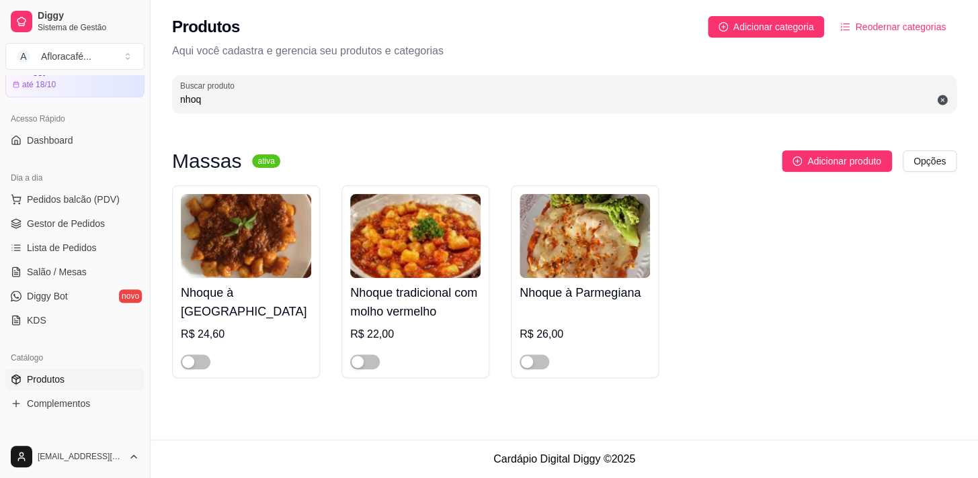
type input "nhoq"
click at [324, 296] on div "Nhoque à Bolonhesa R$ 24,60 Nhoque tradicional com molho vermelho R$ 22,00 Nhoq…" at bounding box center [564, 281] width 784 height 193
click at [260, 327] on div "R$ 24,60" at bounding box center [246, 348] width 130 height 43
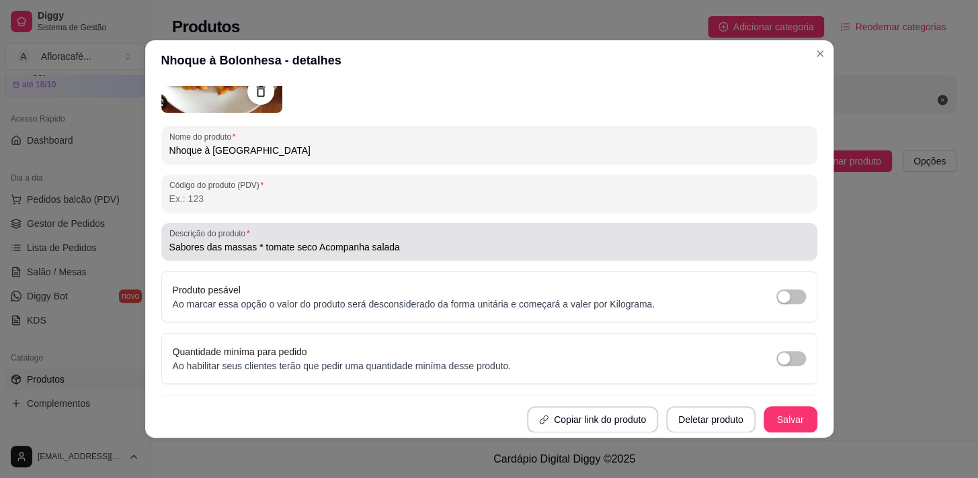
scroll to position [2, 0]
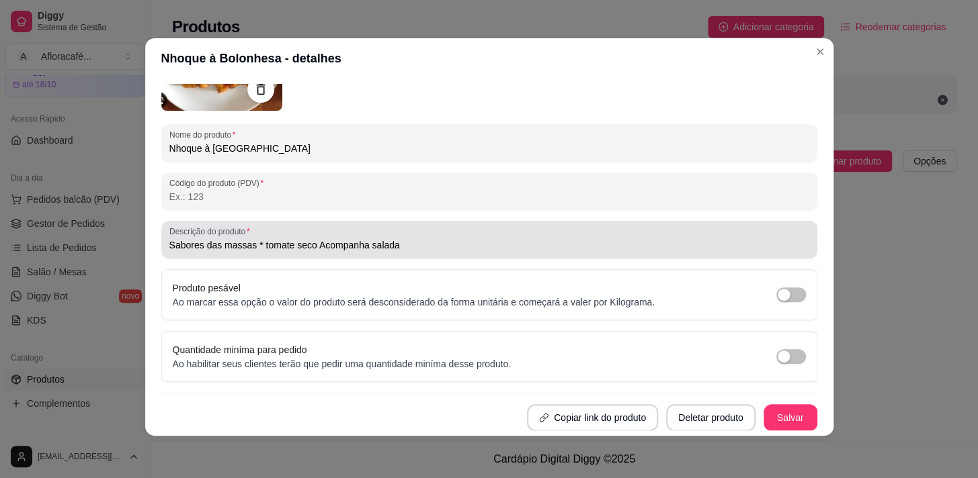
click at [432, 230] on div "Sabores das massas * tomate seco Acompanha salada" at bounding box center [489, 239] width 640 height 27
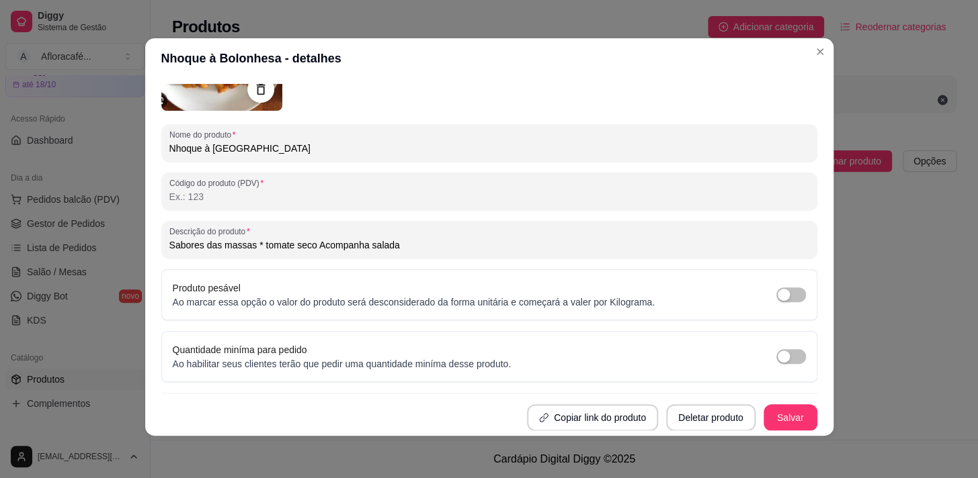
drag, startPoint x: 300, startPoint y: 245, endPoint x: 349, endPoint y: 192, distance: 72.3
click at [311, 240] on input "Sabores das massas * tomate seco Acompanha salada" at bounding box center [489, 244] width 640 height 13
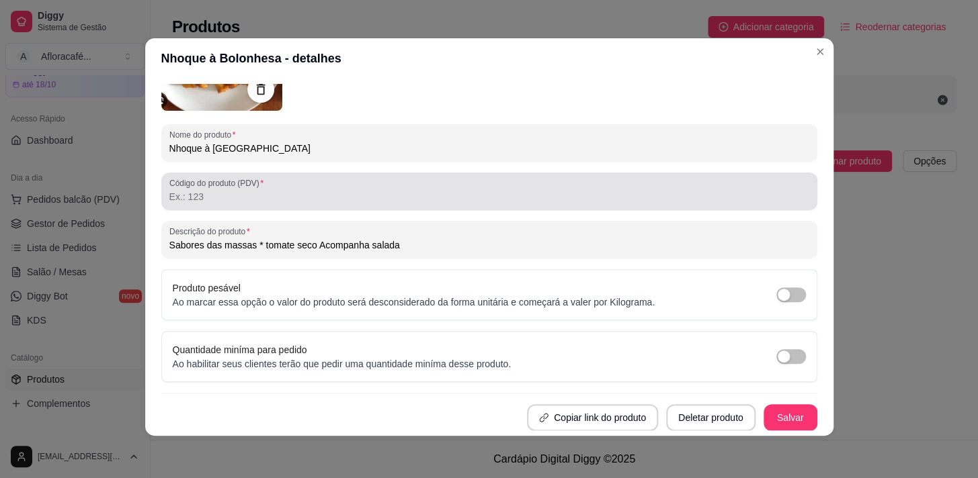
click at [396, 209] on div "Nome do produto Nhoque à Bolonhesa Código do produto (PDV) Descrição do produto…" at bounding box center [489, 210] width 656 height 441
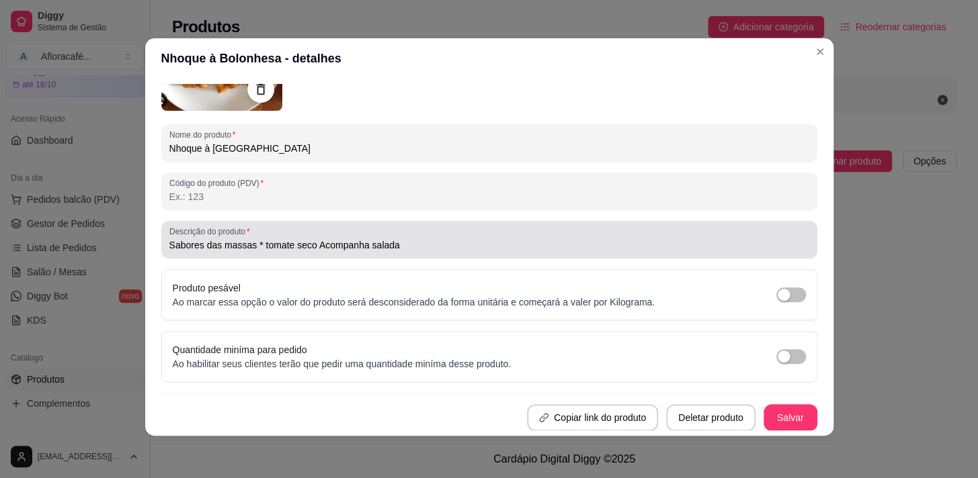
click at [294, 239] on input "Sabores das massas * tomate seco Acompanha salada" at bounding box center [489, 244] width 640 height 13
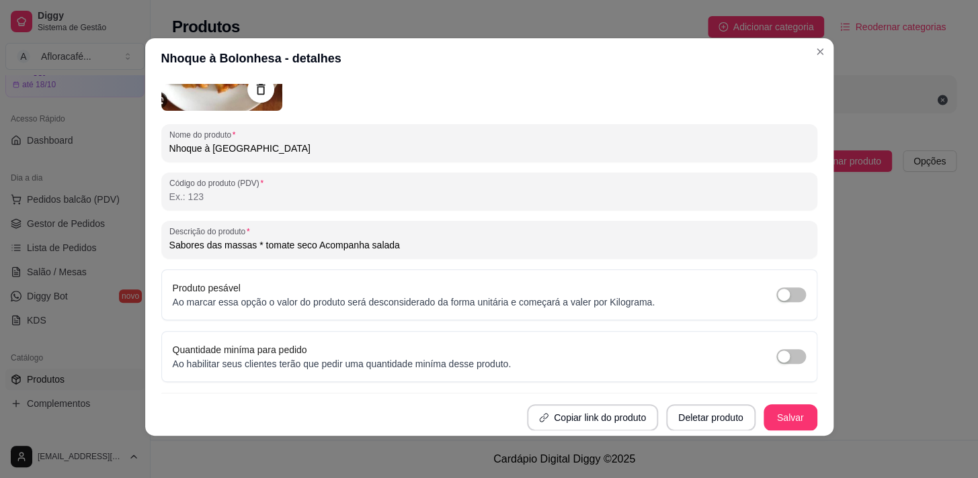
drag, startPoint x: 302, startPoint y: 242, endPoint x: 299, endPoint y: 226, distance: 15.8
click at [302, 241] on input "Sabores das massas * tomate seco Acompanha salada" at bounding box center [489, 244] width 640 height 13
type input "Sabores das massas * tomate seco ou limão siciliano Acompanha salada"
click at [783, 421] on button "Salvar" at bounding box center [790, 418] width 52 height 26
click at [784, 415] on button "Salvar" at bounding box center [790, 418] width 52 height 26
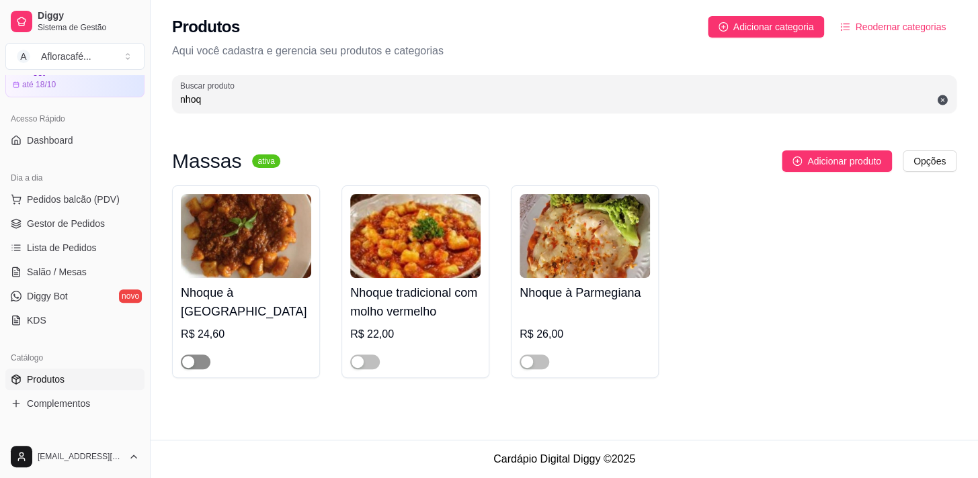
click at [186, 370] on span "button" at bounding box center [196, 362] width 30 height 15
click at [447, 327] on div "R$ 22,00" at bounding box center [415, 335] width 130 height 16
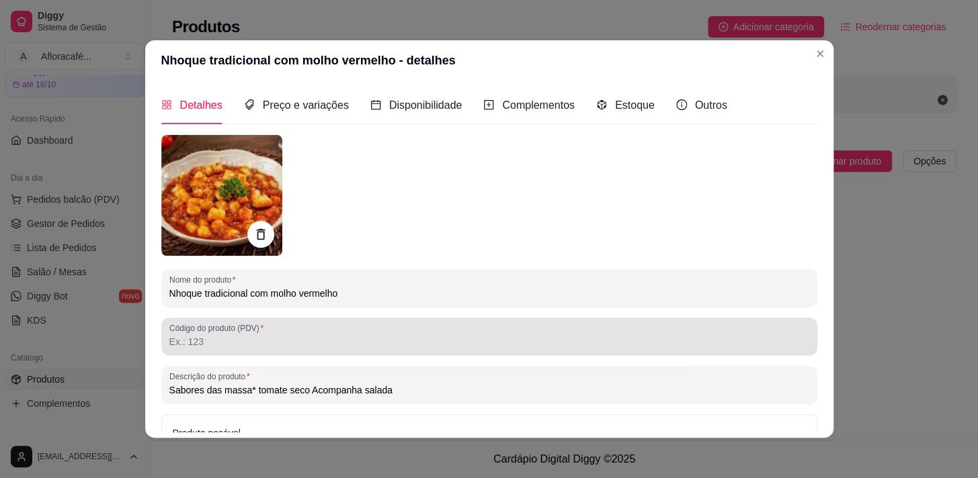
scroll to position [143, 0]
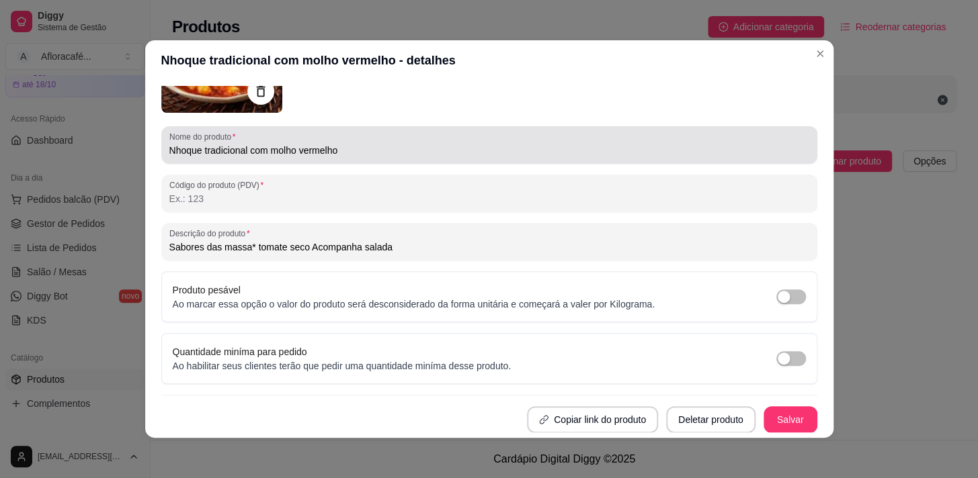
type input "Sabores das massa* tomate seco Acompanha salada"
drag, startPoint x: 241, startPoint y: 143, endPoint x: 245, endPoint y: 133, distance: 11.1
click at [238, 141] on div "Nhoque tradicional com molho vermelho" at bounding box center [489, 145] width 640 height 27
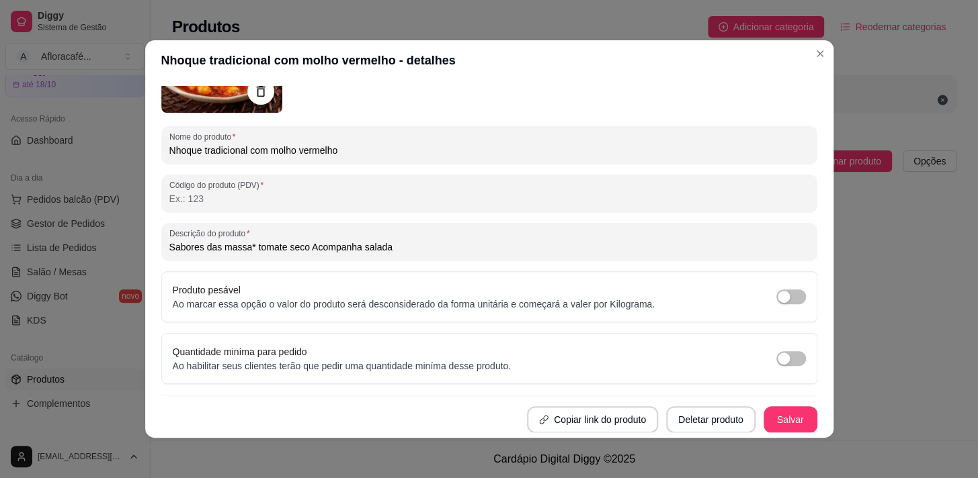
type input "Nhoque tradiciona l com molho vermelho"
click at [437, 152] on input "Nhoque tradiciona l com molho vermelho" at bounding box center [489, 150] width 640 height 13
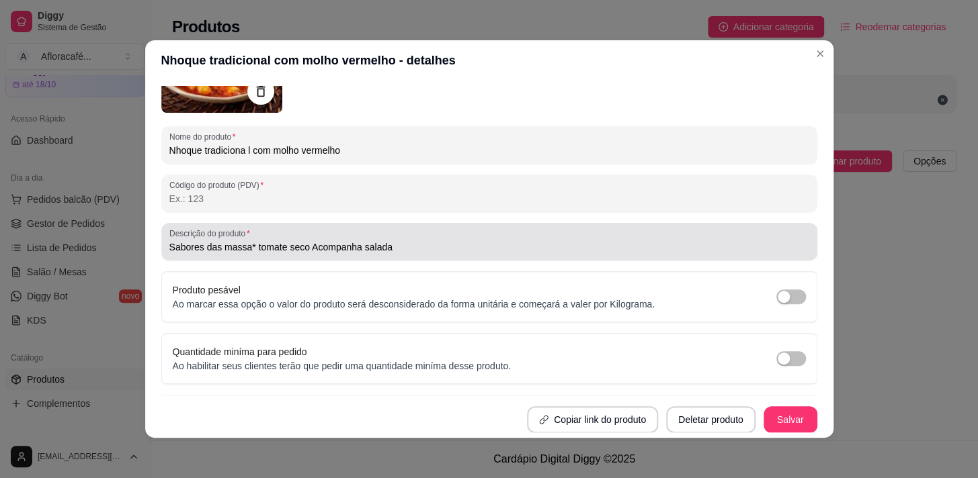
type input "Sabores das massa* tomate seco Acompanha salada"
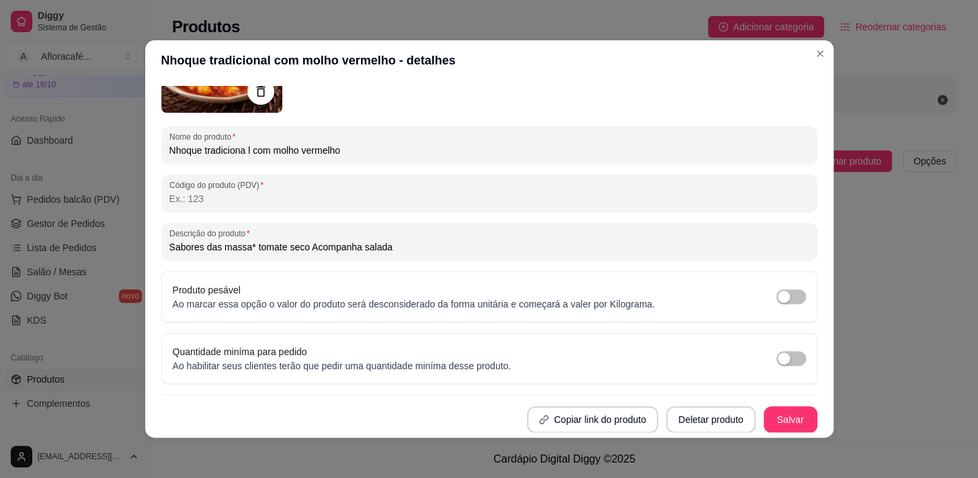
click at [247, 144] on input "Nhoque tradiciona l com molho vermelho" at bounding box center [489, 150] width 640 height 13
type input "Nhoque tradiciona lcom molho vermelho"
type input "Sabores das massa* tomate seco Acompanha salada"
type input "Nhoque tradiciona com molho vermelho"
type input "Sabores das massa* tomate seco Acompanha salada"
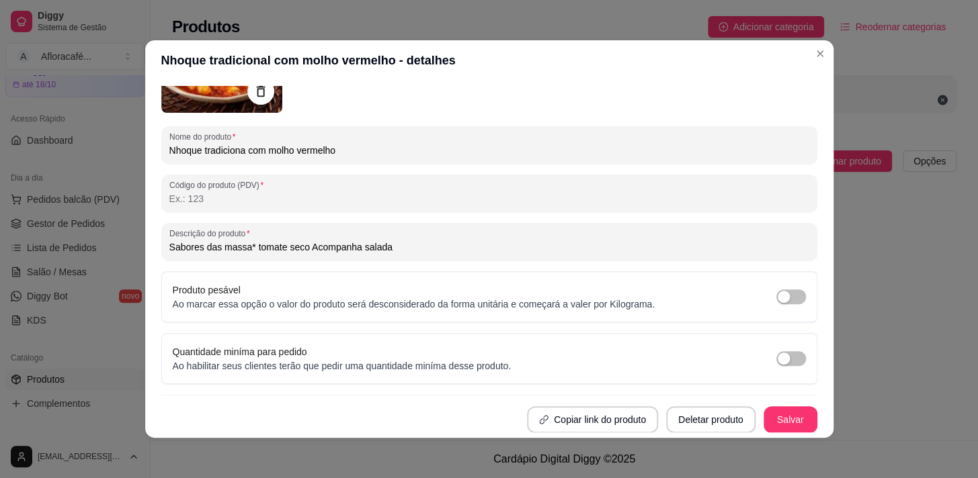
type input "Nhoque tradicionacom molho vermelho"
type input "Sabores das massa* tomate seco Acompanha salada"
type input "Nhoque tradicionalcom molho vermelho"
type input "Sabores das massa* tomate seco Acompanha salada"
type input "Nhoque tradicional com molho vermelho"
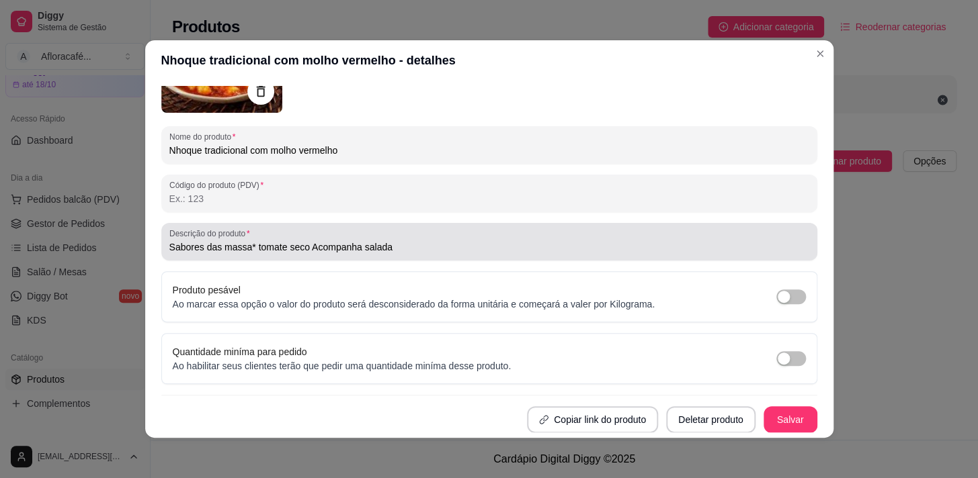
click at [389, 249] on input "Sabores das massa* tomate seco Acompanha salada" at bounding box center [489, 247] width 640 height 13
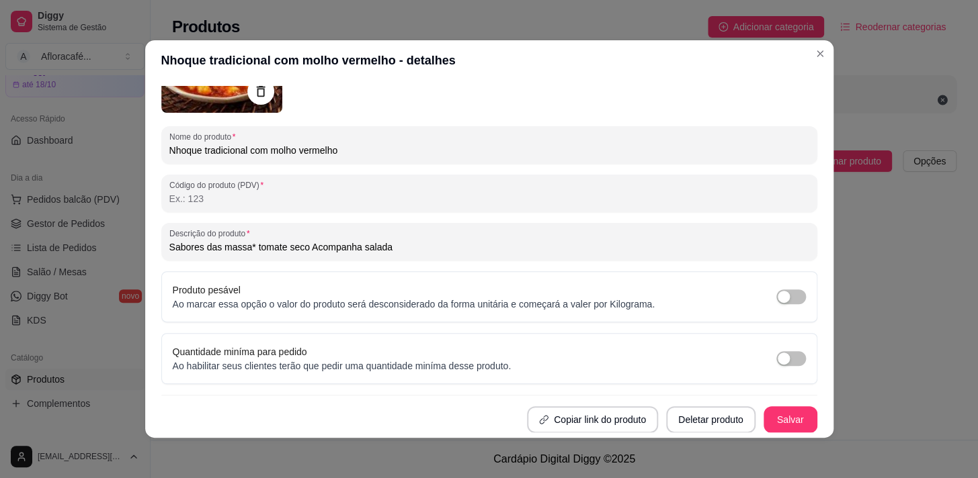
click at [296, 245] on input "Sabores das massa* tomate seco Acompanha salada" at bounding box center [489, 247] width 640 height 13
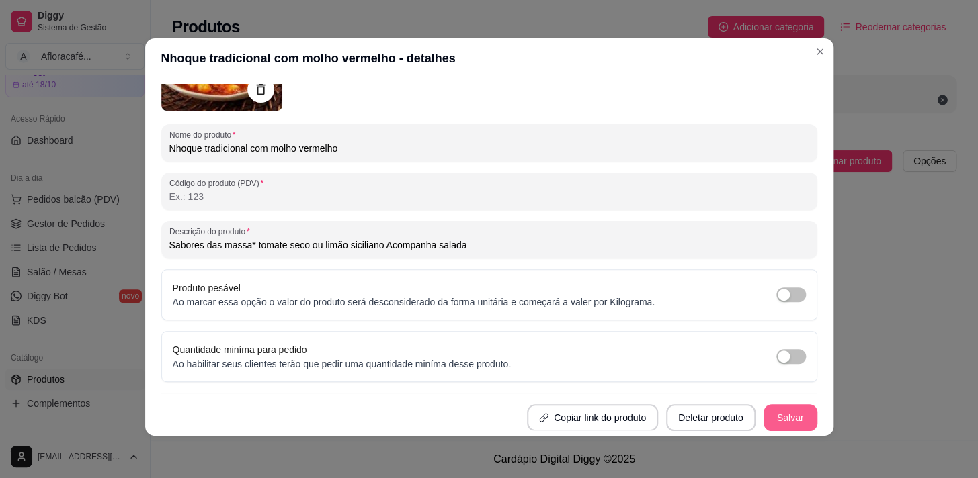
type input "Sabores das massa* tomate seco ou limão siciliano Acompanha salada"
click at [764, 414] on button "Salvar" at bounding box center [790, 418] width 52 height 26
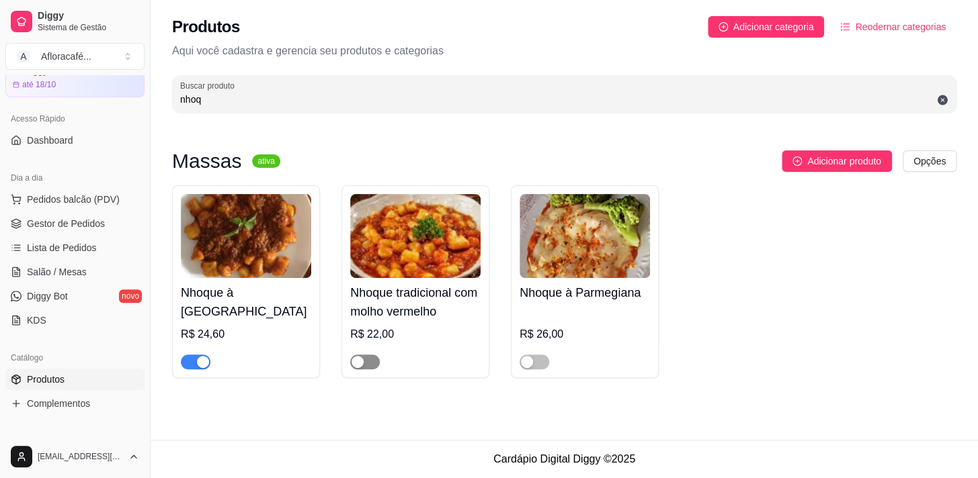
click at [363, 363] on div "button" at bounding box center [357, 362] width 12 height 12
click at [565, 302] on div "Nhoque à Parmegiana R$ 26,00" at bounding box center [584, 323] width 130 height 91
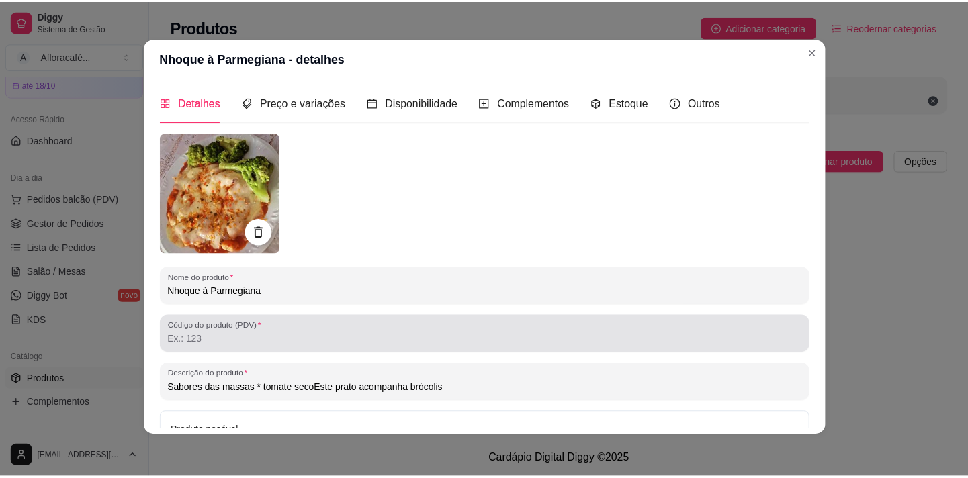
scroll to position [143, 0]
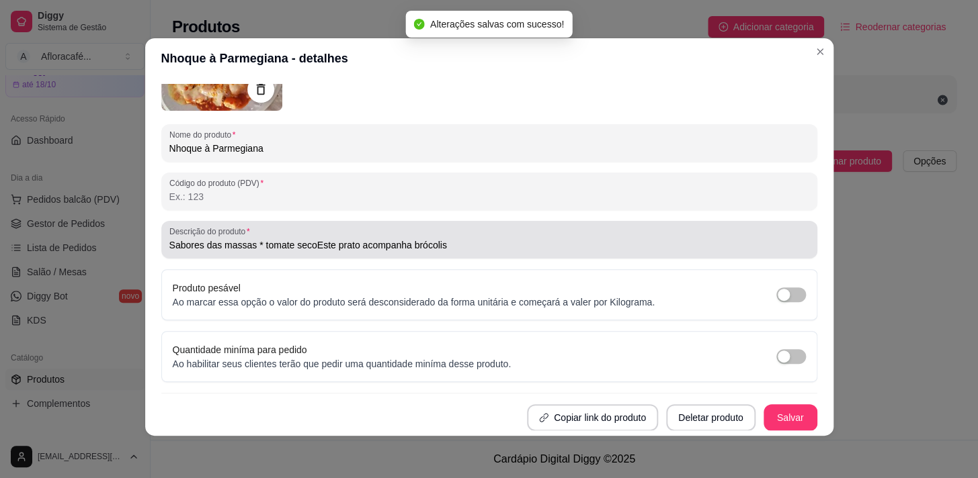
click at [302, 241] on input "Sabores das massas * tomate secoEste prato acompanha brócolis" at bounding box center [489, 244] width 640 height 13
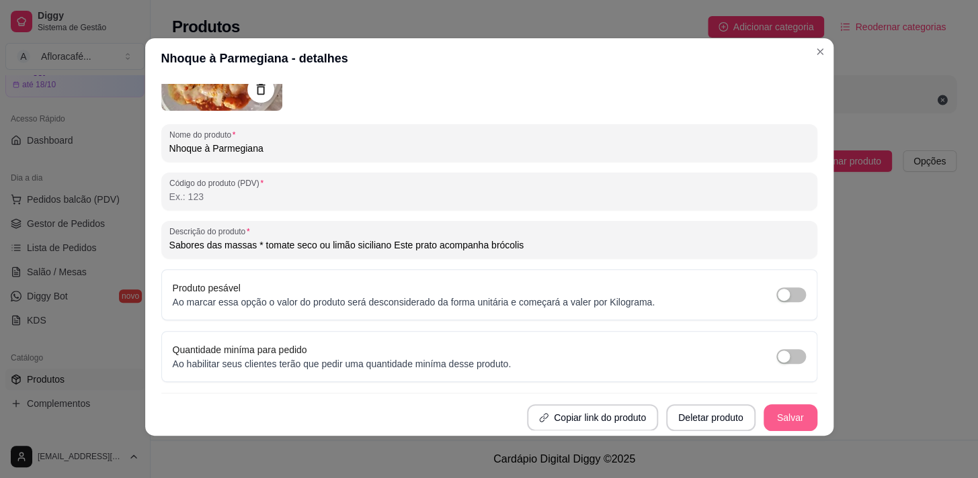
type input "Sabores das massas * tomate seco ou limão siciliano Este prato acompanha brócol…"
click at [766, 415] on button "Salvar" at bounding box center [790, 418] width 52 height 26
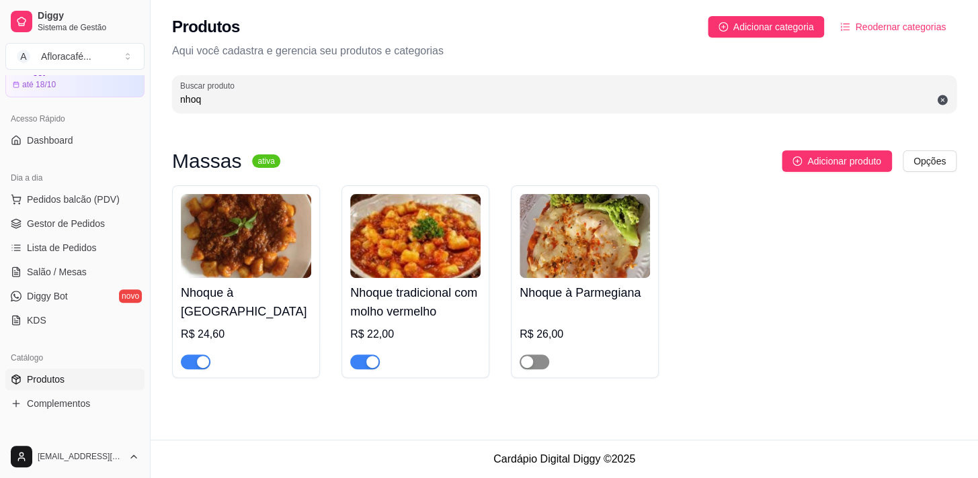
click at [528, 366] on div "button" at bounding box center [527, 362] width 12 height 12
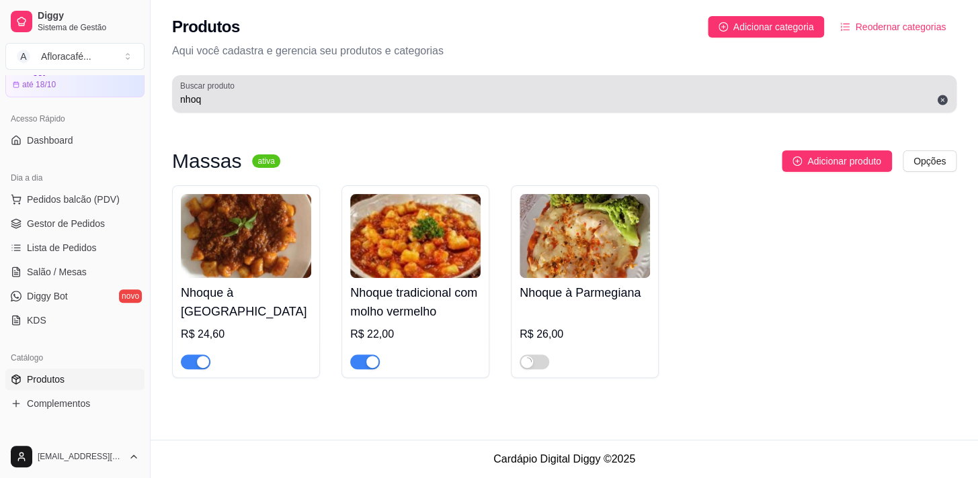
click at [480, 98] on input "nhoq" at bounding box center [564, 99] width 768 height 13
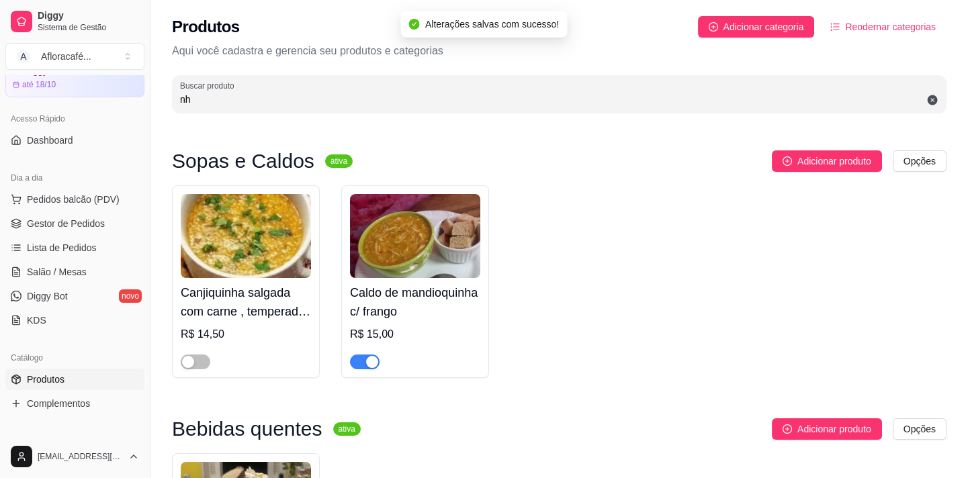
type input "n"
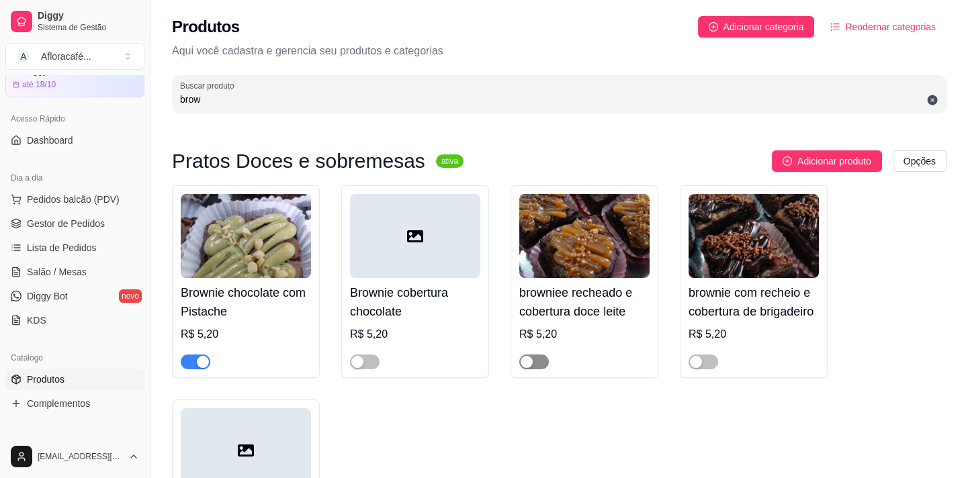
click at [531, 357] on div "button" at bounding box center [527, 362] width 12 height 12
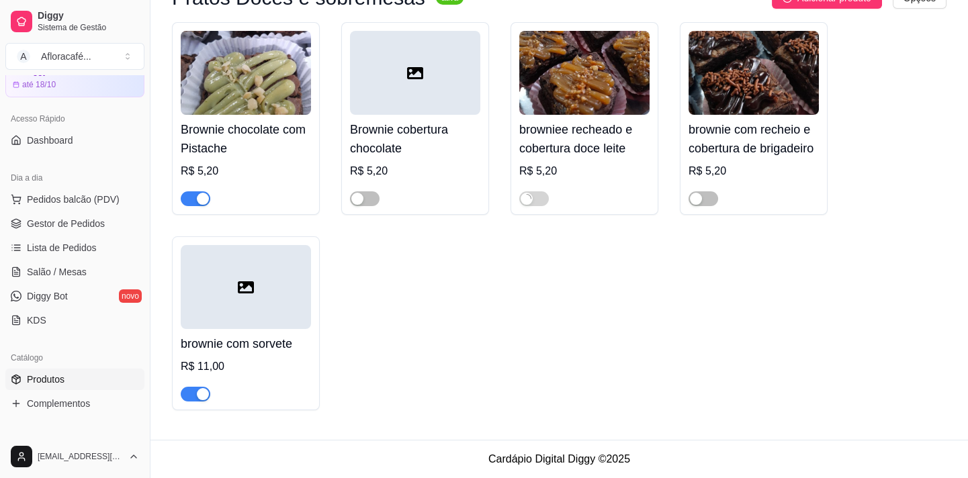
scroll to position [0, 0]
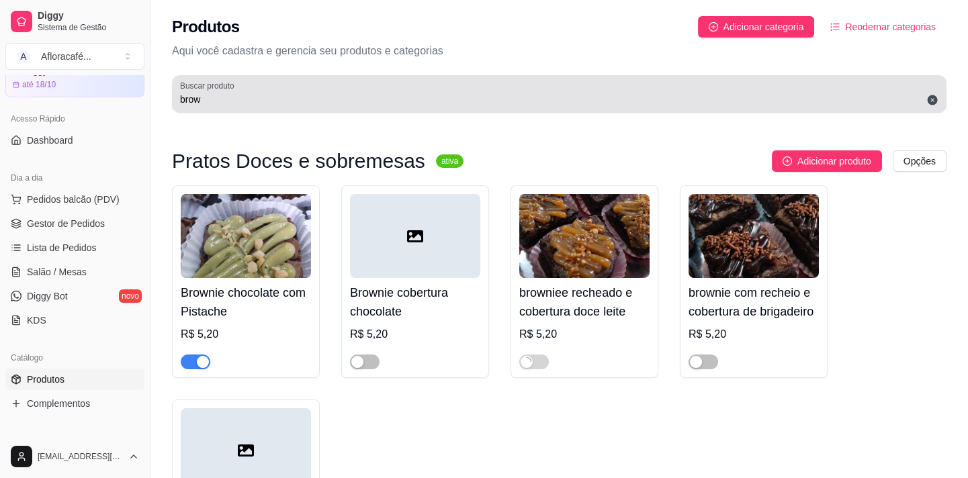
click at [533, 87] on div "brow" at bounding box center [559, 94] width 758 height 27
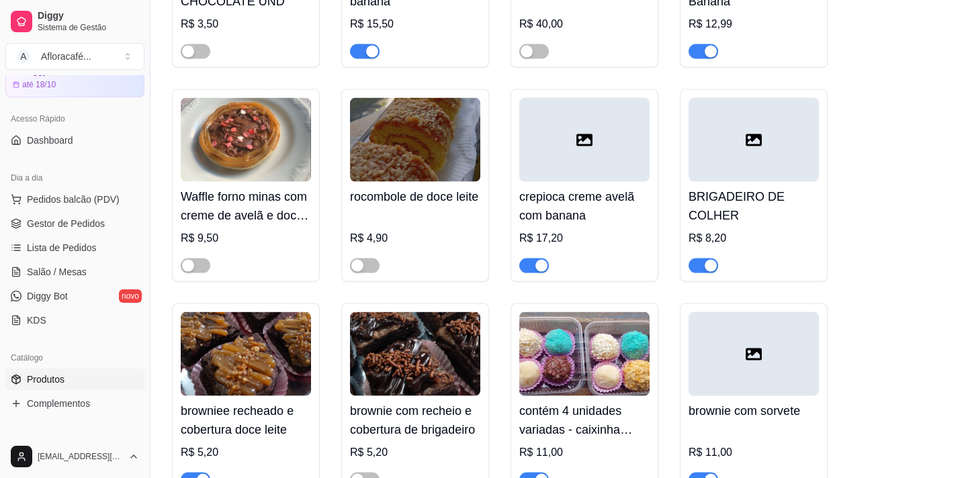
scroll to position [6168, 0]
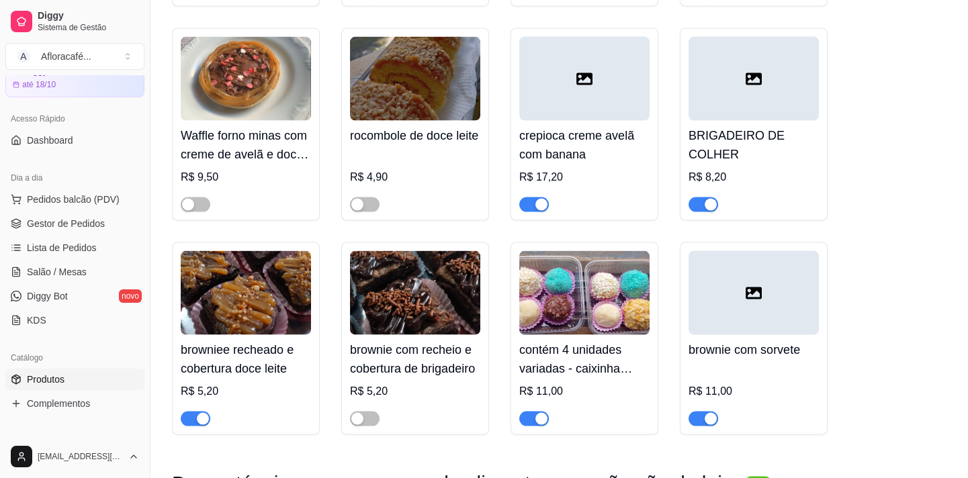
type input "b"
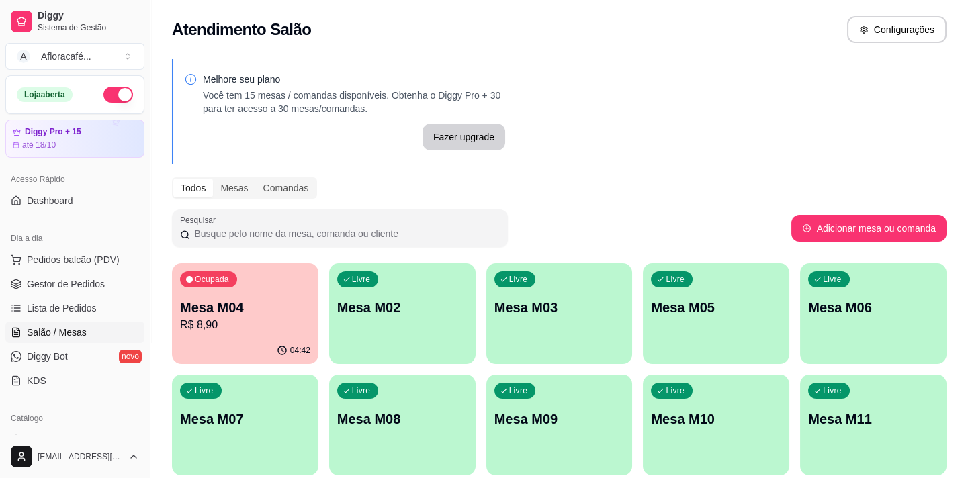
click at [419, 364] on div "Ocupada Mesa M04 R$ 8,90 04:42 Livre Mesa M02 Livre Mesa M03 Livre Mesa M05 Liv…" at bounding box center [559, 425] width 775 height 324
click at [424, 349] on div "button" at bounding box center [402, 356] width 146 height 16
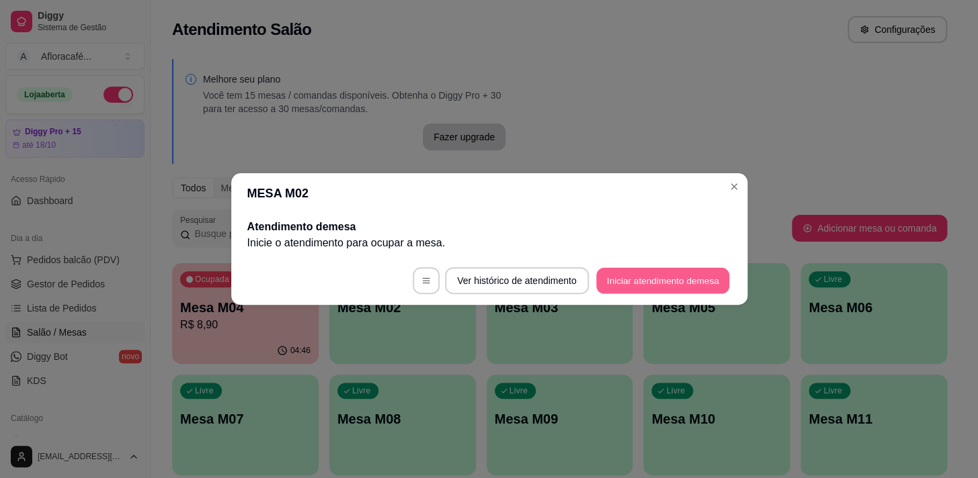
click at [713, 271] on button "Iniciar atendimento de mesa" at bounding box center [662, 281] width 133 height 26
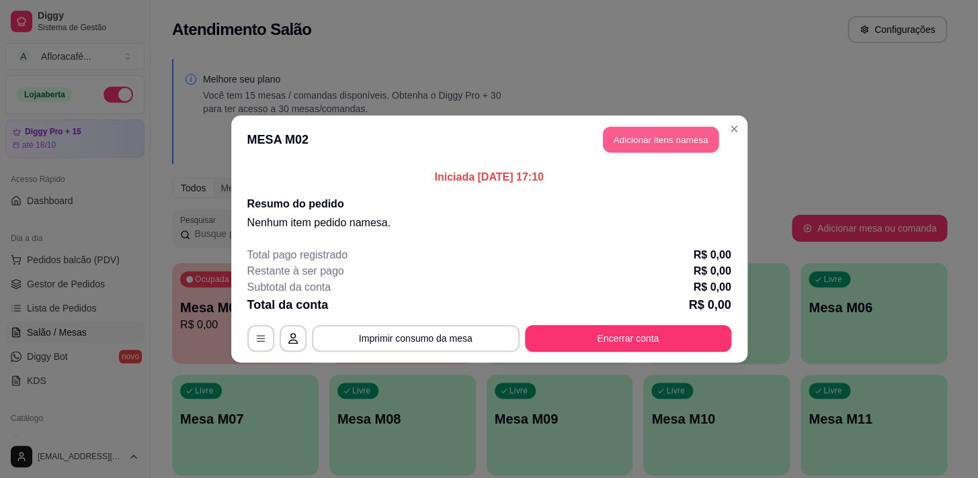
click at [644, 130] on button "Adicionar itens na mesa" at bounding box center [661, 140] width 116 height 26
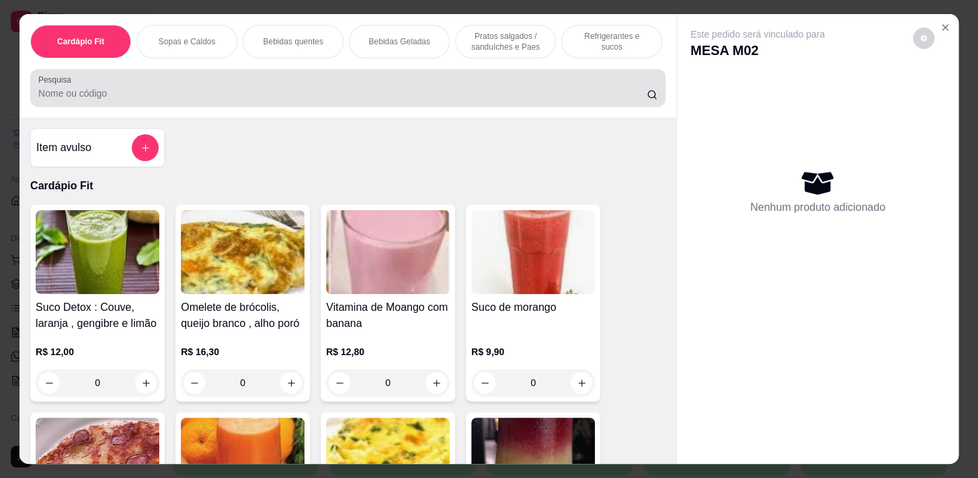
click at [370, 100] on input "Pesquisa" at bounding box center [342, 93] width 608 height 13
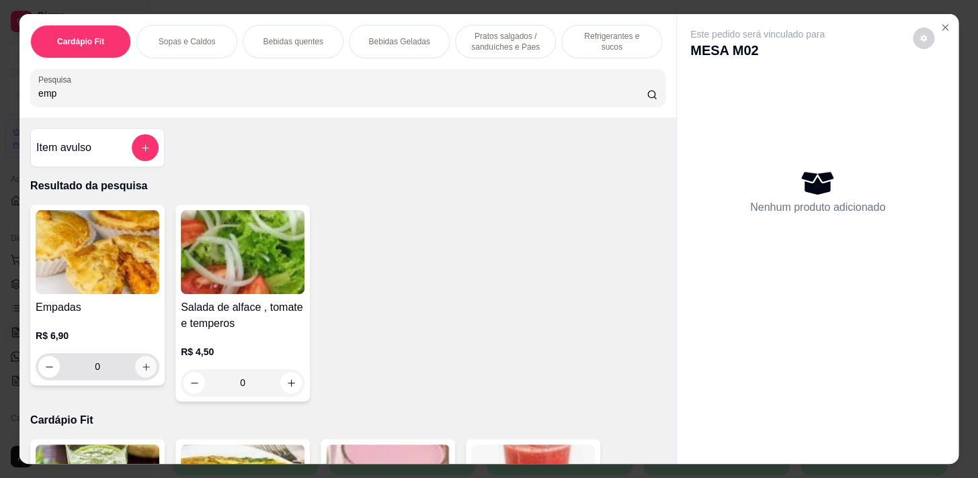
type input "emp"
click at [142, 370] on icon "increase-product-quantity" at bounding box center [146, 367] width 10 height 10
type input "1"
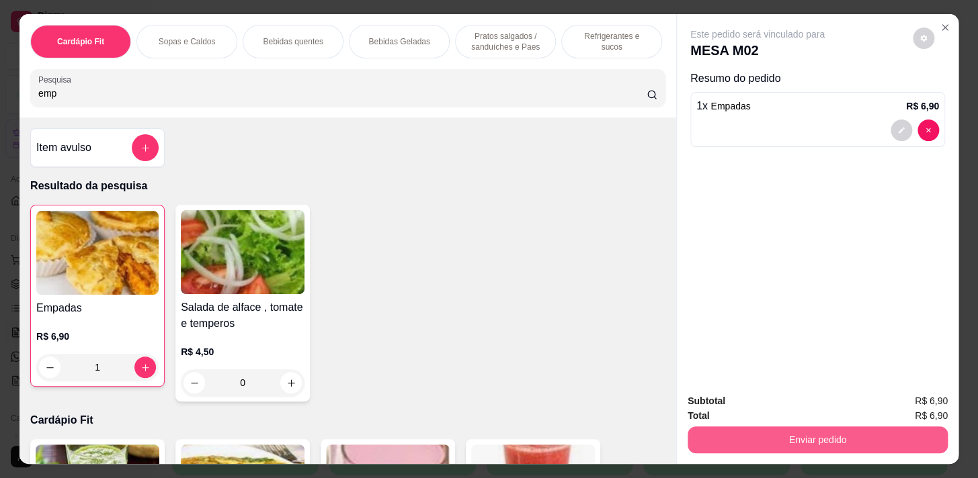
click at [822, 427] on button "Enviar pedido" at bounding box center [817, 440] width 260 height 27
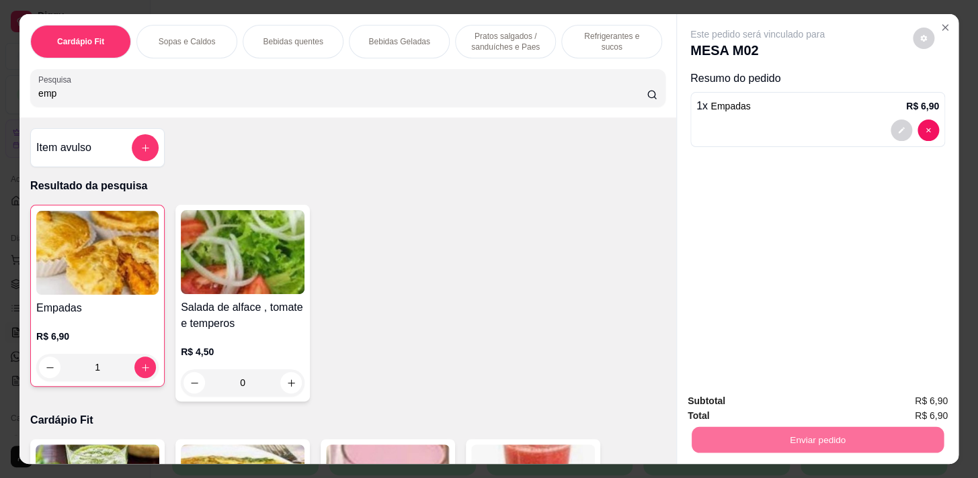
click at [898, 402] on button "Enviar pedido" at bounding box center [912, 402] width 74 height 25
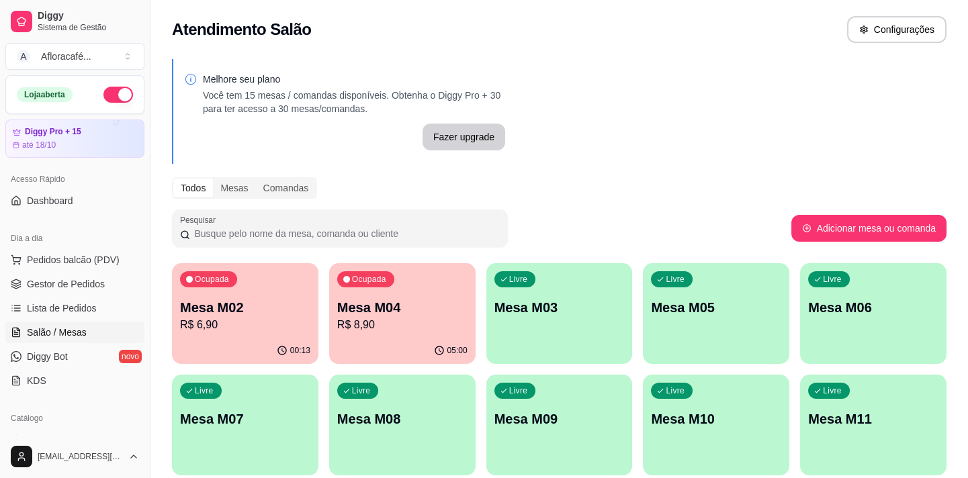
click at [214, 296] on div "Ocupada Mesa M02 R$ 6,90" at bounding box center [245, 300] width 146 height 75
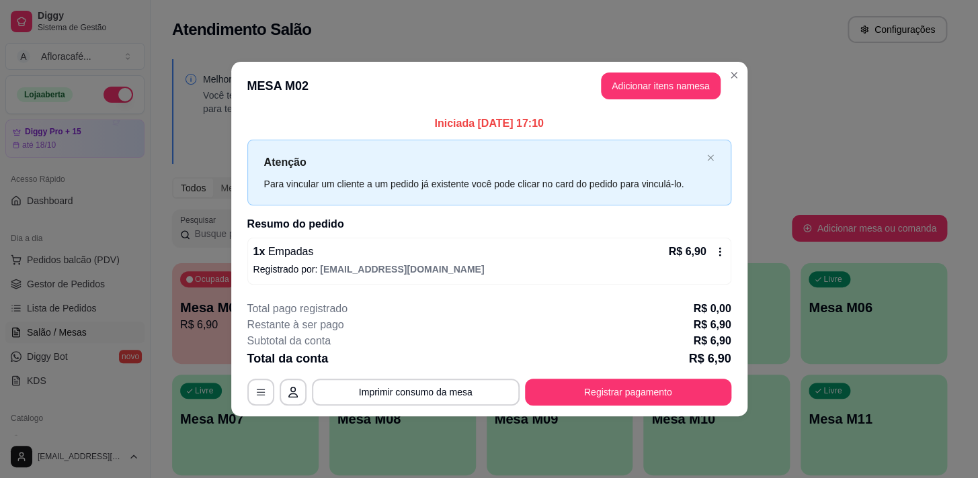
click at [603, 408] on footer "**********" at bounding box center [489, 353] width 516 height 126
click at [662, 400] on button "Registrar pagamento" at bounding box center [627, 392] width 200 height 26
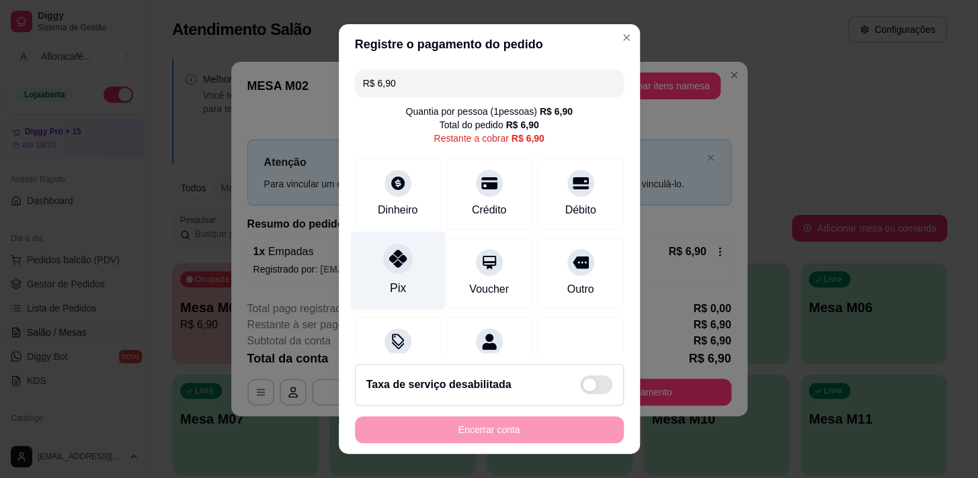
click at [400, 269] on div "Pix" at bounding box center [397, 270] width 95 height 79
click at [541, 421] on div "Encerrar conta" at bounding box center [489, 430] width 269 height 27
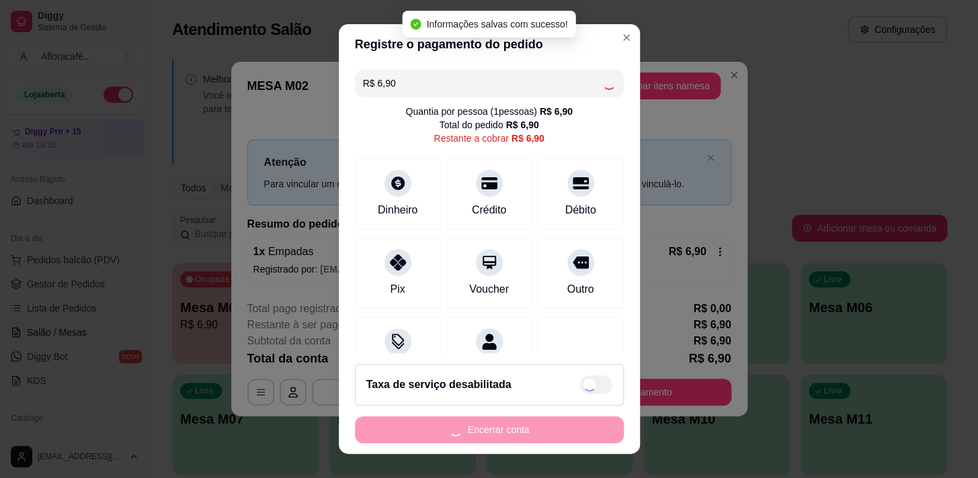
type input "R$ 0,00"
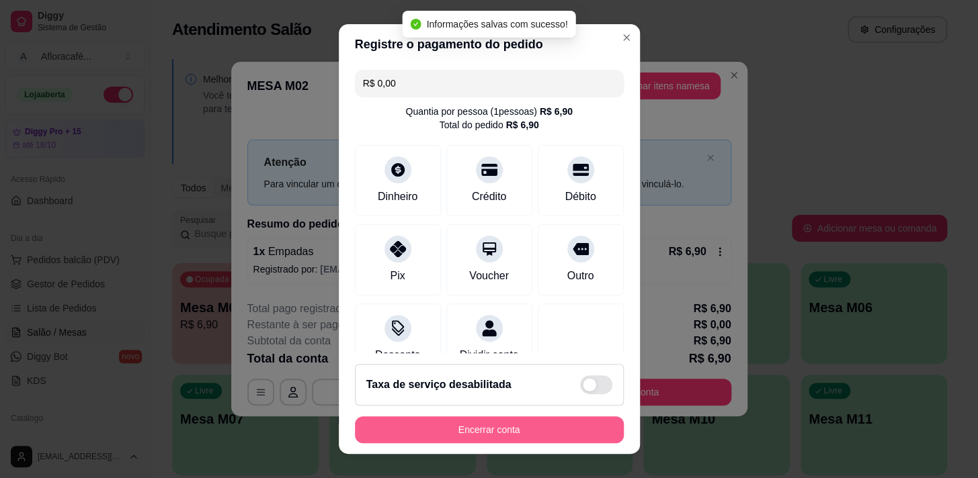
click at [544, 423] on button "Encerrar conta" at bounding box center [489, 430] width 269 height 27
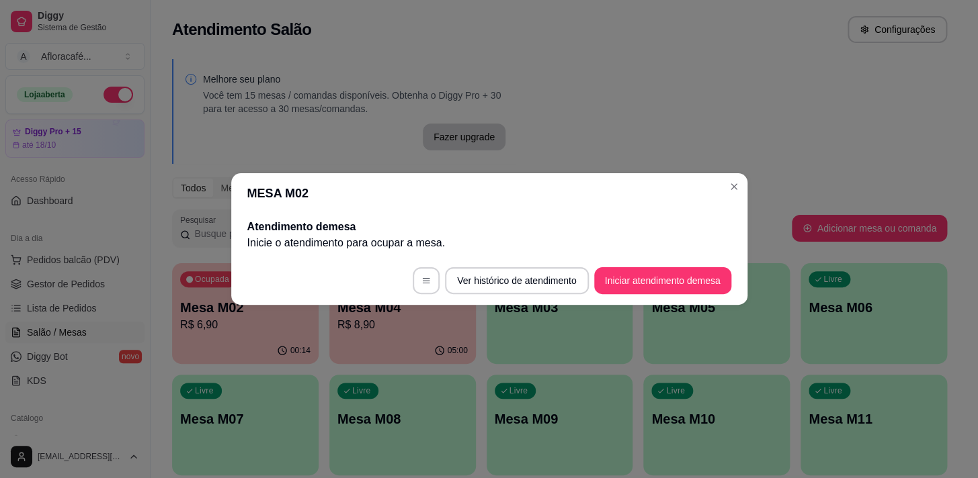
click at [699, 195] on header "MESA M02" at bounding box center [489, 193] width 516 height 40
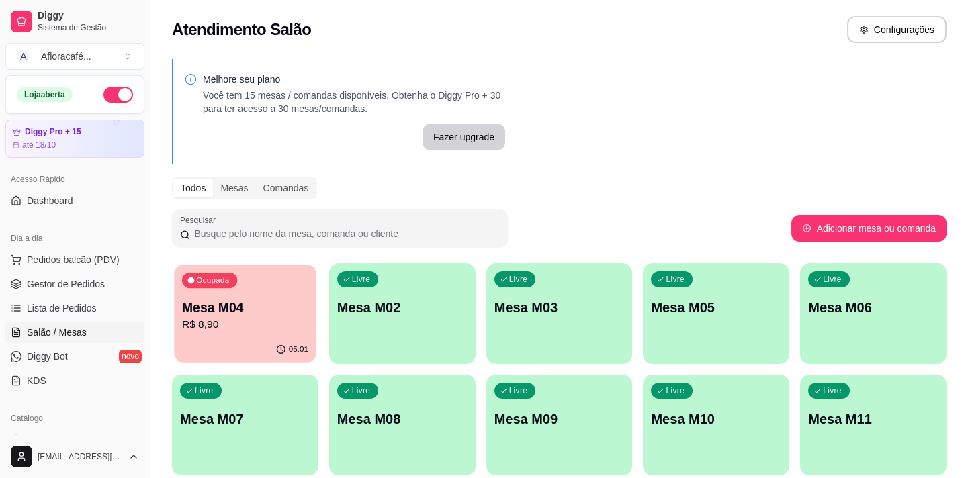
click at [282, 322] on p "R$ 8,90" at bounding box center [245, 324] width 126 height 15
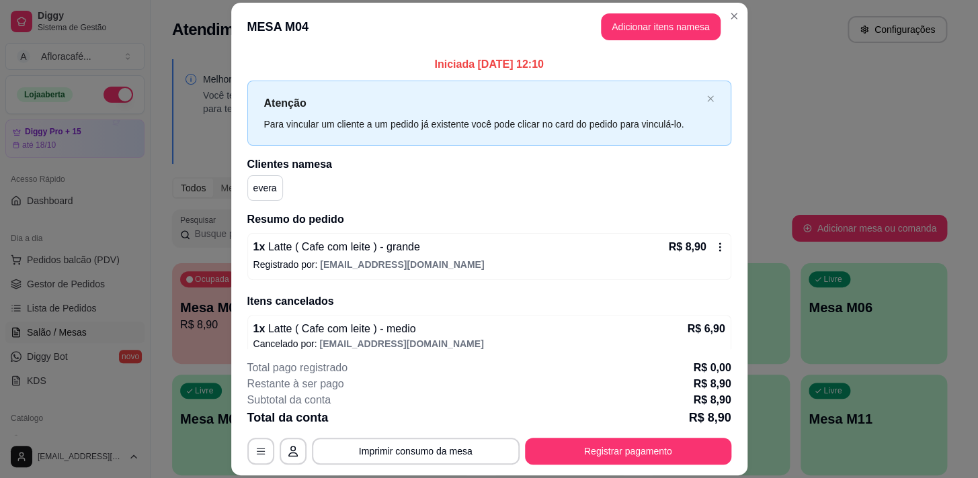
scroll to position [12, 0]
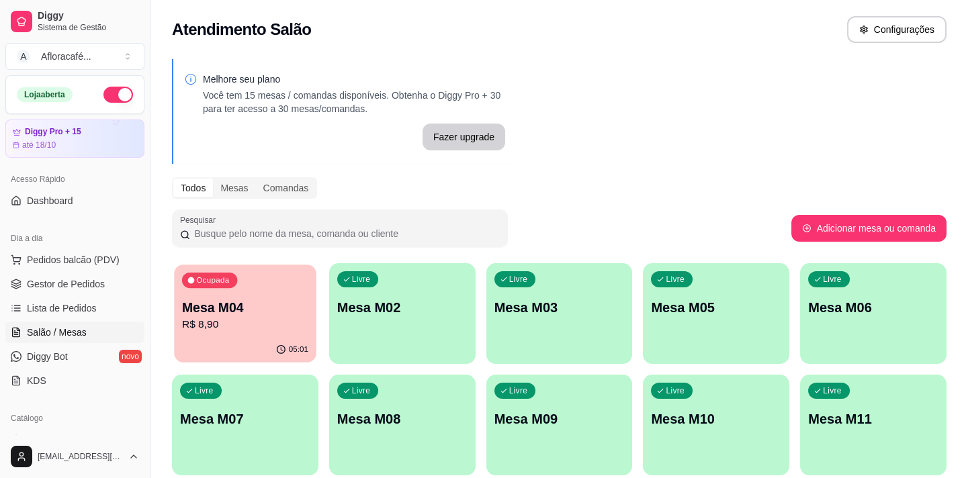
click at [255, 309] on p "Mesa M04" at bounding box center [245, 308] width 126 height 18
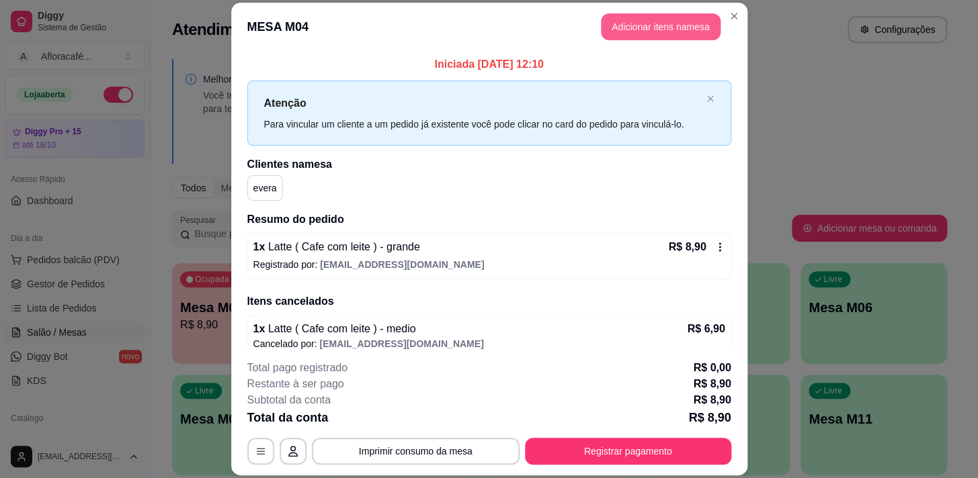
click at [705, 19] on button "Adicionar itens na mesa" at bounding box center [661, 26] width 120 height 27
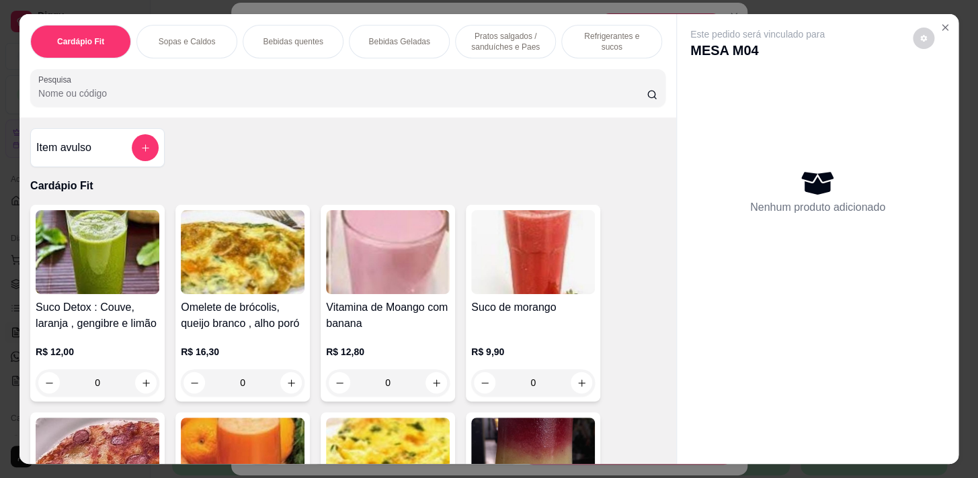
click at [387, 108] on div "Cardápio Fit Sopas e Caldos Bebidas quentes Bebidas Geladas Pratos salgados / s…" at bounding box center [347, 65] width 656 height 103
click at [405, 97] on input "Pesquisa" at bounding box center [342, 93] width 608 height 13
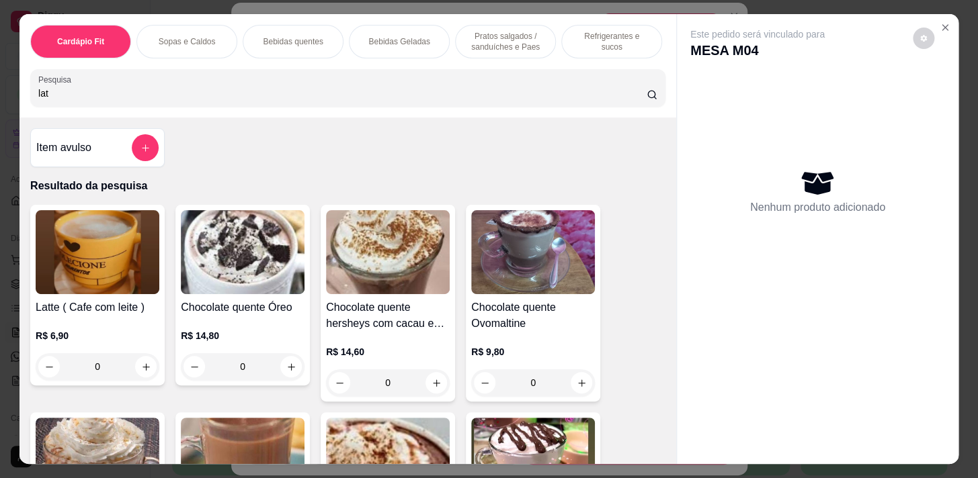
type input "lat"
click at [146, 372] on div "0" at bounding box center [98, 366] width 124 height 27
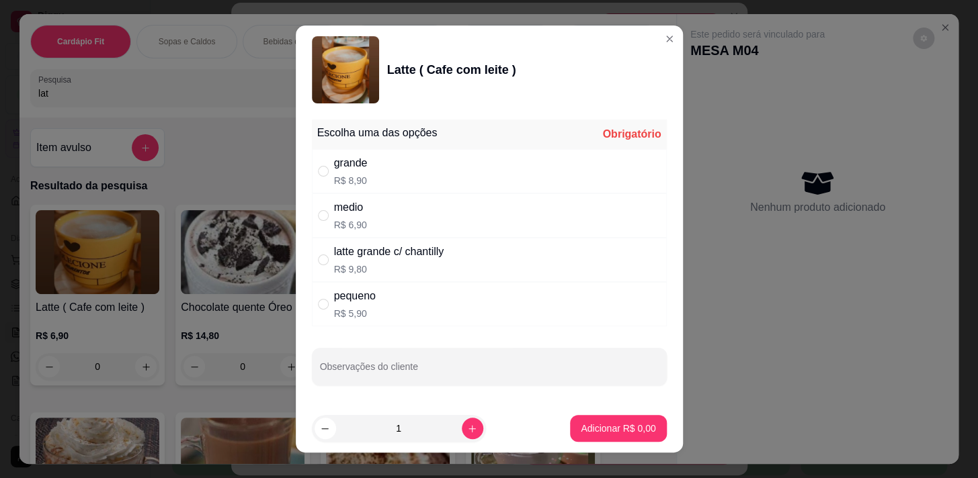
click at [411, 187] on div "grande R$ 8,90" at bounding box center [489, 171] width 355 height 44
radio input "true"
click at [642, 427] on button "Adicionar R$ 8,90" at bounding box center [618, 428] width 96 height 27
type input "1"
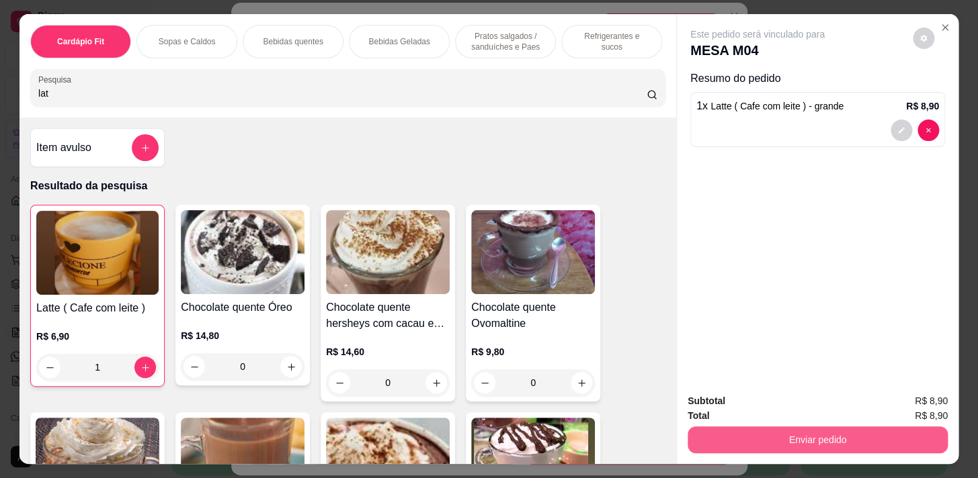
click at [859, 439] on button "Enviar pedido" at bounding box center [817, 440] width 260 height 27
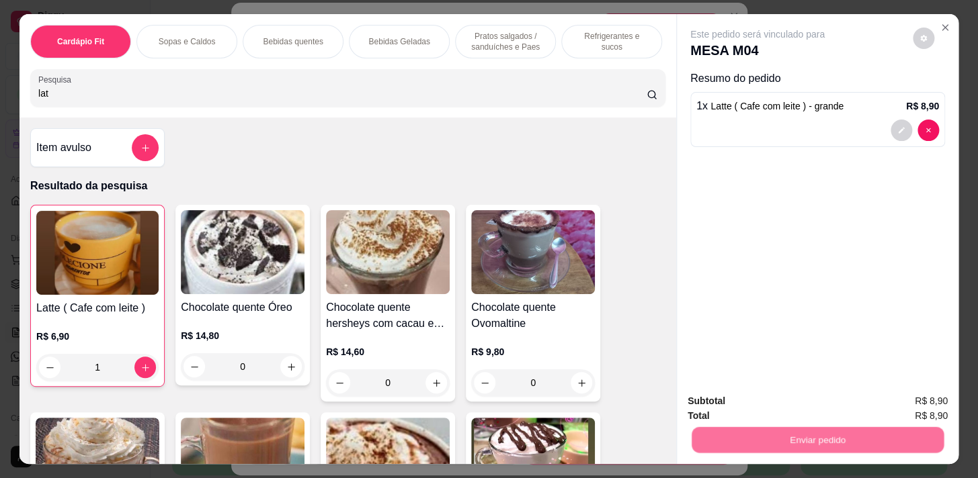
click at [881, 392] on button "Enviar pedido" at bounding box center [912, 402] width 74 height 25
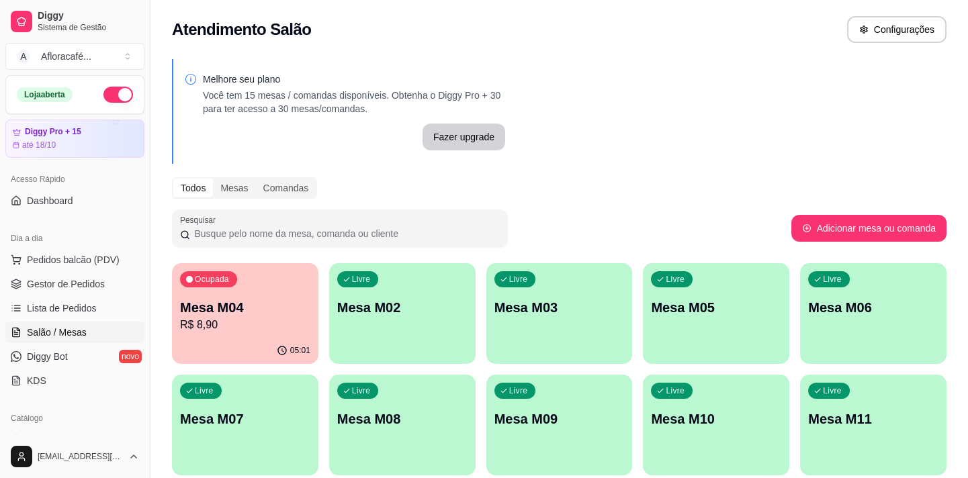
click at [324, 311] on div "Ocupada Mesa M04 R$ 8,90 05:01 Livre Mesa M02 Livre Mesa M03 Livre Mesa M05 Liv…" at bounding box center [559, 425] width 775 height 324
click at [257, 327] on p "R$ 8,90" at bounding box center [245, 324] width 126 height 15
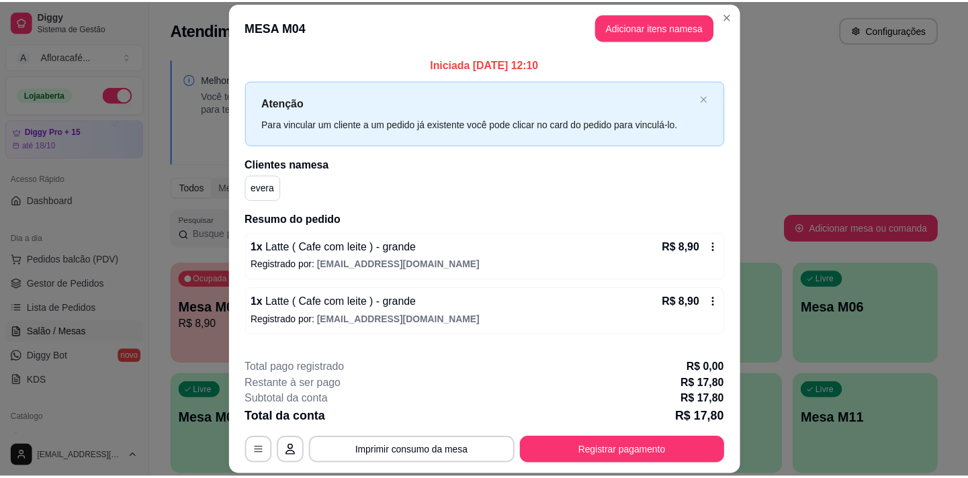
scroll to position [67, 0]
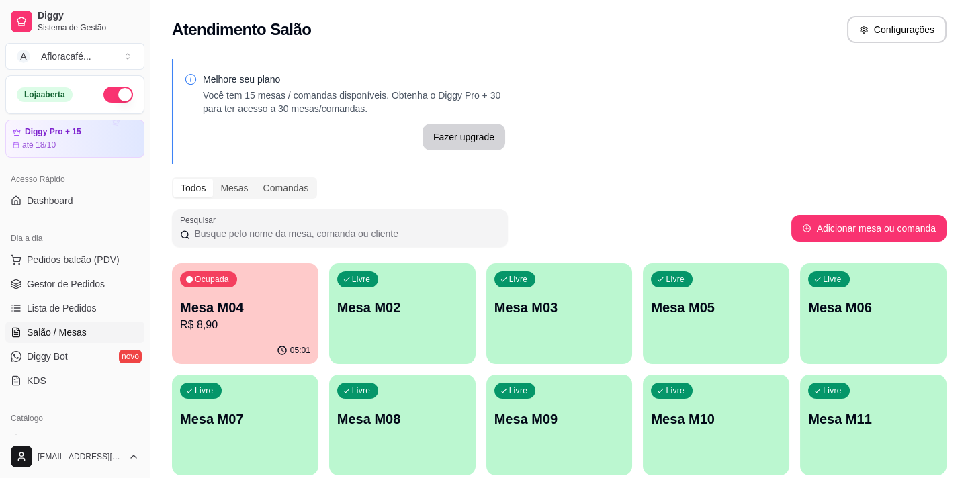
click at [431, 306] on p "Mesa M02" at bounding box center [402, 307] width 130 height 19
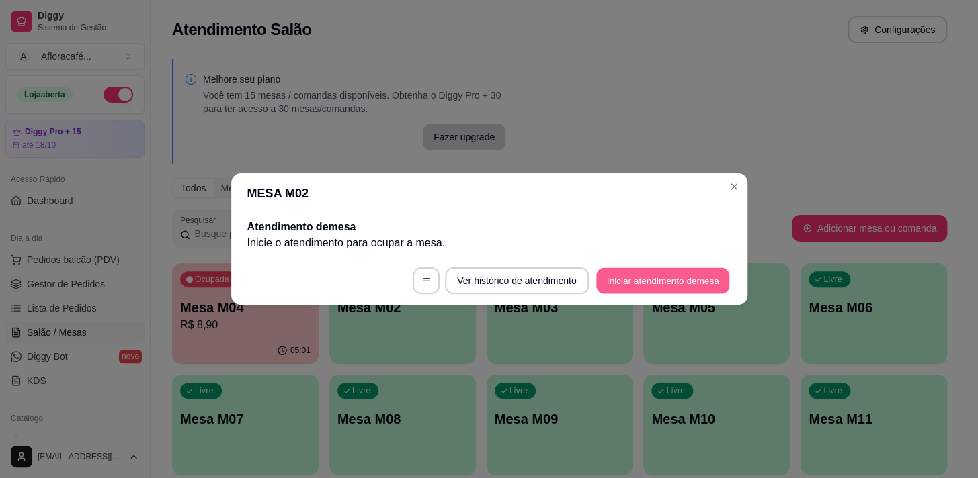
click at [712, 279] on button "Iniciar atendimento de mesa" at bounding box center [662, 281] width 133 height 26
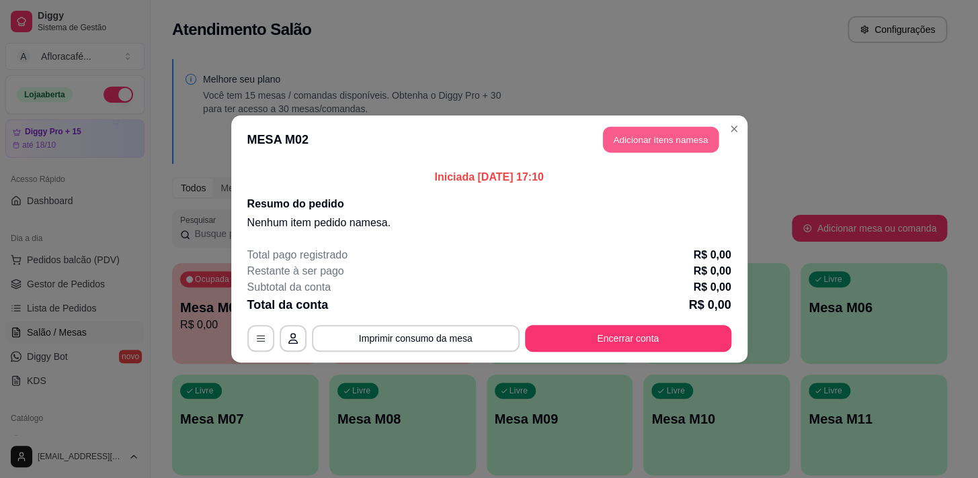
click at [658, 138] on button "Adicionar itens na mesa" at bounding box center [661, 140] width 116 height 26
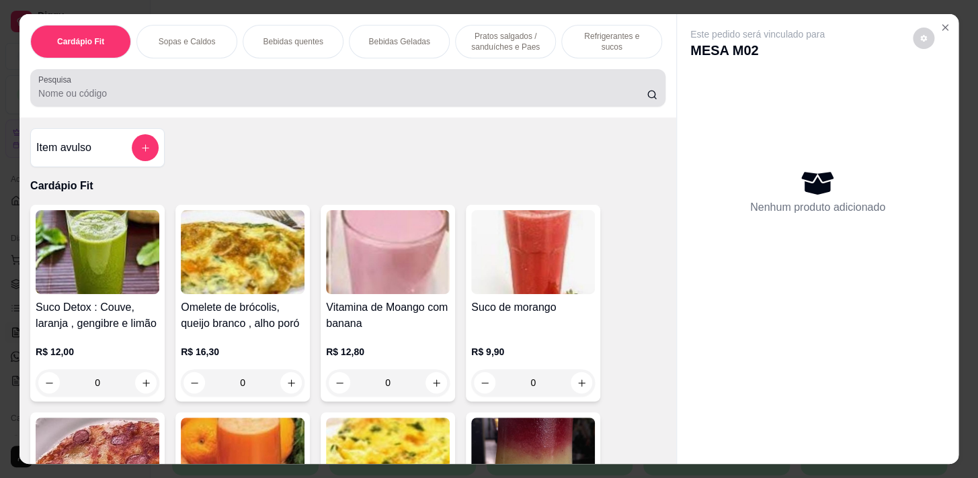
click at [417, 83] on div at bounding box center [347, 88] width 619 height 27
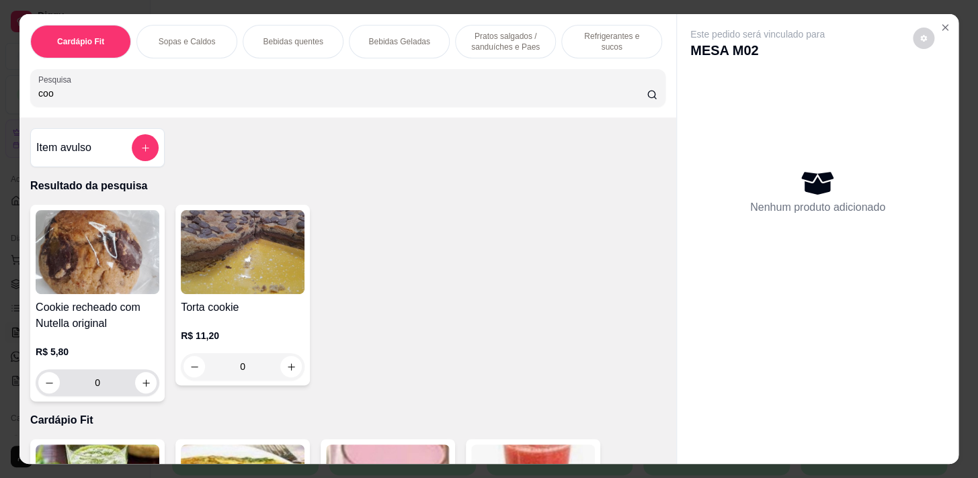
type input "coo"
click at [142, 372] on div "R$ 5,80 0" at bounding box center [98, 370] width 124 height 51
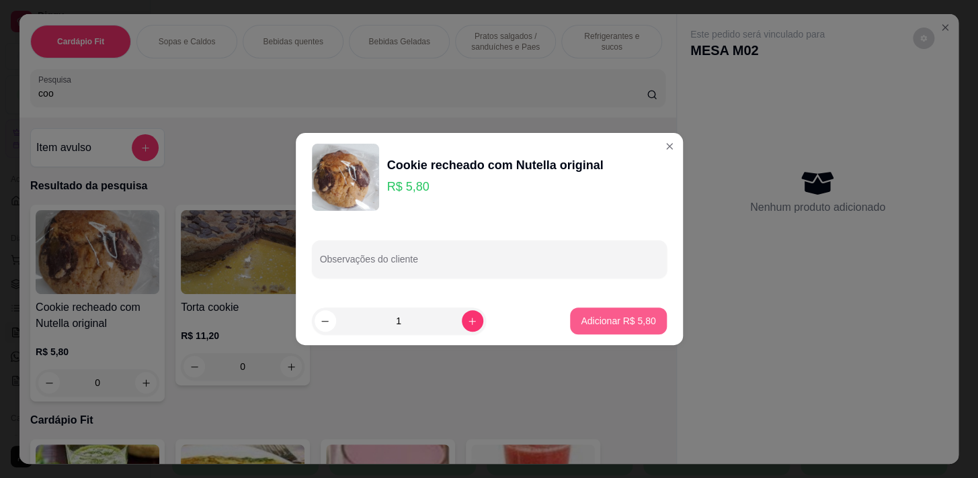
drag, startPoint x: 611, startPoint y: 335, endPoint x: 584, endPoint y: 329, distance: 27.4
click at [608, 333] on footer "1 Adicionar R$ 5,80" at bounding box center [489, 321] width 387 height 48
drag, startPoint x: 632, startPoint y: 306, endPoint x: 642, endPoint y: 318, distance: 16.3
click at [635, 309] on footer "1 Adicionar R$ 5,80" at bounding box center [489, 321] width 387 height 48
click at [648, 320] on button "Adicionar R$ 5,80" at bounding box center [618, 321] width 96 height 27
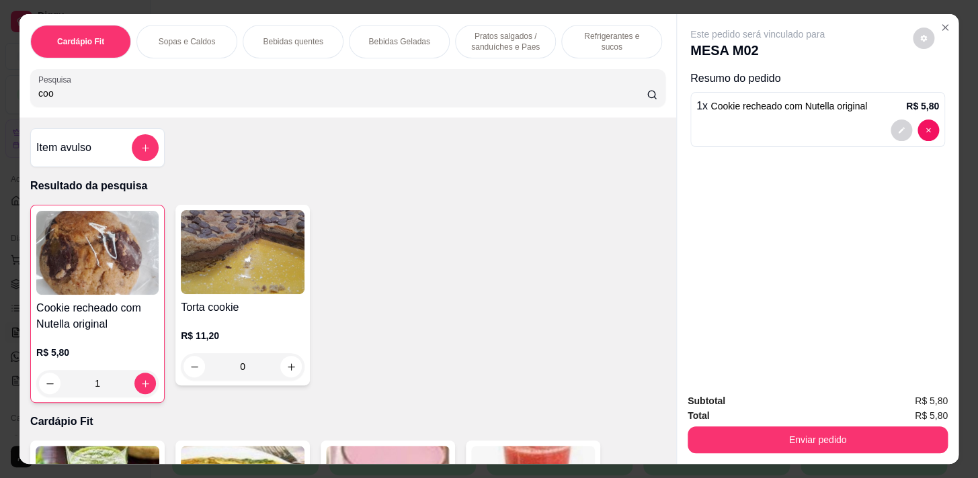
type input "1"
drag, startPoint x: 896, startPoint y: 417, endPoint x: 896, endPoint y: 424, distance: 7.4
click at [896, 418] on div "Subtotal R$ 5,80 Total R$ 5,80 Enviar pedido" at bounding box center [817, 424] width 260 height 60
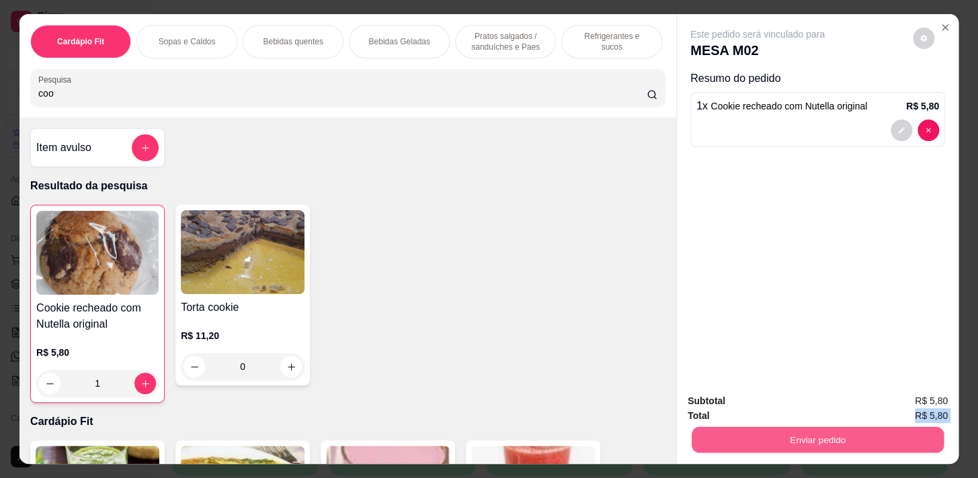
click at [897, 431] on button "Enviar pedido" at bounding box center [817, 440] width 252 height 26
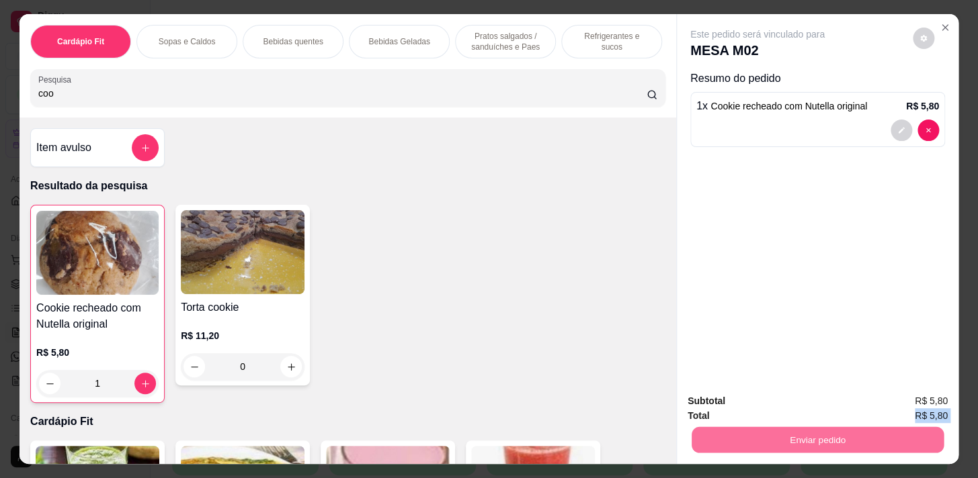
click at [914, 398] on button "Enviar pedido" at bounding box center [912, 402] width 74 height 25
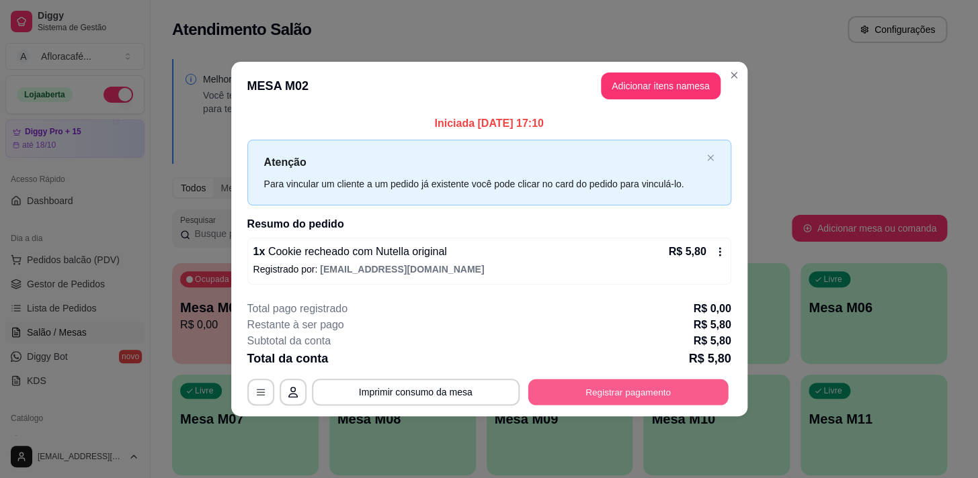
click at [712, 388] on button "Registrar pagamento" at bounding box center [627, 392] width 200 height 26
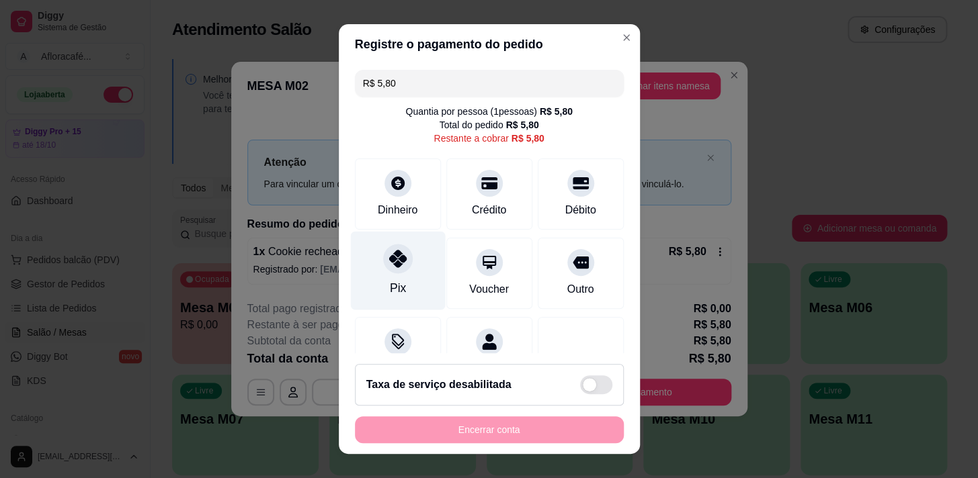
drag, startPoint x: 415, startPoint y: 267, endPoint x: 430, endPoint y: 269, distance: 14.8
click at [415, 269] on div "Pix" at bounding box center [397, 270] width 95 height 79
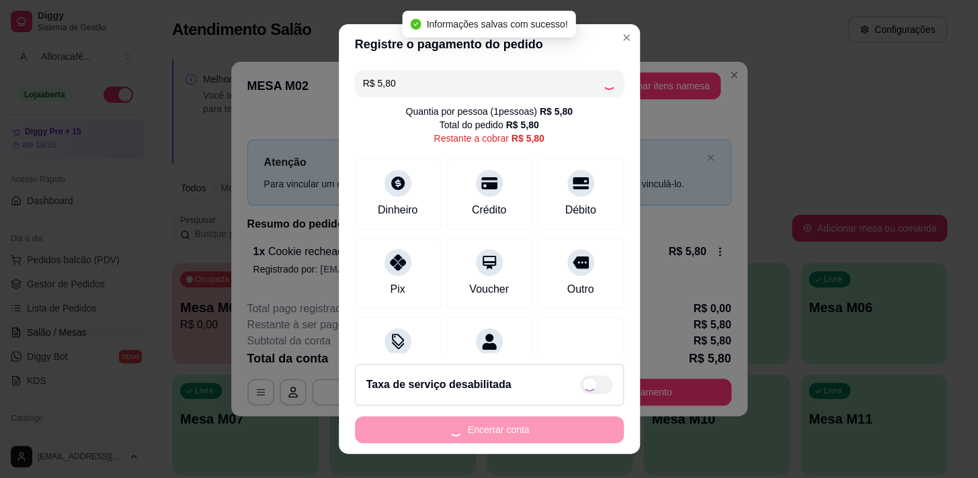
type input "R$ 0,00"
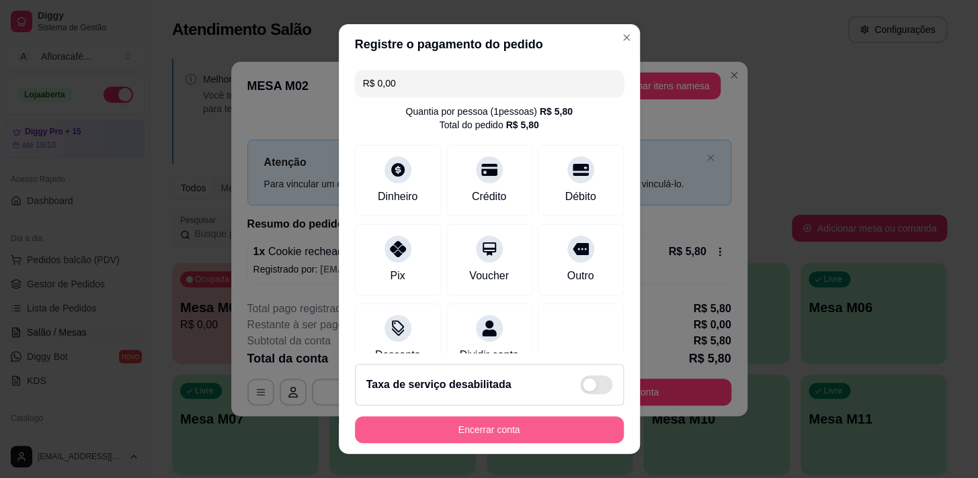
click at [551, 421] on button "Encerrar conta" at bounding box center [489, 430] width 269 height 27
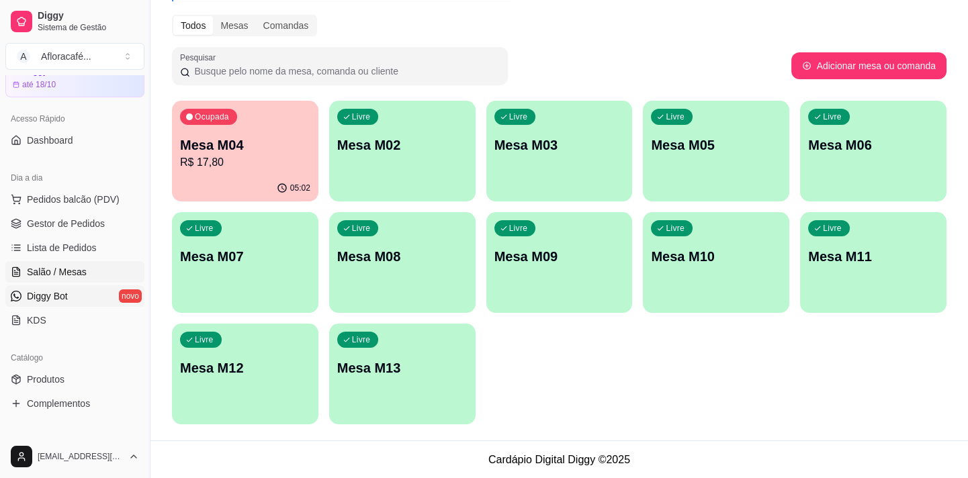
scroll to position [183, 0]
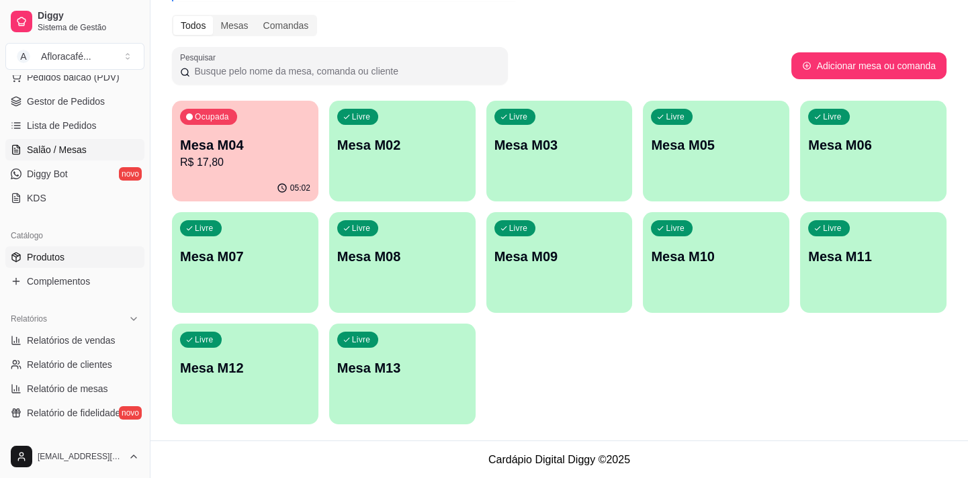
click at [47, 257] on span "Produtos" at bounding box center [46, 257] width 38 height 13
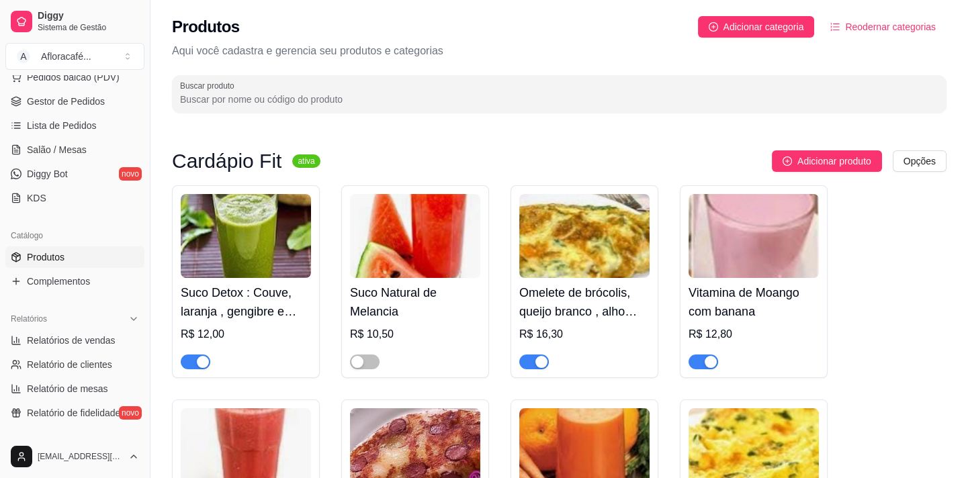
drag, startPoint x: 428, startPoint y: 92, endPoint x: 443, endPoint y: 77, distance: 21.4
click at [428, 91] on div at bounding box center [559, 94] width 758 height 27
type input "m"
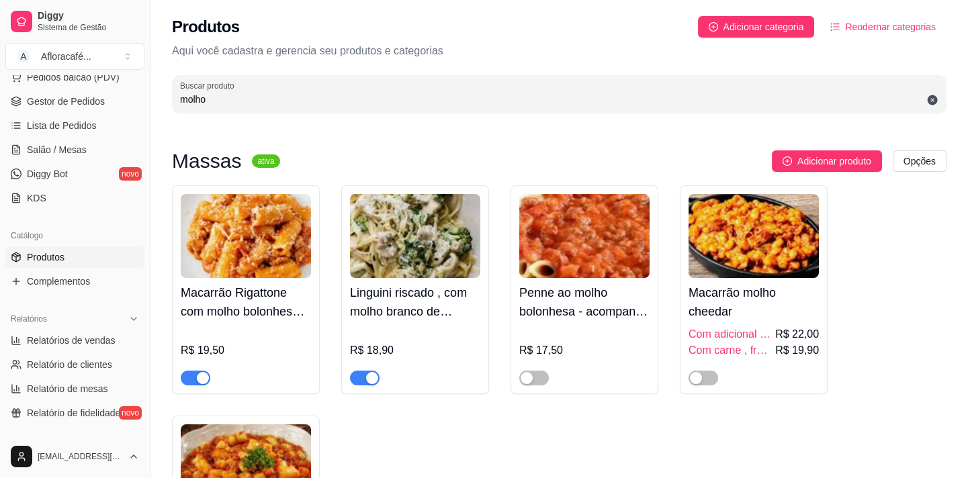
type input "molho"
click at [435, 278] on div "Linguini riscado , com molho branco de brócolis e alho poró R$ 18,90" at bounding box center [415, 331] width 130 height 107
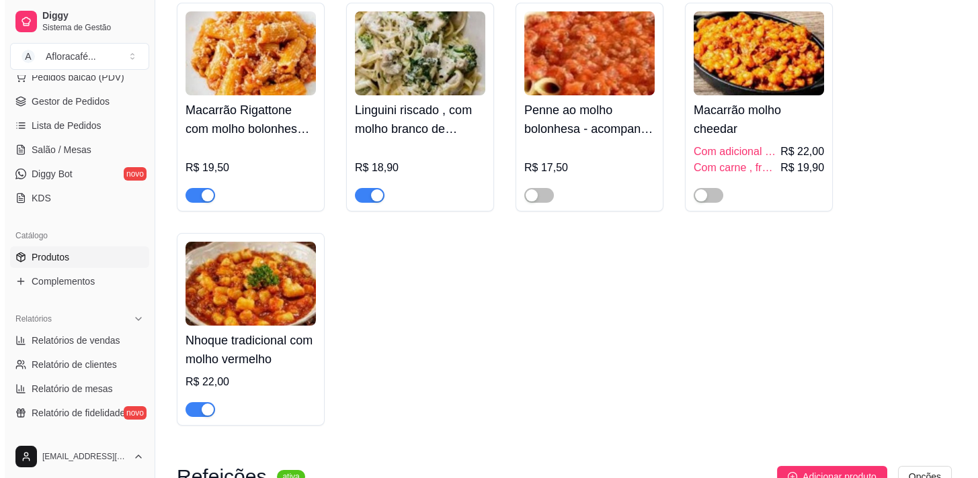
scroll to position [122, 0]
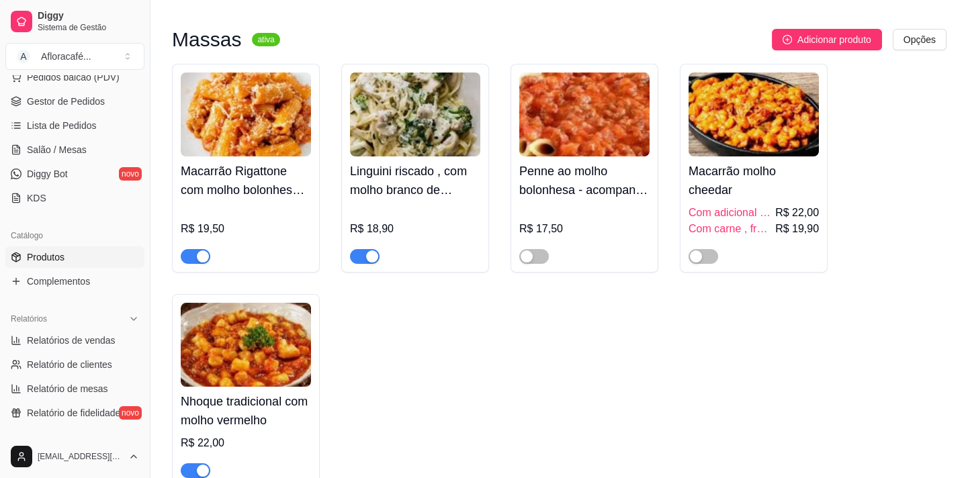
click at [419, 183] on h4 "Linguini riscado , com molho branco de brócolis e alho poró" at bounding box center [415, 181] width 130 height 38
